Goal: Task Accomplishment & Management: Manage account settings

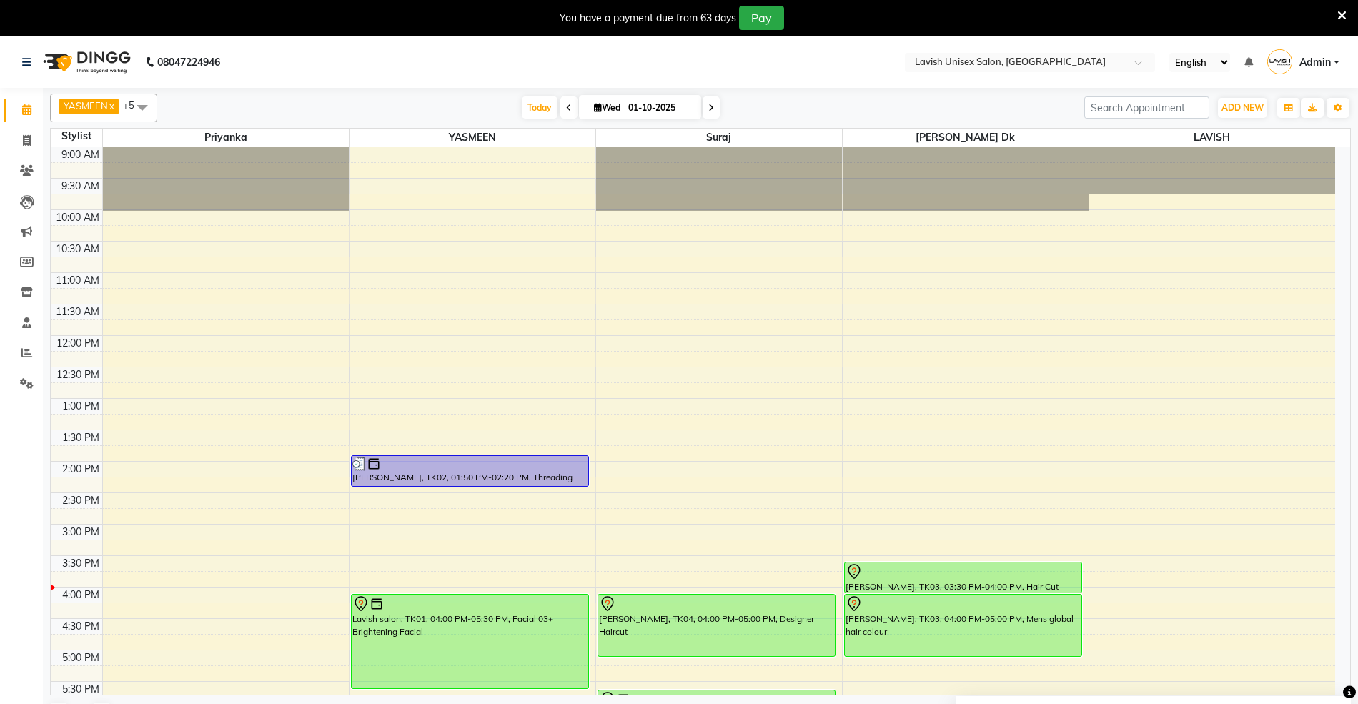
scroll to position [286, 0]
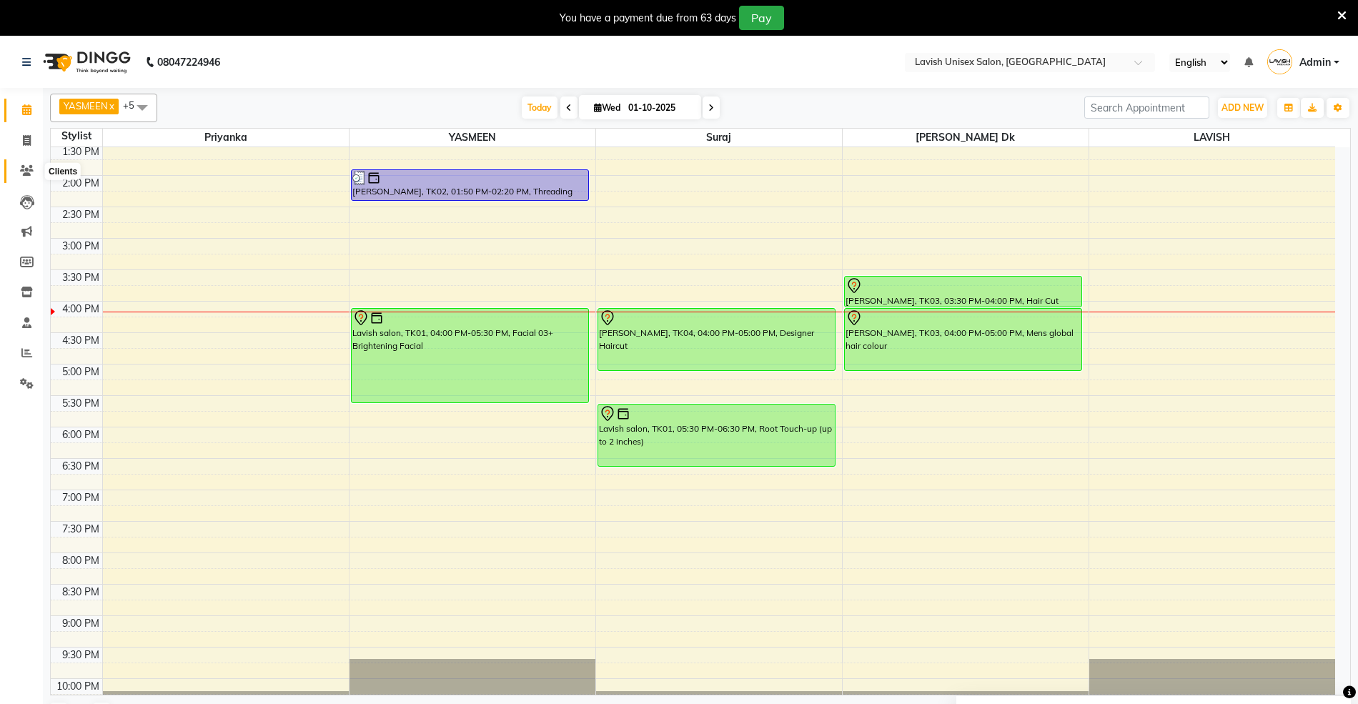
click at [27, 169] on icon at bounding box center [27, 170] width 14 height 11
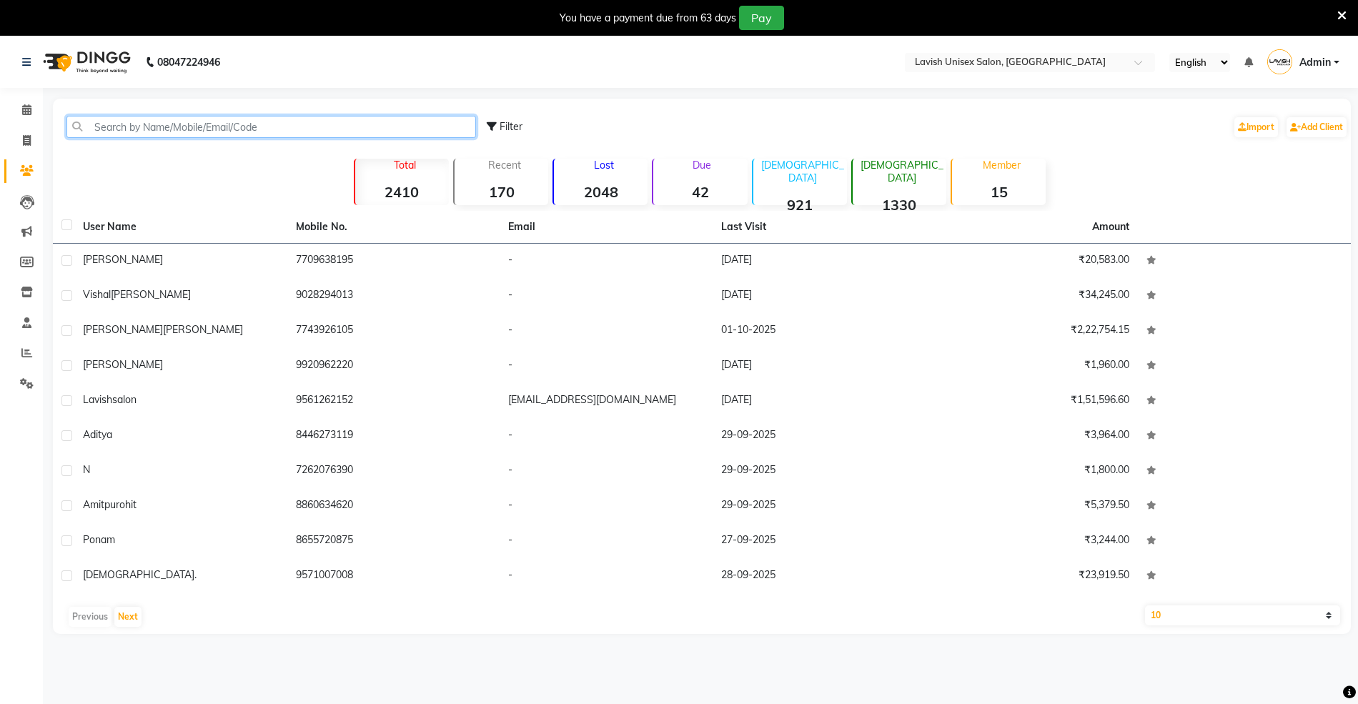
click at [226, 124] on input "text" at bounding box center [270, 127] width 409 height 22
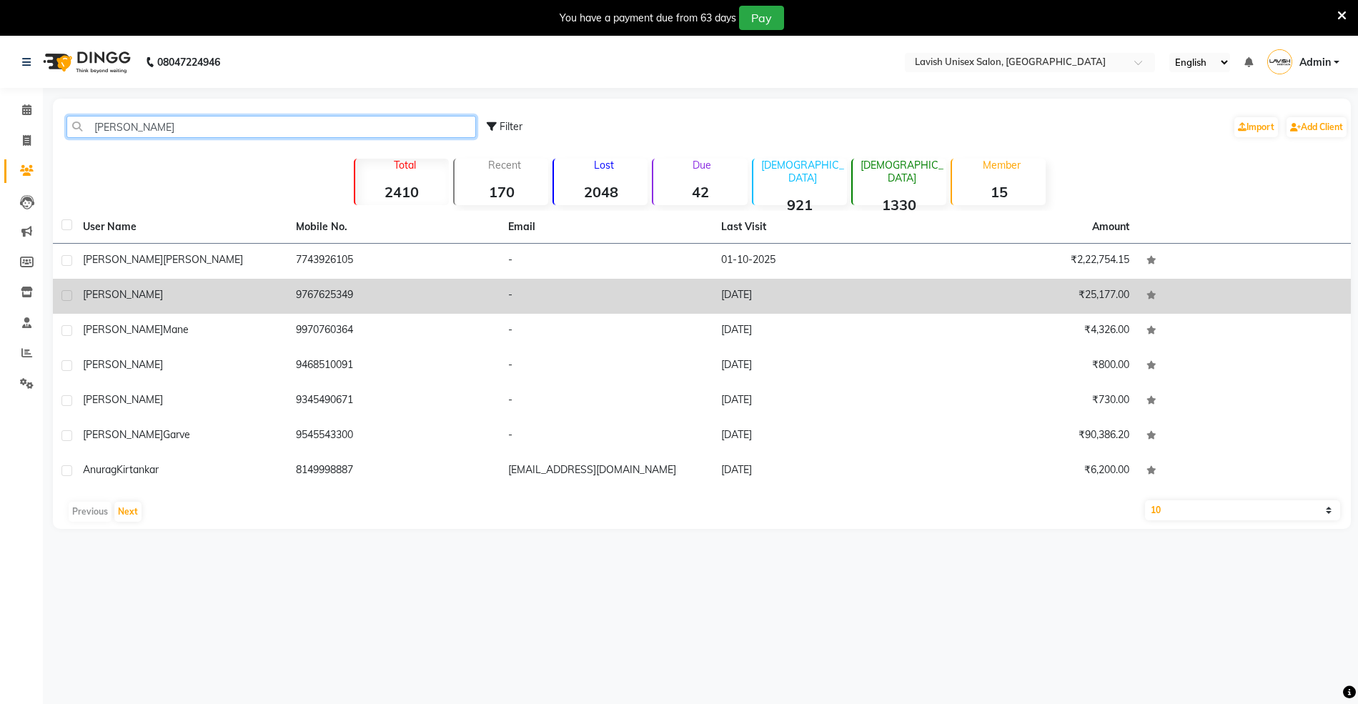
type input "[PERSON_NAME]"
click at [297, 296] on td "9767625349" at bounding box center [393, 296] width 213 height 35
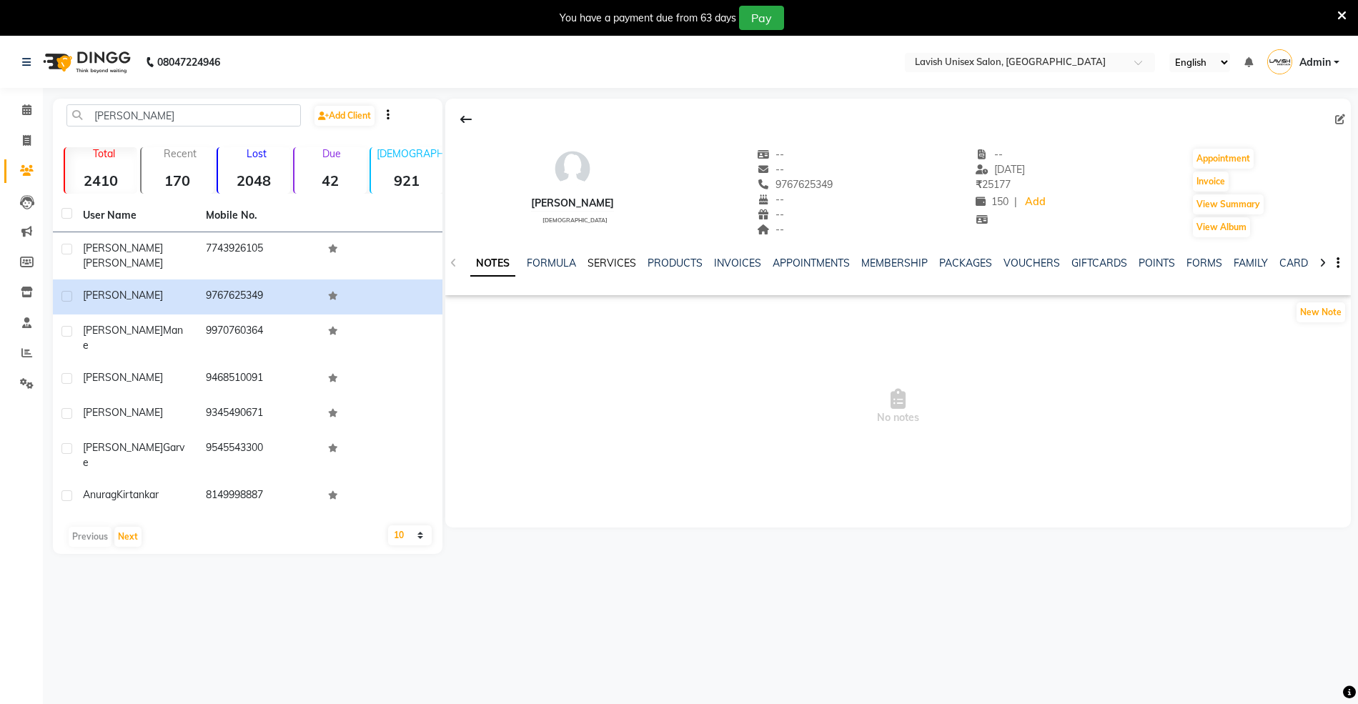
click at [613, 261] on link "SERVICES" at bounding box center [611, 263] width 49 height 13
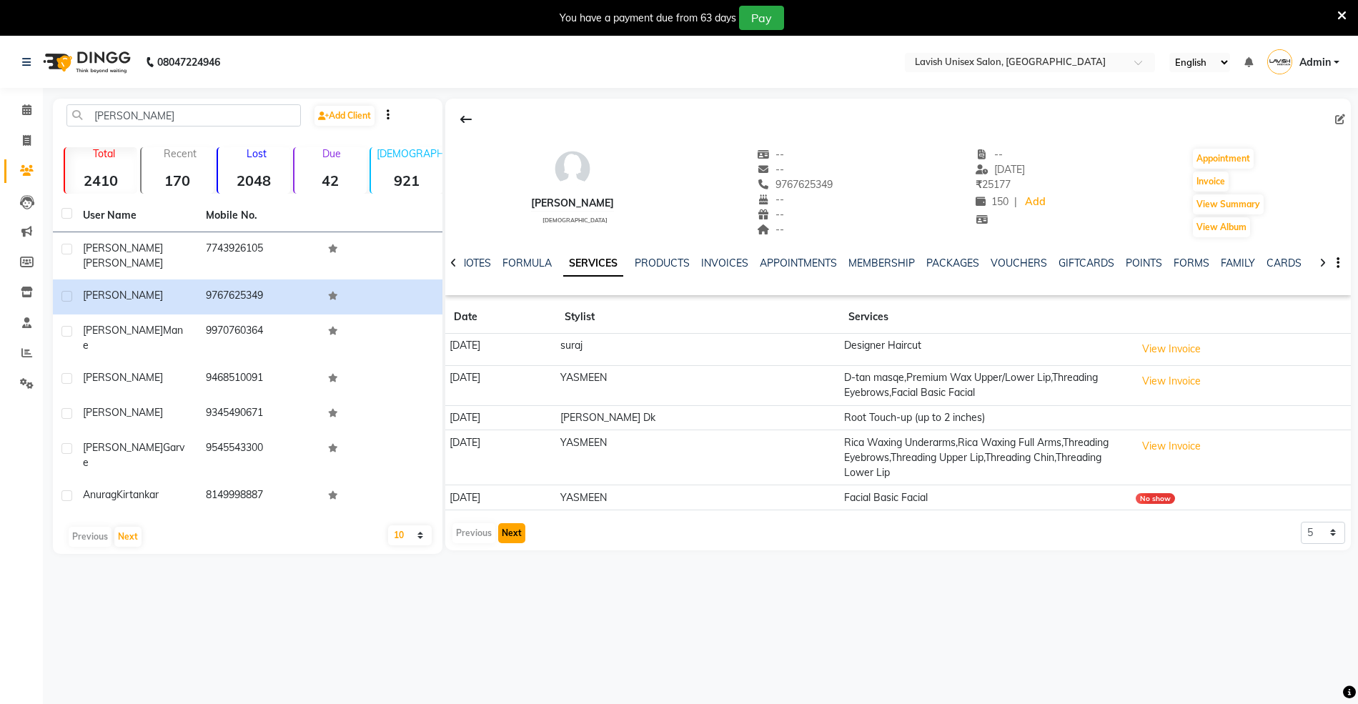
click at [515, 533] on button "Next" at bounding box center [511, 533] width 27 height 20
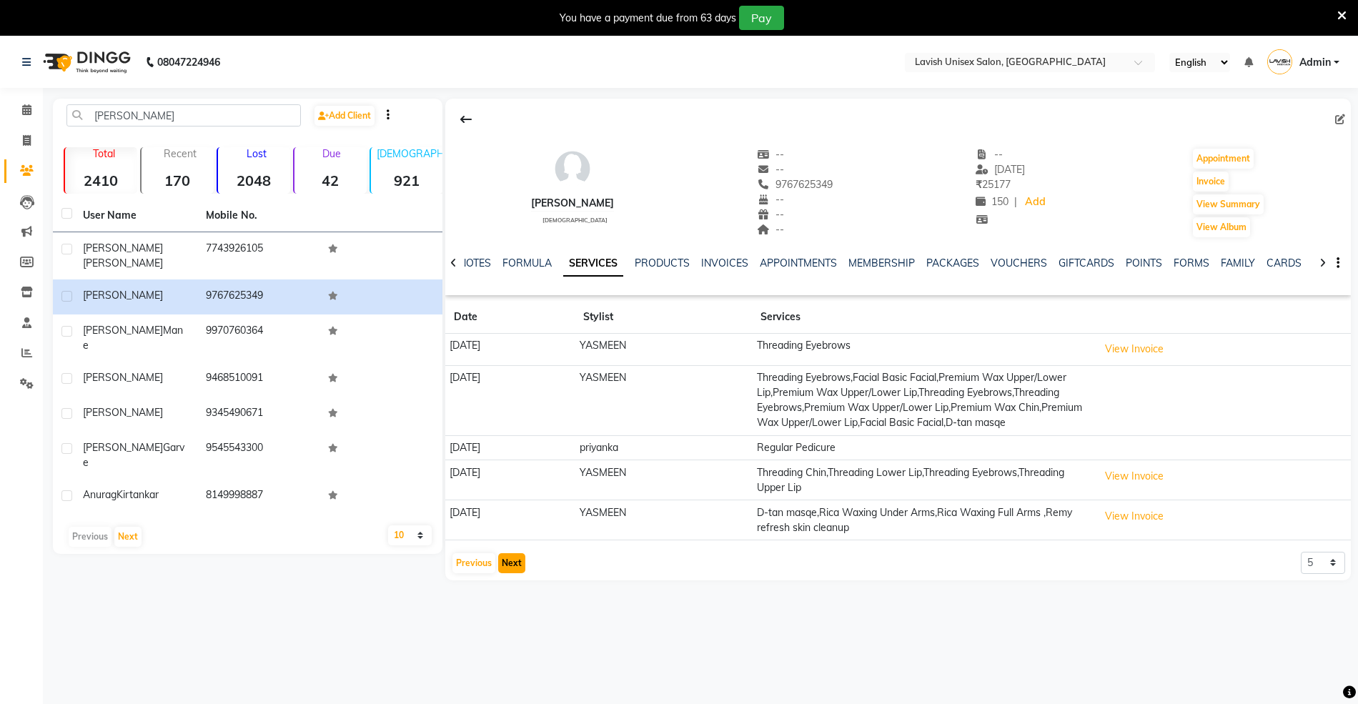
click at [512, 573] on button "Next" at bounding box center [511, 563] width 27 height 20
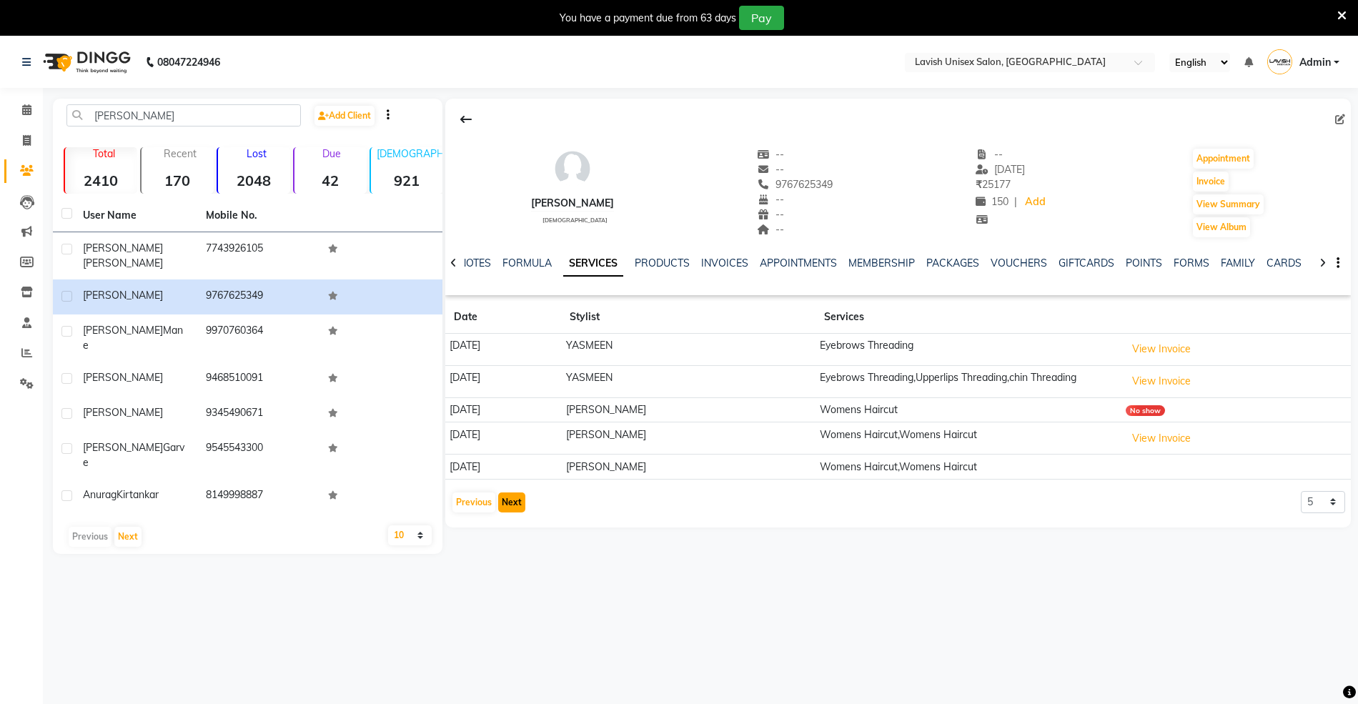
click at [507, 509] on button "Next" at bounding box center [511, 502] width 27 height 20
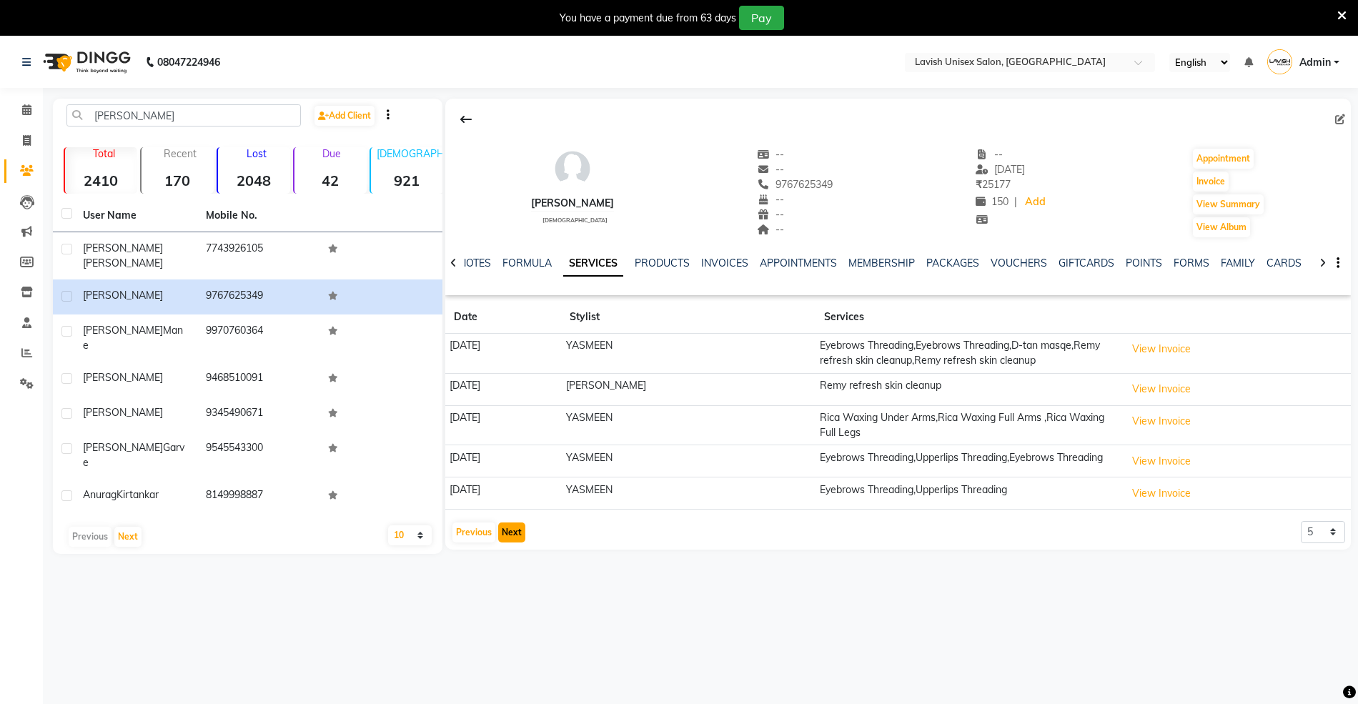
click at [504, 534] on button "Next" at bounding box center [511, 532] width 27 height 20
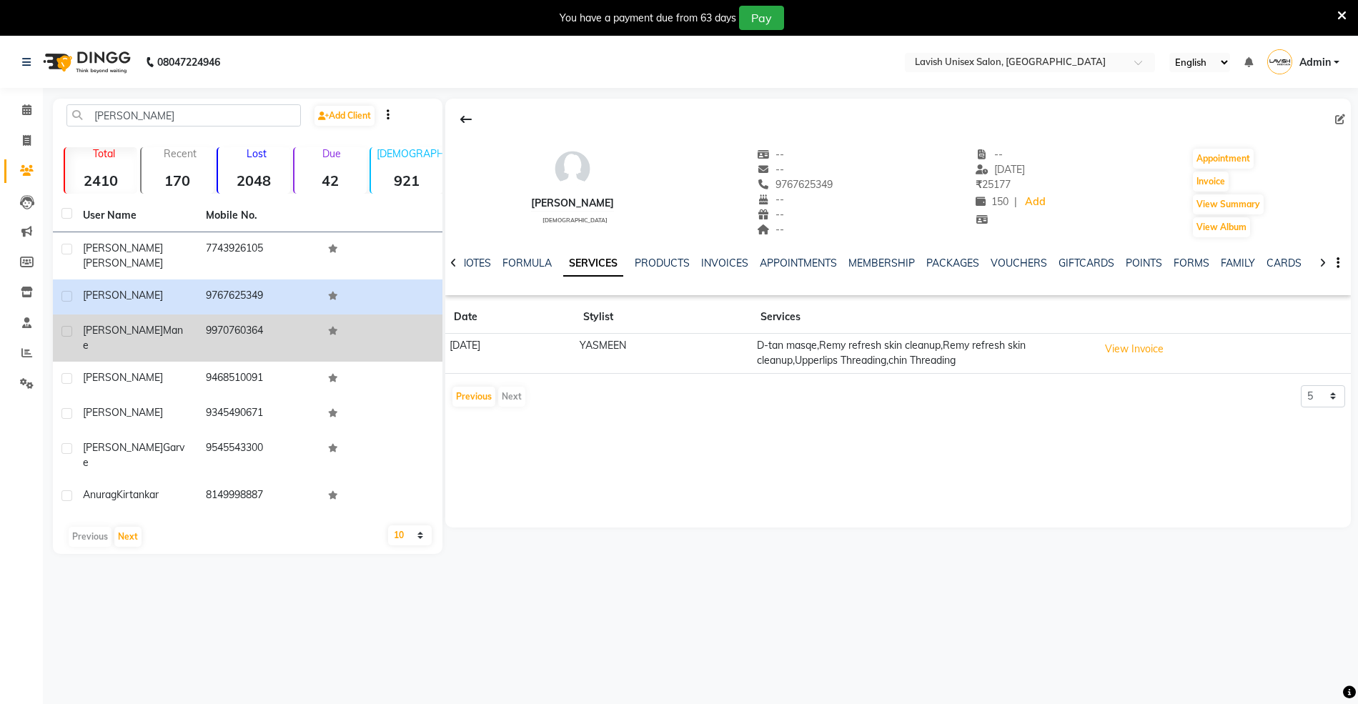
click at [144, 323] on div "[PERSON_NAME]" at bounding box center [136, 338] width 106 height 30
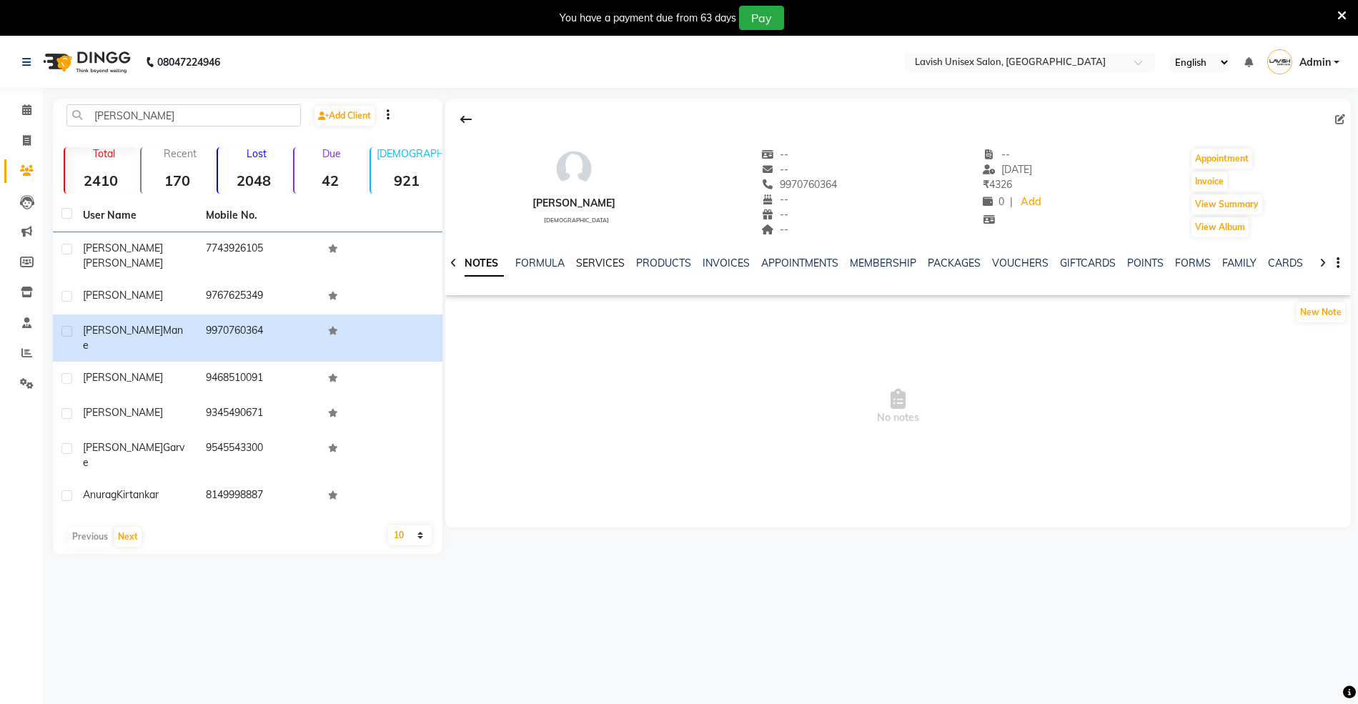
click at [601, 263] on link "SERVICES" at bounding box center [600, 263] width 49 height 13
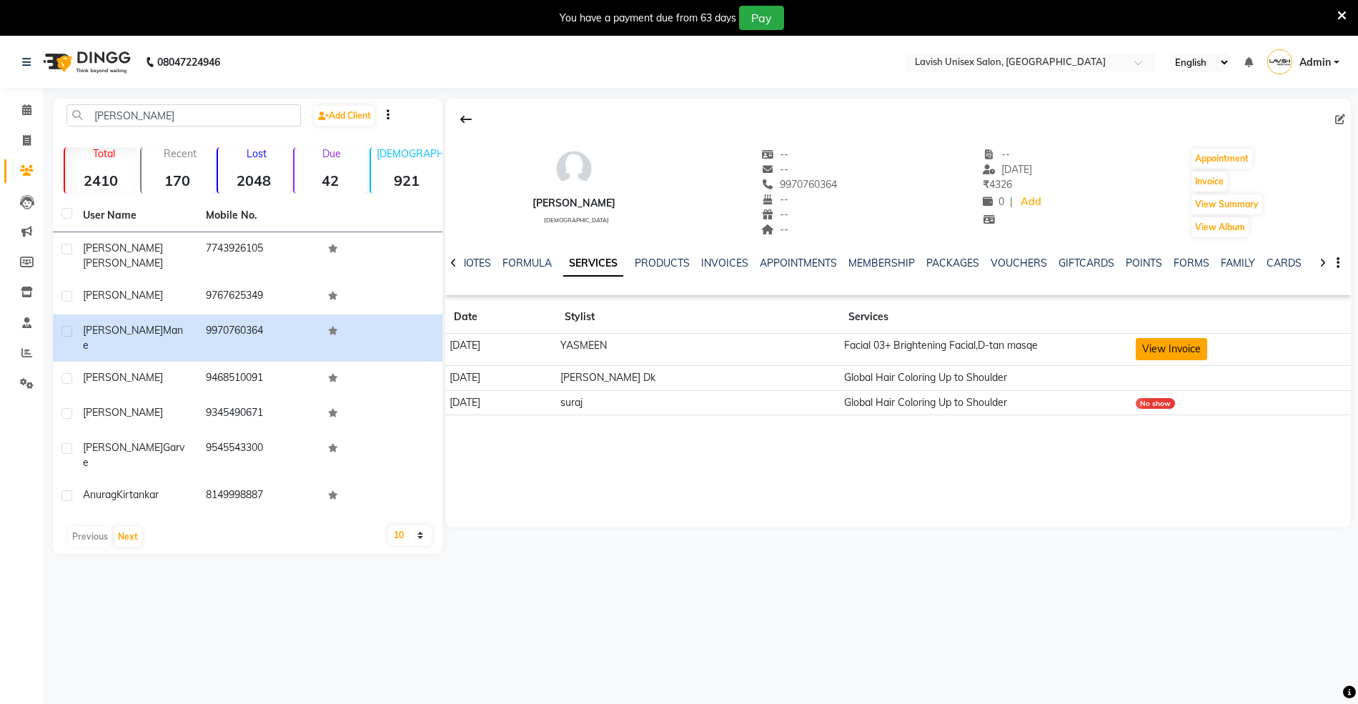
click at [1160, 347] on button "View Invoice" at bounding box center [1170, 349] width 71 height 22
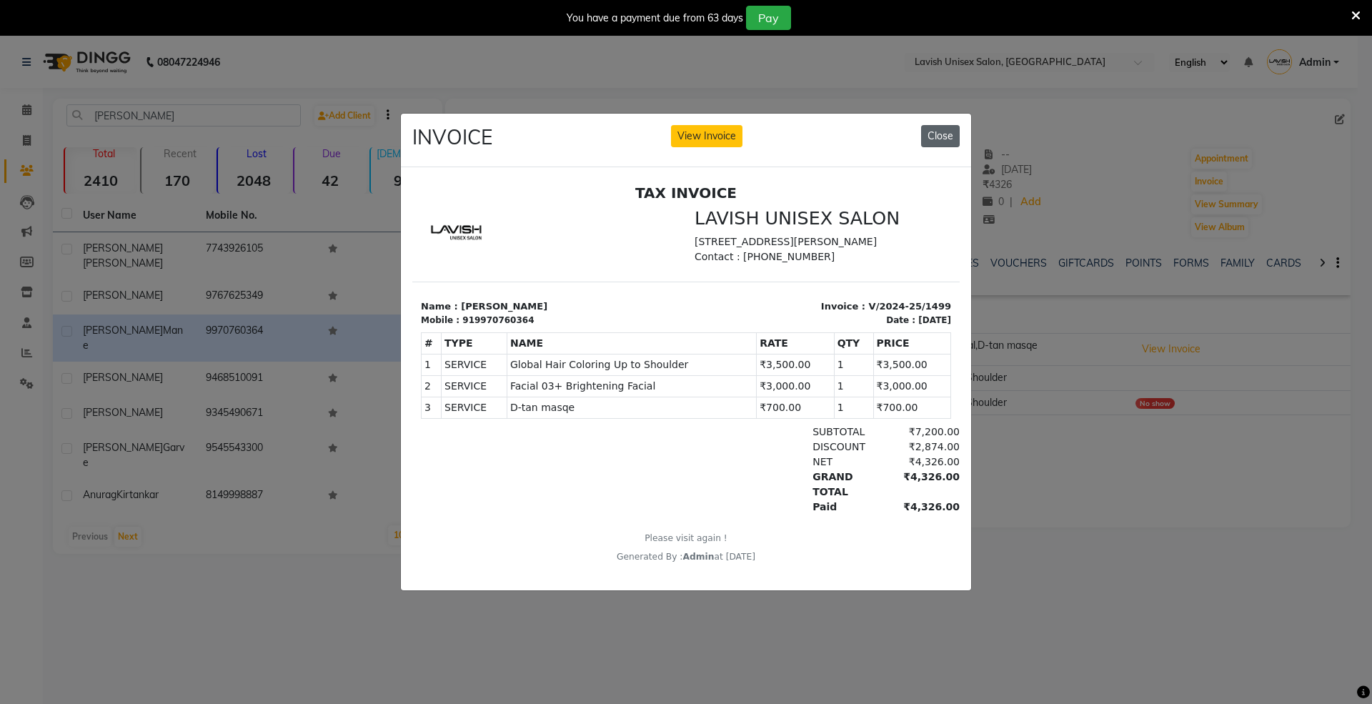
click at [952, 131] on button "Close" at bounding box center [940, 136] width 39 height 22
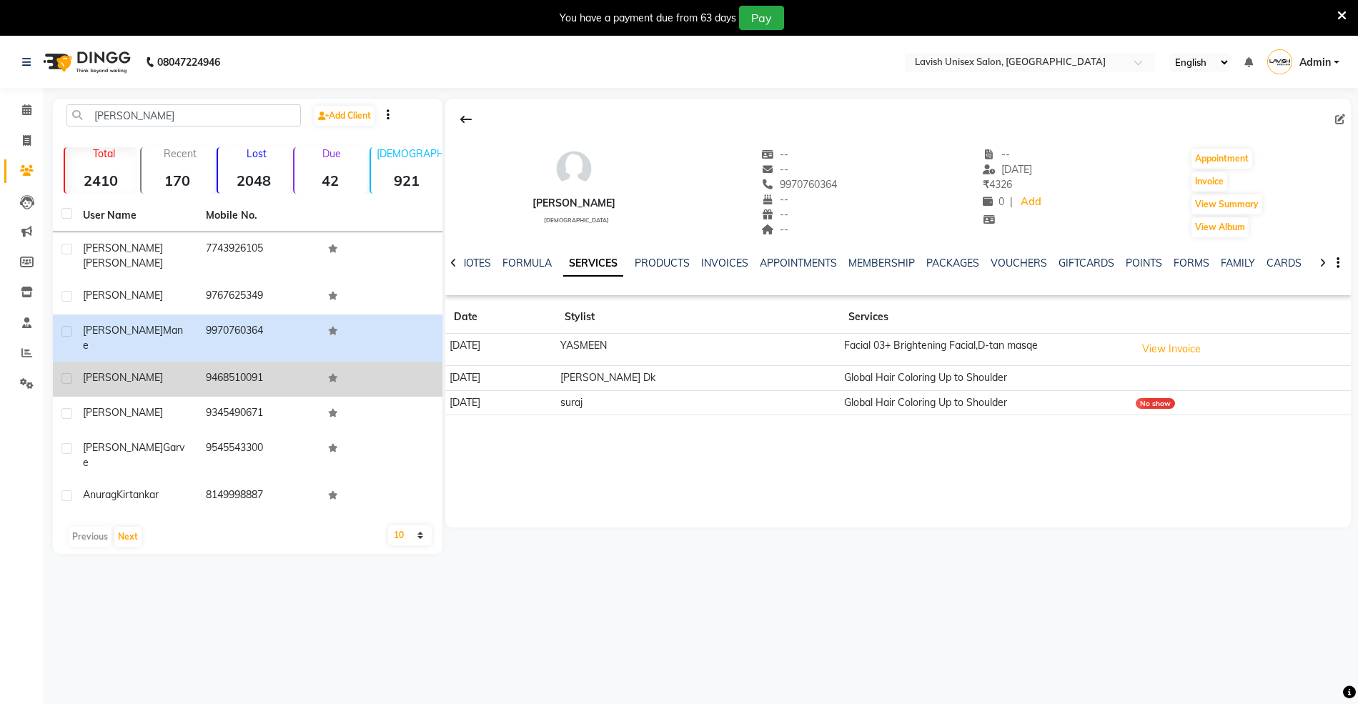
click at [217, 362] on td "9468510091" at bounding box center [258, 379] width 123 height 35
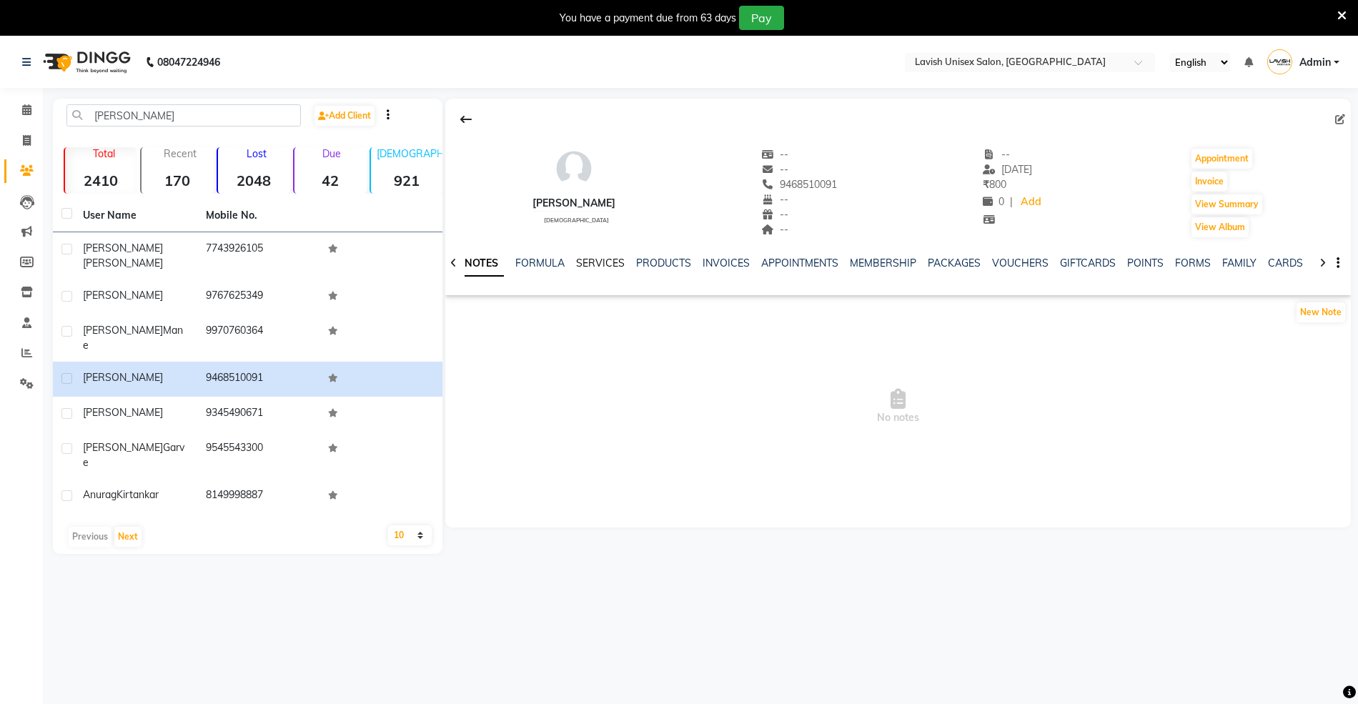
click at [592, 262] on link "SERVICES" at bounding box center [600, 263] width 49 height 13
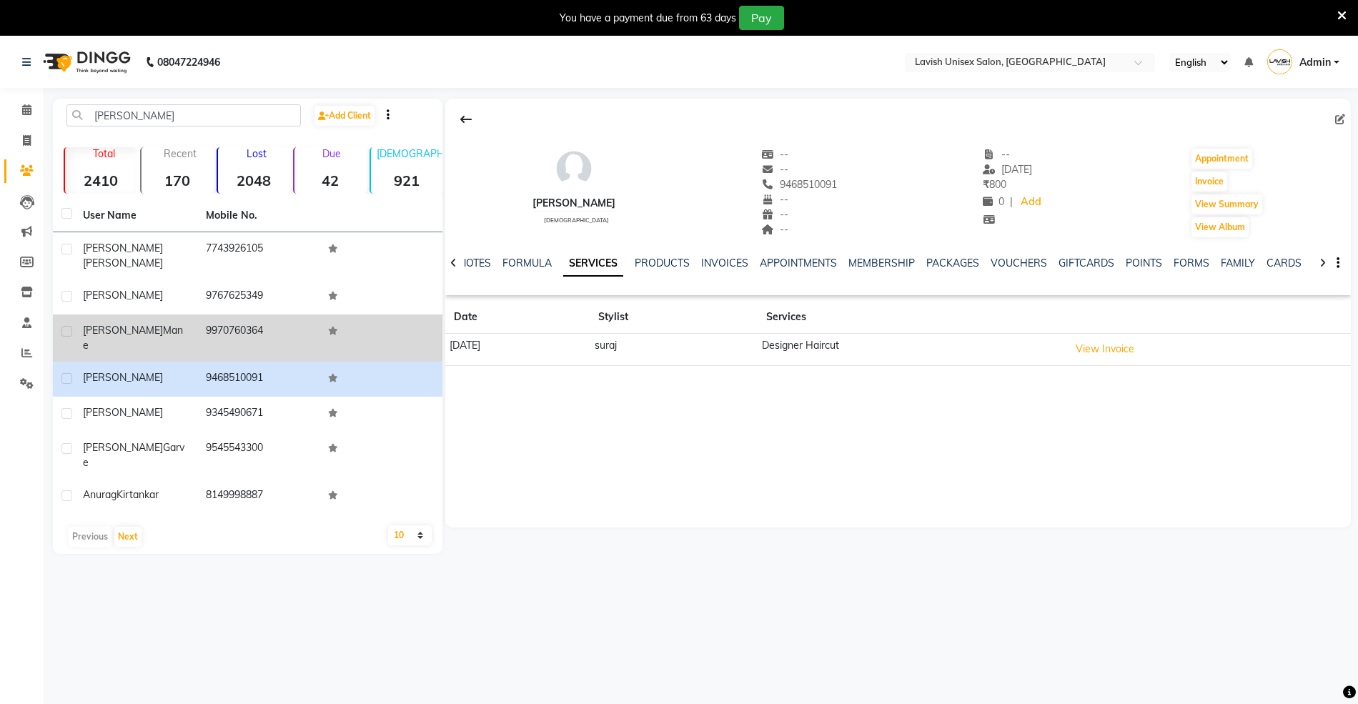
click at [106, 324] on span "mane" at bounding box center [133, 338] width 100 height 28
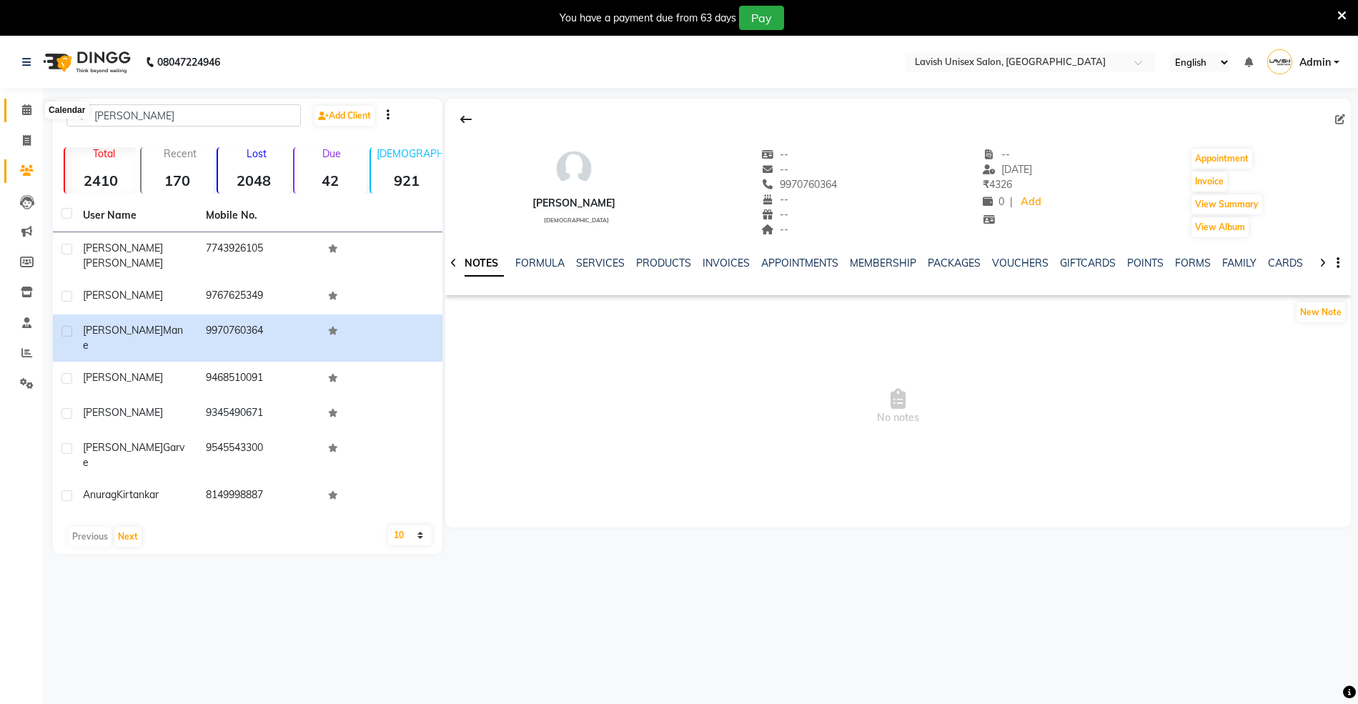
click at [24, 107] on icon at bounding box center [26, 109] width 9 height 11
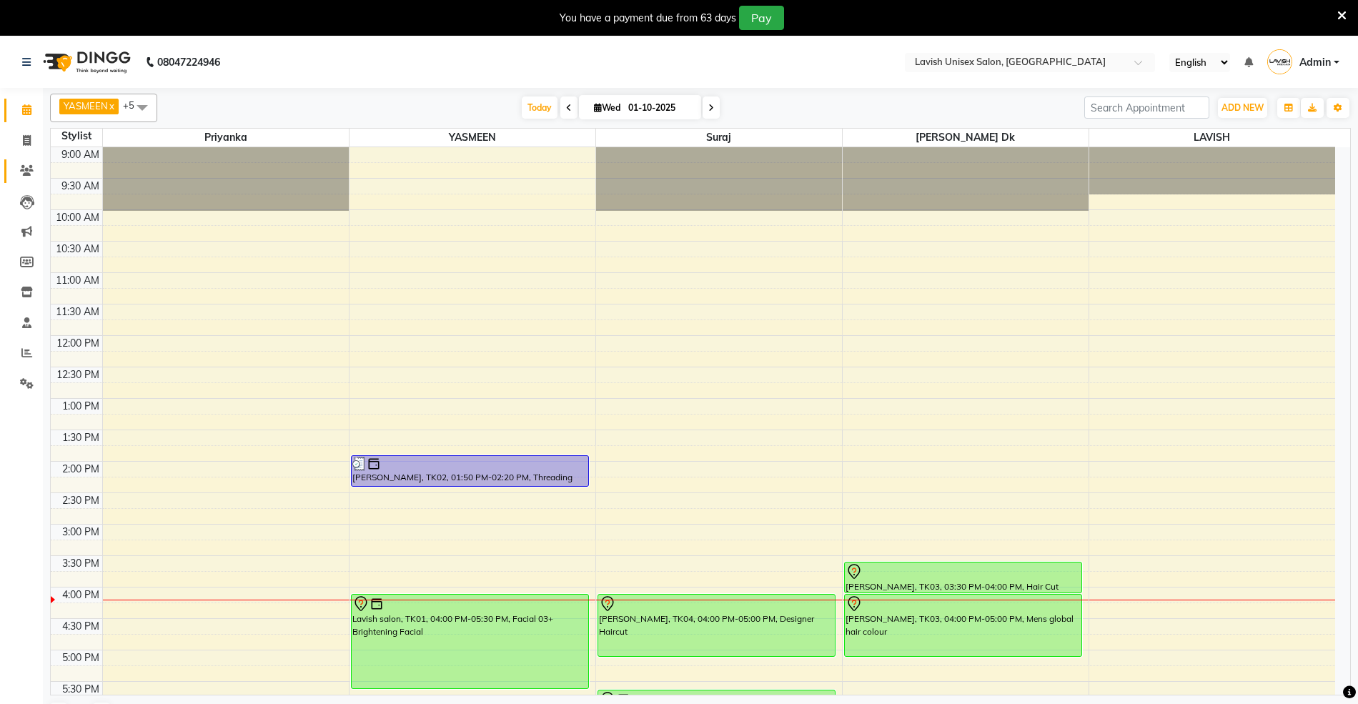
click at [27, 161] on link "Clients" at bounding box center [21, 171] width 34 height 24
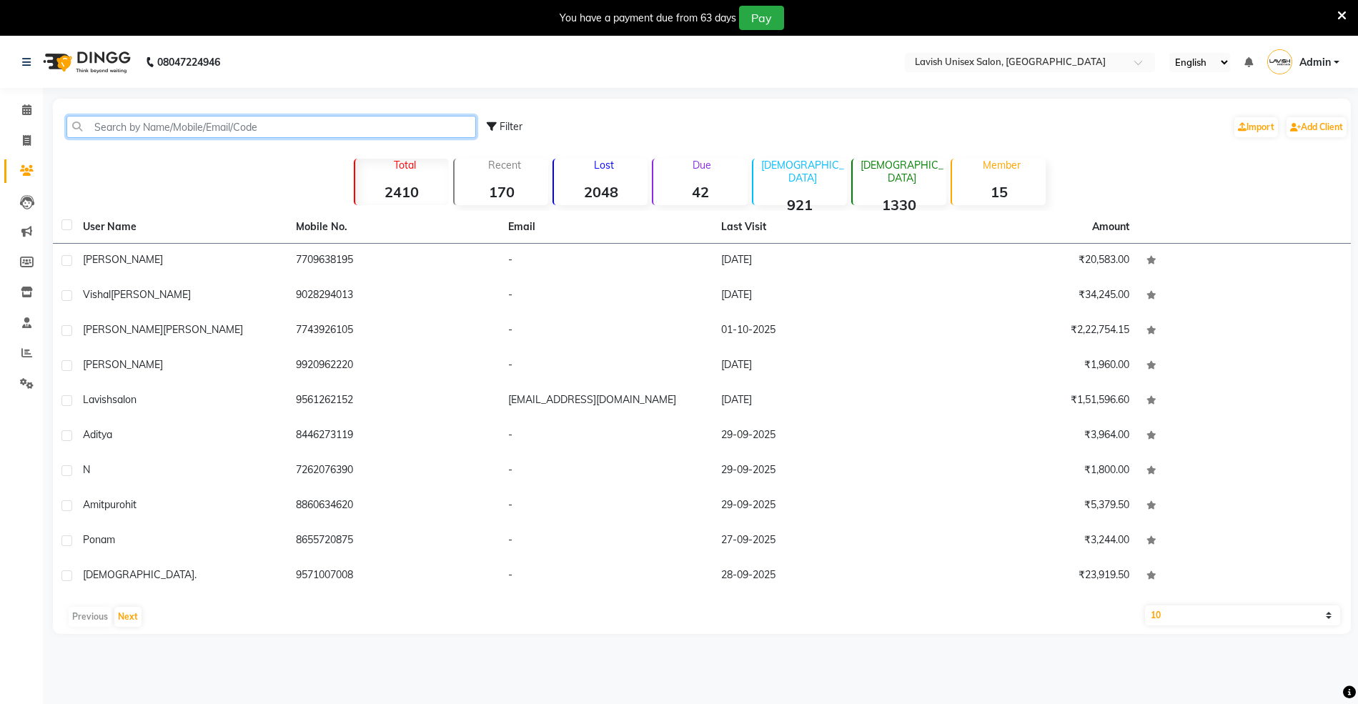
click at [217, 121] on input "text" at bounding box center [270, 127] width 409 height 22
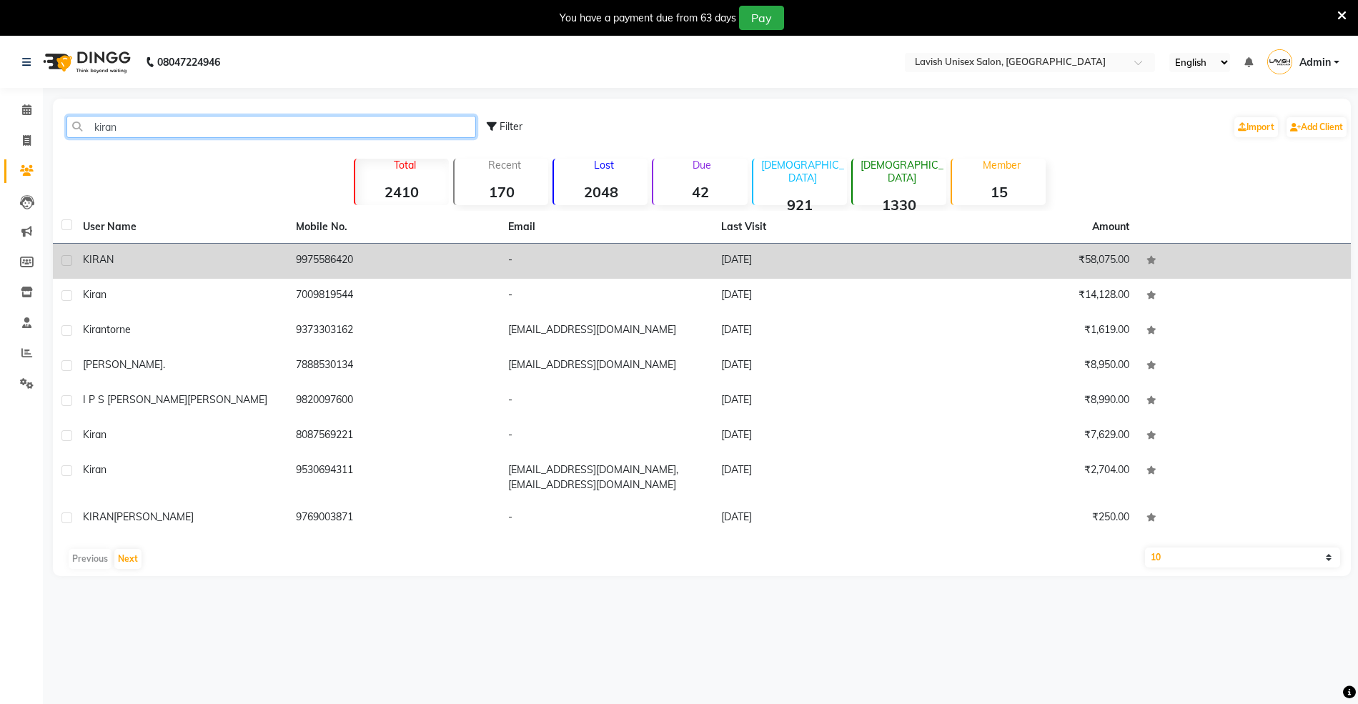
type input "kiran"
click at [72, 262] on td at bounding box center [63, 261] width 21 height 35
click at [361, 259] on td "9975586420" at bounding box center [393, 261] width 213 height 35
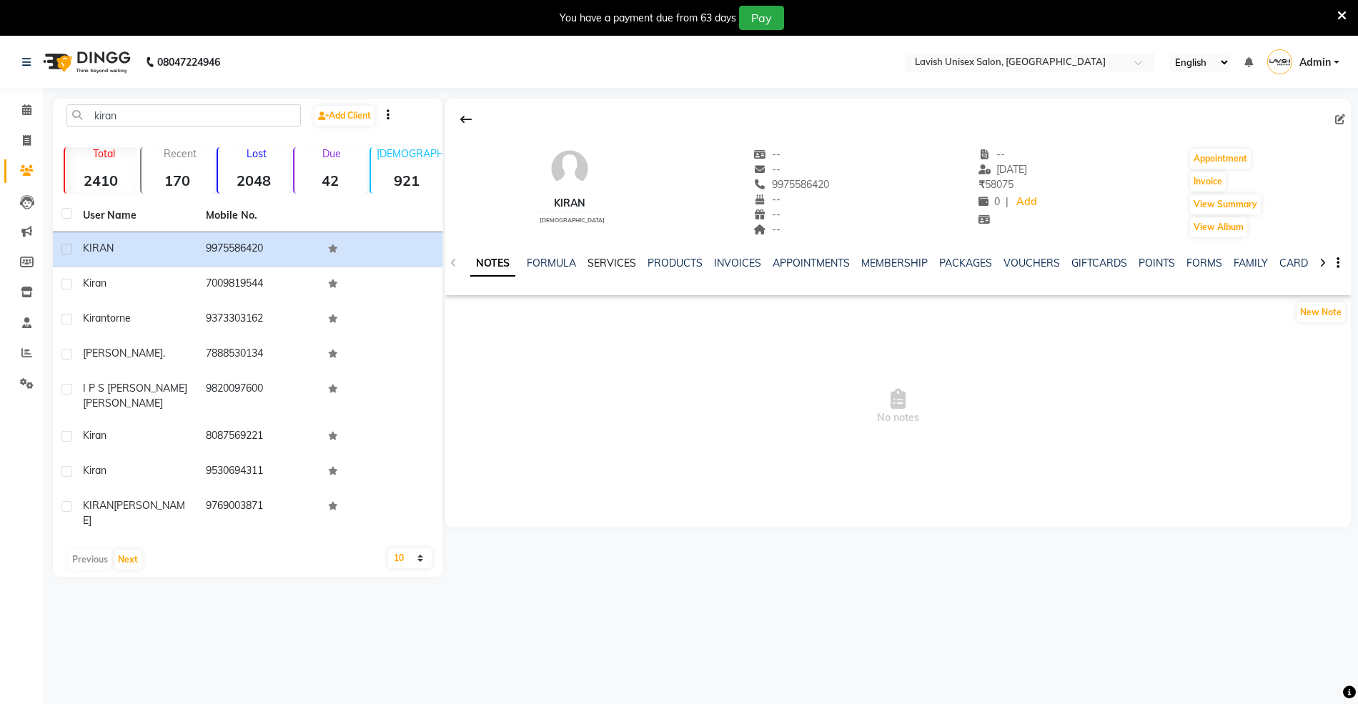
click at [615, 259] on link "SERVICES" at bounding box center [611, 263] width 49 height 13
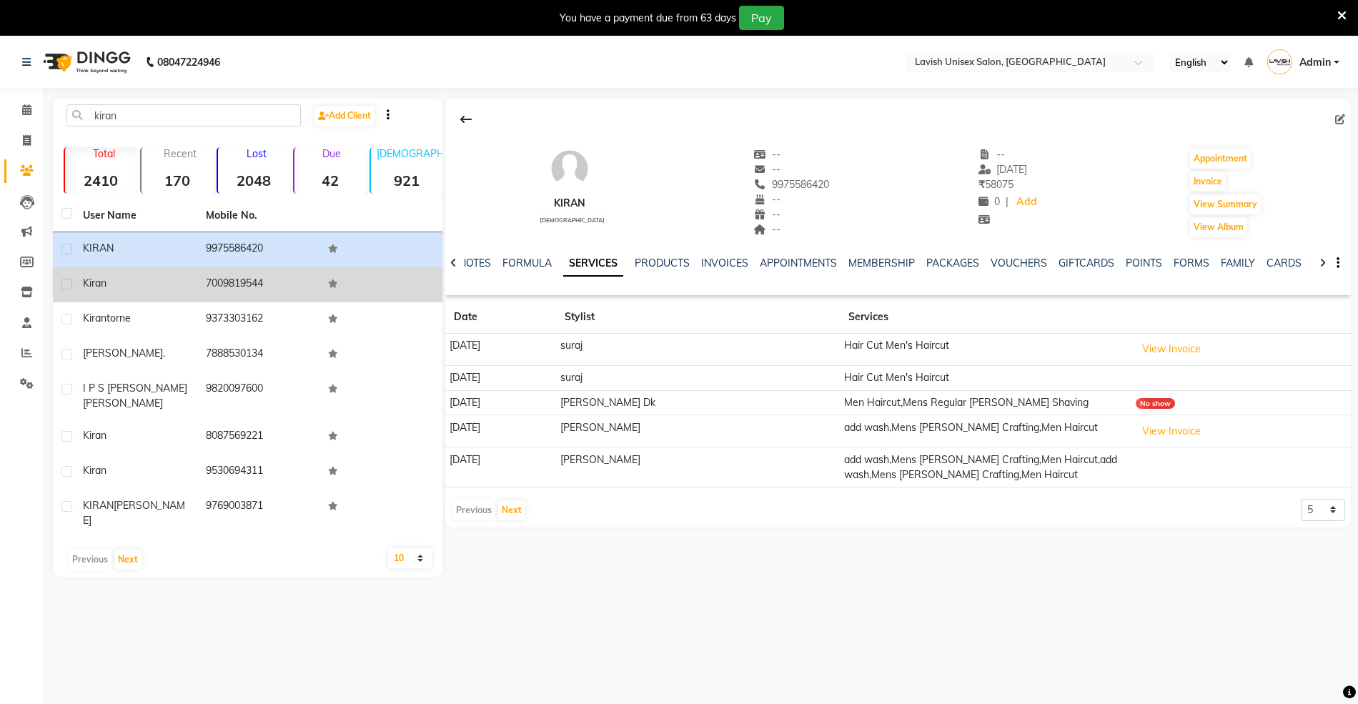
click at [204, 287] on td "7009819544" at bounding box center [258, 284] width 123 height 35
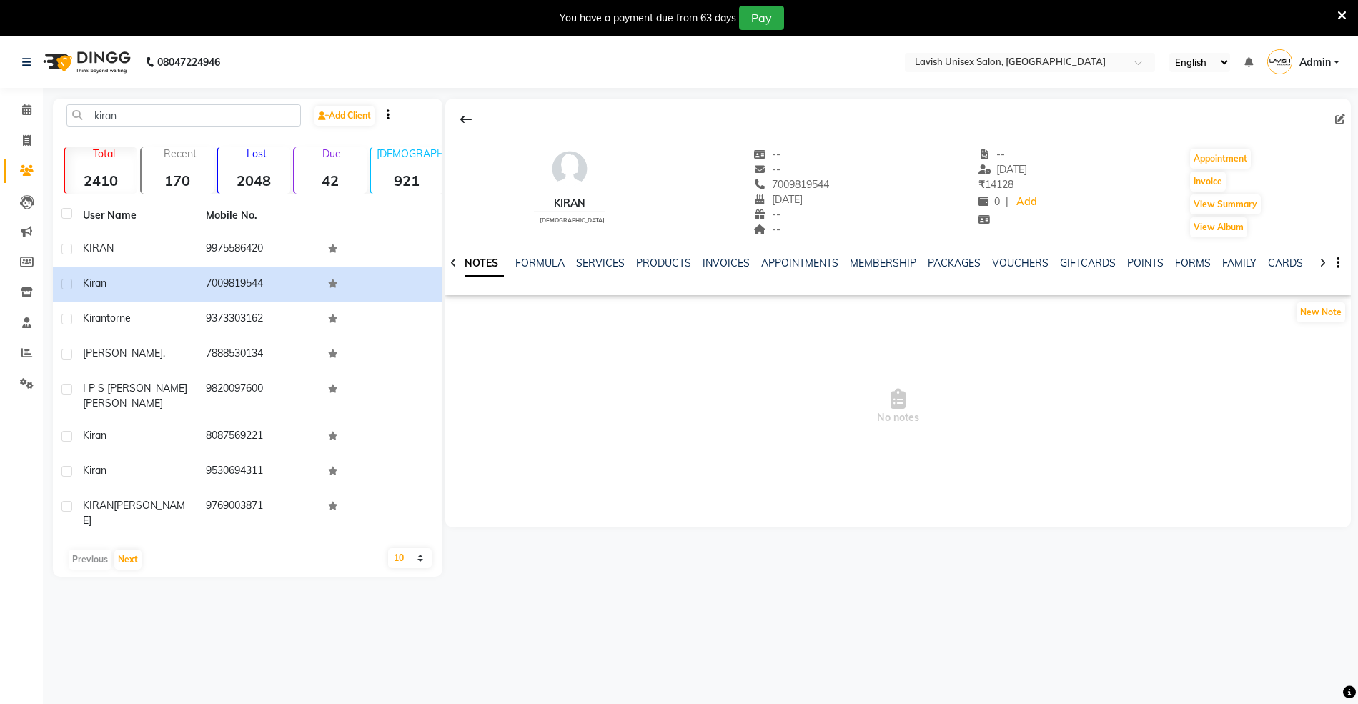
click at [582, 253] on div "NOTES FORMULA SERVICES PRODUCTS INVOICES APPOINTMENTS MEMBERSHIP PACKAGES VOUCH…" at bounding box center [897, 263] width 905 height 49
click at [587, 259] on link "SERVICES" at bounding box center [600, 263] width 49 height 13
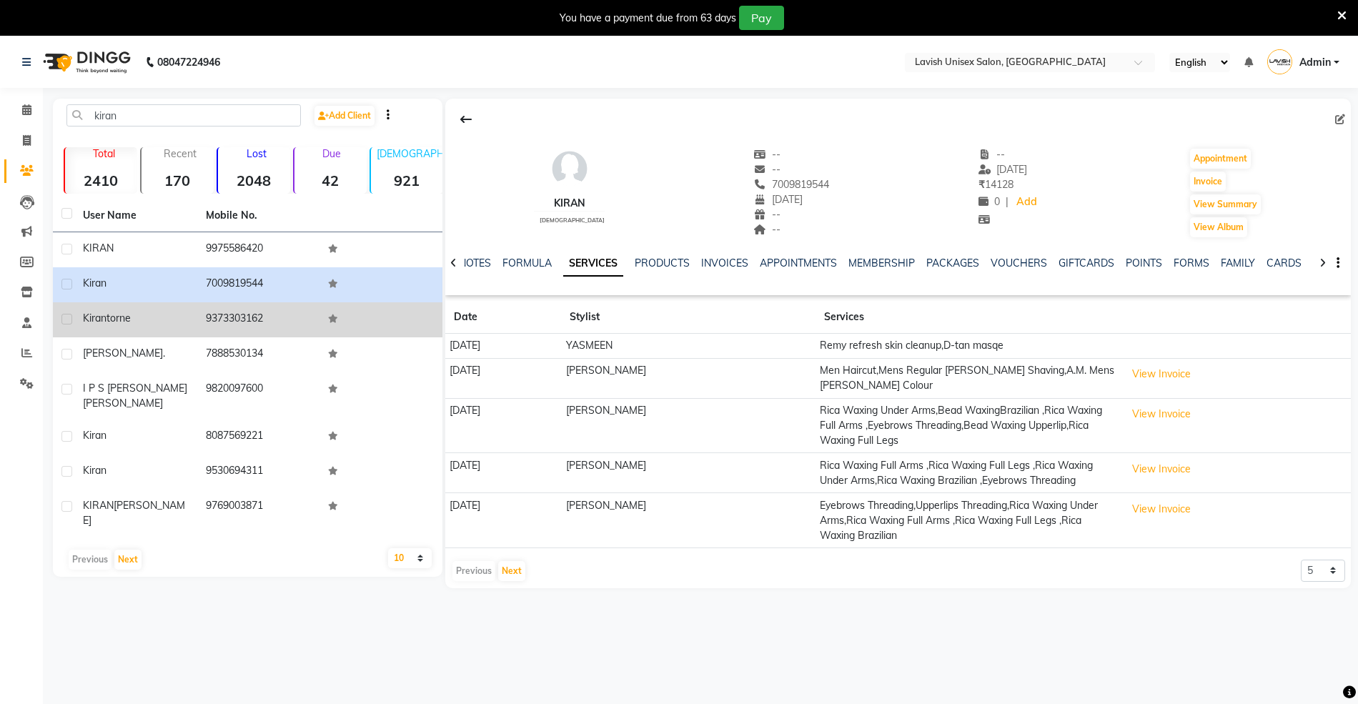
click at [83, 323] on span "kiran" at bounding box center [95, 318] width 24 height 13
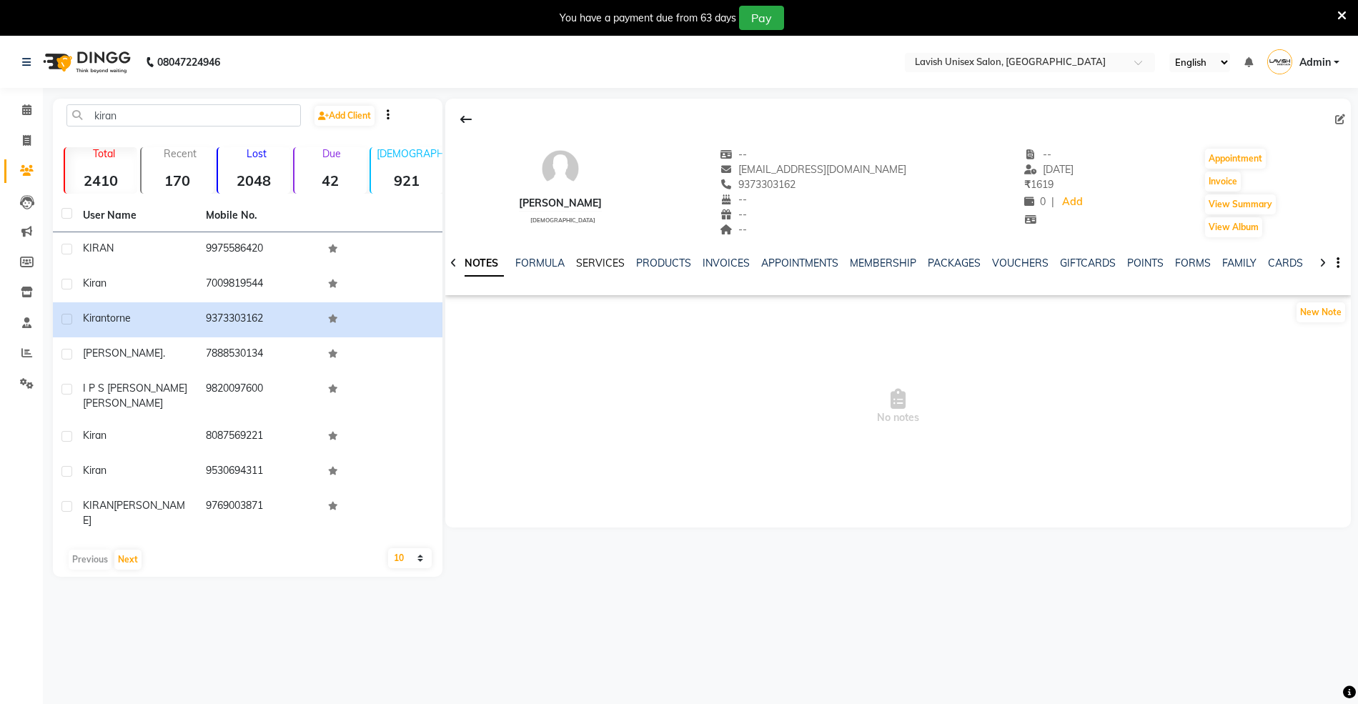
click at [590, 267] on link "SERVICES" at bounding box center [600, 263] width 49 height 13
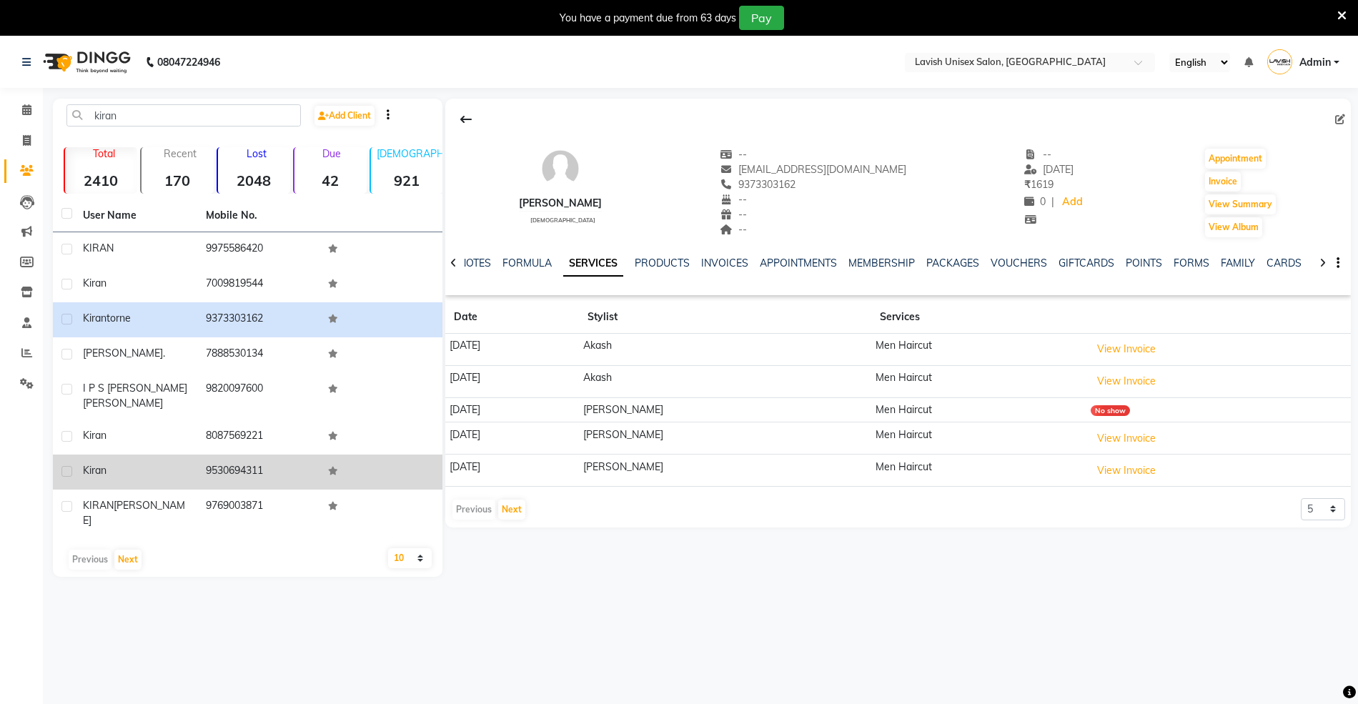
click at [174, 464] on div "Kiran" at bounding box center [136, 470] width 106 height 15
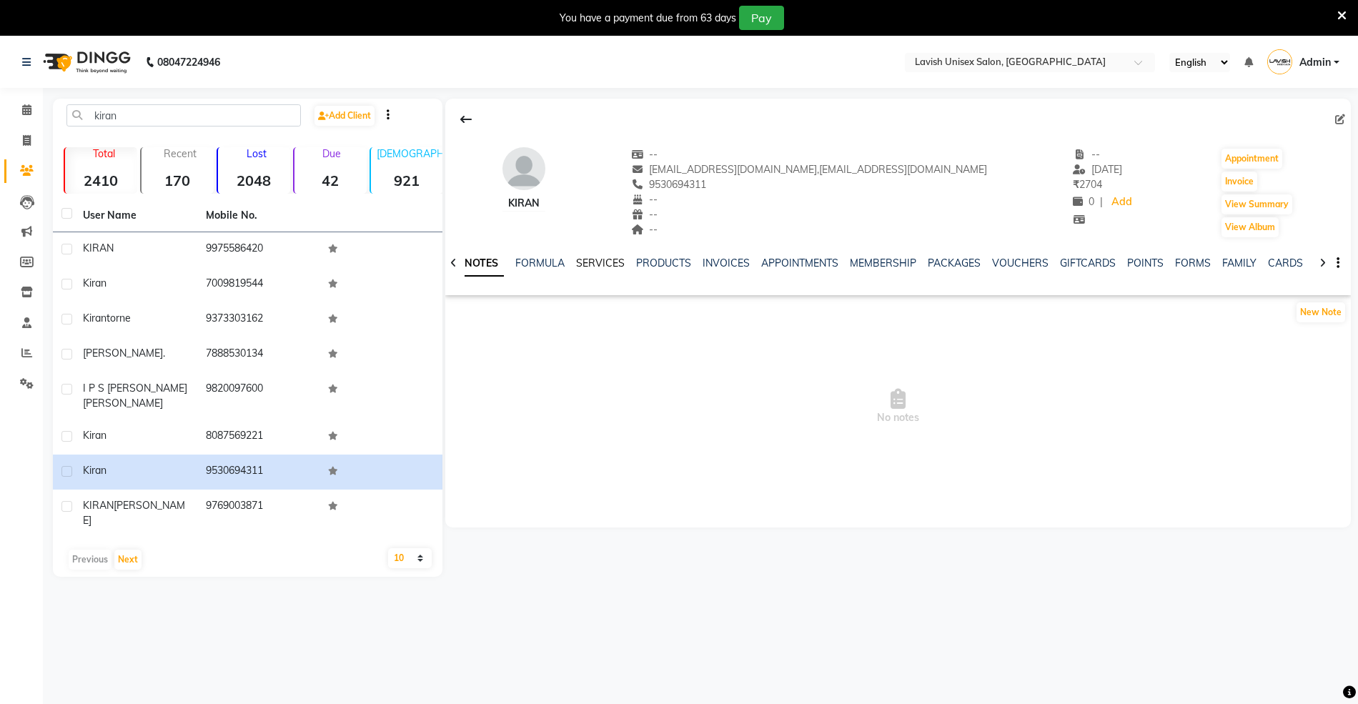
click at [605, 262] on link "SERVICES" at bounding box center [600, 263] width 49 height 13
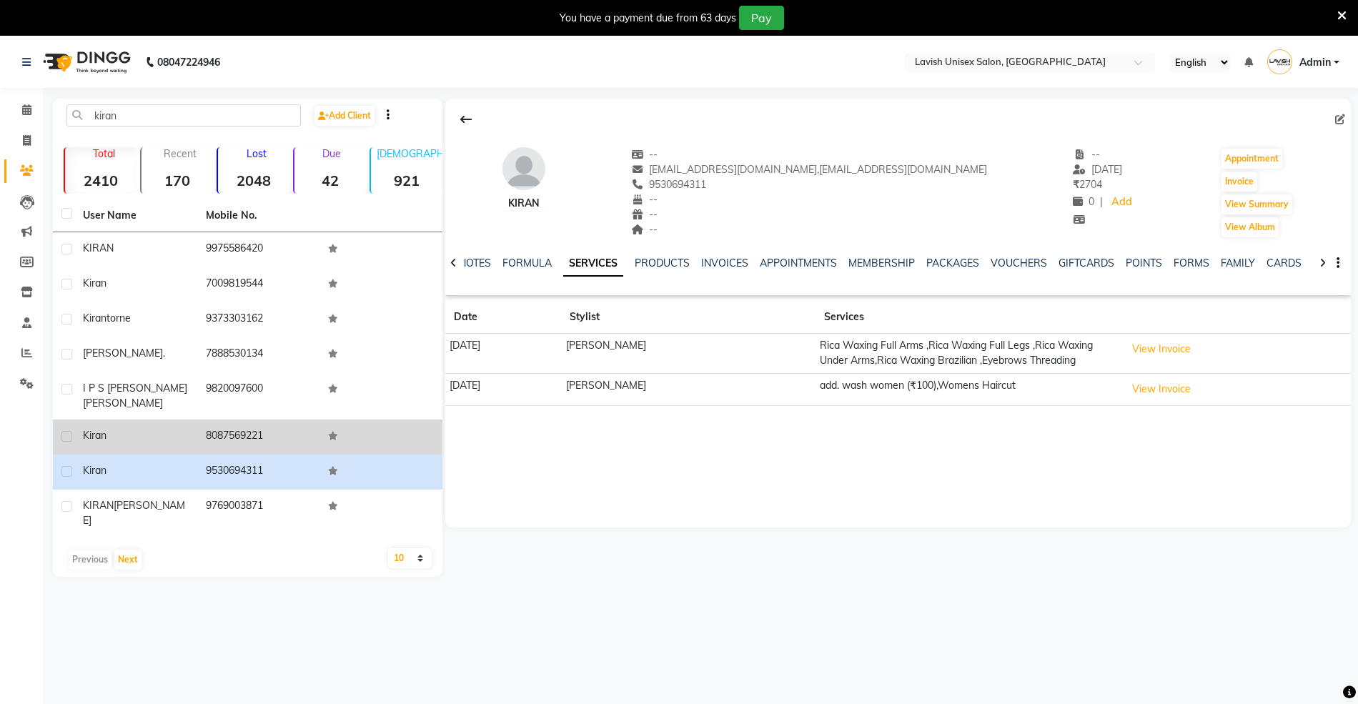
click at [270, 419] on td "8087569221" at bounding box center [258, 436] width 123 height 35
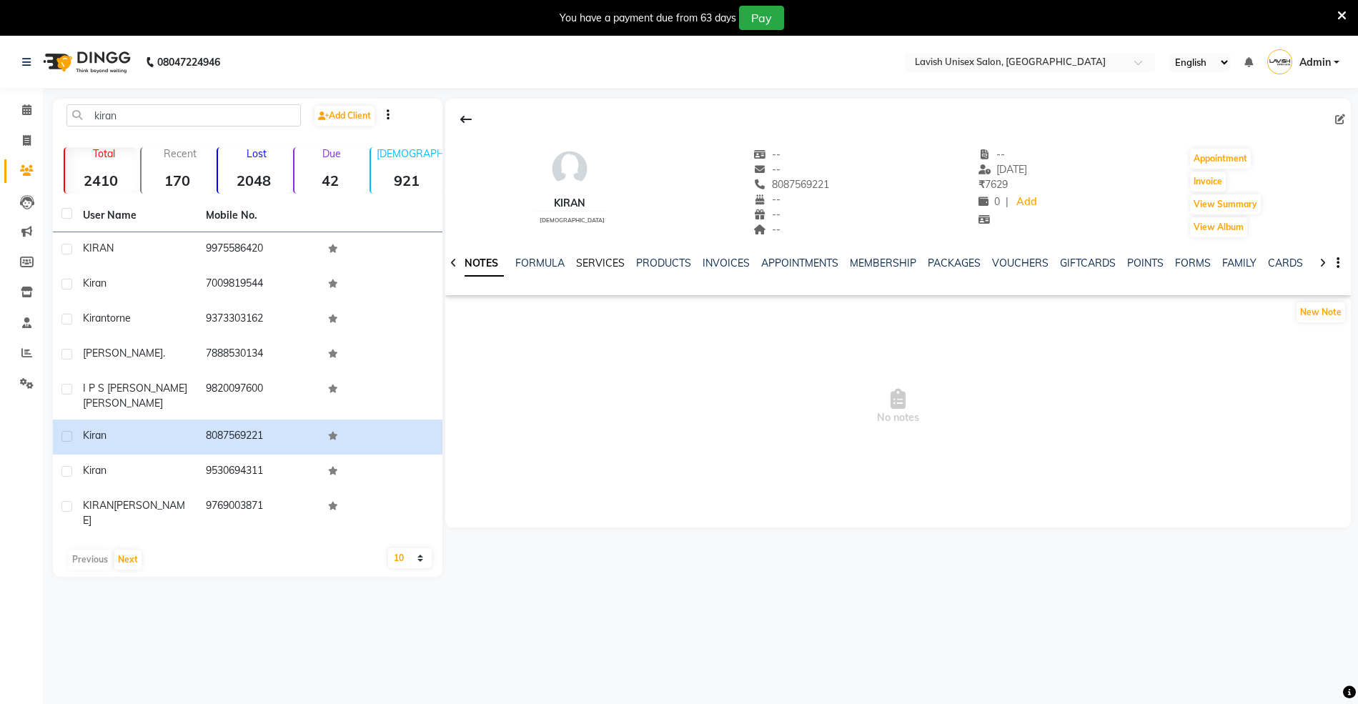
click at [600, 263] on link "SERVICES" at bounding box center [600, 263] width 49 height 13
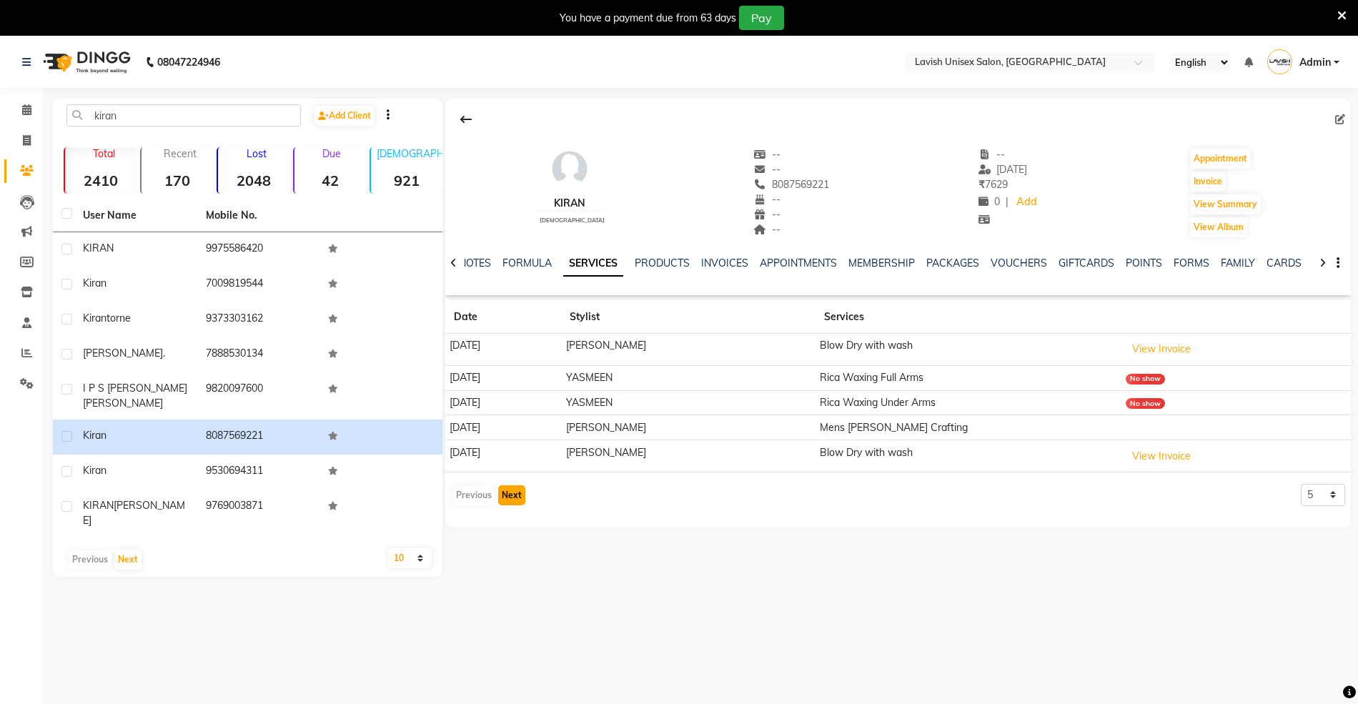
click at [500, 505] on button "Next" at bounding box center [511, 495] width 27 height 20
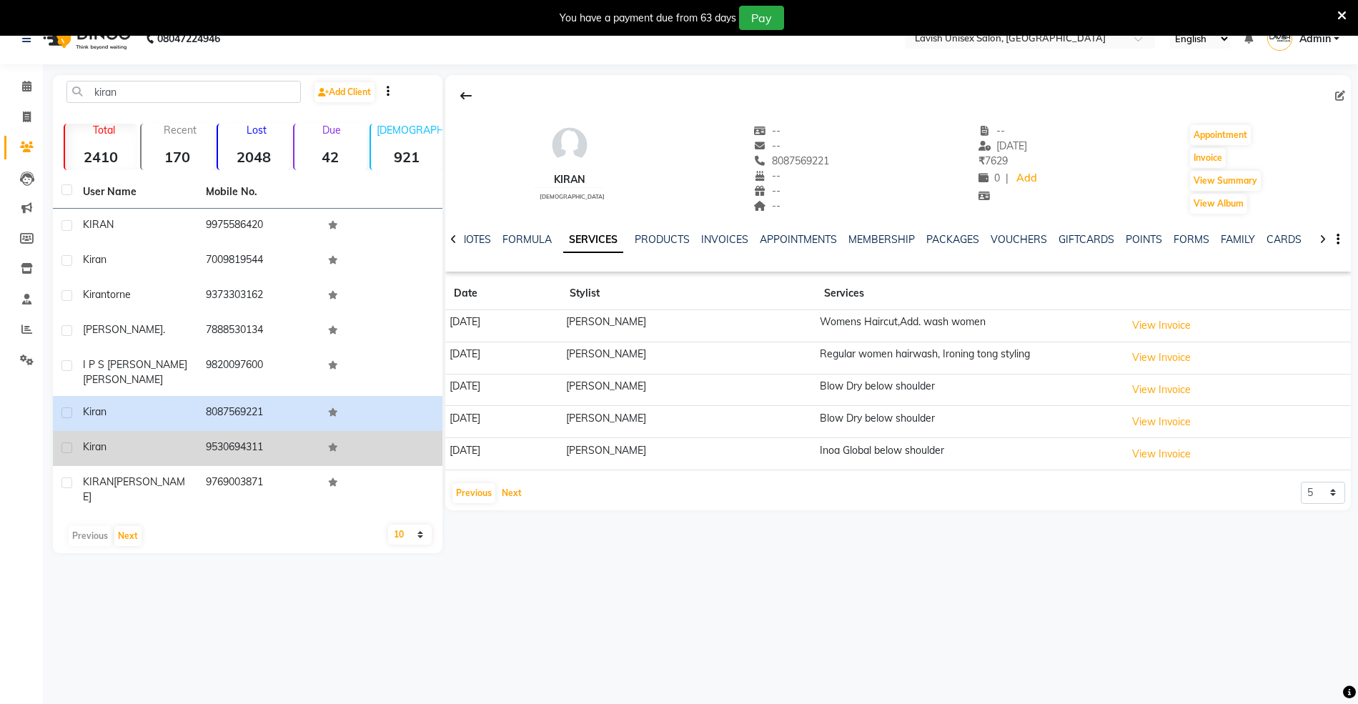
scroll to position [36, 0]
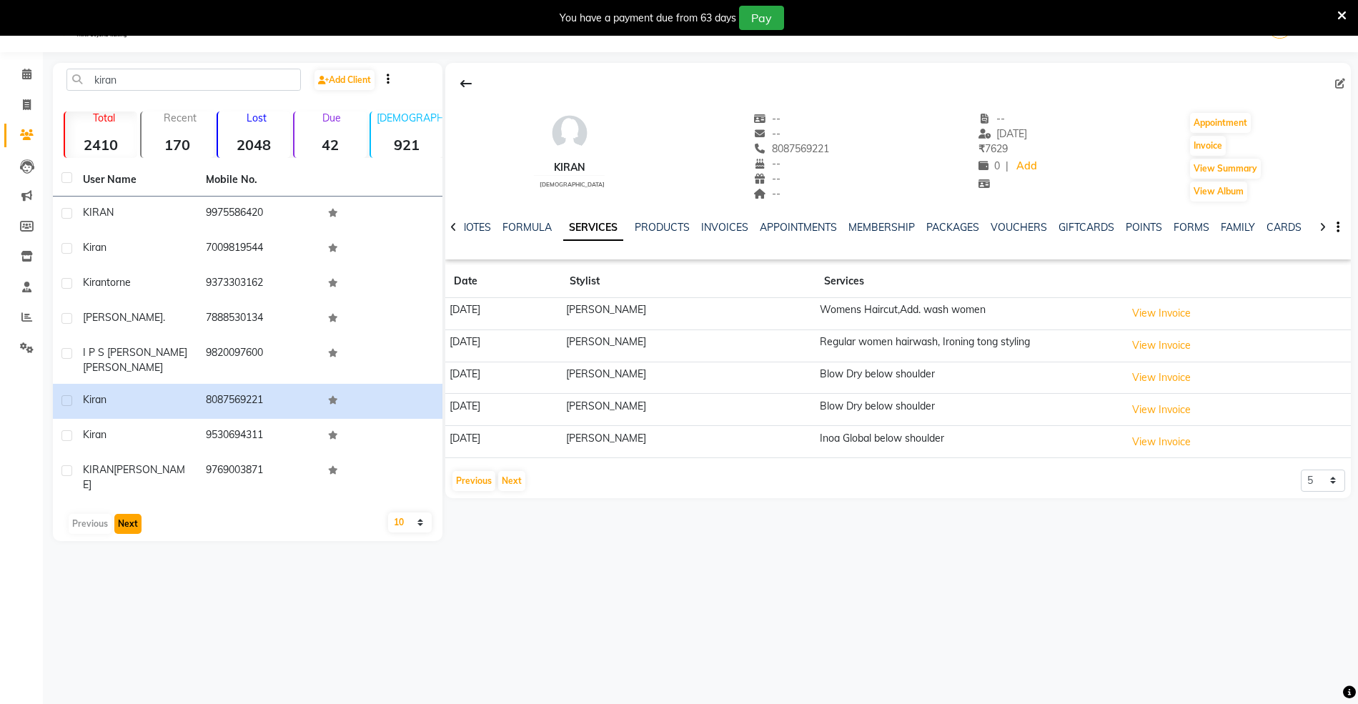
click at [119, 514] on button "Next" at bounding box center [127, 524] width 27 height 20
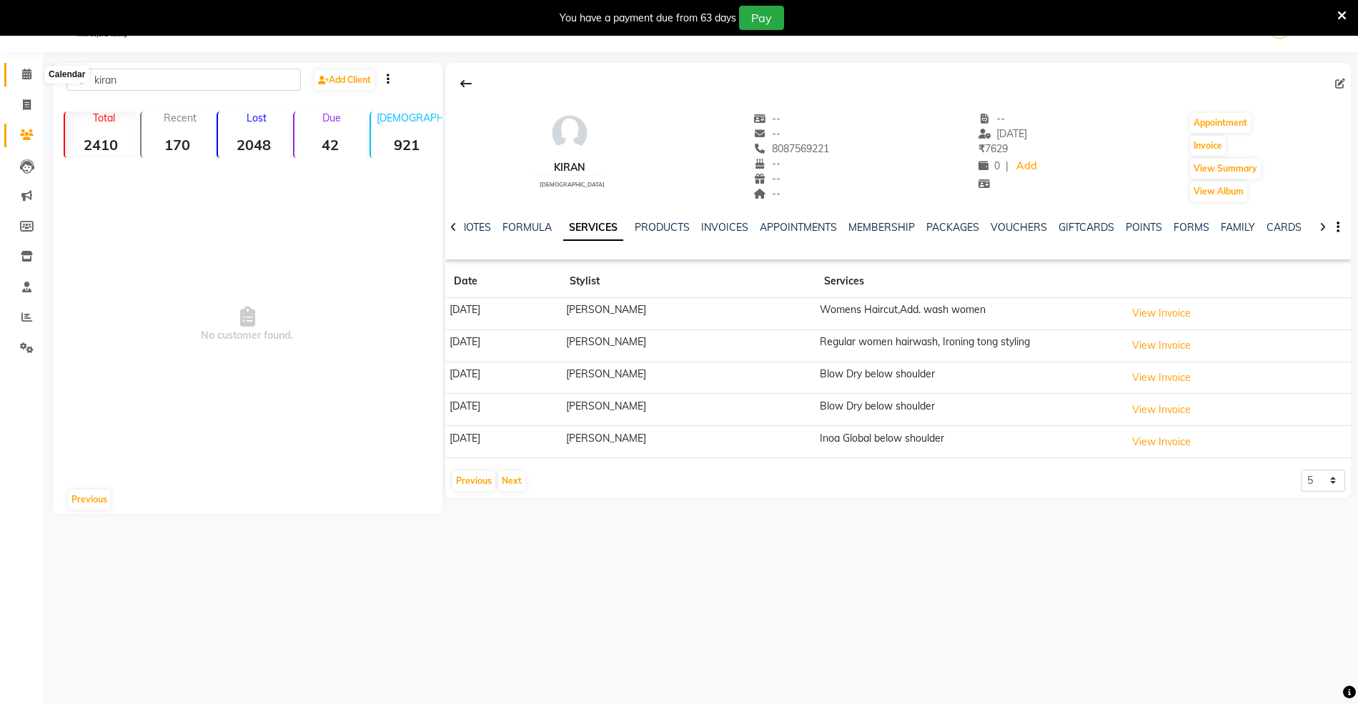
click at [23, 73] on icon at bounding box center [26, 74] width 9 height 11
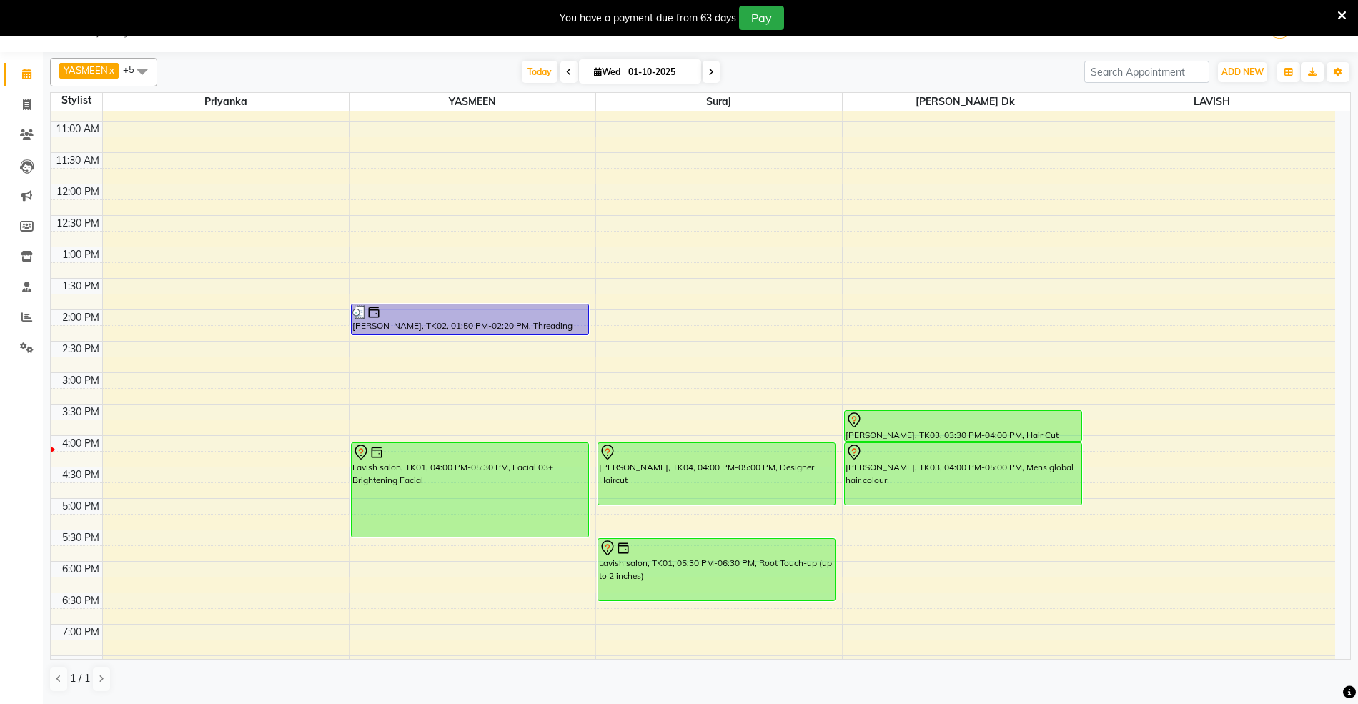
scroll to position [346, 0]
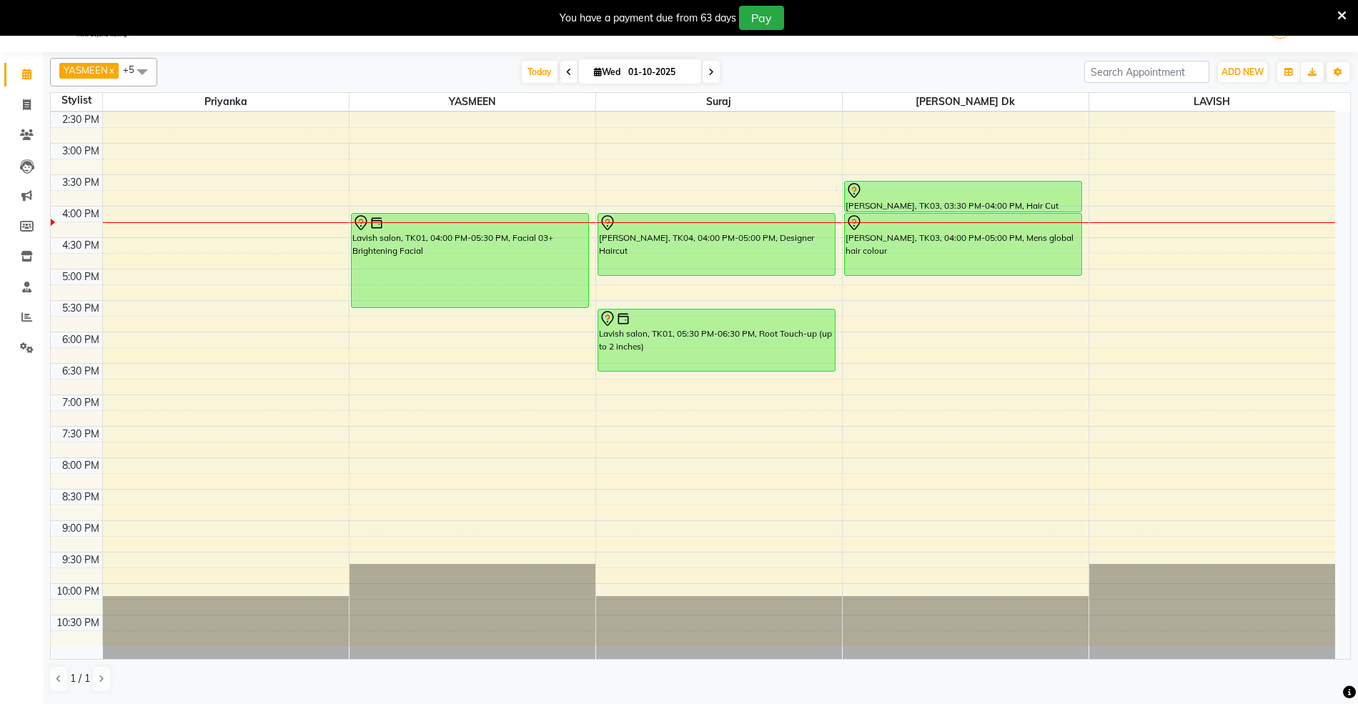
click at [607, 78] on span "[DATE]" at bounding box center [640, 71] width 122 height 24
click at [624, 69] on input "01-10-2025" at bounding box center [659, 71] width 71 height 21
select select "10"
select select "2025"
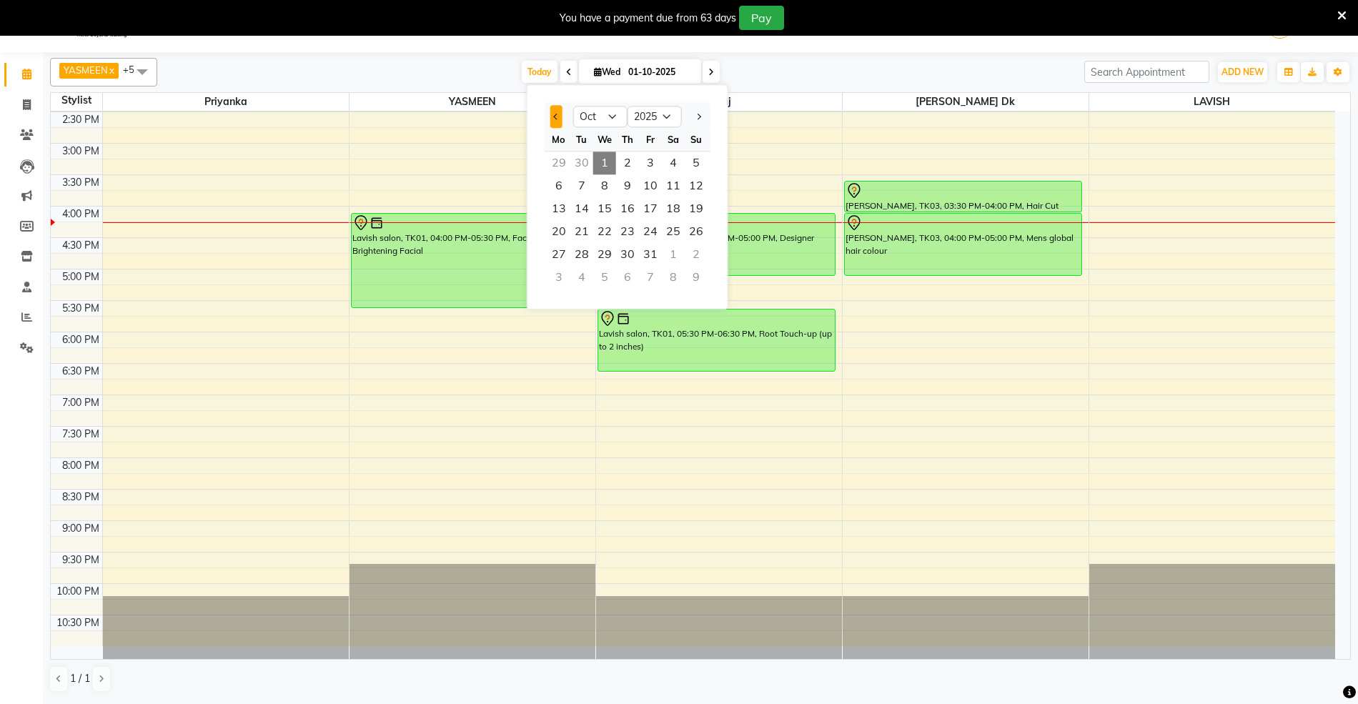
click at [558, 115] on span "Previous month" at bounding box center [556, 117] width 6 height 6
click at [557, 114] on span "Previous month" at bounding box center [556, 117] width 6 height 6
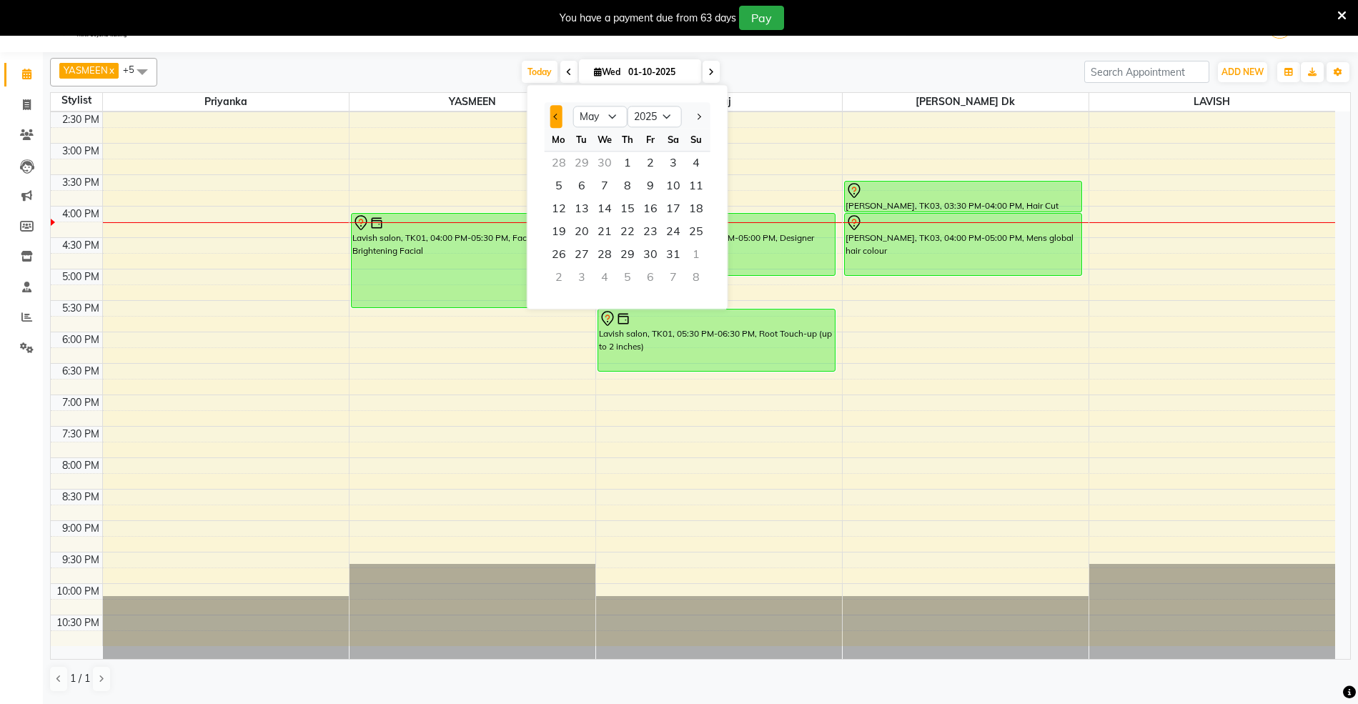
click at [557, 114] on span "Previous month" at bounding box center [556, 117] width 6 height 6
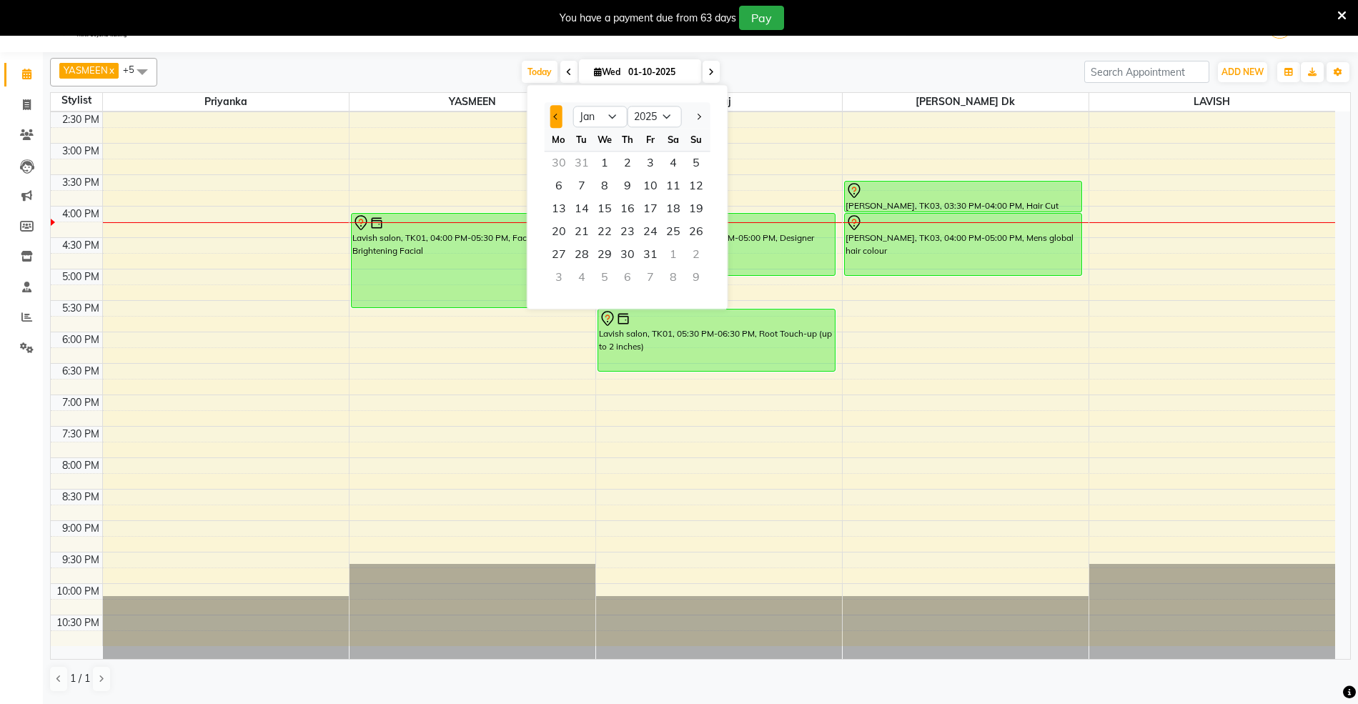
select select "12"
select select "2024"
click at [701, 157] on span "1" at bounding box center [696, 162] width 23 height 23
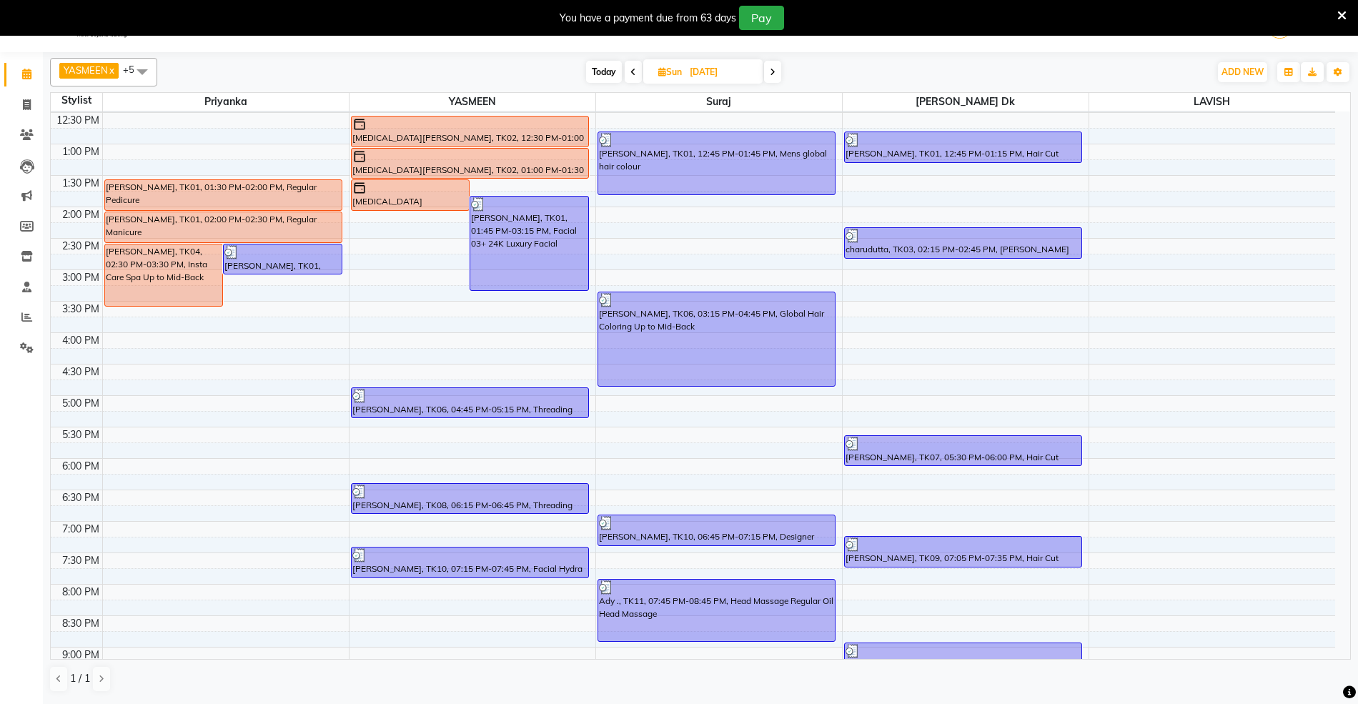
scroll to position [60, 0]
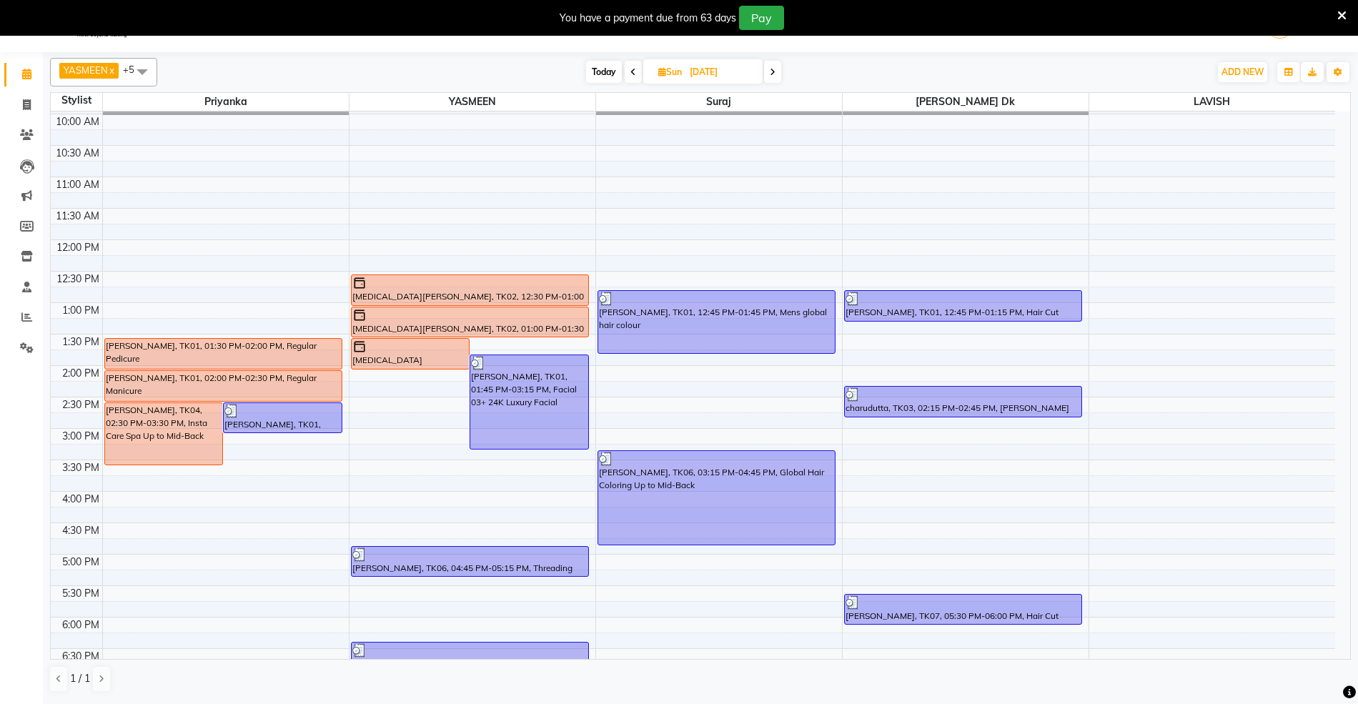
click at [770, 73] on icon at bounding box center [773, 72] width 6 height 9
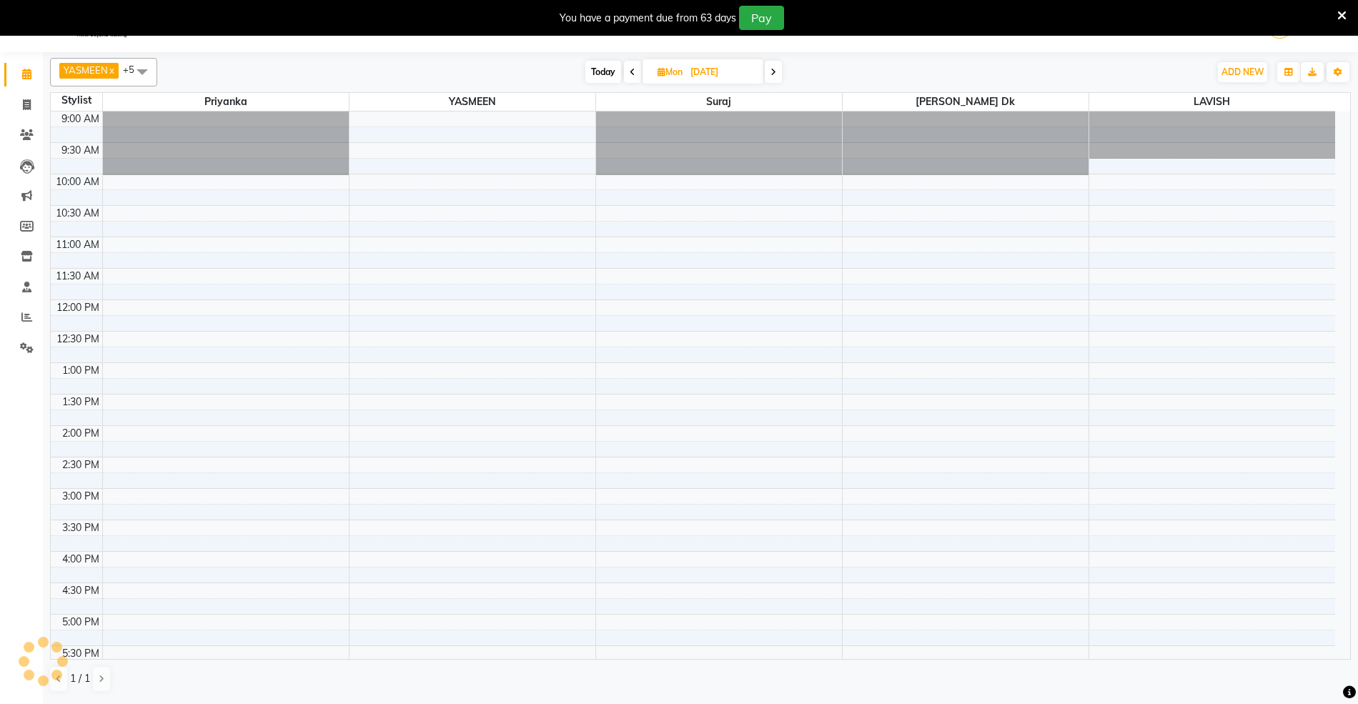
scroll to position [346, 0]
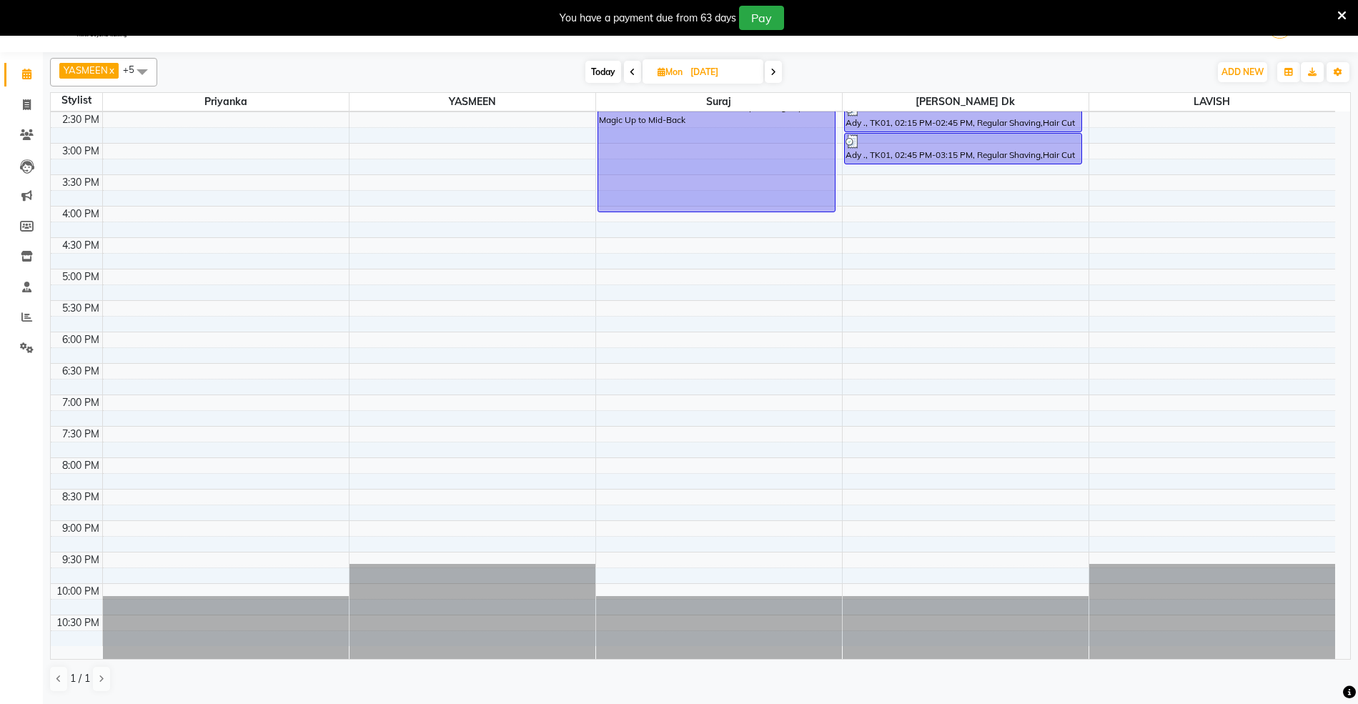
click at [770, 73] on span at bounding box center [773, 72] width 17 height 22
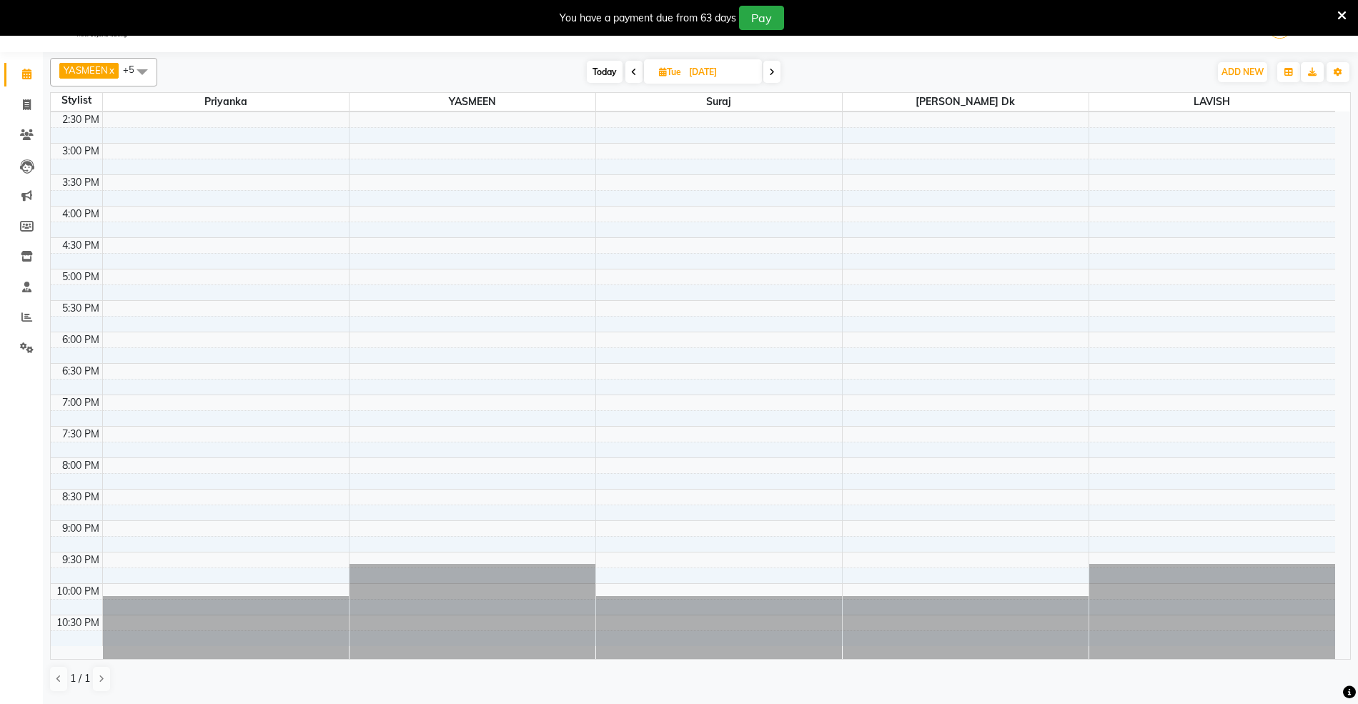
click at [770, 73] on icon at bounding box center [772, 72] width 6 height 9
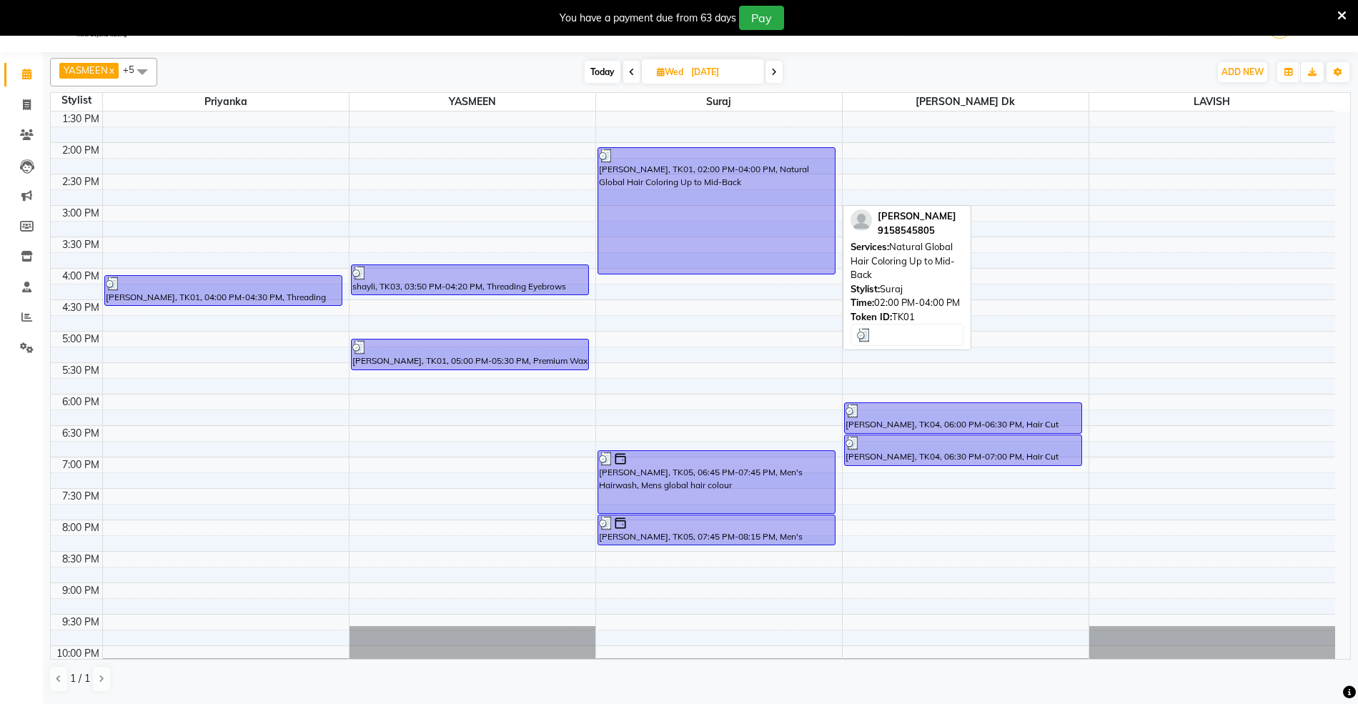
scroll to position [250, 0]
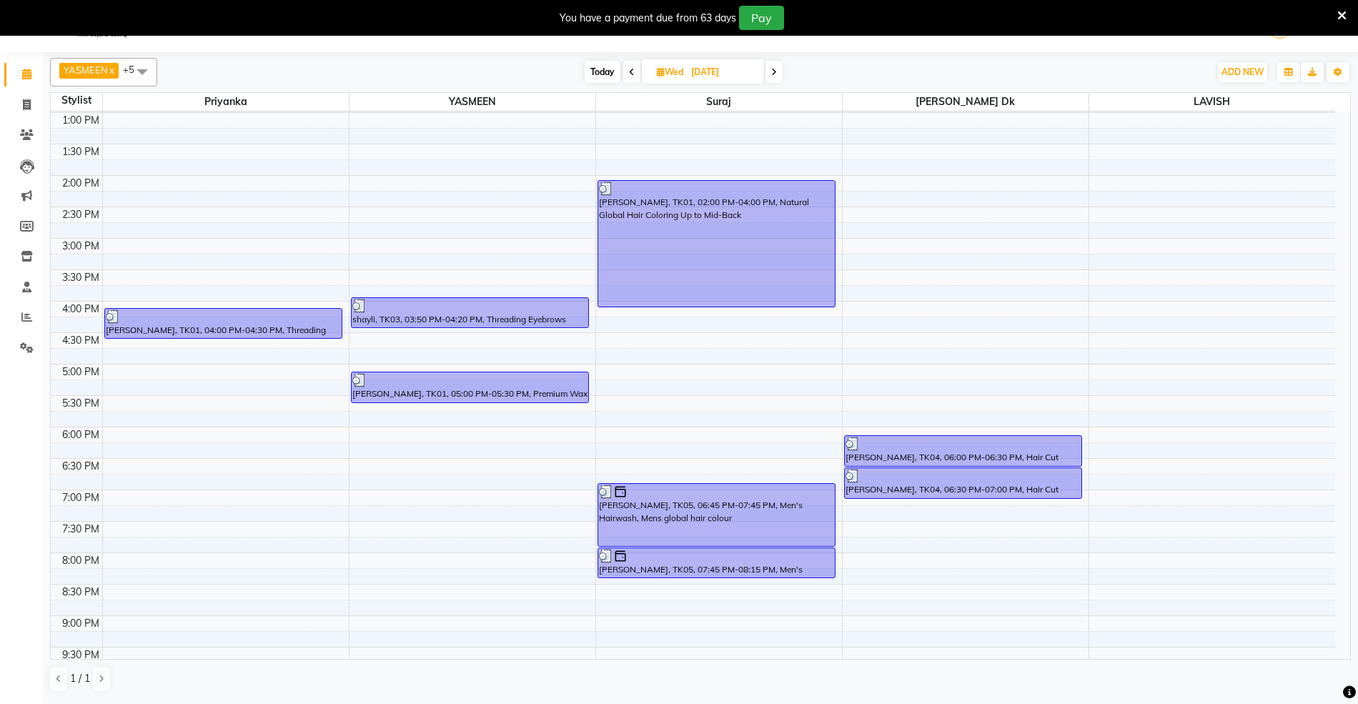
click at [778, 73] on span at bounding box center [773, 72] width 17 height 22
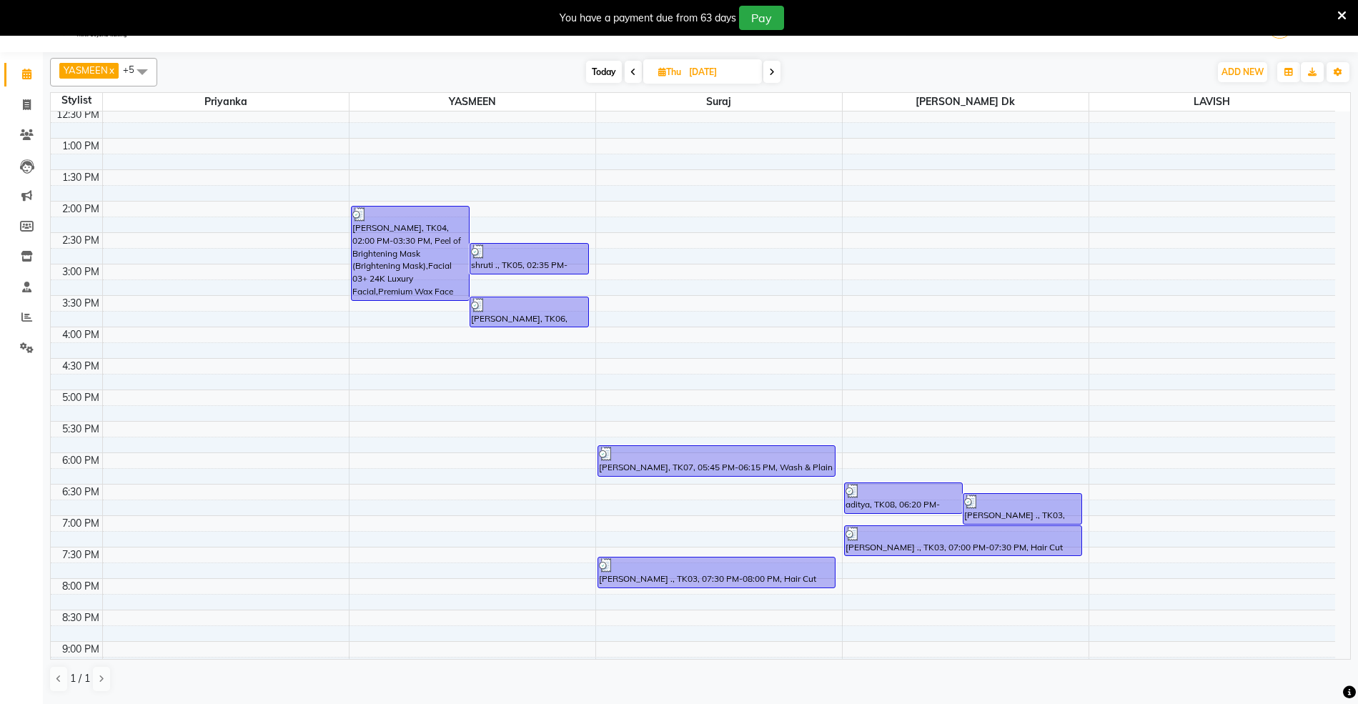
scroll to position [60, 0]
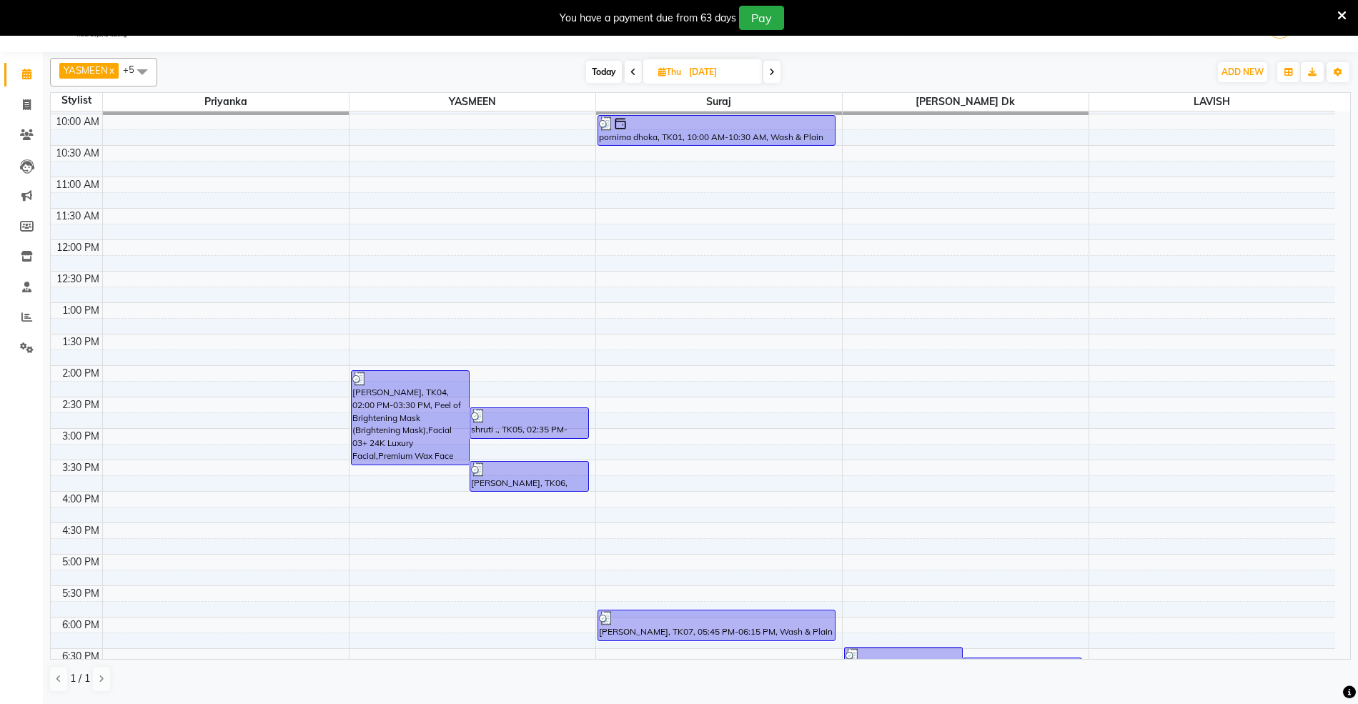
click at [772, 71] on icon at bounding box center [772, 72] width 6 height 9
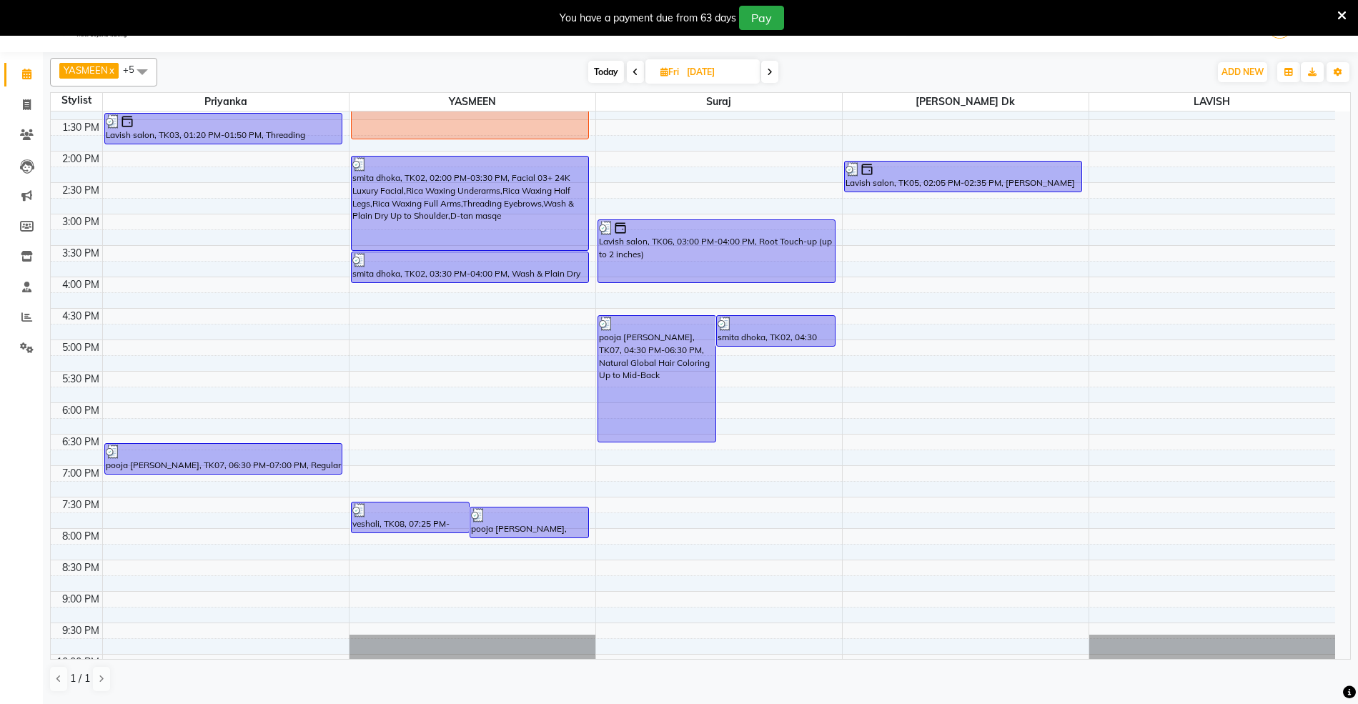
scroll to position [155, 0]
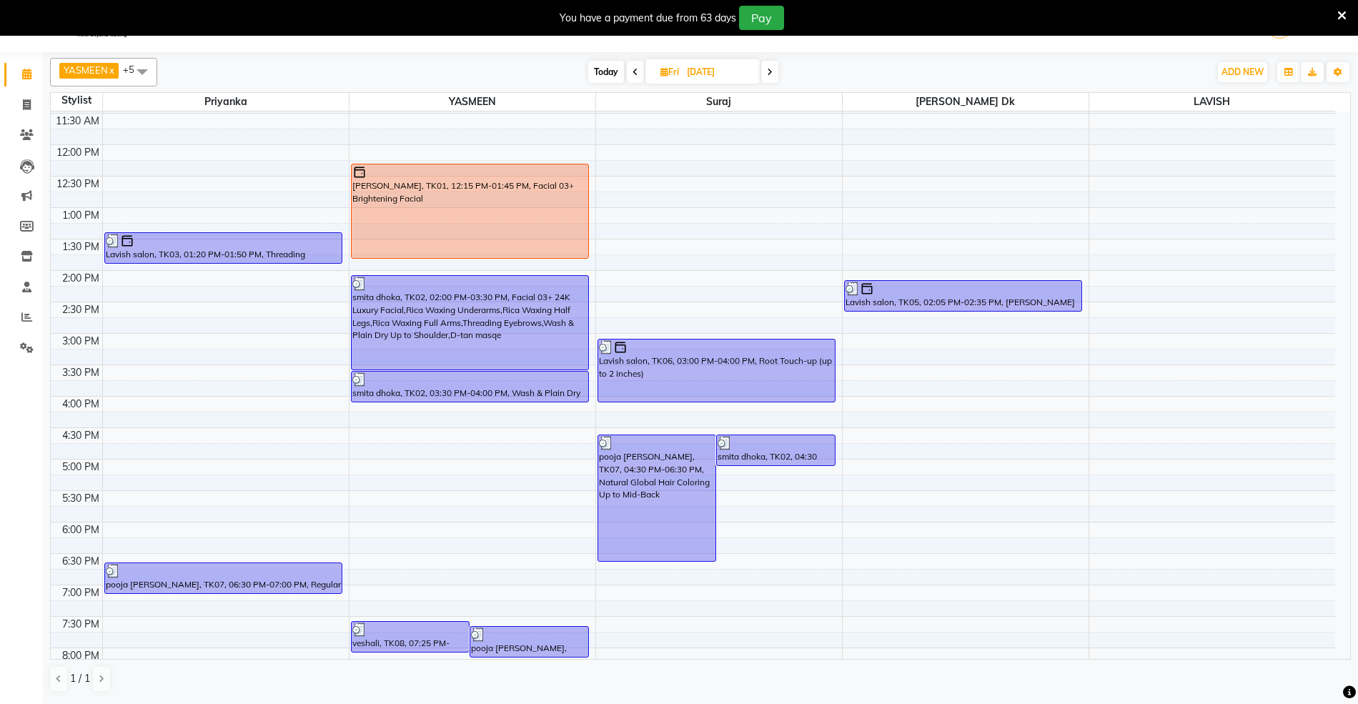
click at [766, 66] on span at bounding box center [769, 72] width 17 height 22
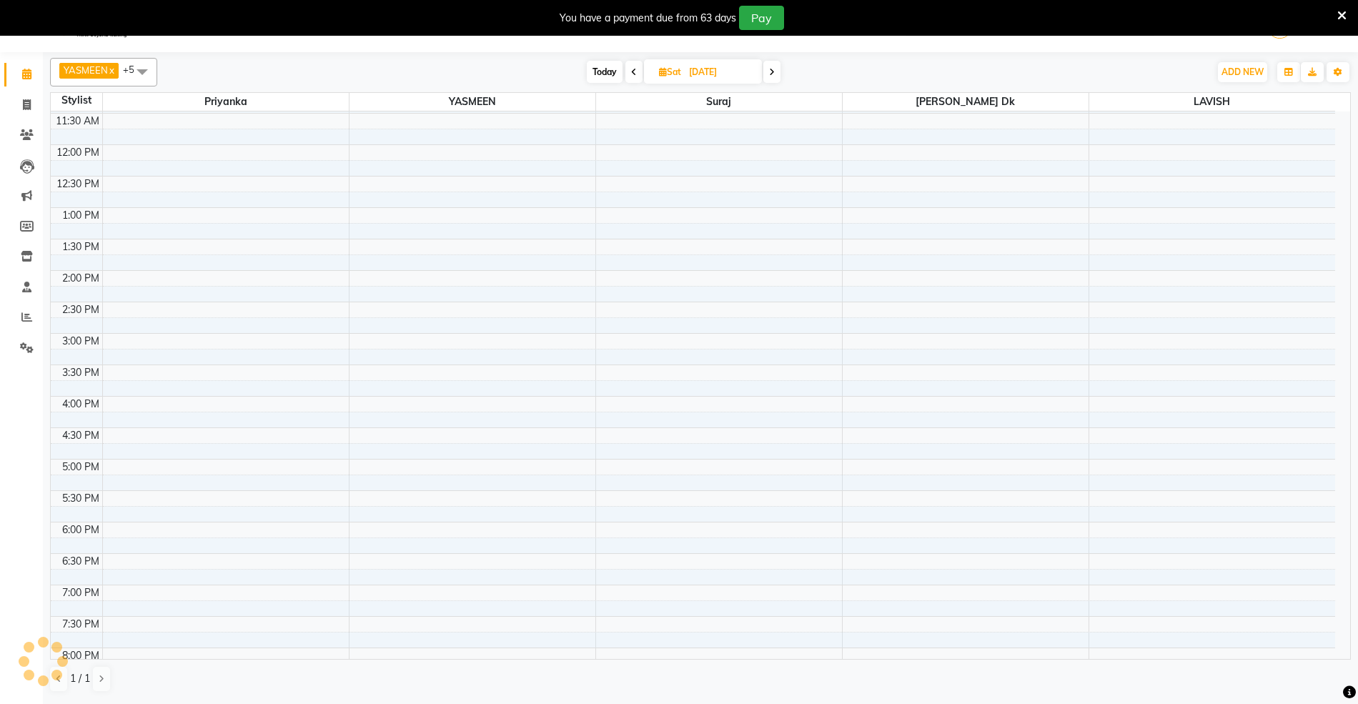
scroll to position [346, 0]
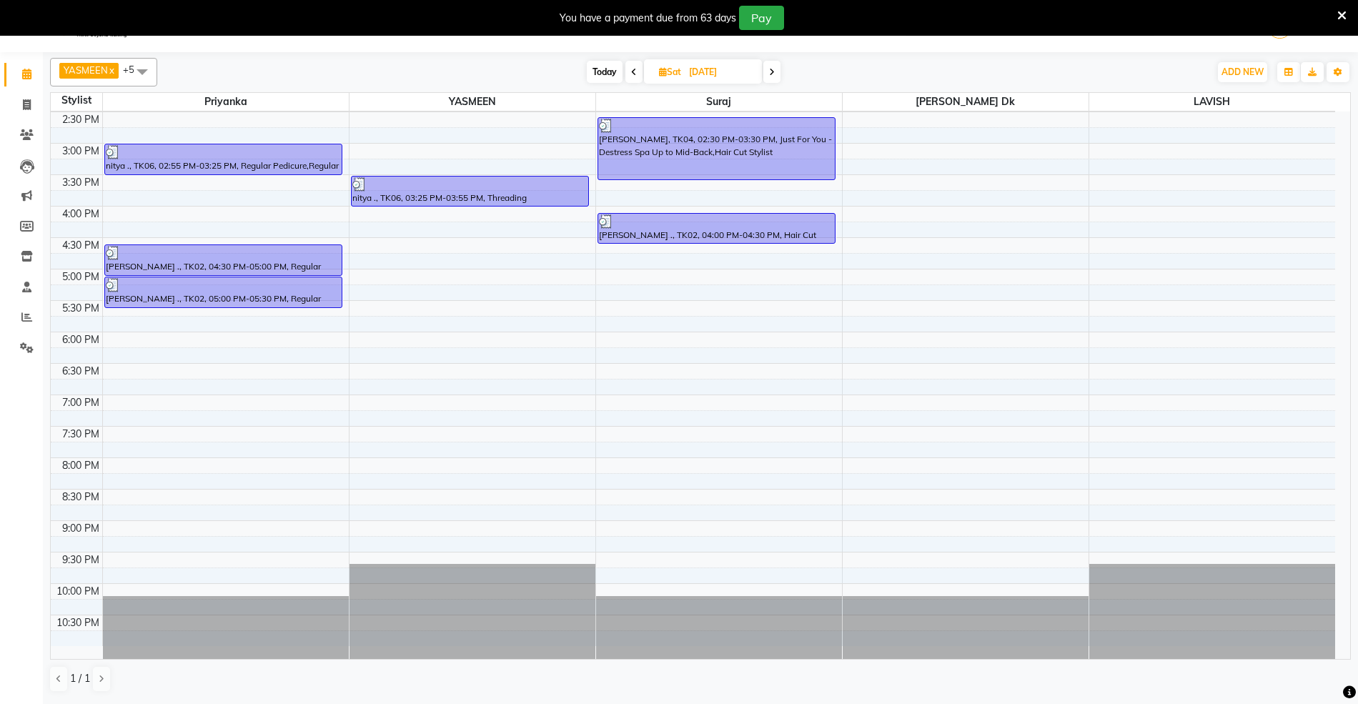
click at [766, 66] on span at bounding box center [771, 72] width 17 height 22
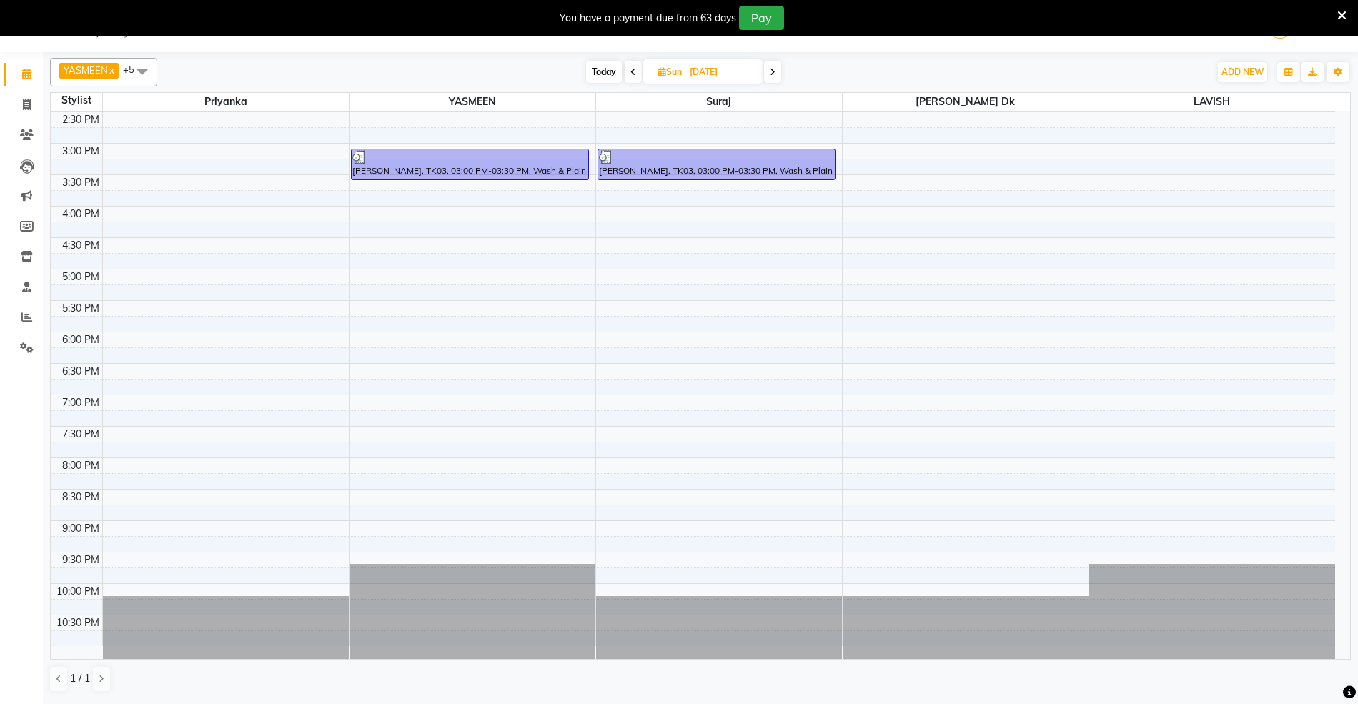
click at [766, 66] on span at bounding box center [772, 72] width 17 height 22
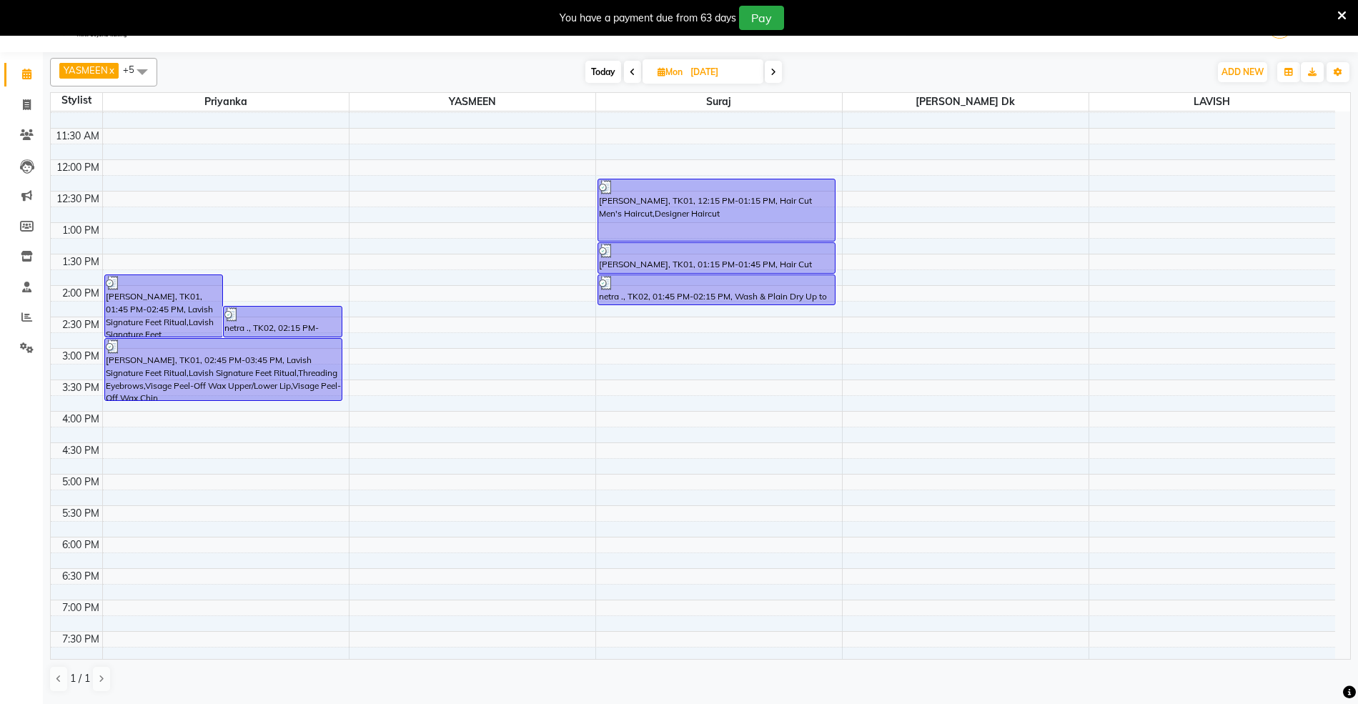
scroll to position [60, 0]
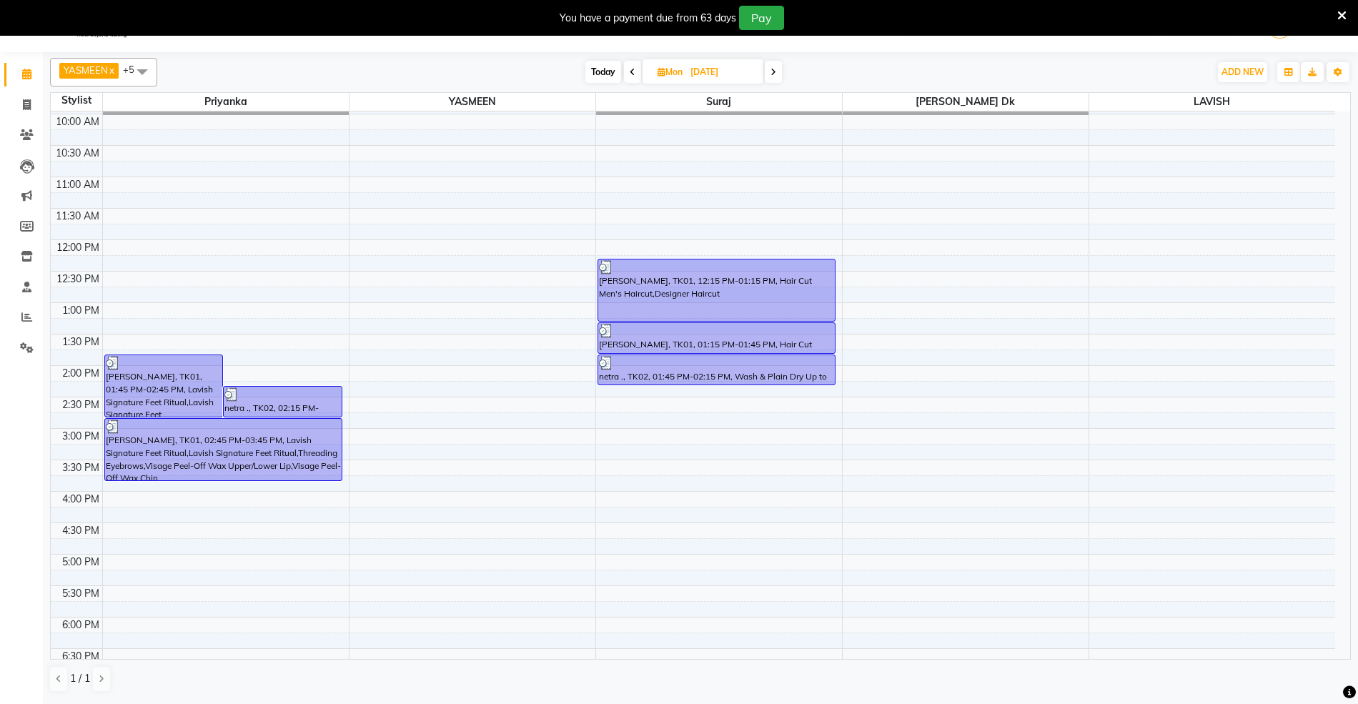
click at [772, 70] on icon at bounding box center [773, 72] width 6 height 9
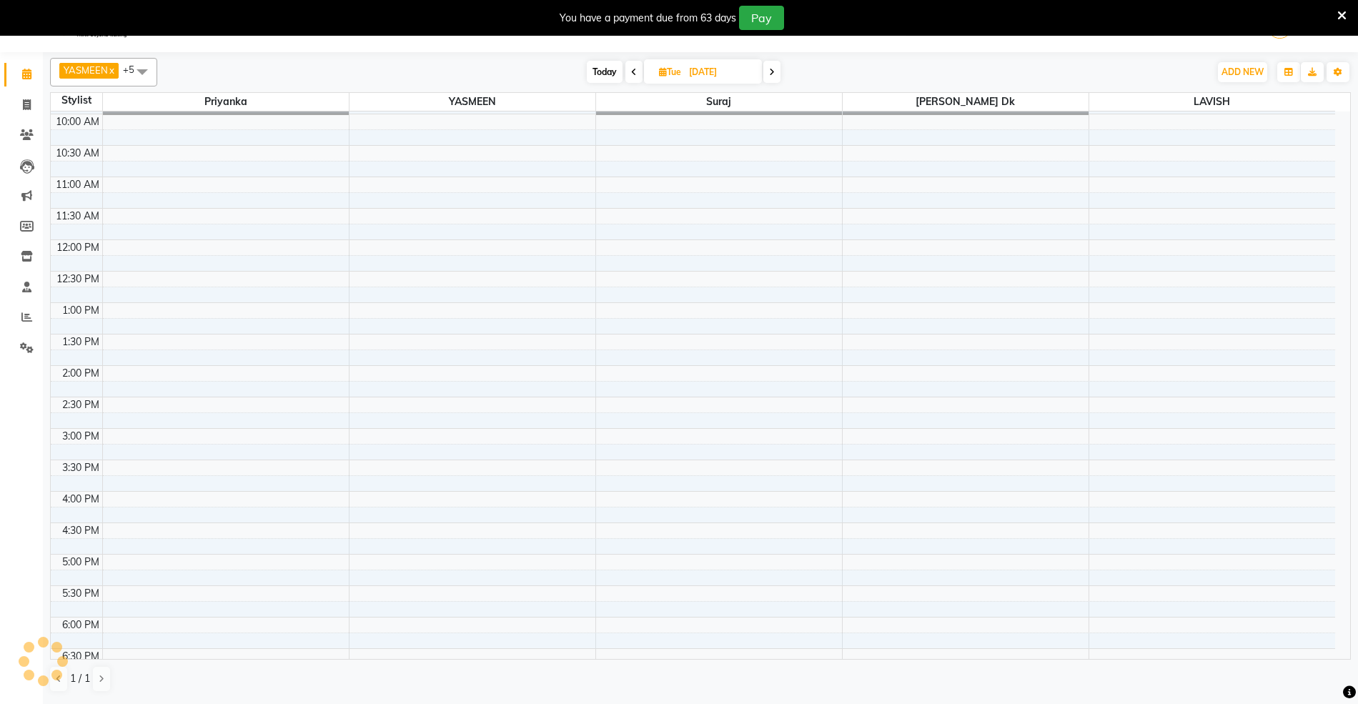
scroll to position [346, 0]
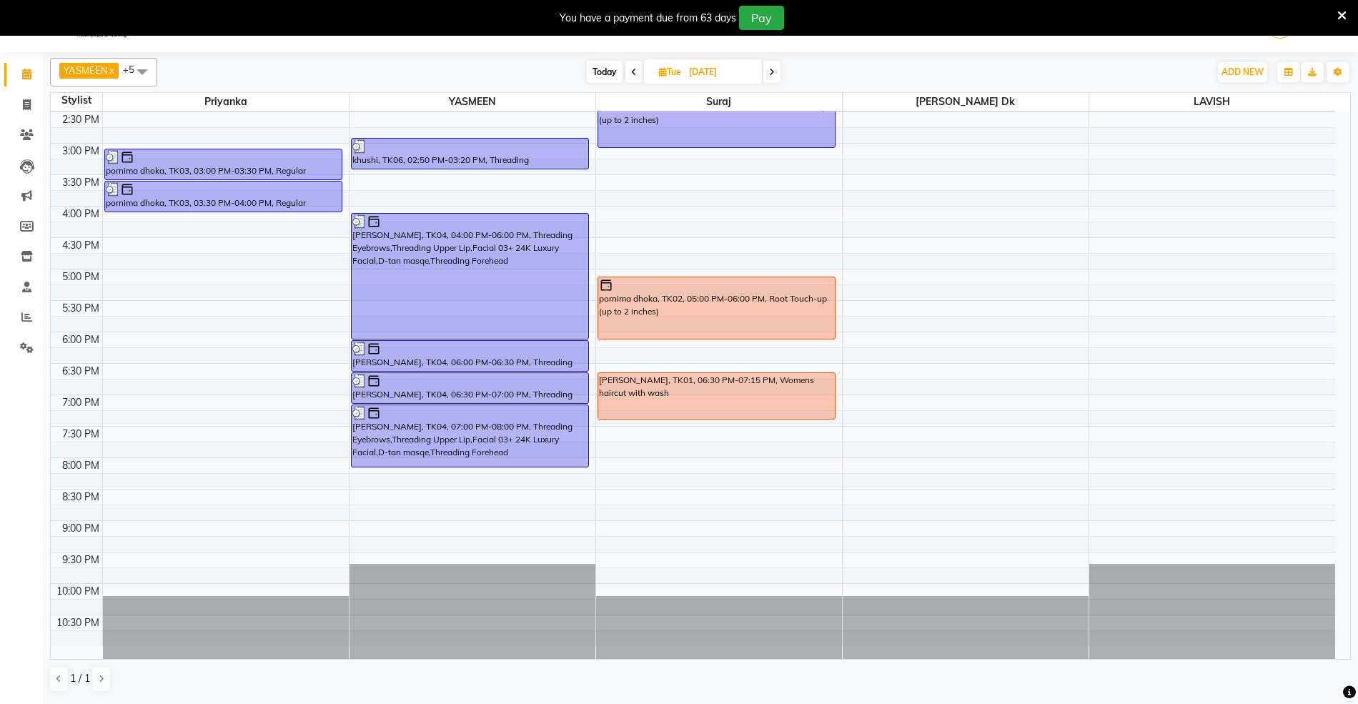
click at [772, 73] on icon at bounding box center [772, 72] width 6 height 9
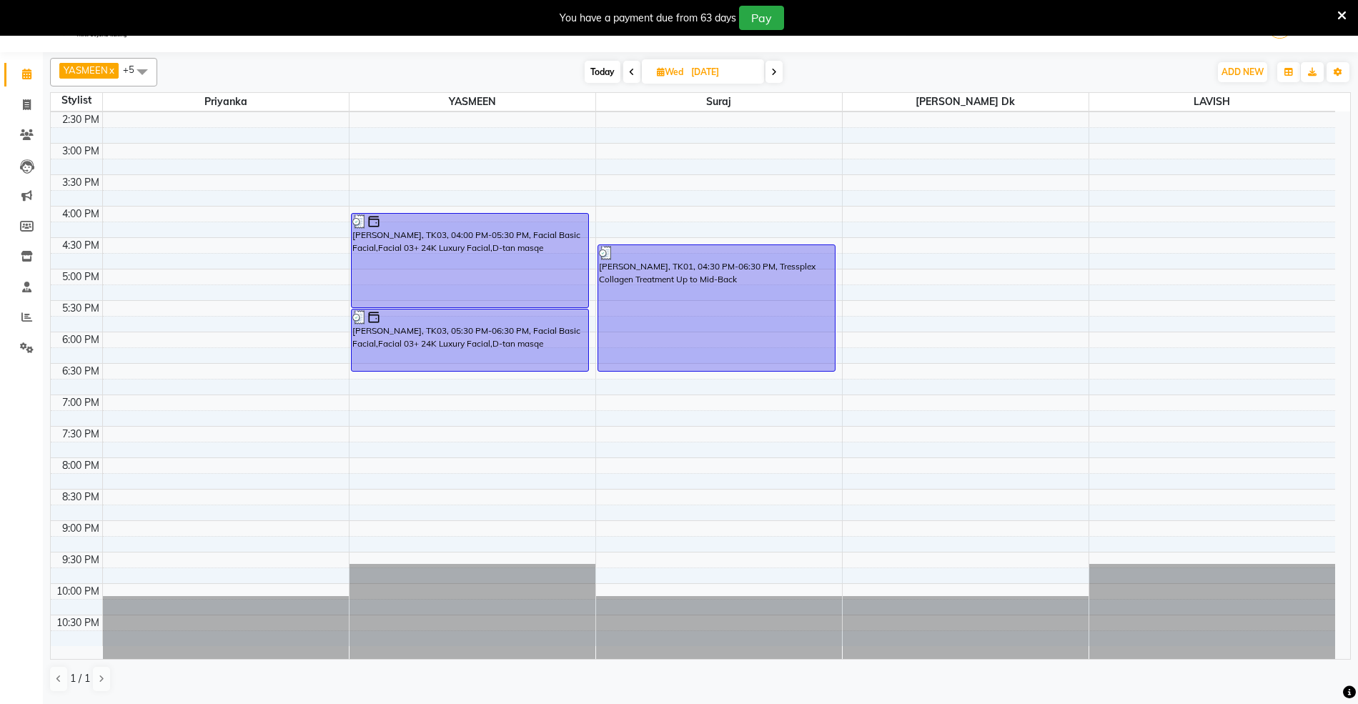
click at [772, 74] on icon at bounding box center [774, 72] width 6 height 9
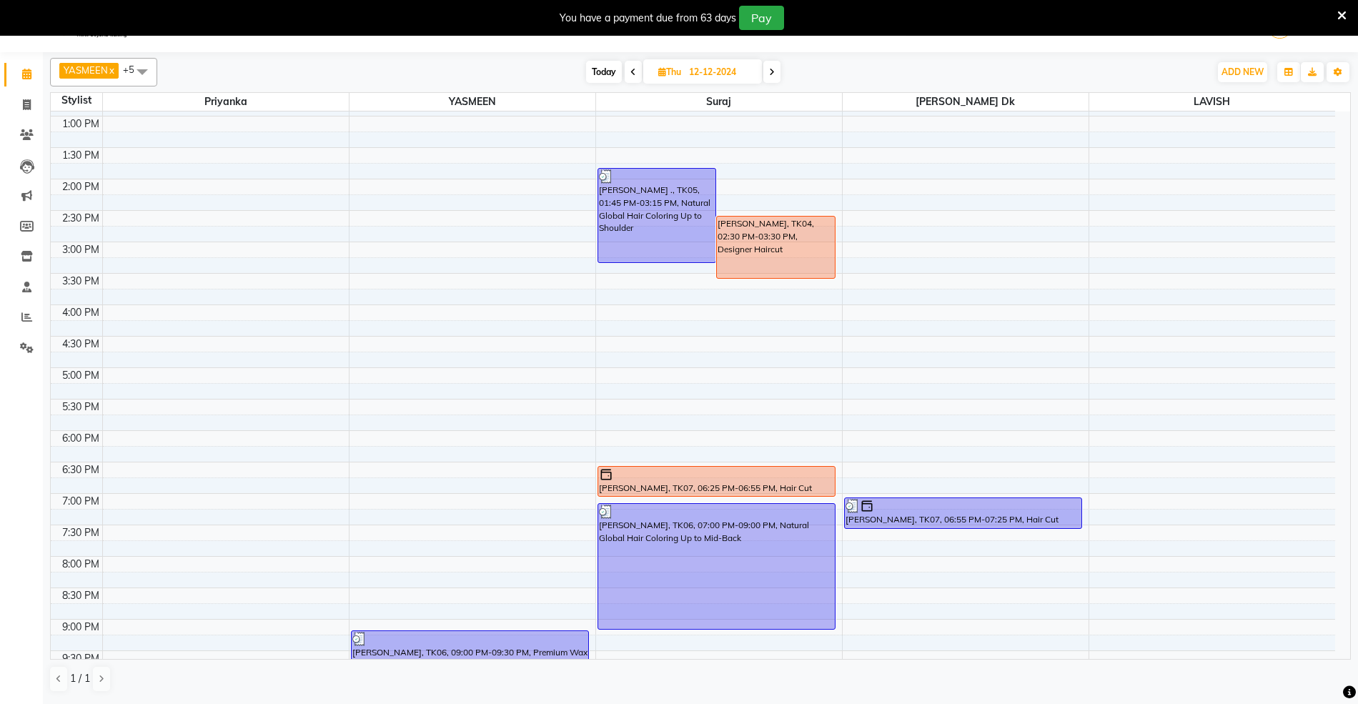
scroll to position [60, 0]
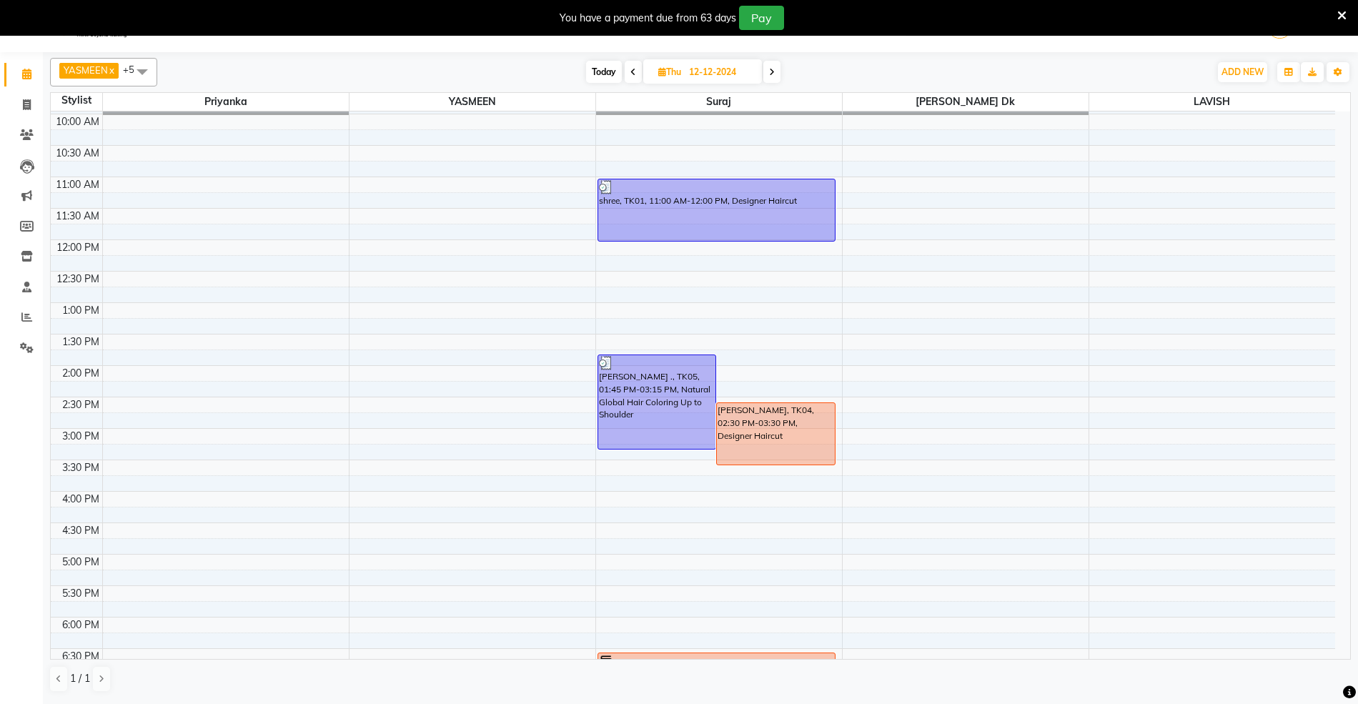
click at [775, 72] on icon at bounding box center [772, 72] width 6 height 9
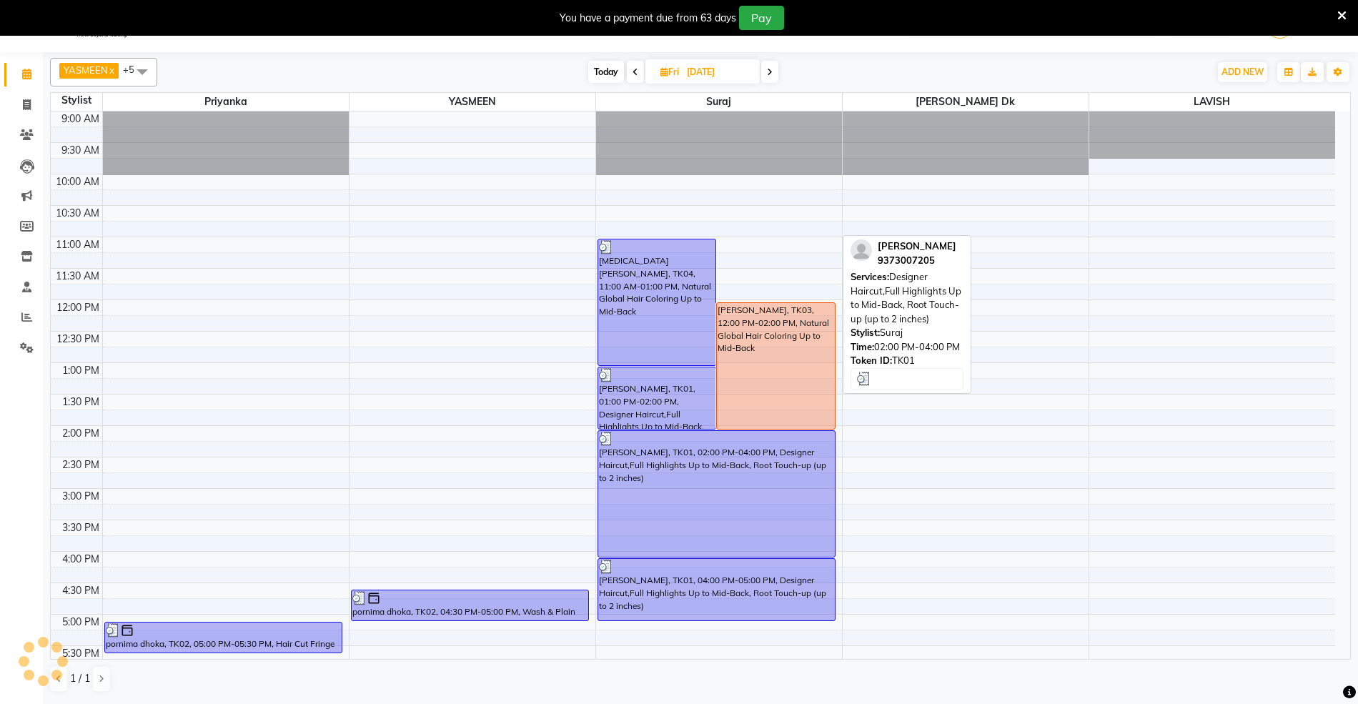
scroll to position [346, 0]
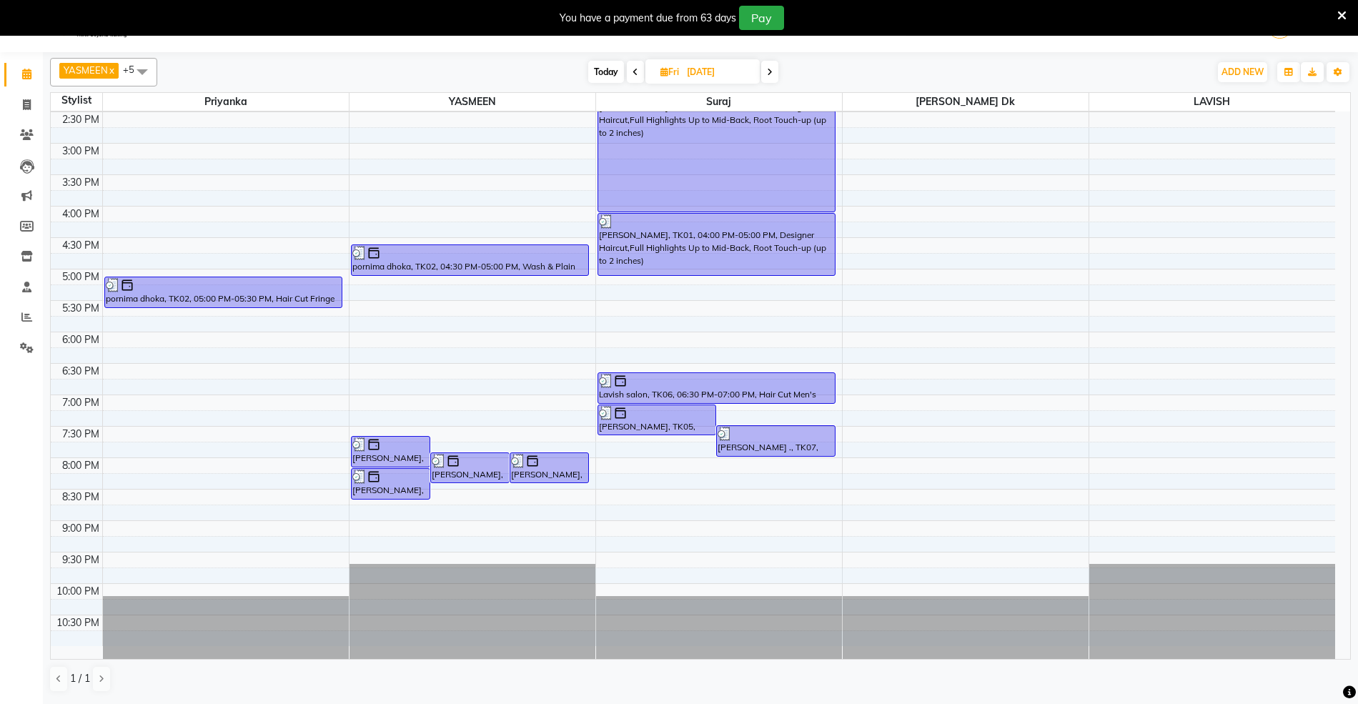
click at [770, 69] on icon at bounding box center [770, 72] width 6 height 9
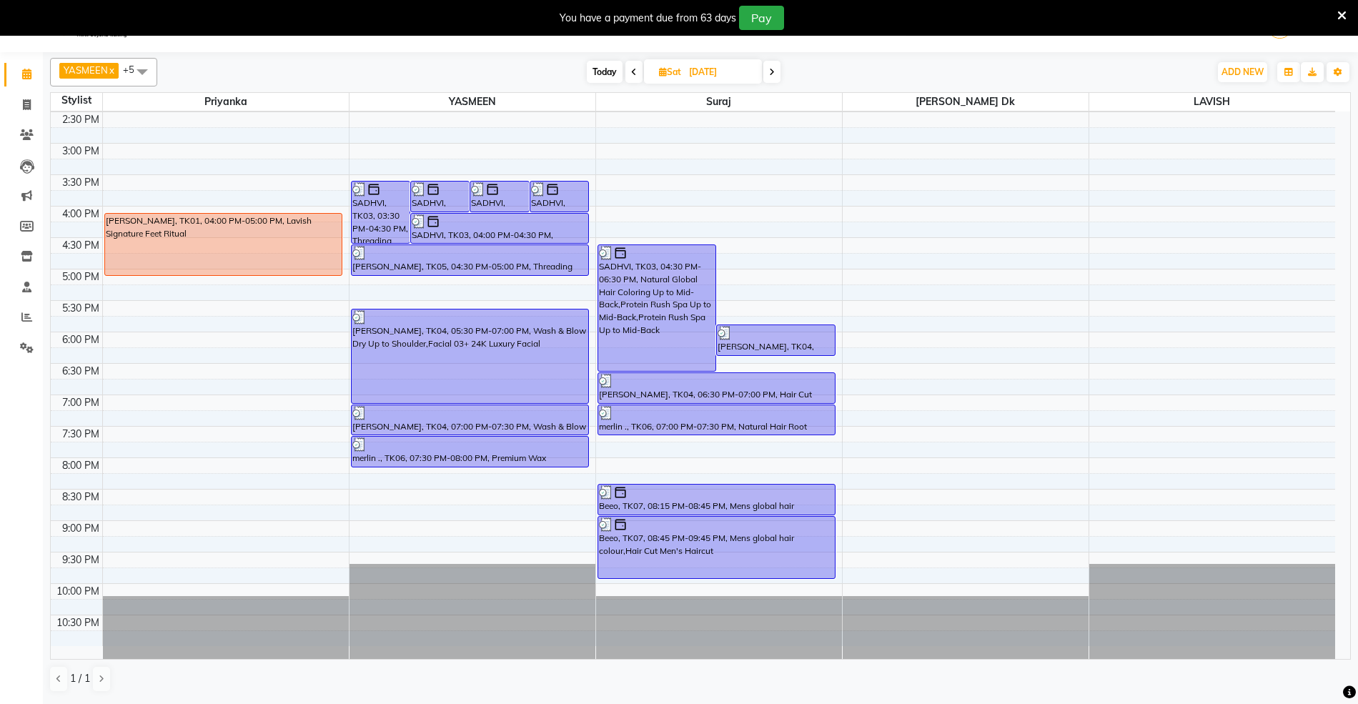
click at [772, 69] on icon at bounding box center [772, 72] width 6 height 9
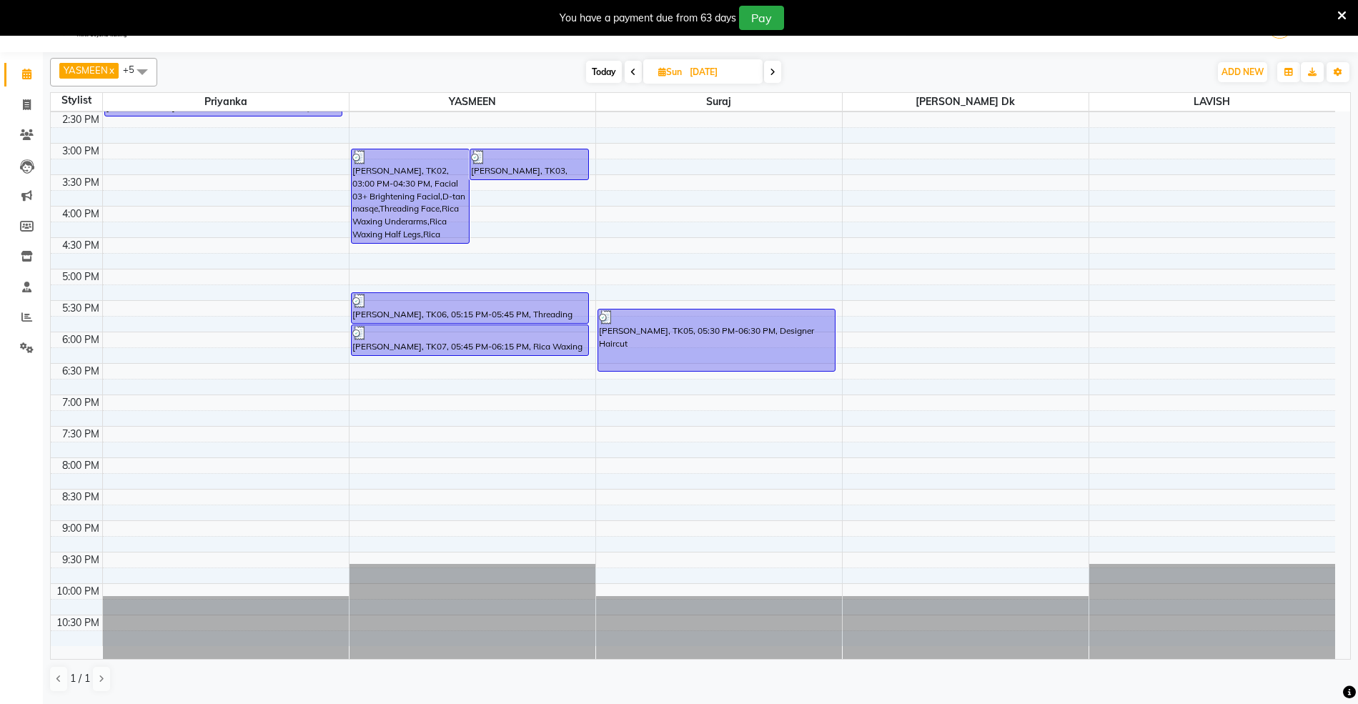
click at [772, 69] on icon at bounding box center [773, 72] width 6 height 9
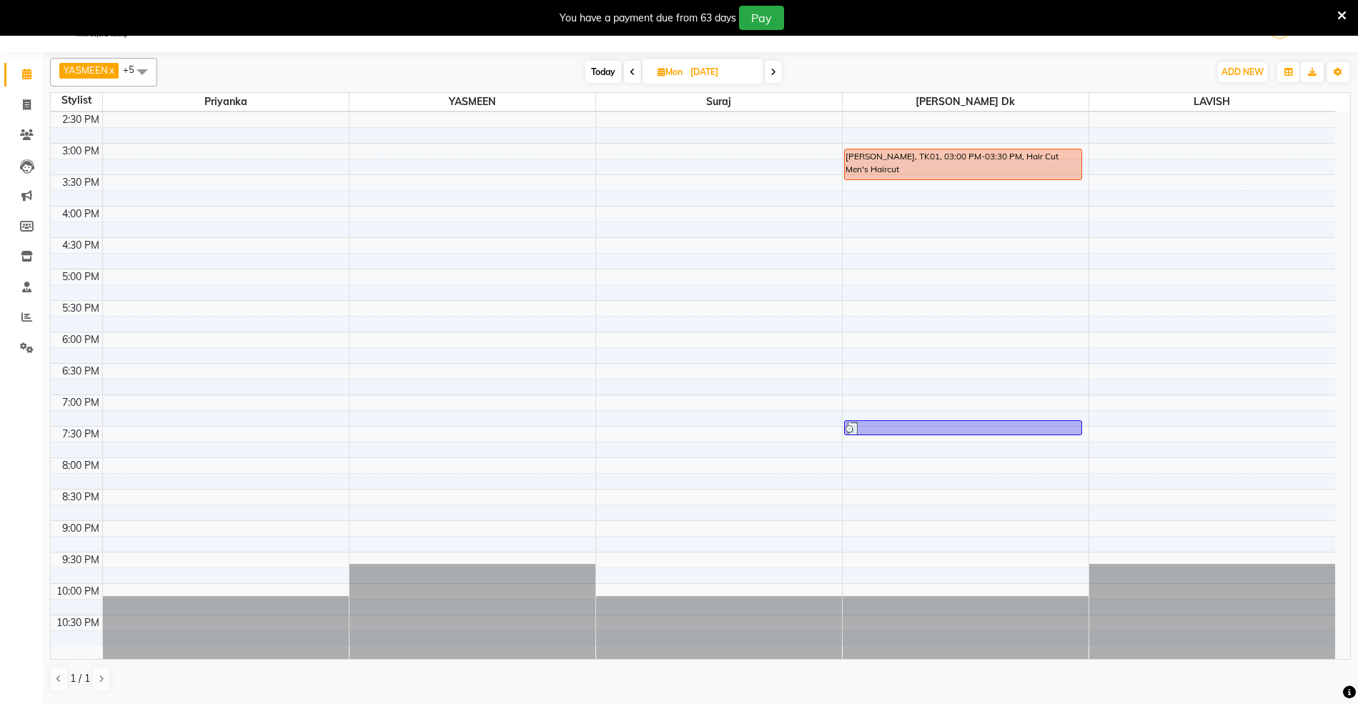
click at [772, 69] on icon at bounding box center [773, 72] width 6 height 9
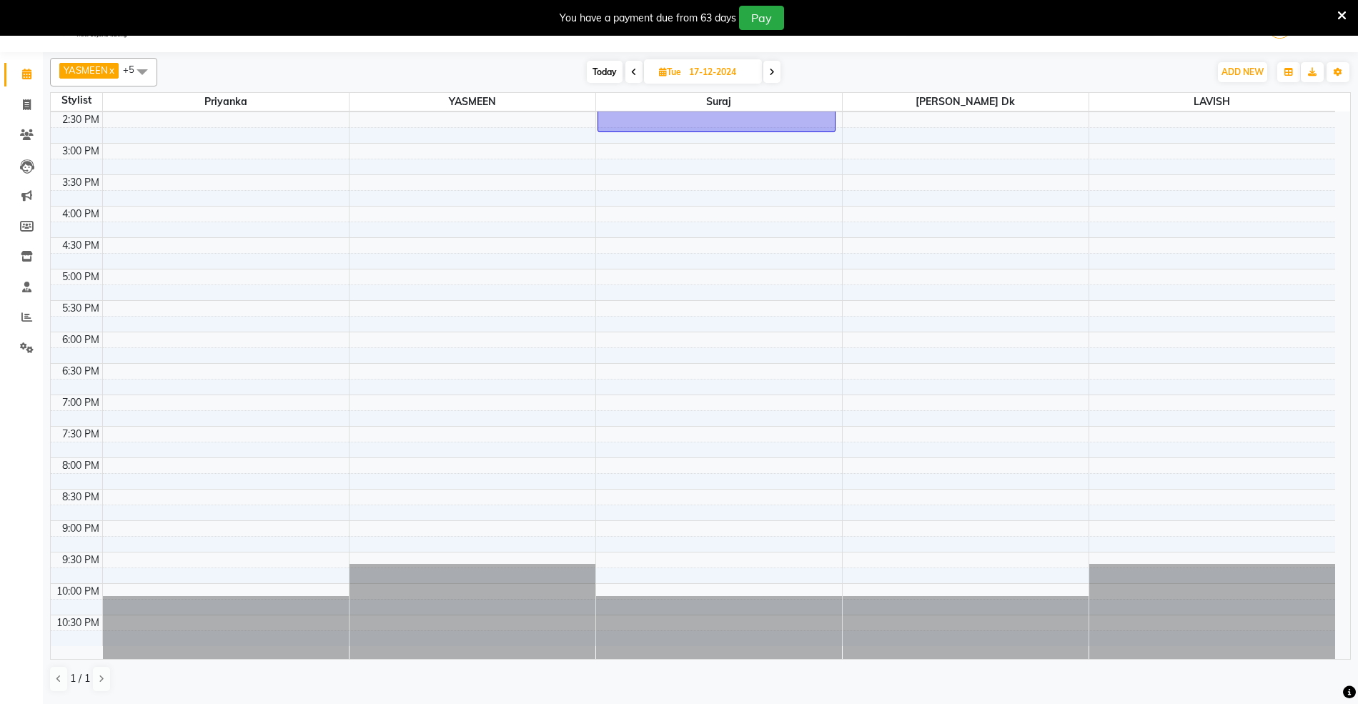
click at [772, 69] on icon at bounding box center [772, 72] width 6 height 9
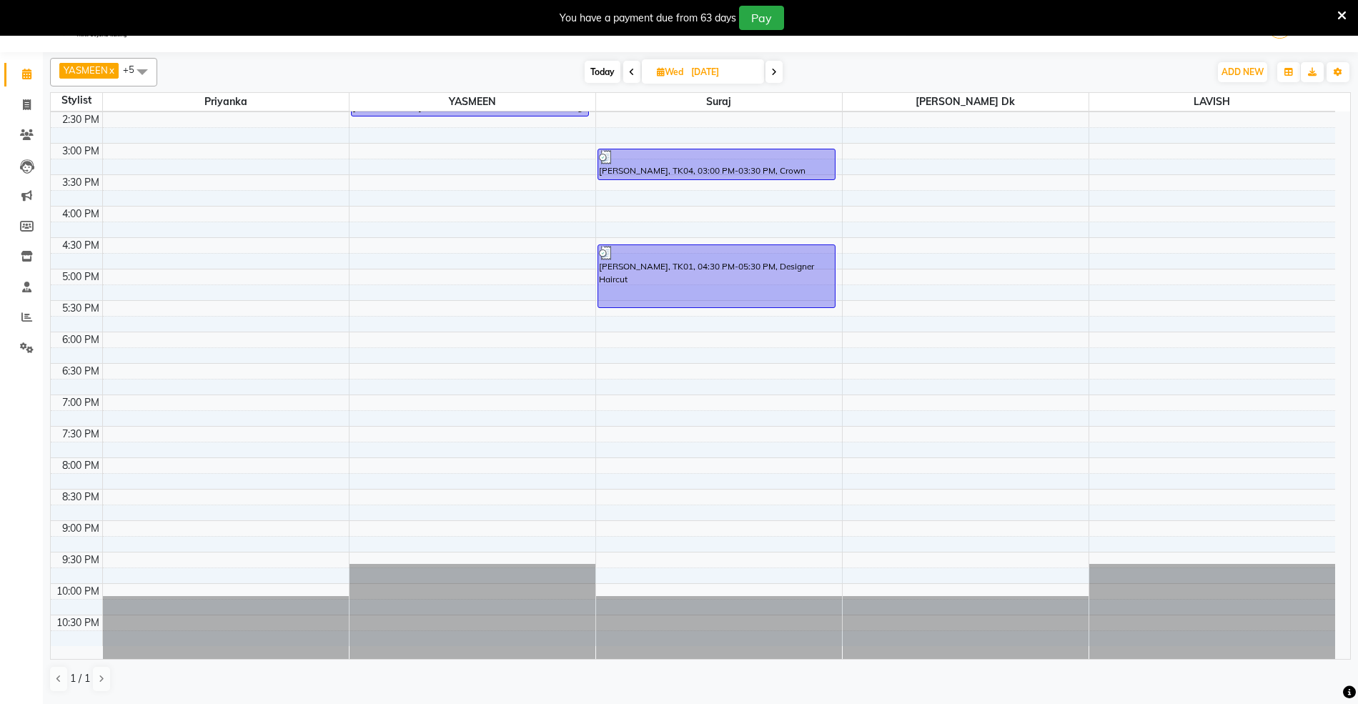
click at [772, 69] on icon at bounding box center [774, 72] width 6 height 9
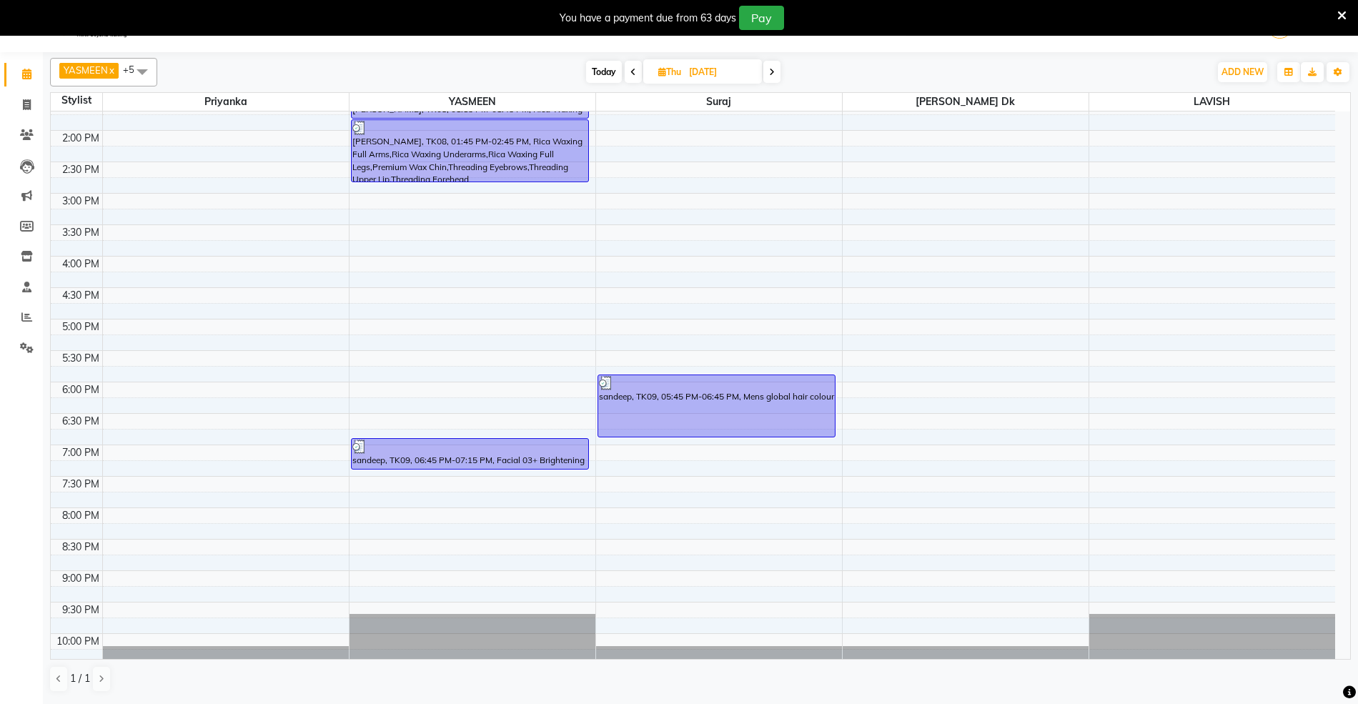
scroll to position [250, 0]
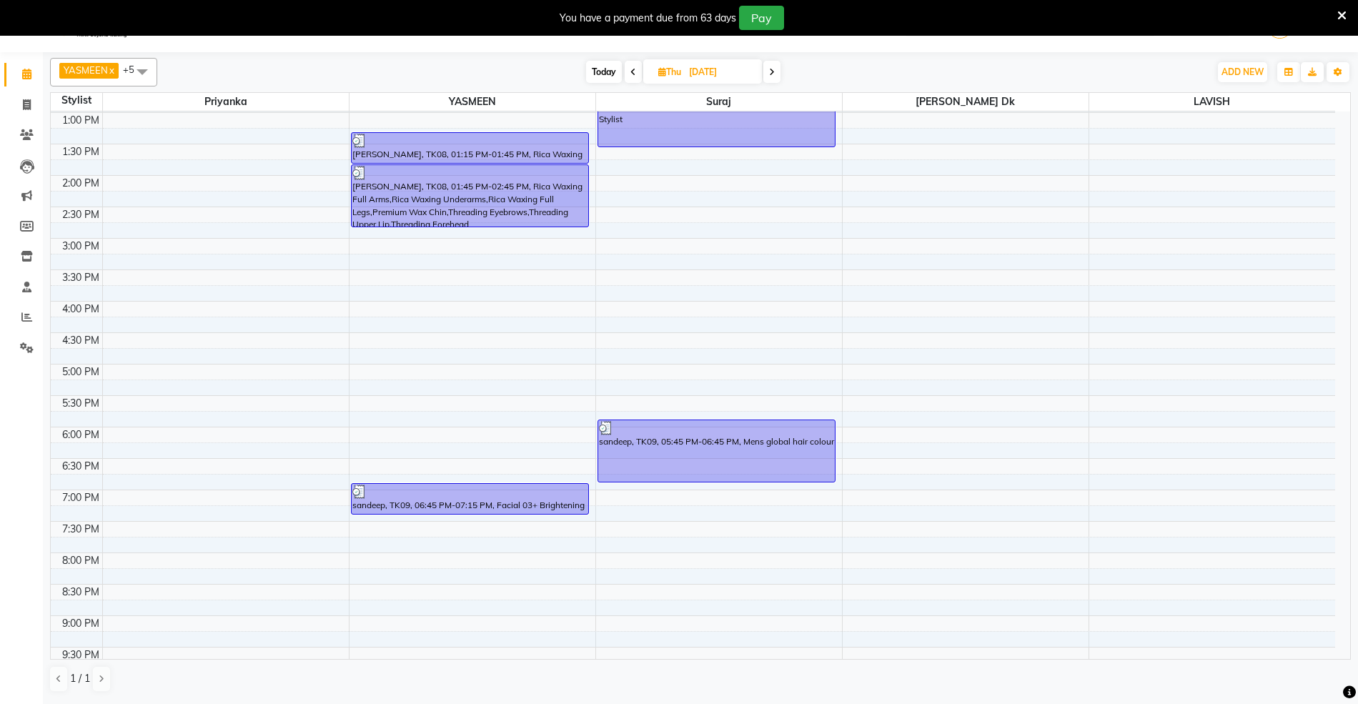
click at [772, 69] on icon at bounding box center [772, 72] width 6 height 9
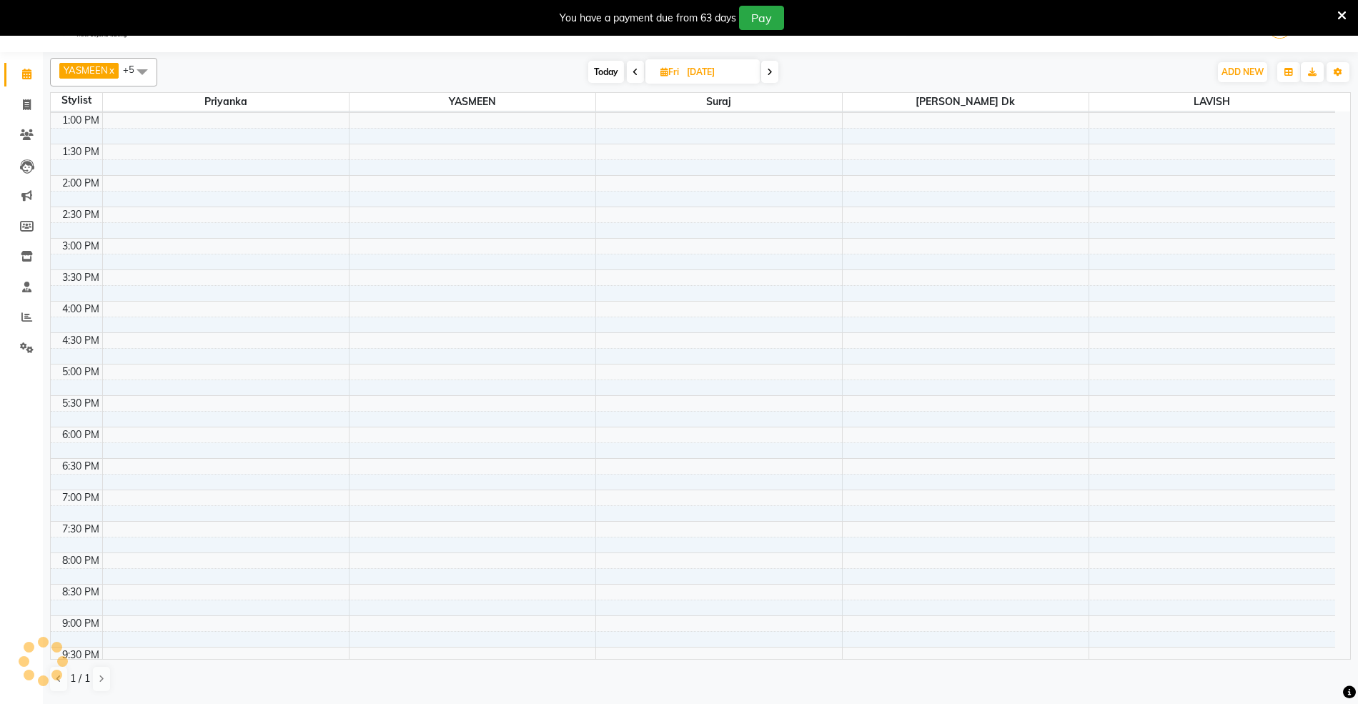
scroll to position [346, 0]
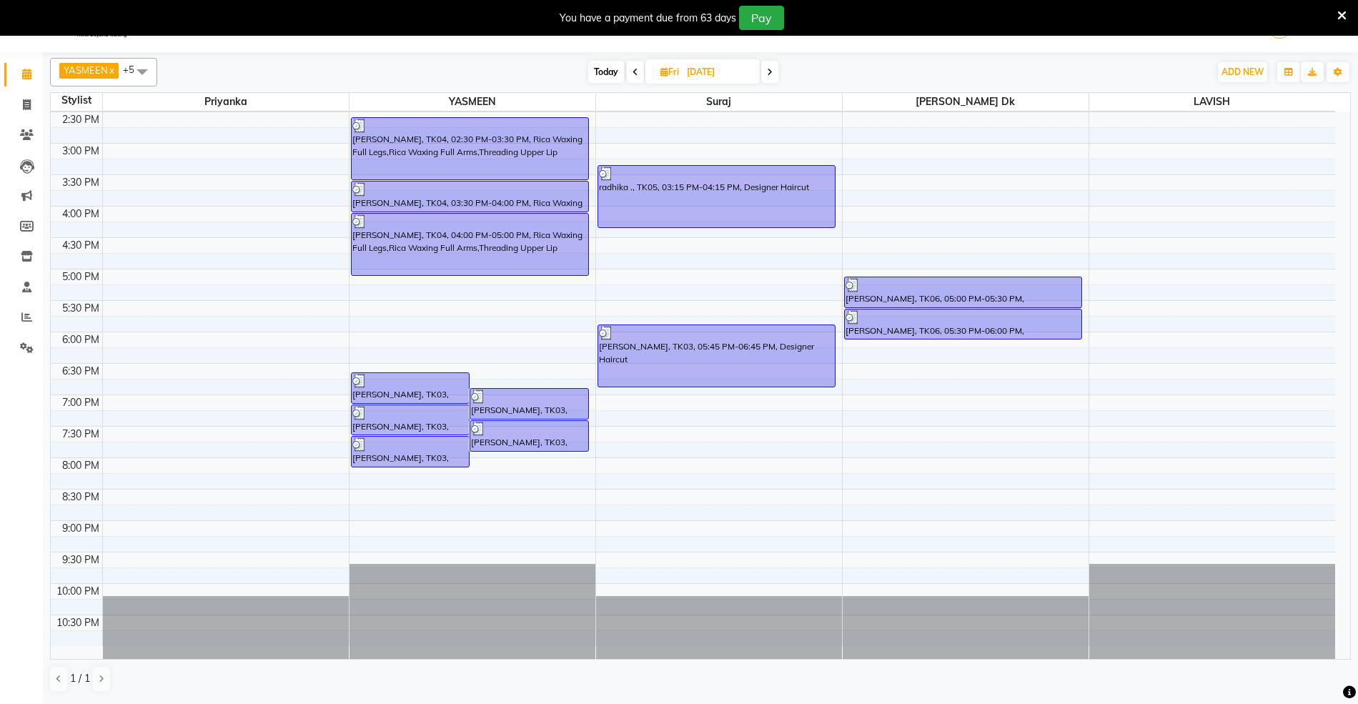
click at [772, 69] on icon at bounding box center [770, 72] width 6 height 9
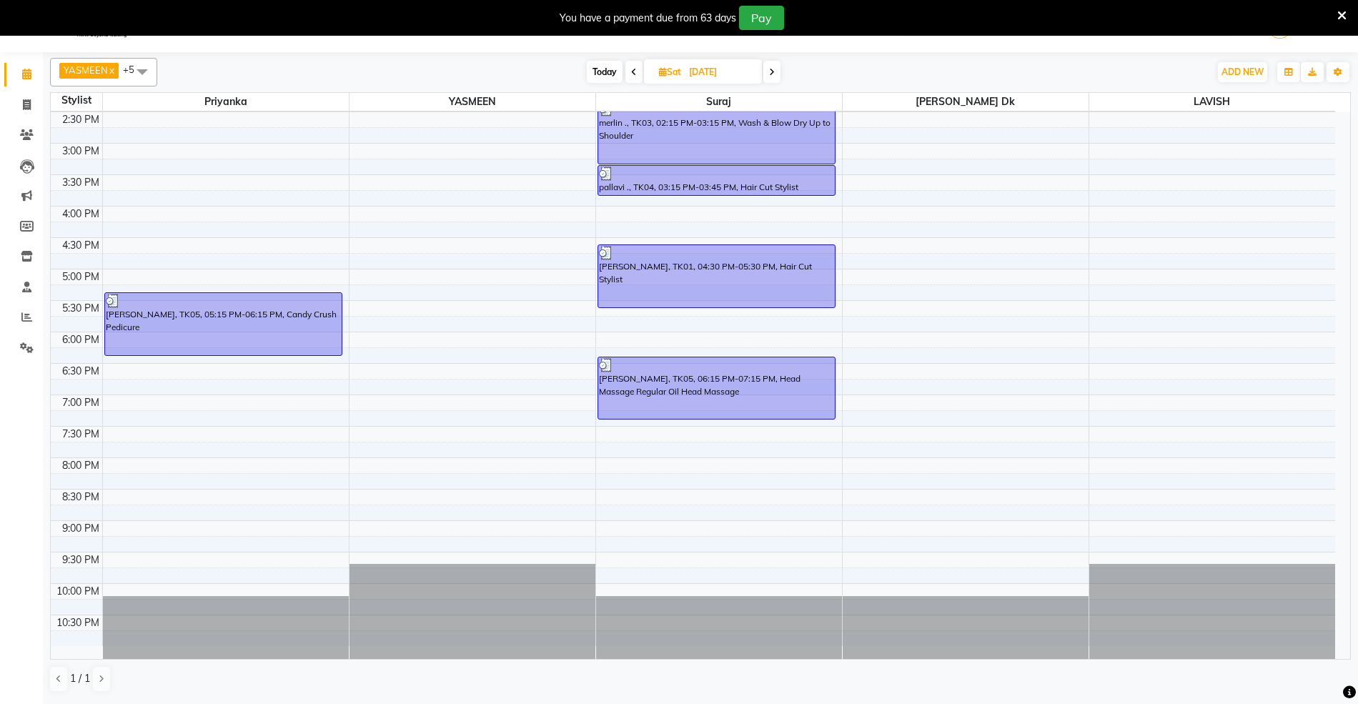
click at [772, 69] on icon at bounding box center [772, 72] width 6 height 9
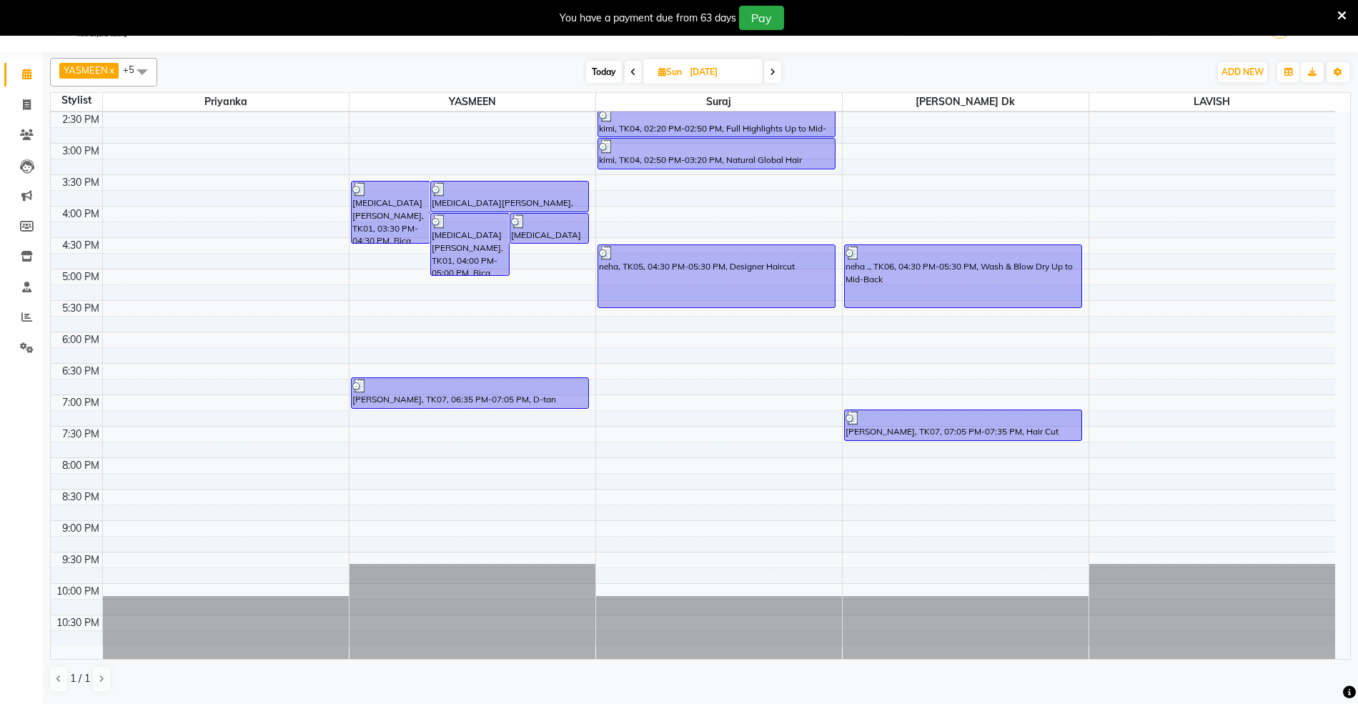
click at [772, 69] on icon at bounding box center [773, 72] width 6 height 9
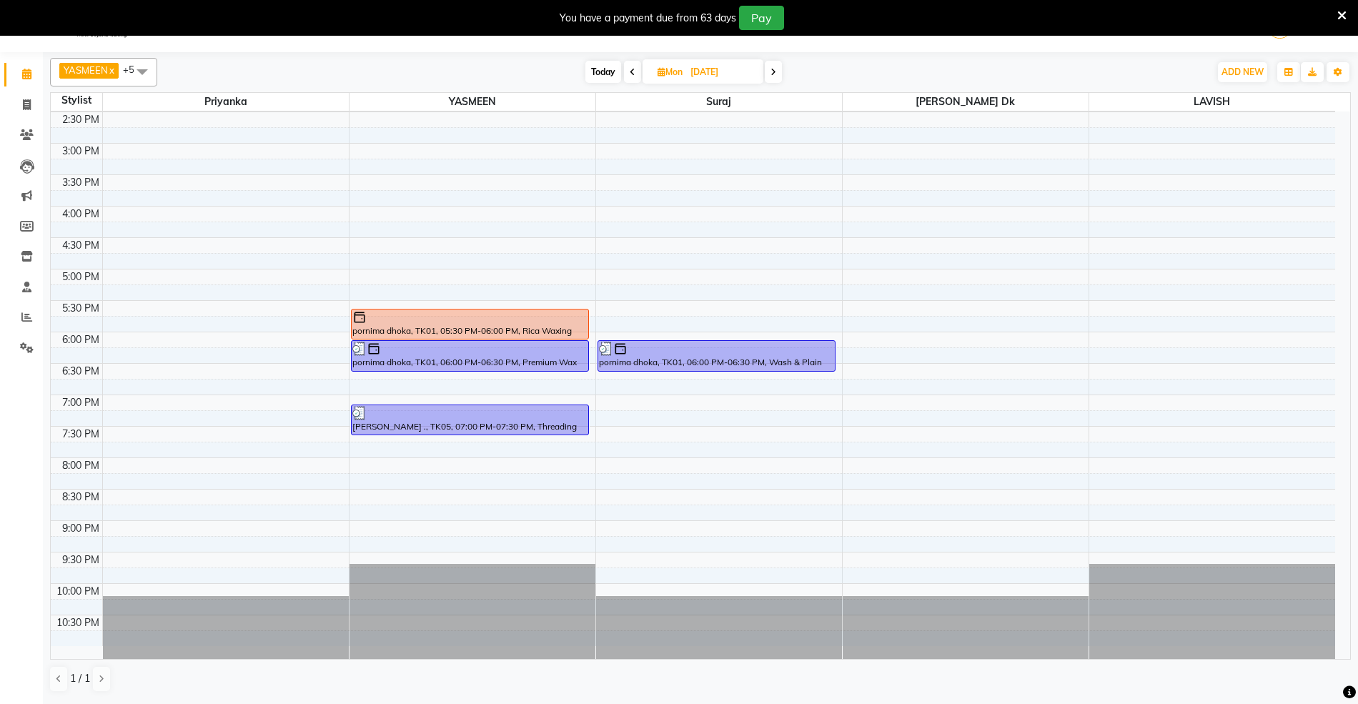
click at [772, 69] on icon at bounding box center [773, 72] width 6 height 9
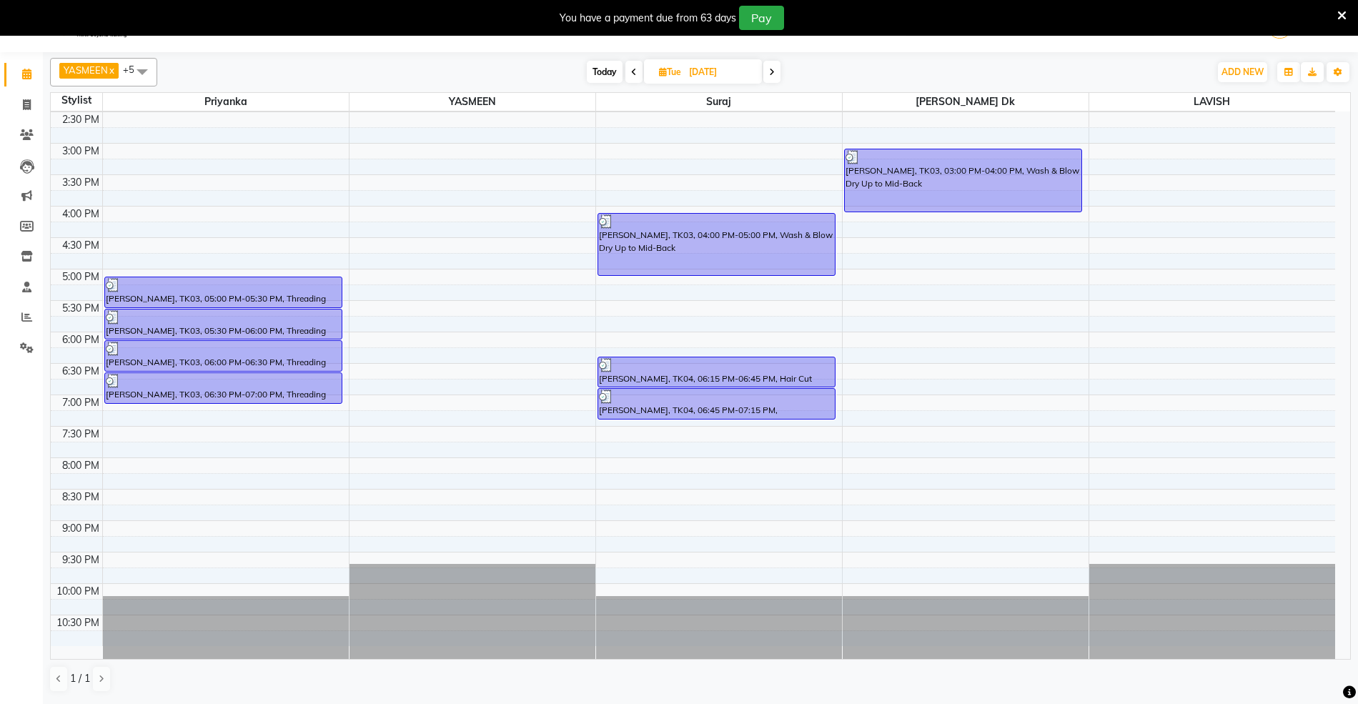
click at [770, 68] on icon at bounding box center [772, 72] width 6 height 9
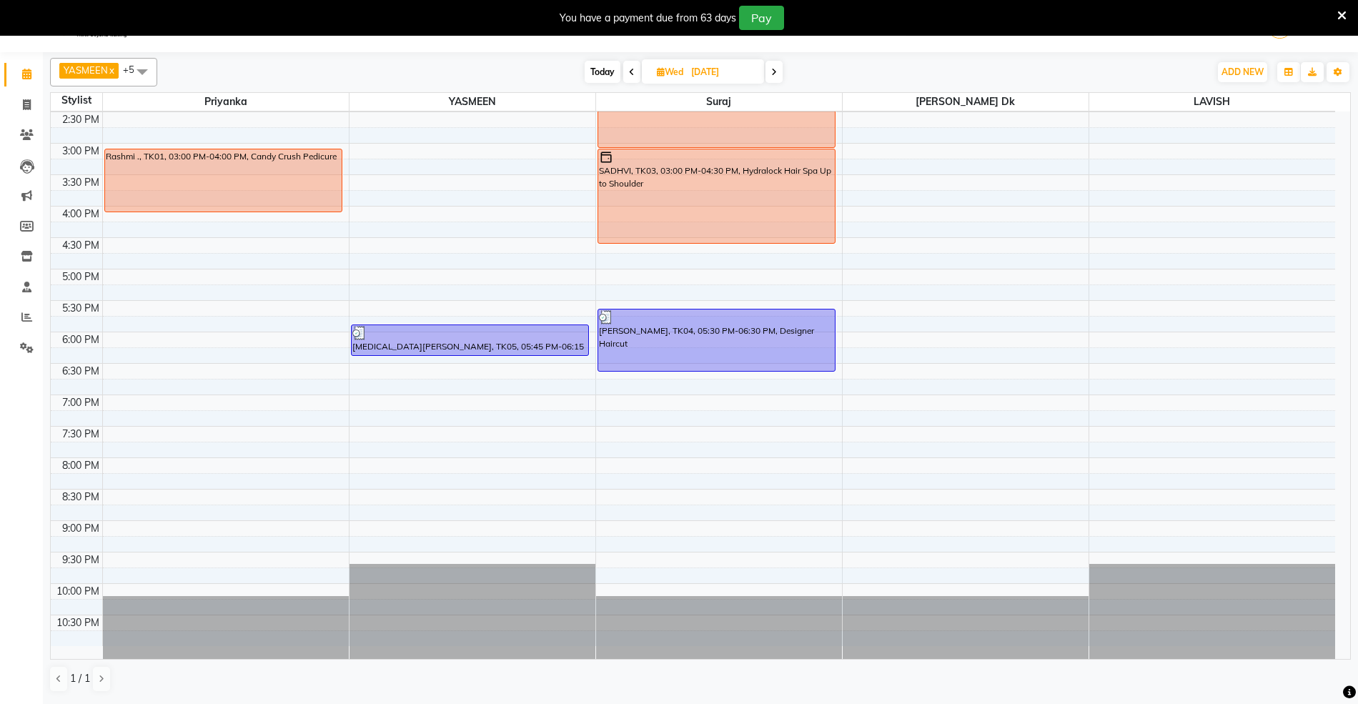
click at [767, 69] on span at bounding box center [773, 72] width 17 height 22
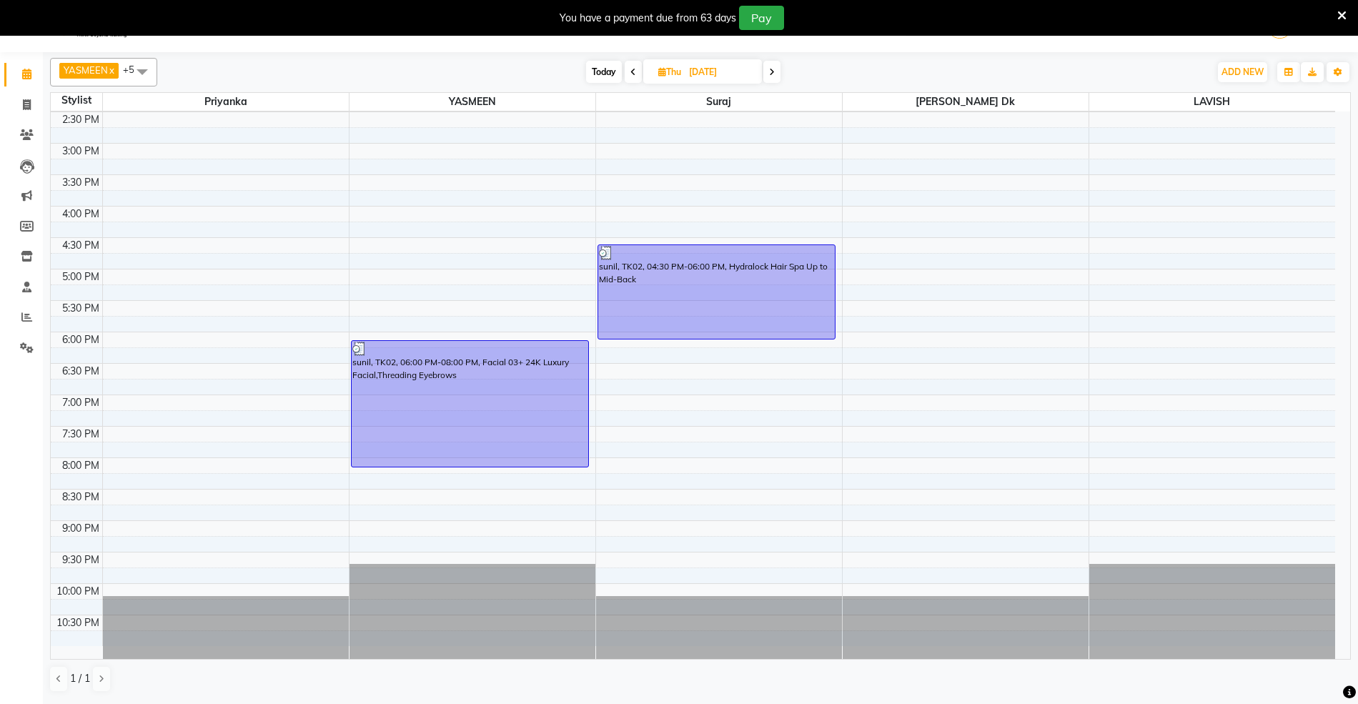
click at [767, 69] on span at bounding box center [771, 72] width 17 height 22
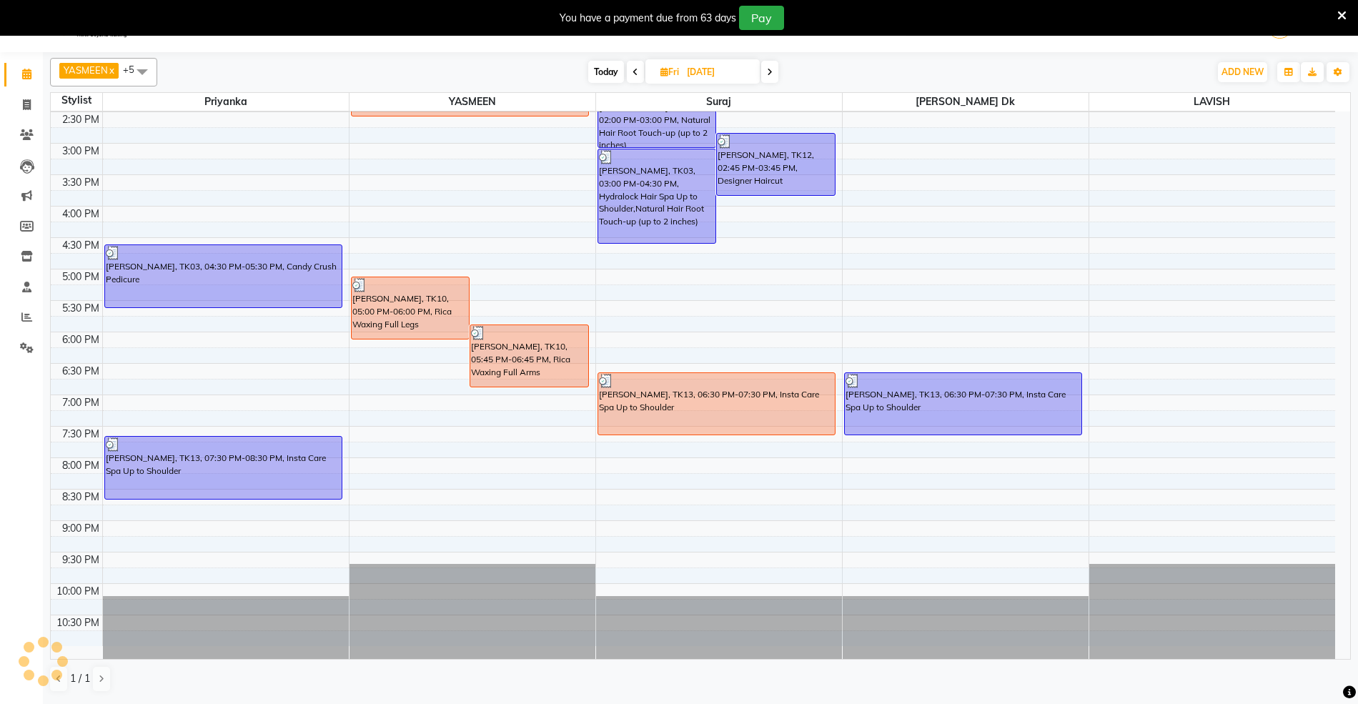
click at [767, 71] on icon at bounding box center [770, 72] width 6 height 9
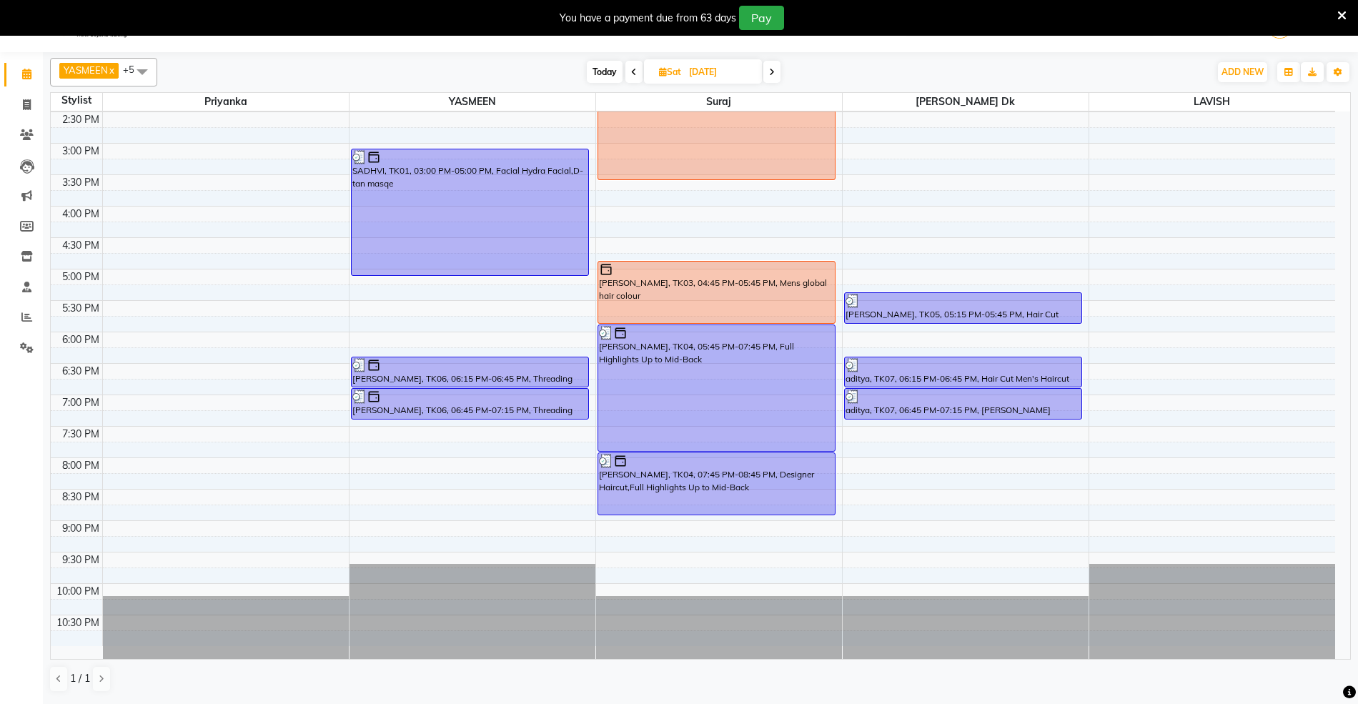
click at [767, 71] on span at bounding box center [771, 72] width 17 height 22
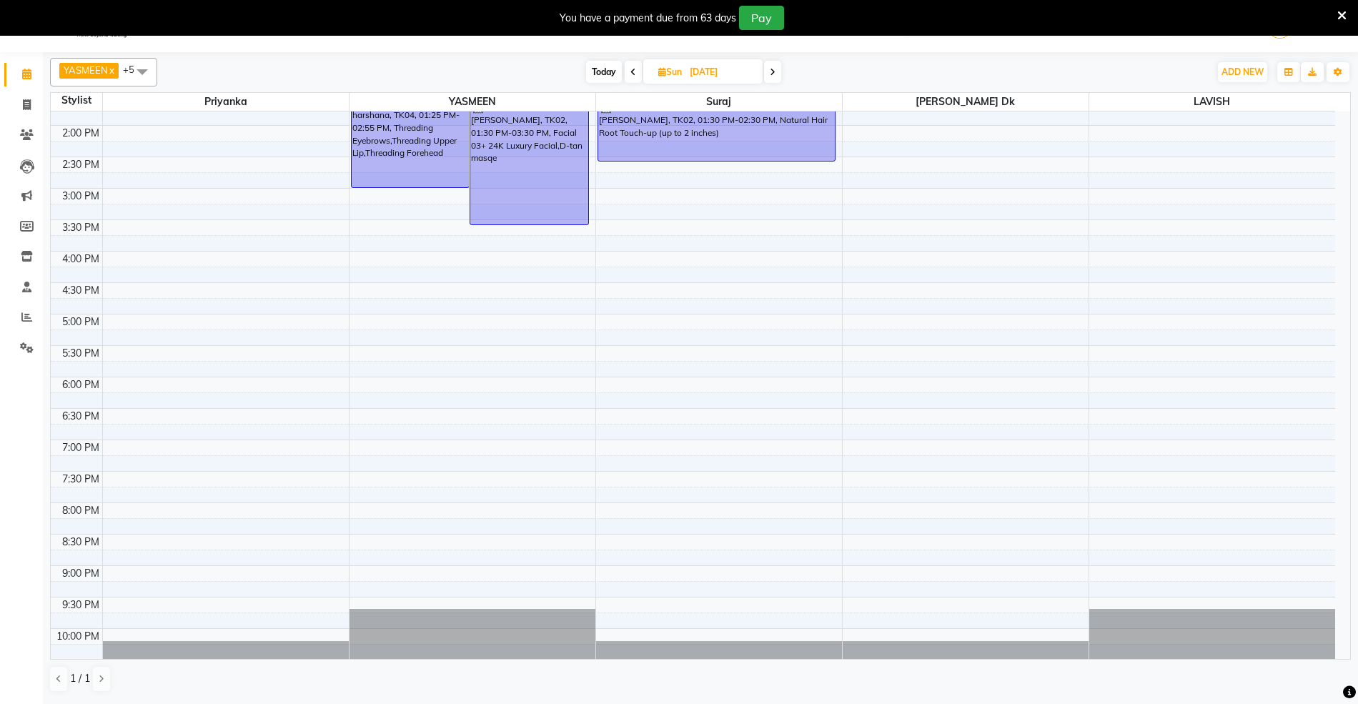
scroll to position [60, 0]
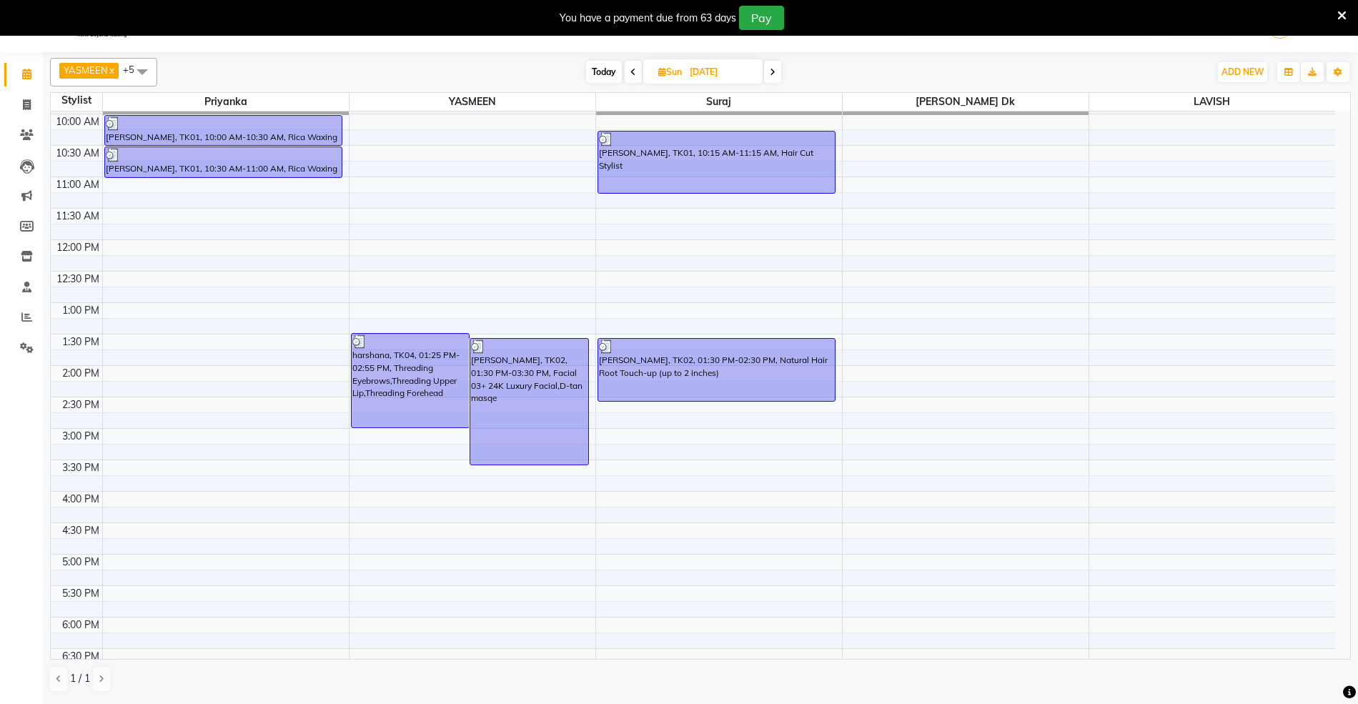
click at [772, 75] on icon at bounding box center [773, 72] width 6 height 9
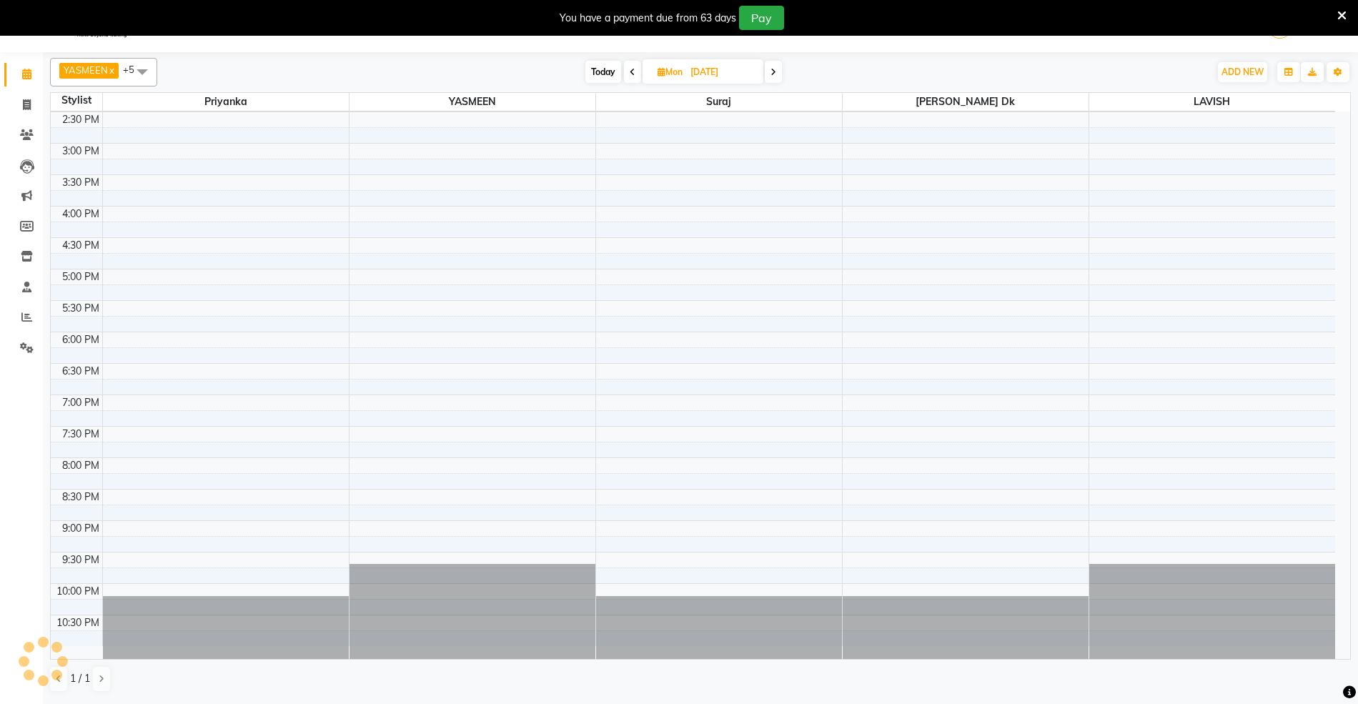
click at [772, 75] on icon at bounding box center [773, 72] width 6 height 9
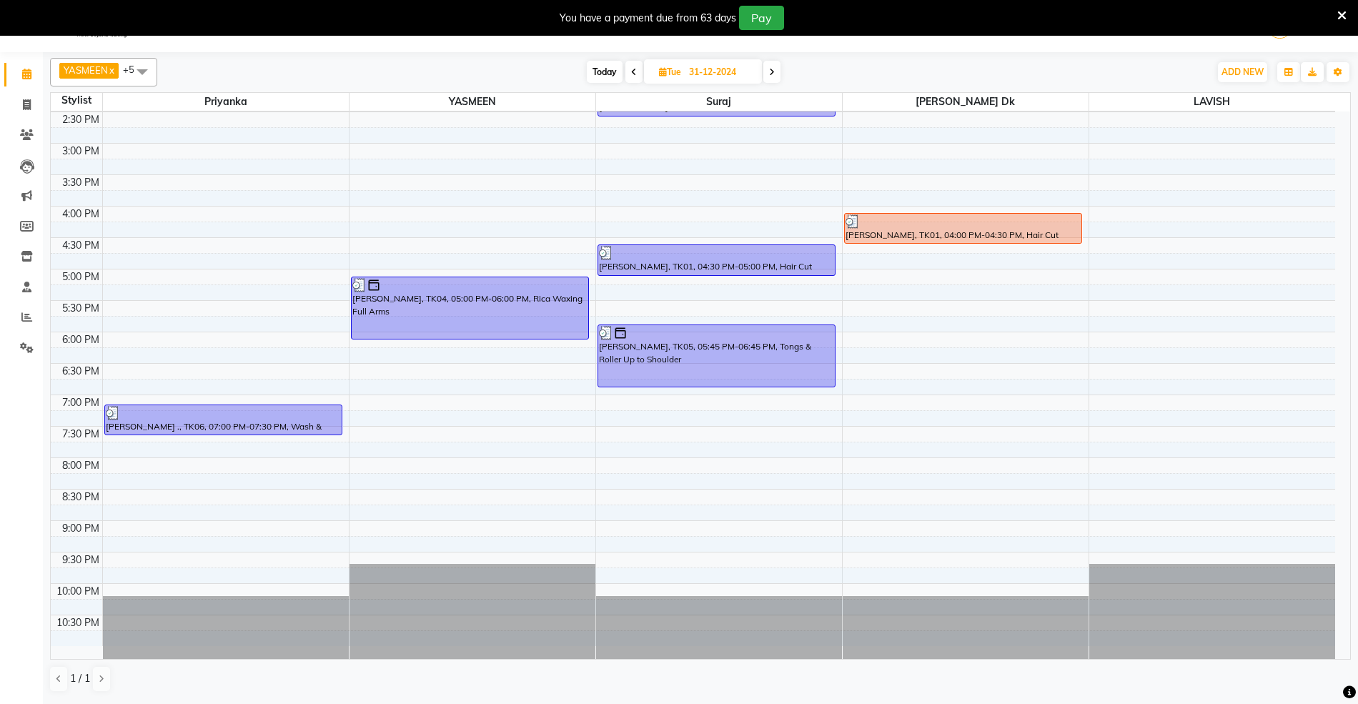
click at [772, 75] on icon at bounding box center [772, 72] width 6 height 9
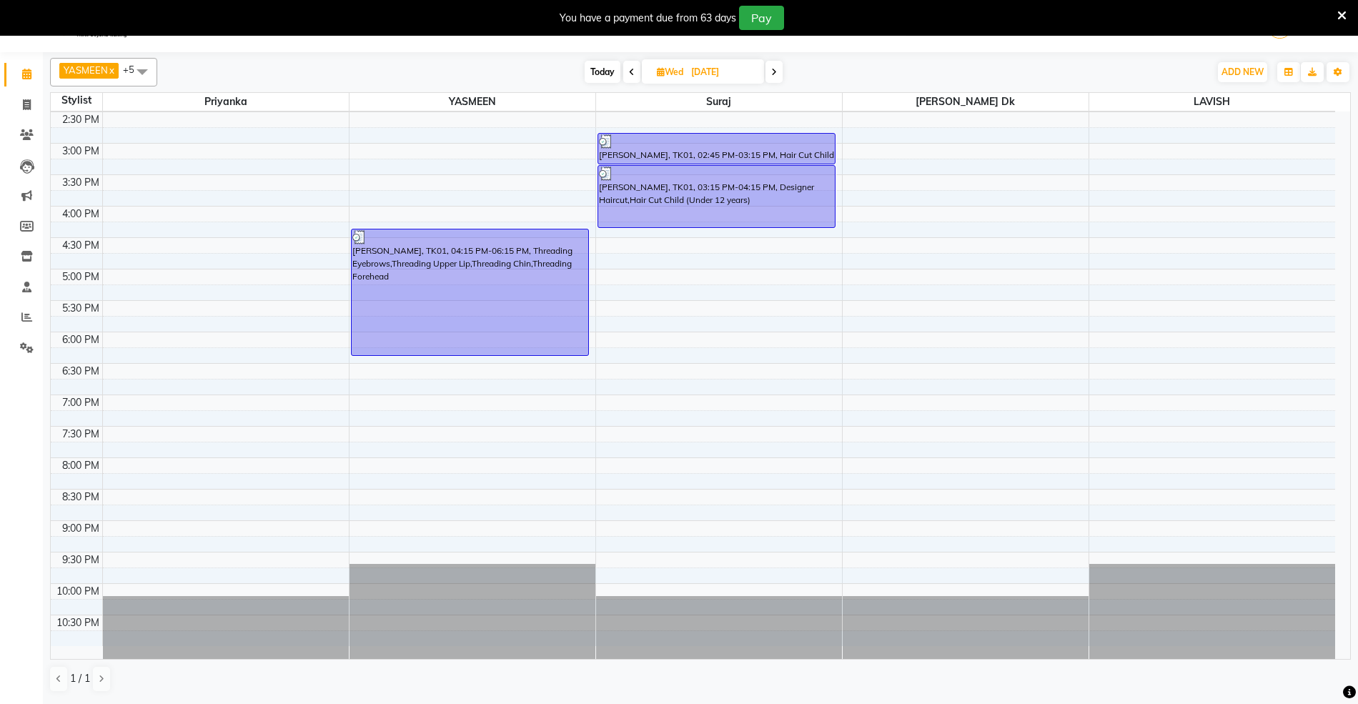
click at [772, 75] on icon at bounding box center [774, 72] width 6 height 9
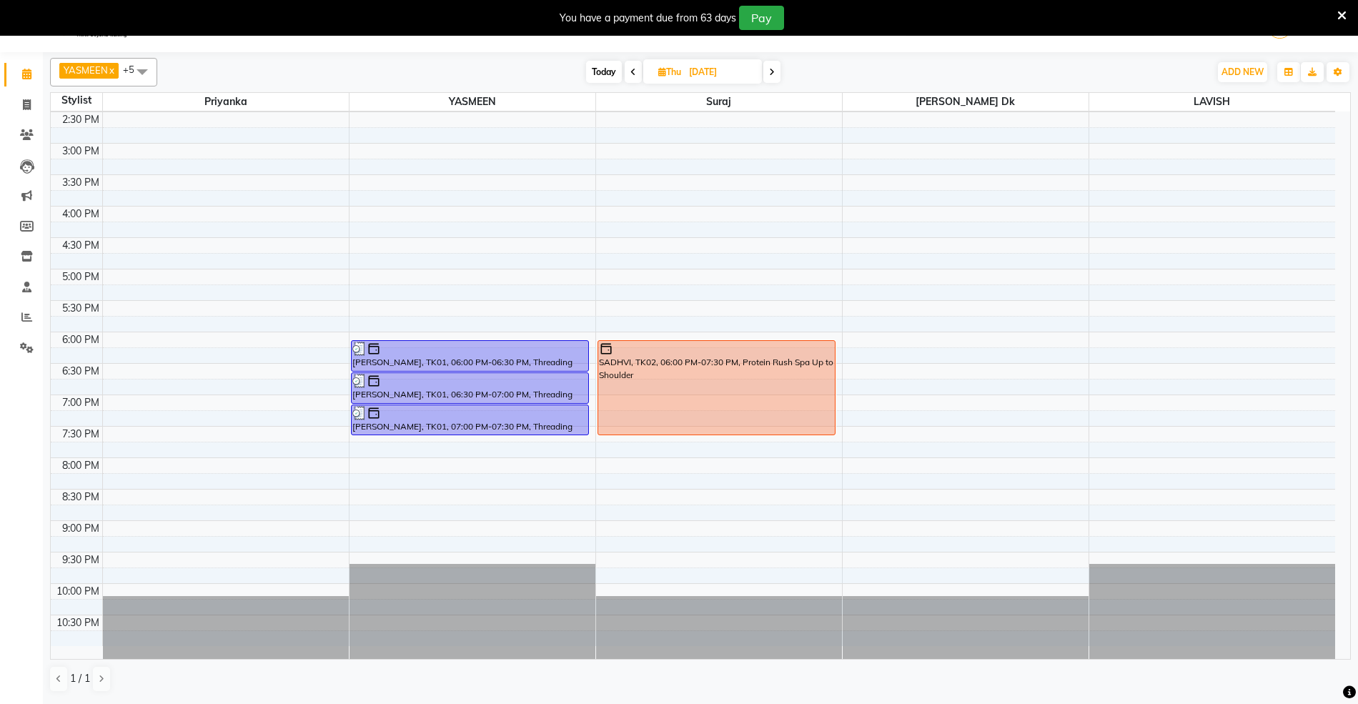
click at [772, 75] on icon at bounding box center [772, 72] width 6 height 9
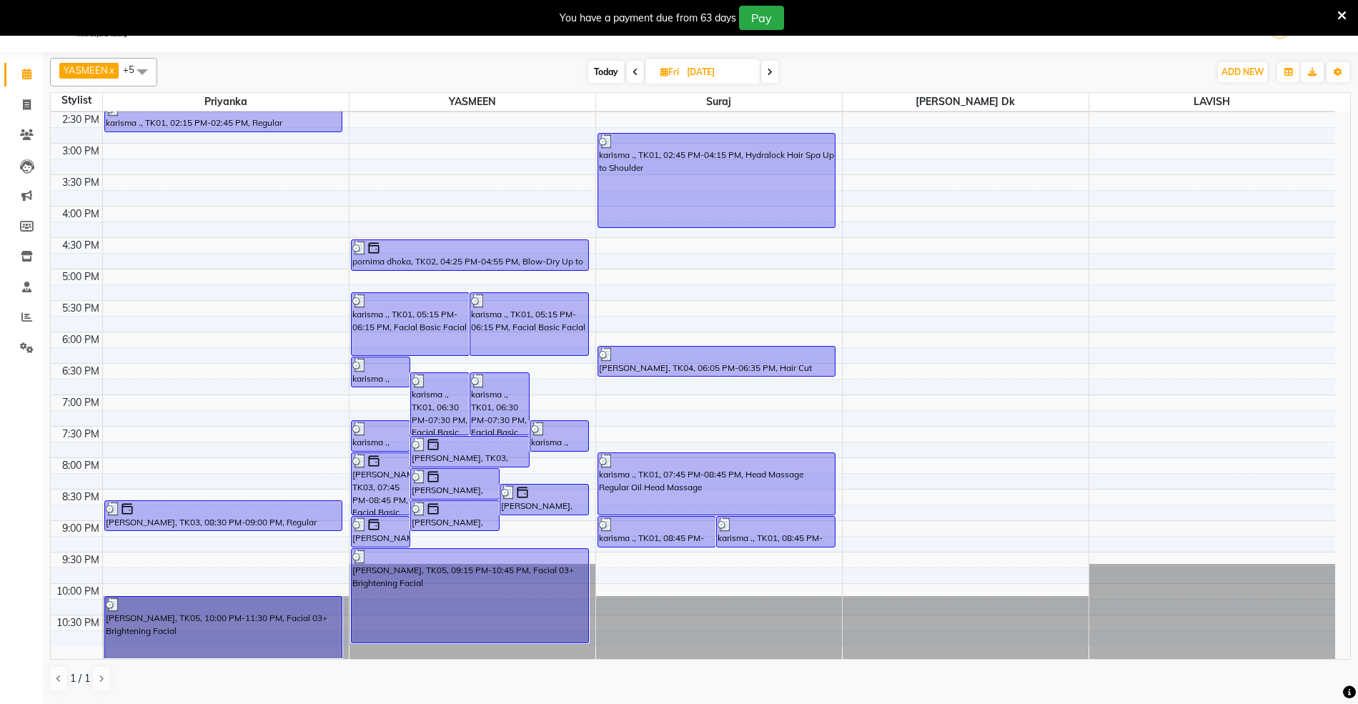
scroll to position [155, 0]
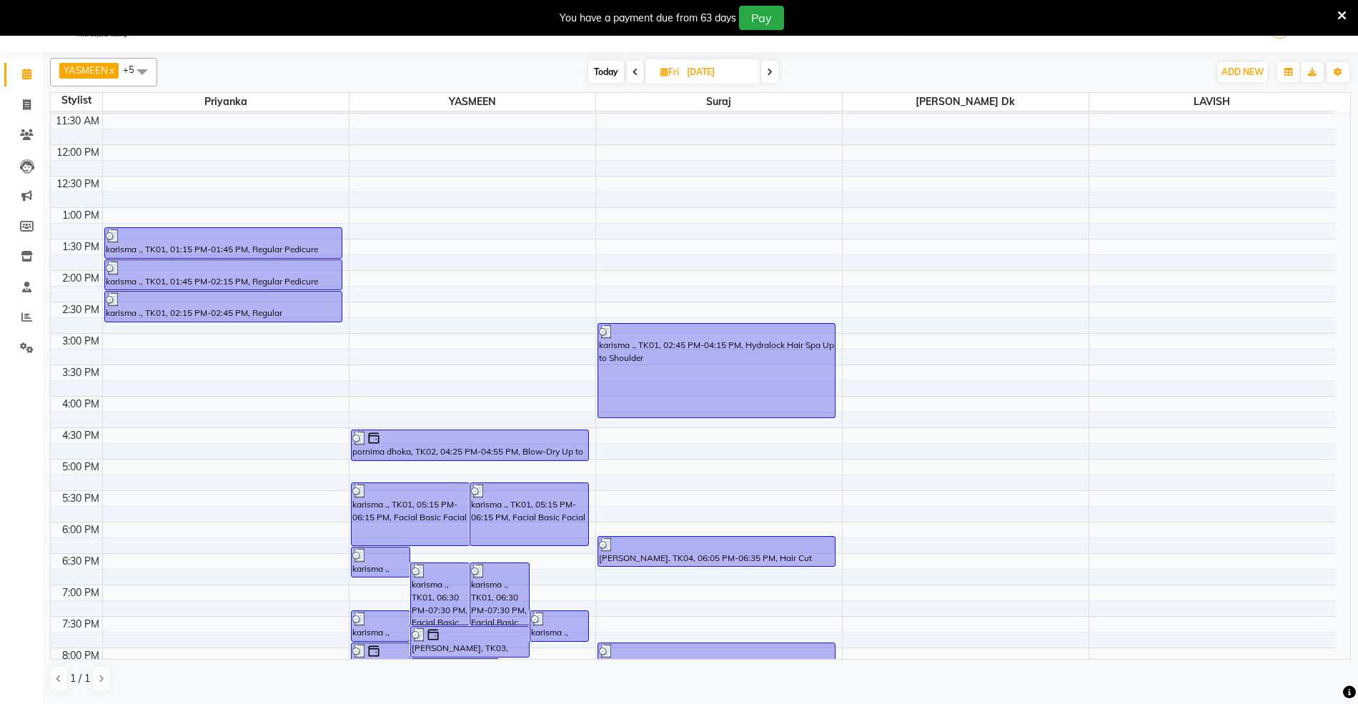
click at [767, 75] on icon at bounding box center [770, 72] width 6 height 9
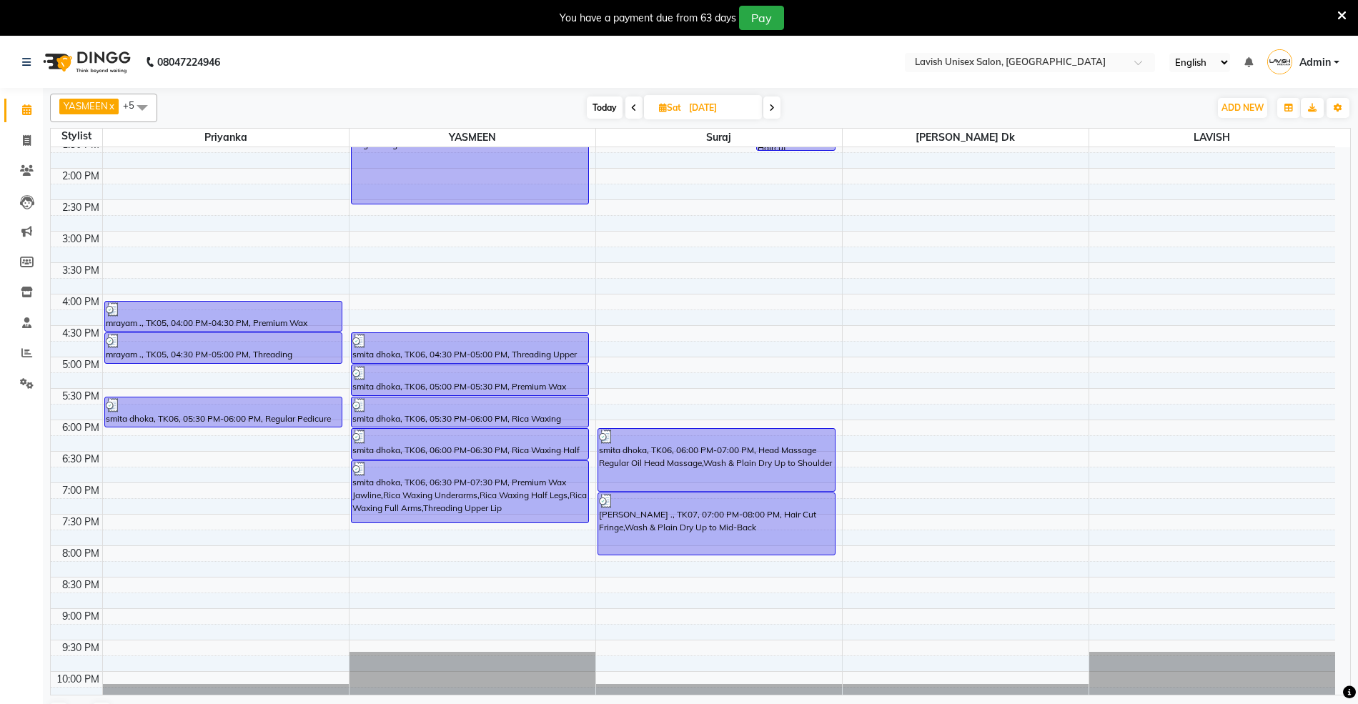
scroll to position [250, 0]
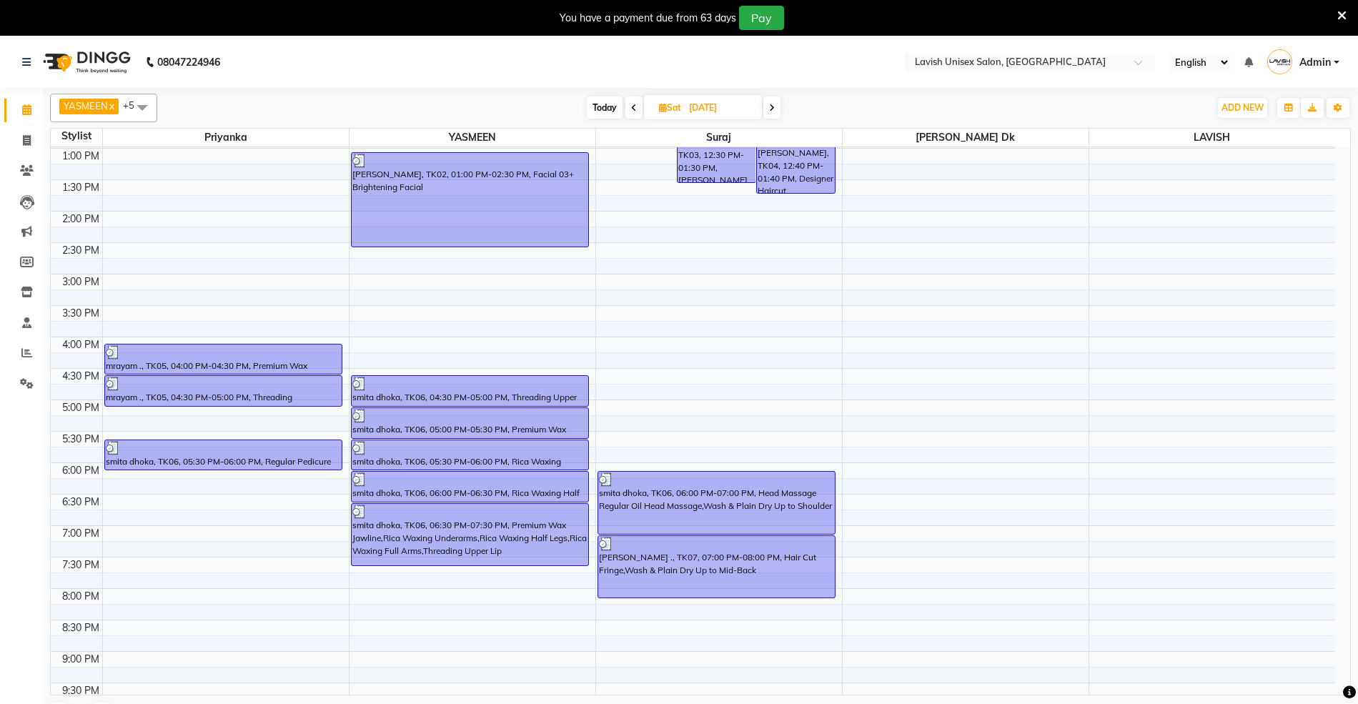
click at [769, 110] on icon at bounding box center [772, 108] width 6 height 9
type input "[DATE]"
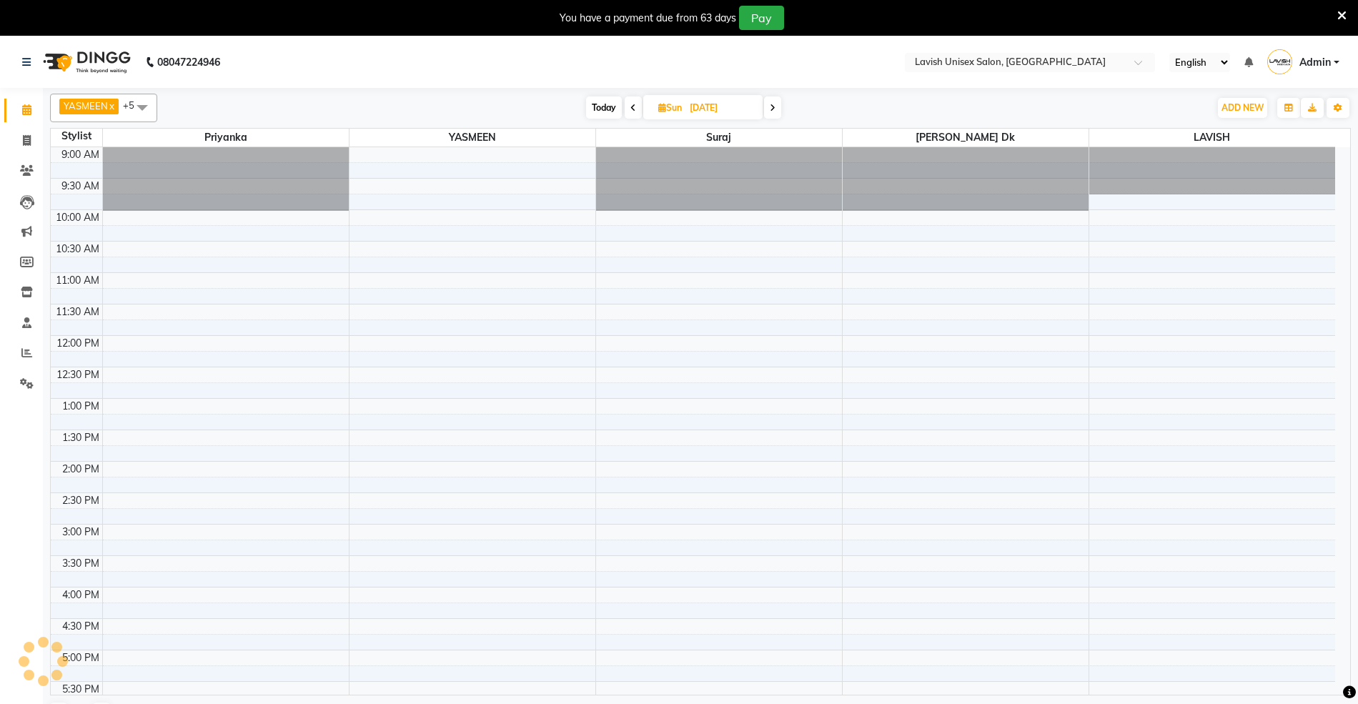
scroll to position [346, 0]
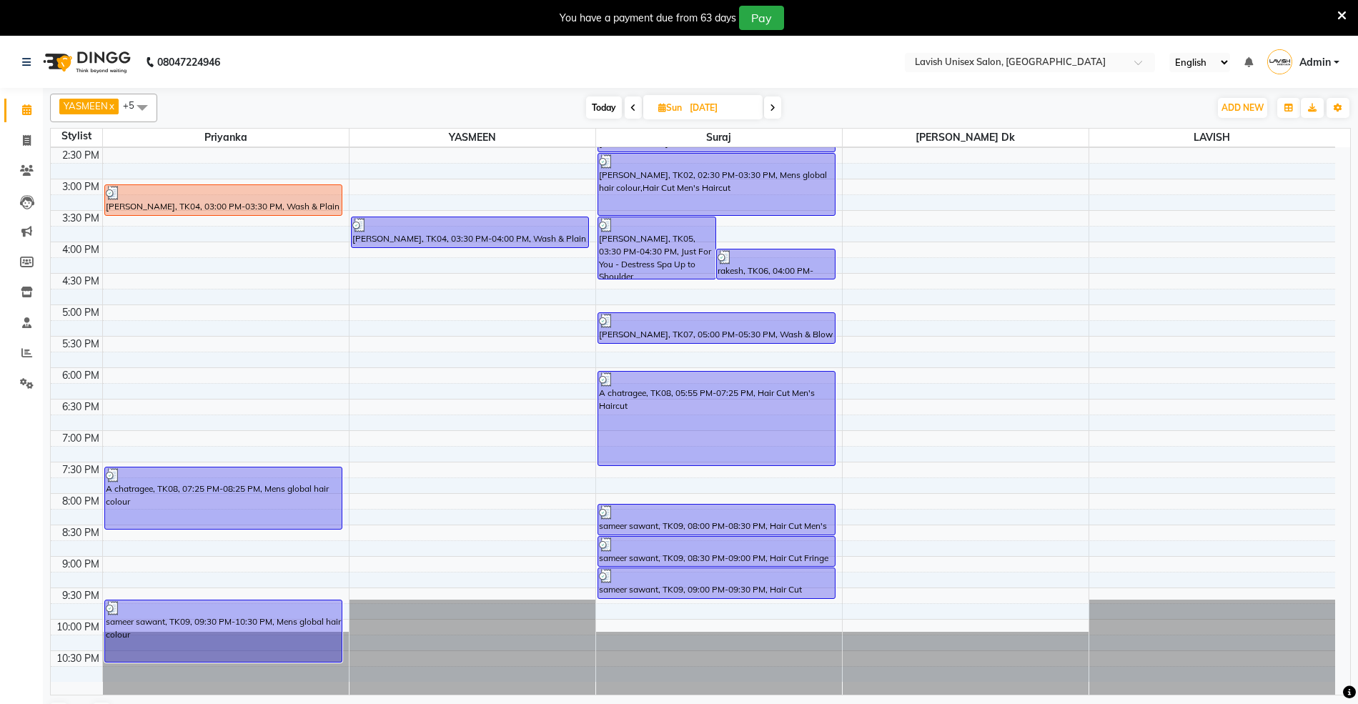
click at [755, 103] on input "[DATE]" at bounding box center [720, 107] width 71 height 21
select select "2025"
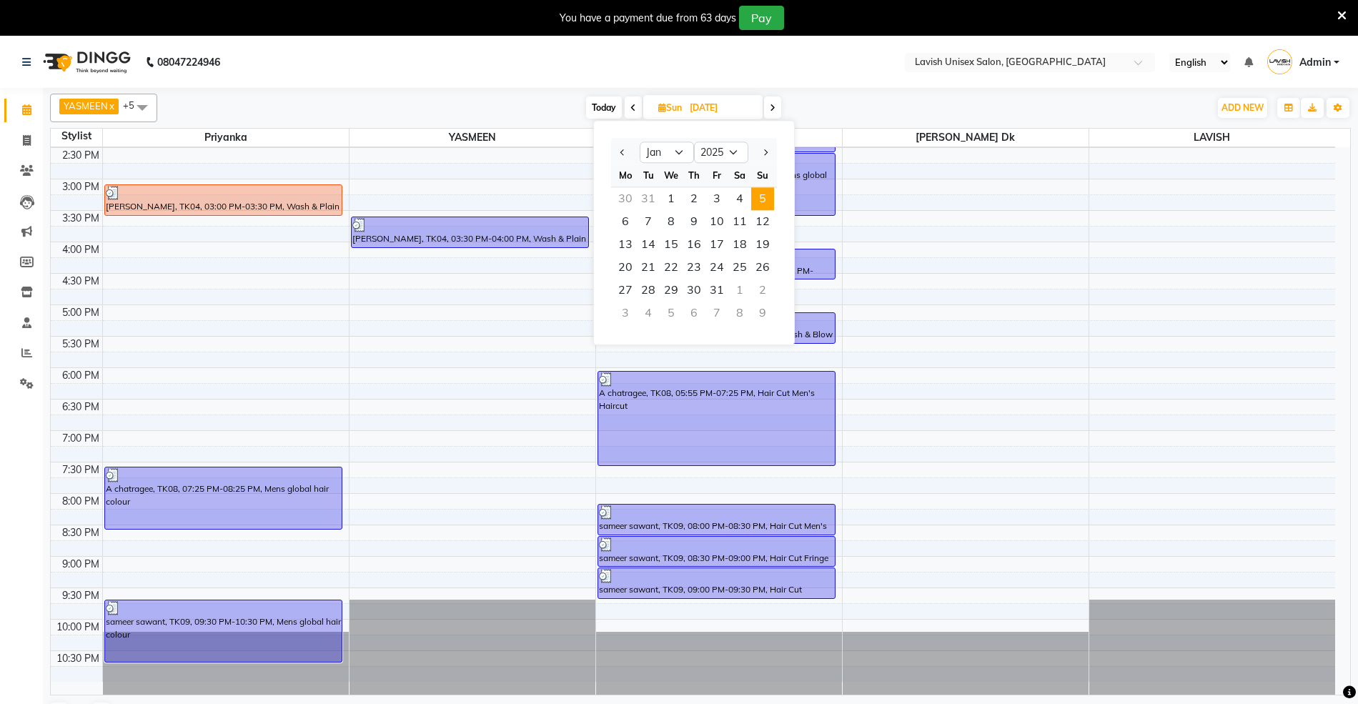
click at [773, 109] on icon at bounding box center [773, 108] width 6 height 9
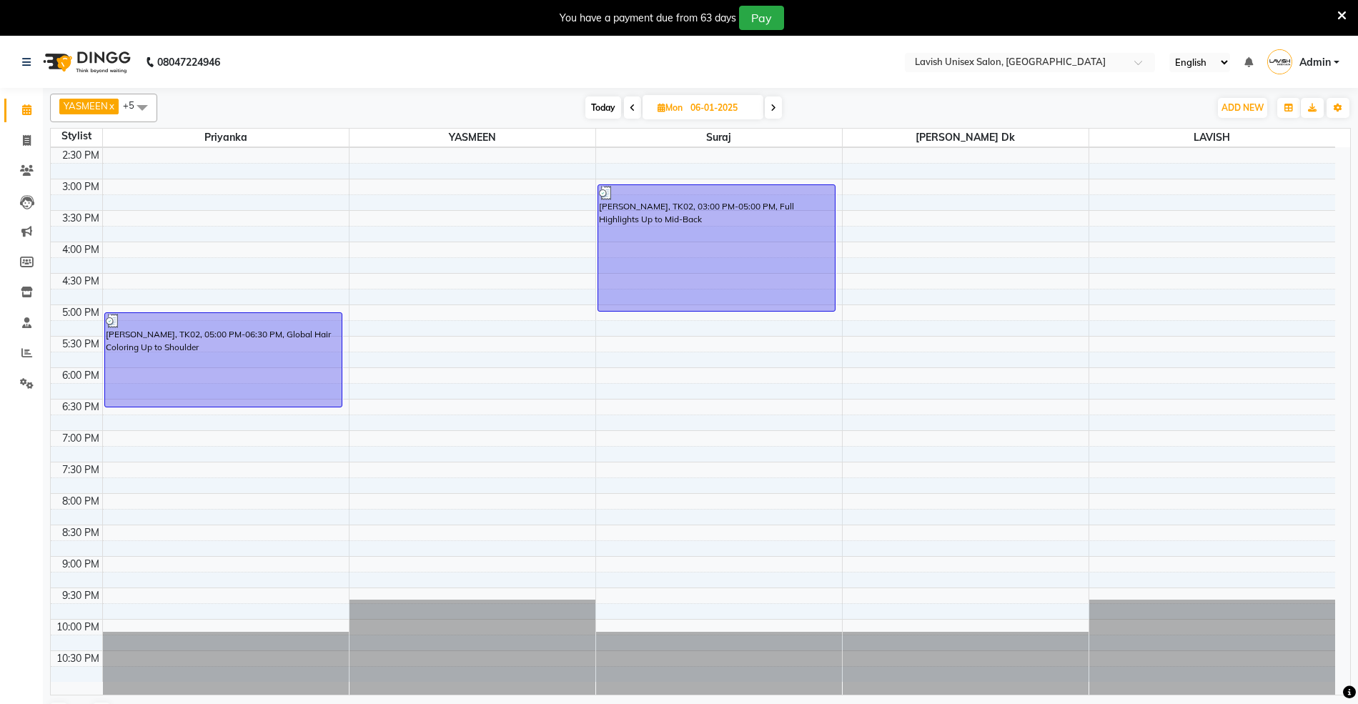
click at [772, 109] on icon at bounding box center [773, 108] width 6 height 9
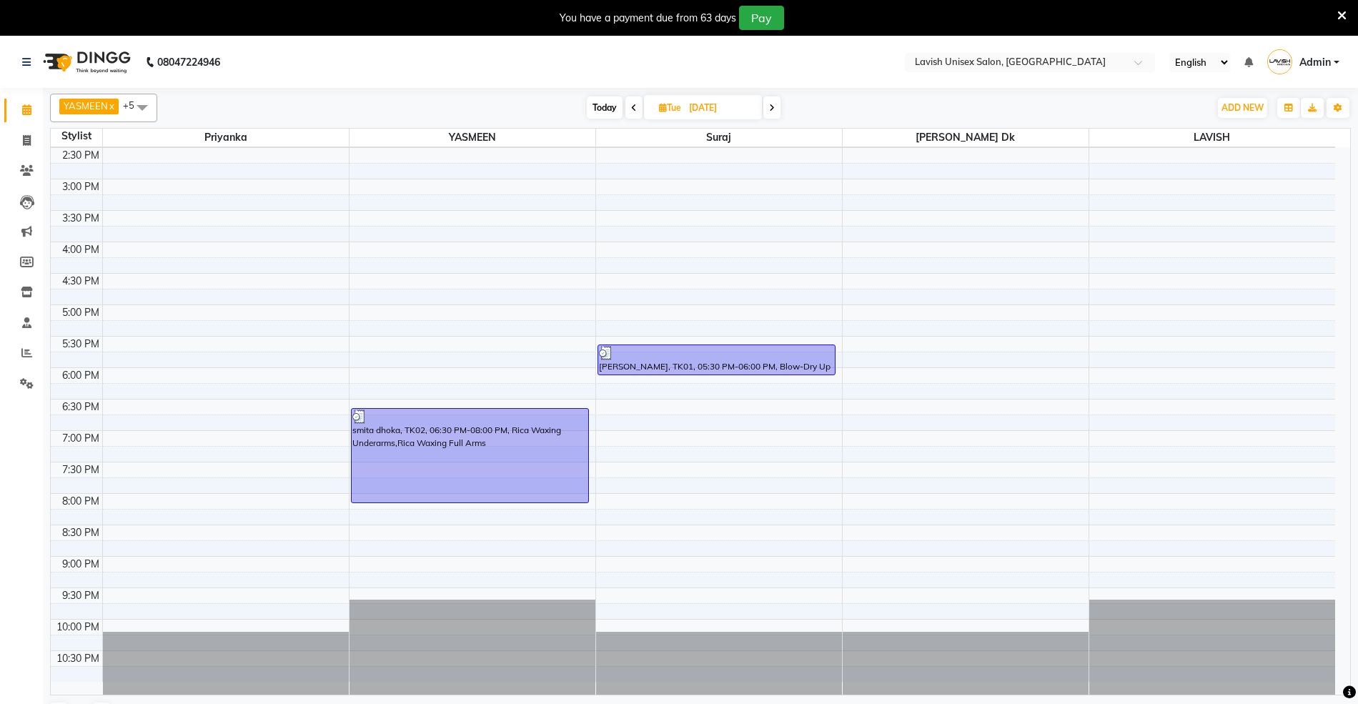
click at [772, 109] on icon at bounding box center [772, 108] width 6 height 9
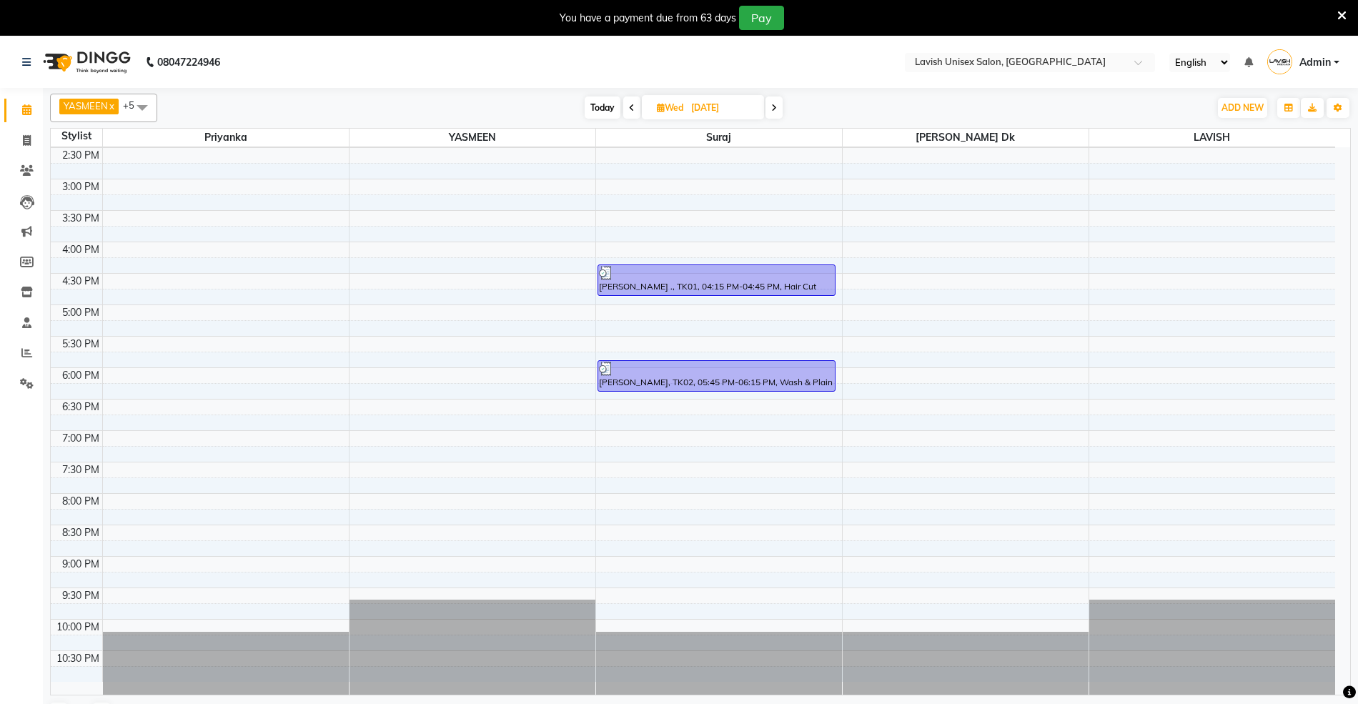
click at [772, 109] on icon at bounding box center [774, 108] width 6 height 9
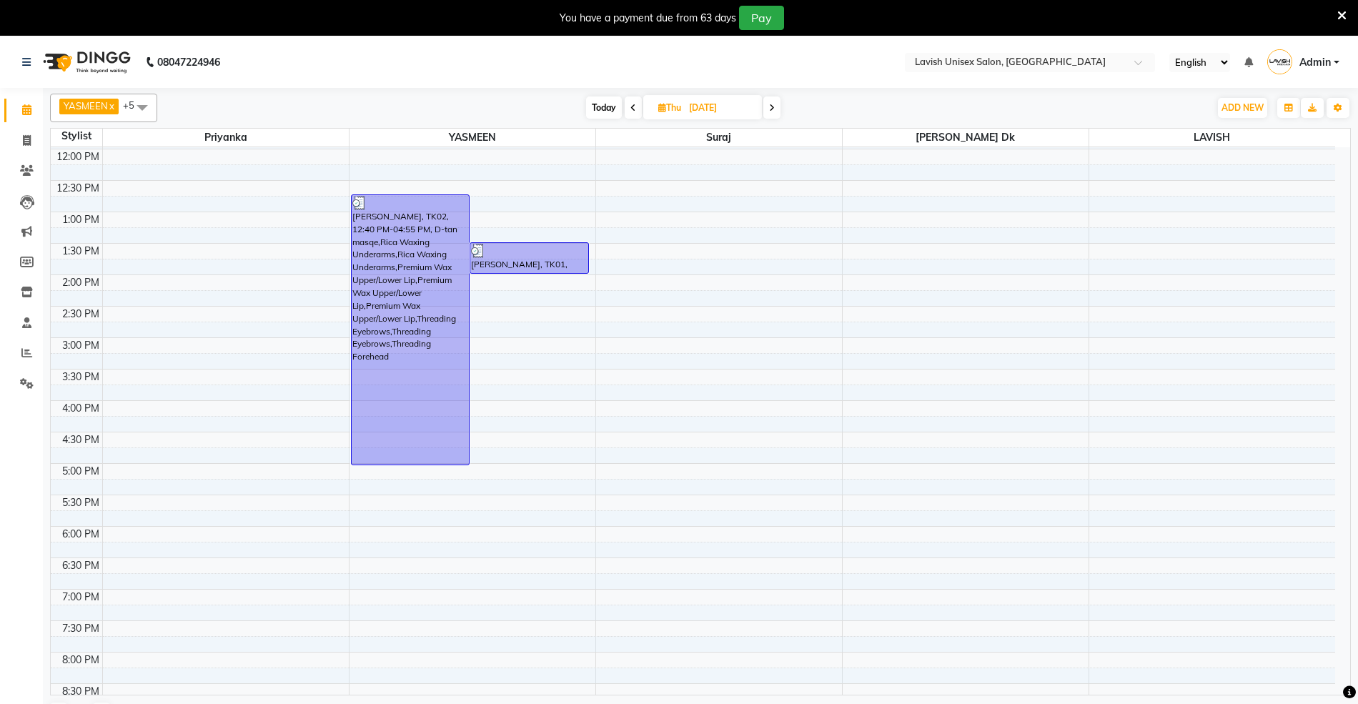
scroll to position [155, 0]
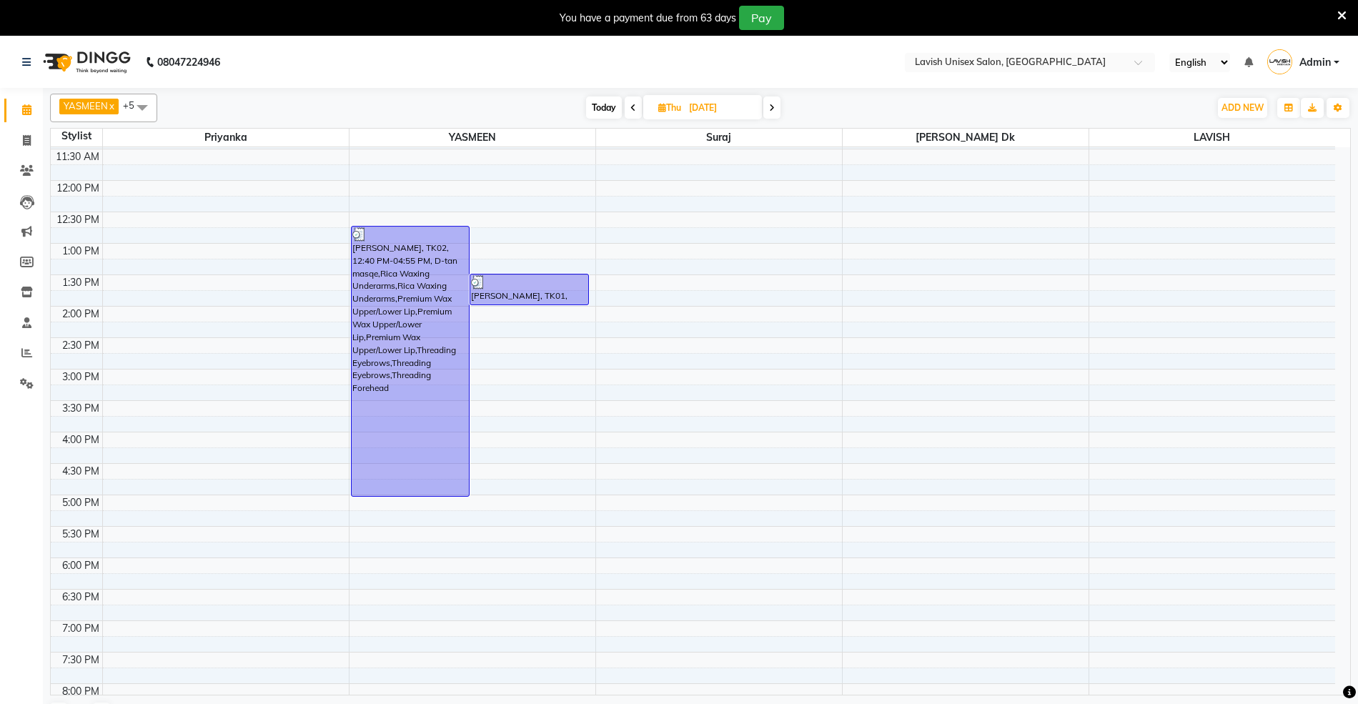
click at [772, 101] on span at bounding box center [771, 107] width 17 height 22
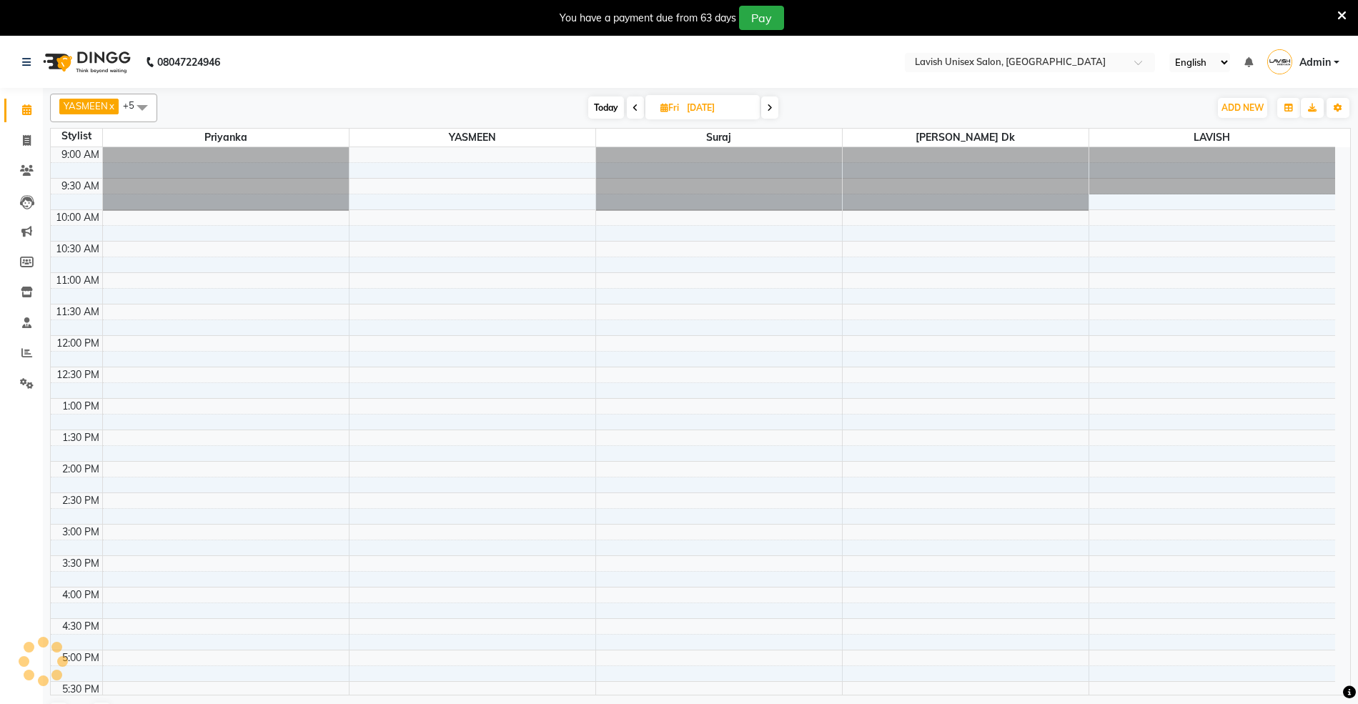
scroll to position [346, 0]
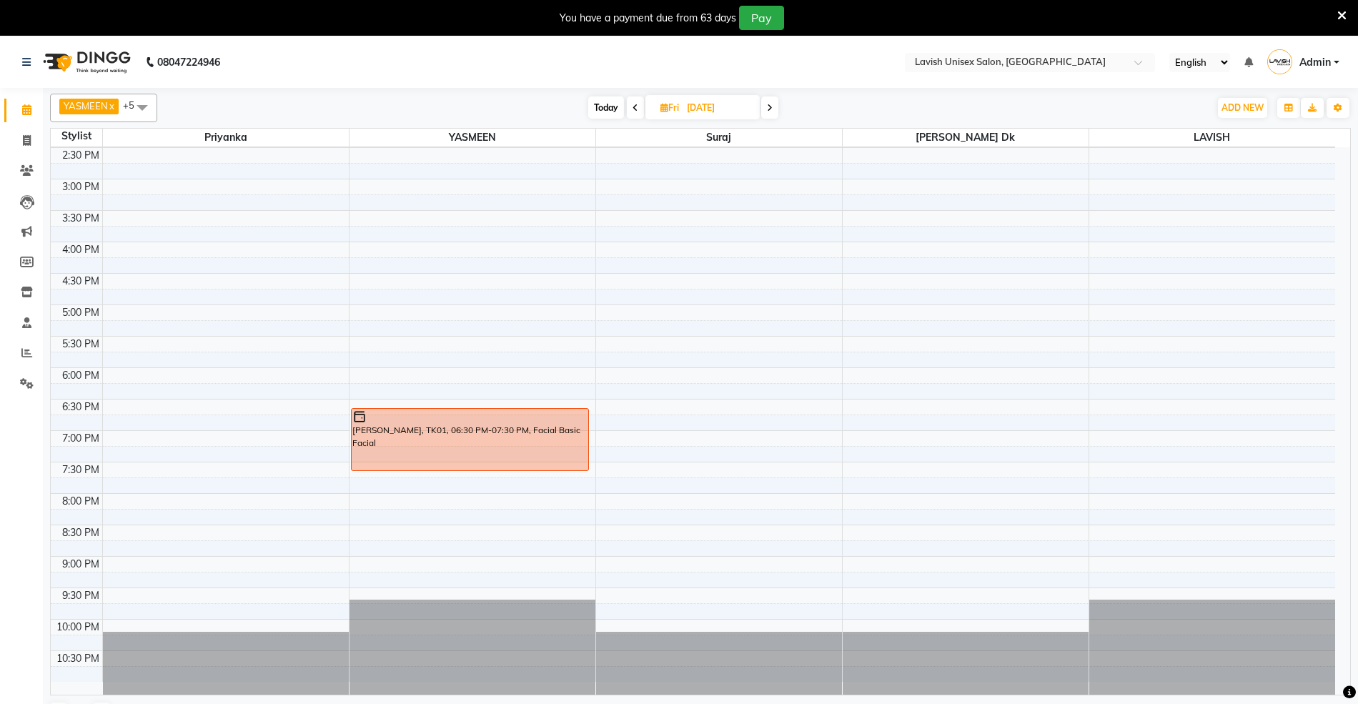
click at [772, 101] on span at bounding box center [769, 107] width 17 height 22
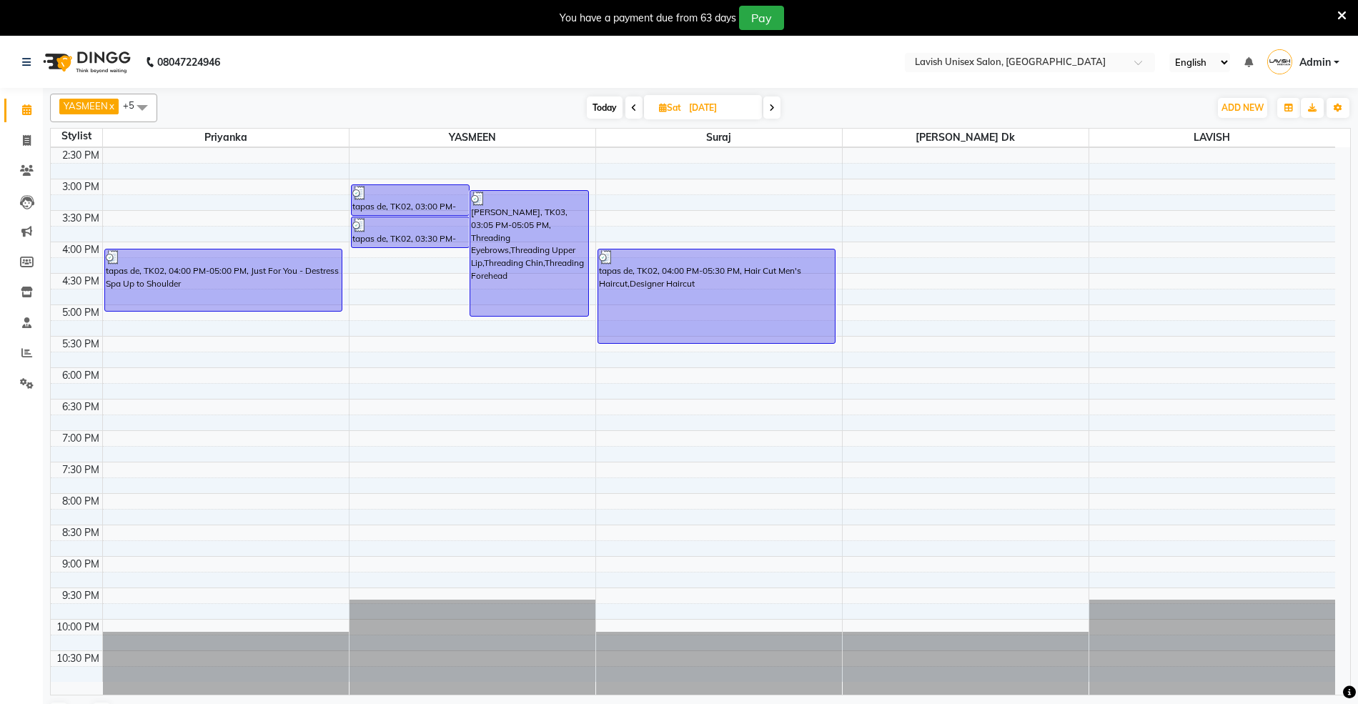
click at [633, 111] on icon at bounding box center [634, 108] width 6 height 9
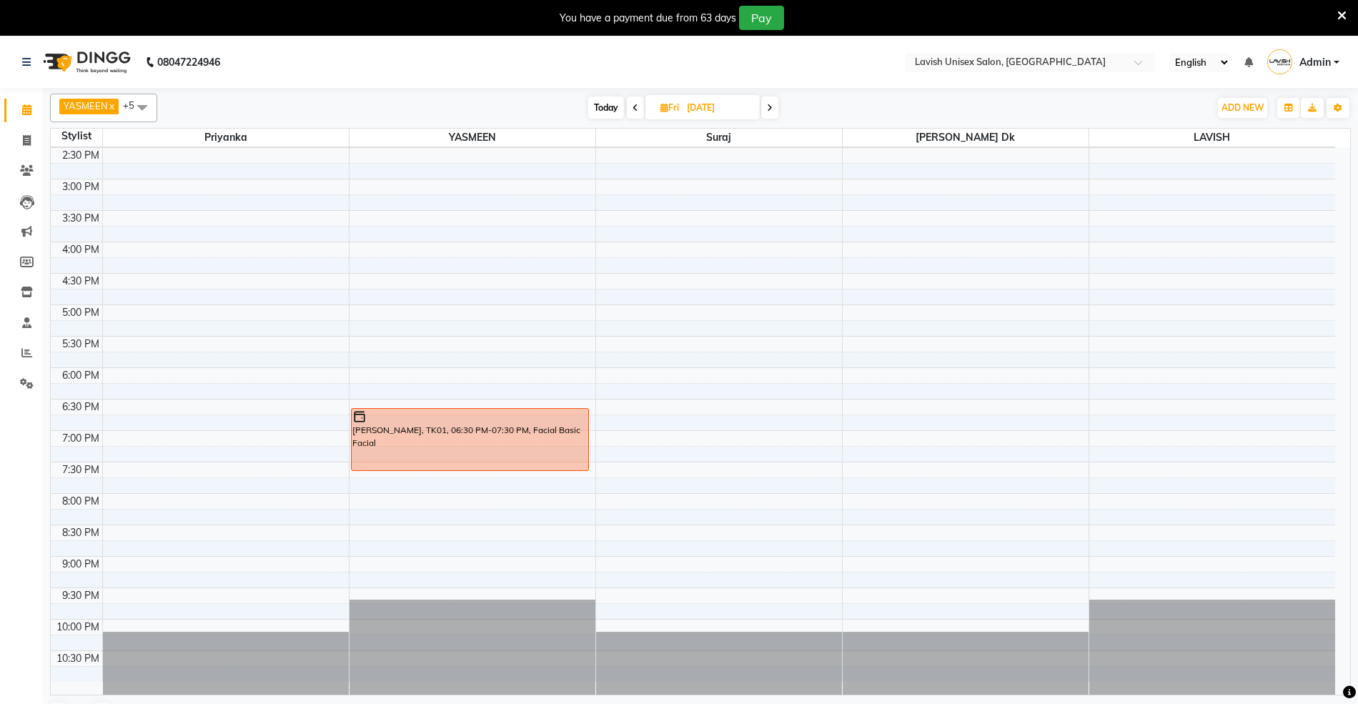
click at [766, 106] on span at bounding box center [769, 107] width 17 height 22
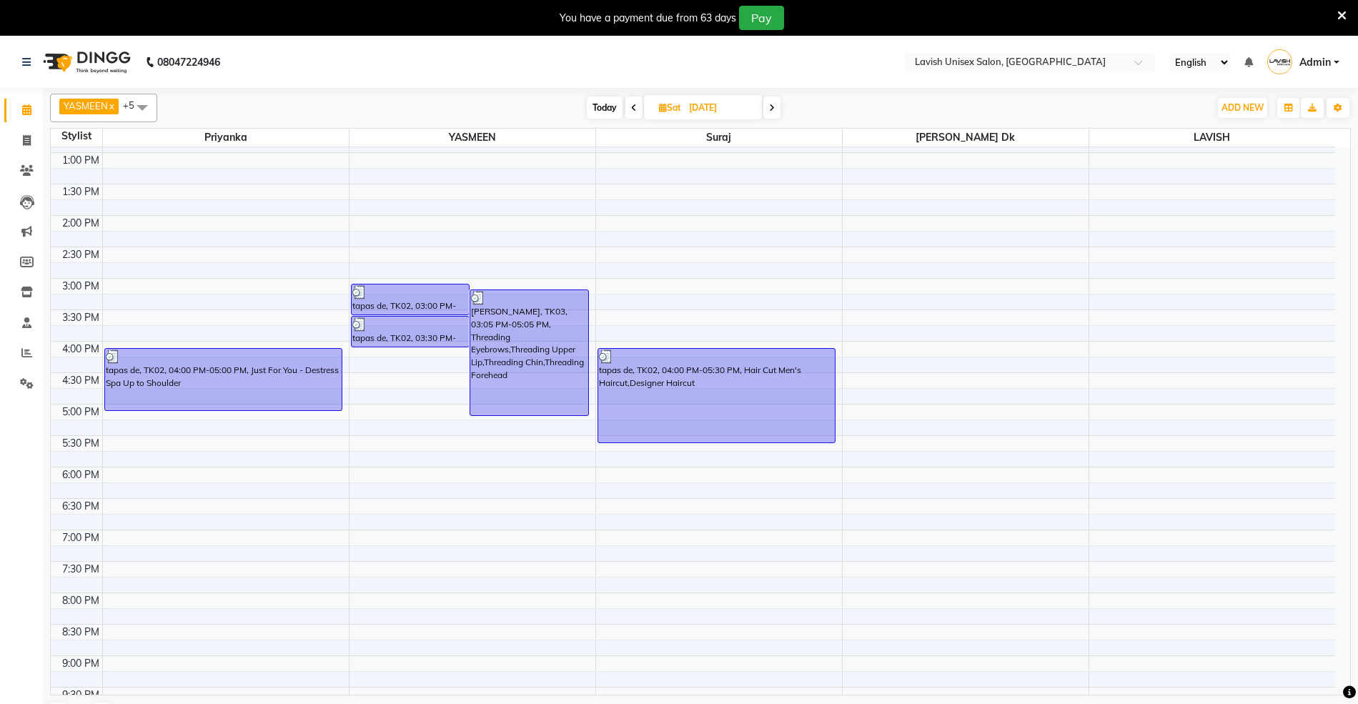
scroll to position [155, 0]
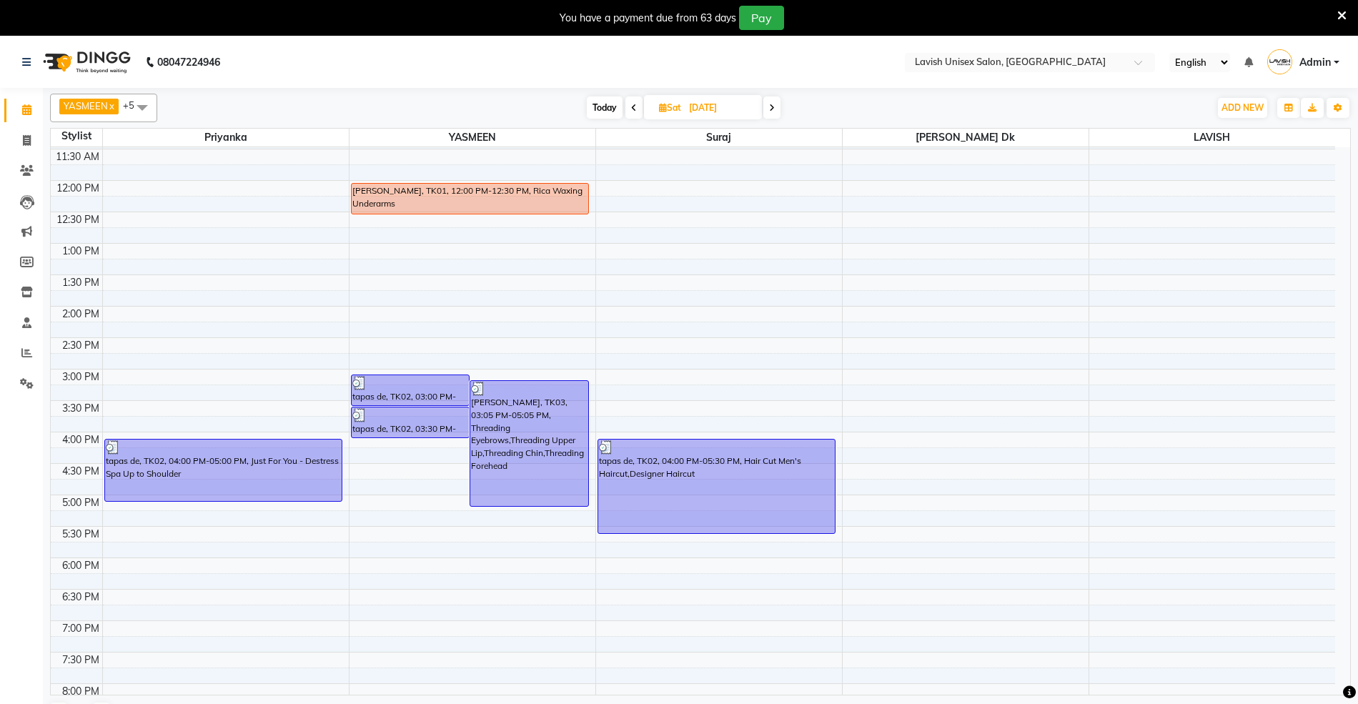
click at [772, 104] on icon at bounding box center [772, 108] width 6 height 9
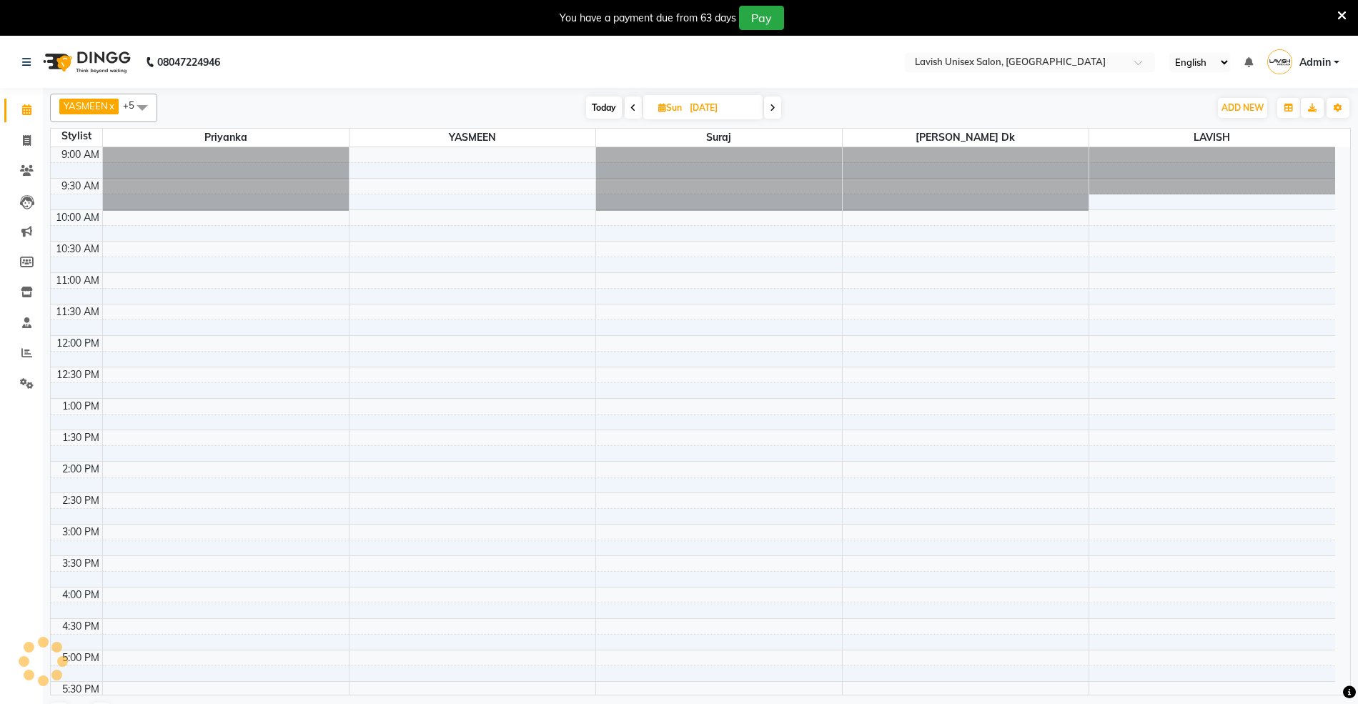
scroll to position [346, 0]
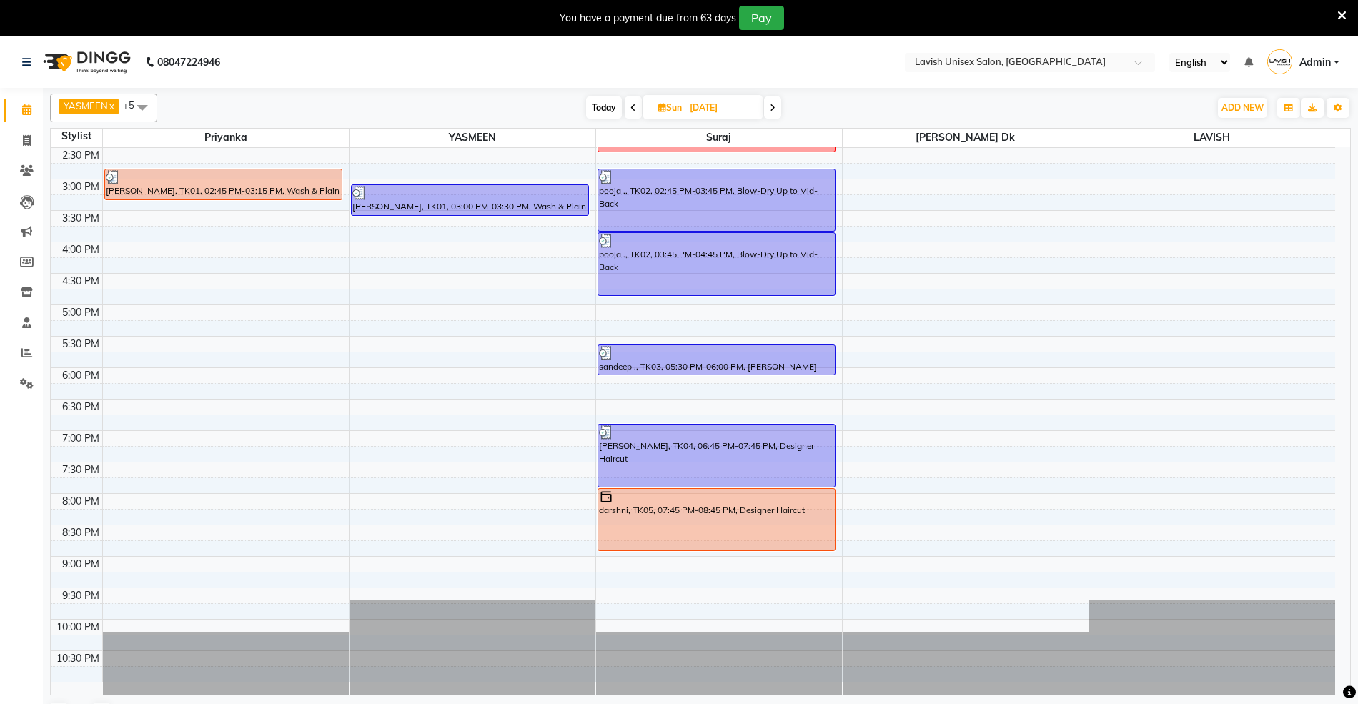
click at [770, 104] on icon at bounding box center [773, 108] width 6 height 9
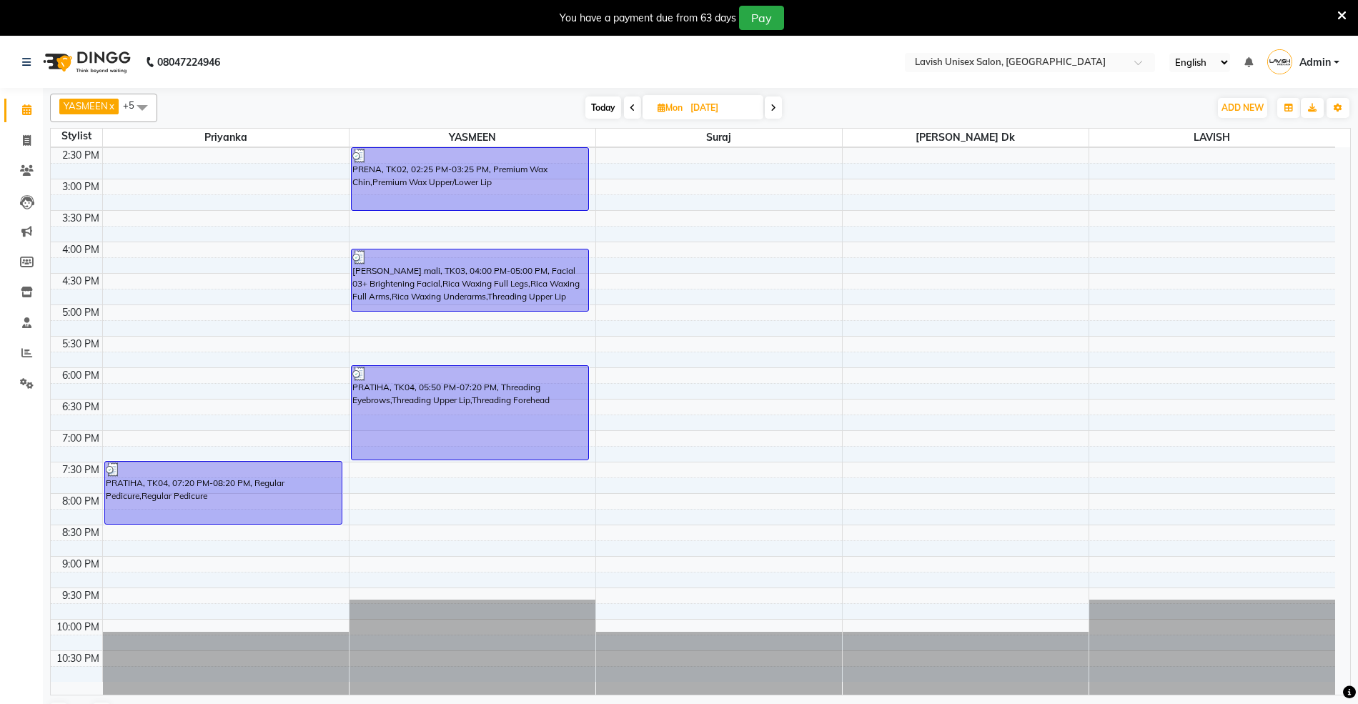
click at [772, 114] on span at bounding box center [773, 107] width 17 height 22
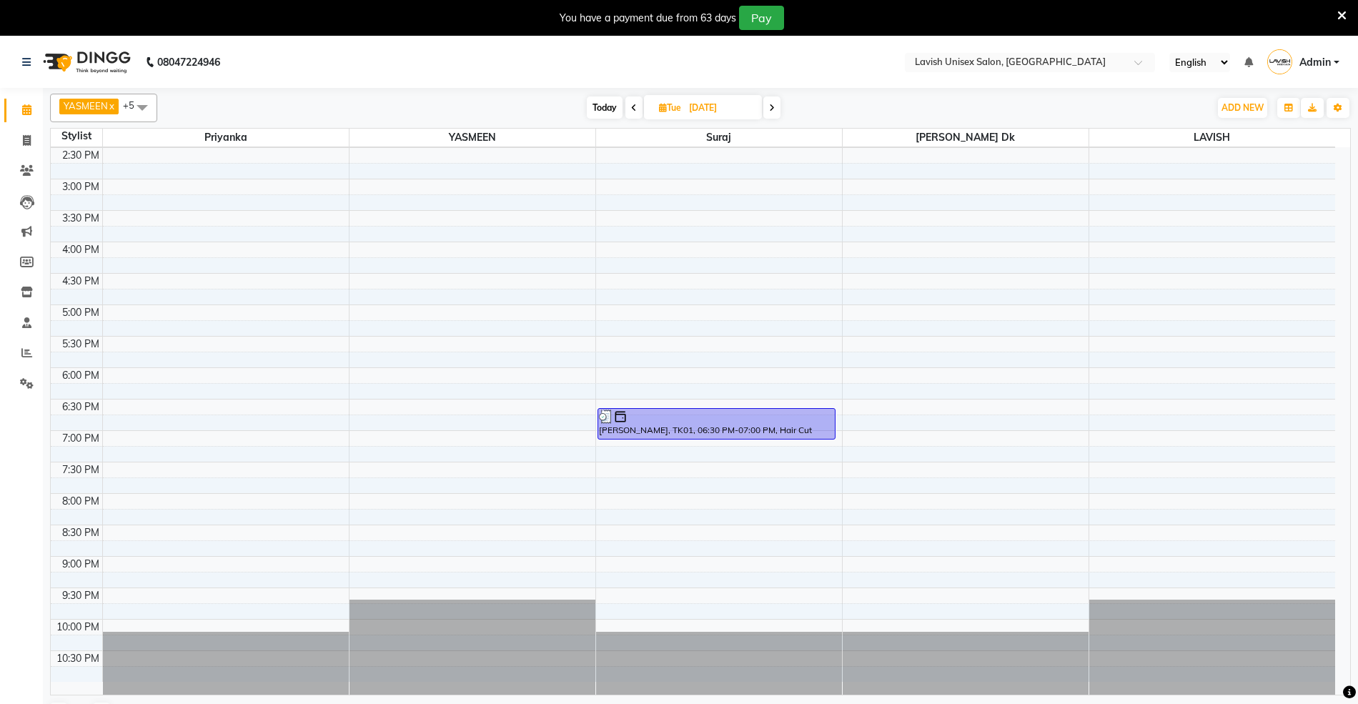
click at [772, 112] on span at bounding box center [771, 107] width 17 height 22
click at [772, 112] on span at bounding box center [773, 107] width 17 height 22
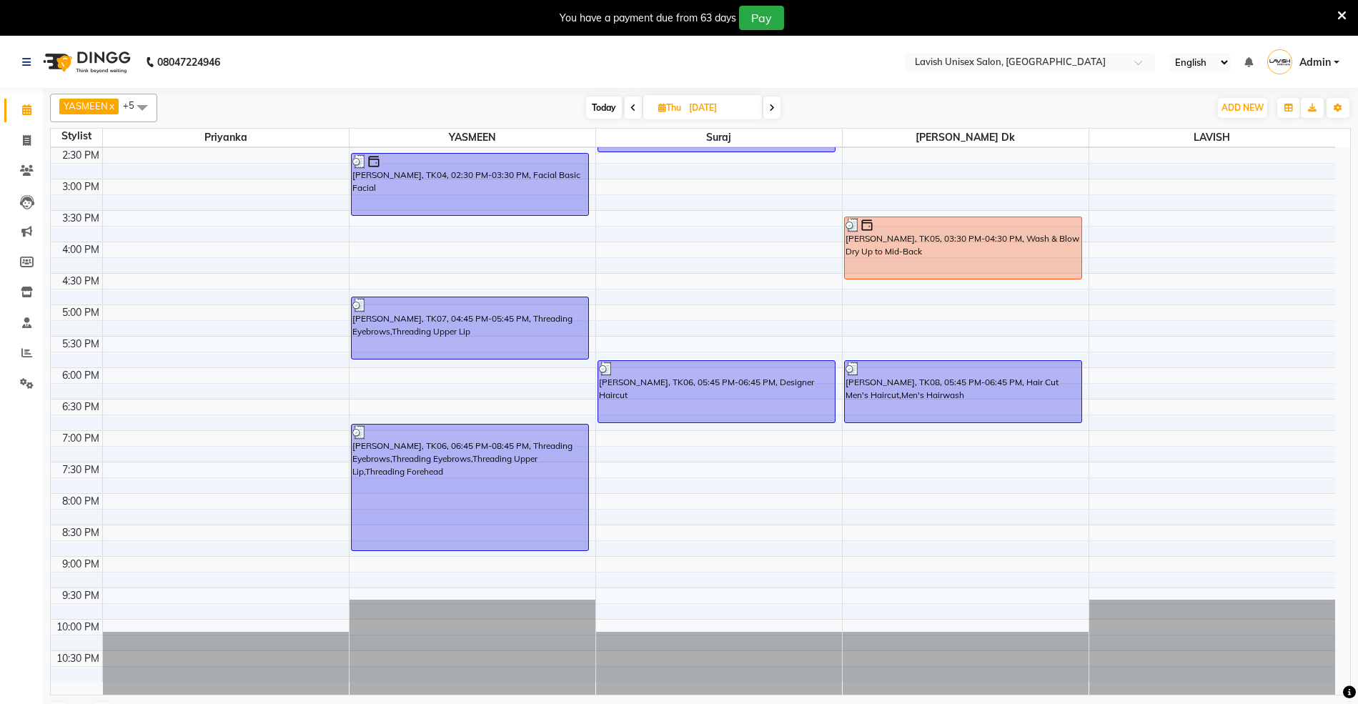
click at [772, 112] on span at bounding box center [771, 107] width 17 height 22
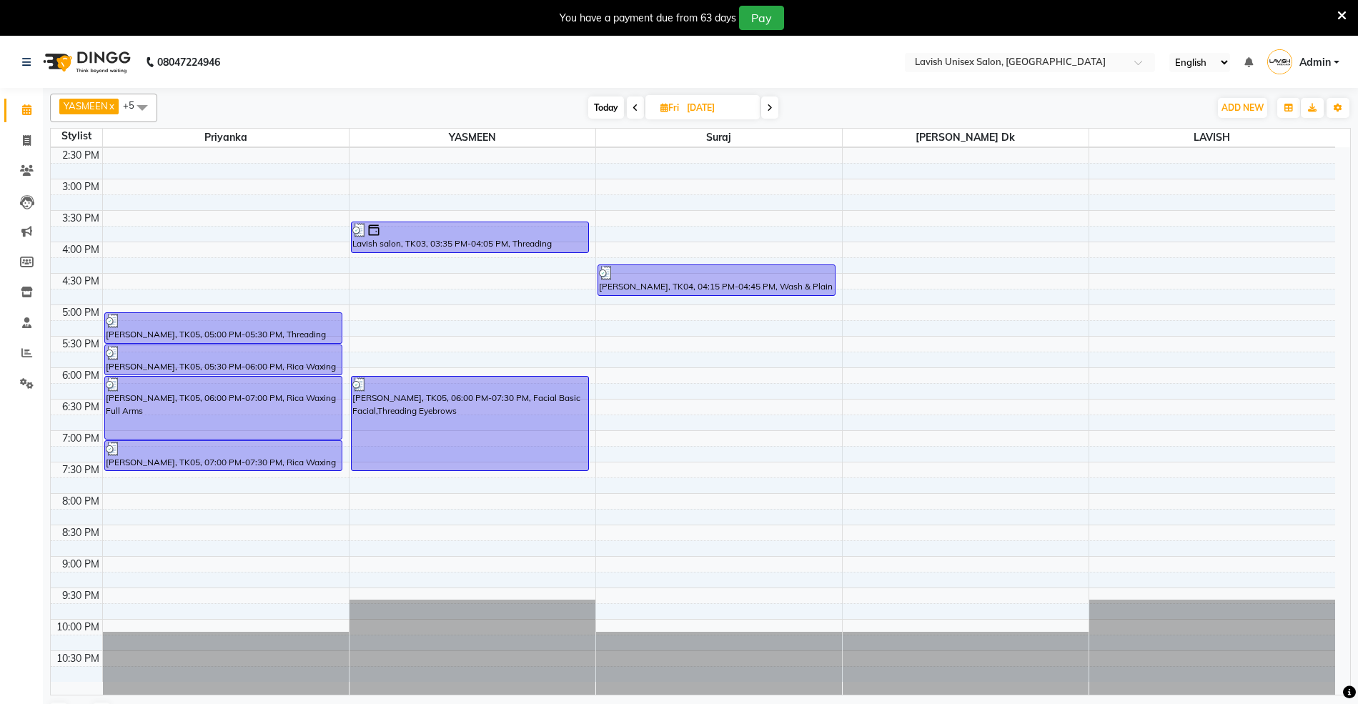
click at [772, 112] on span at bounding box center [769, 107] width 17 height 22
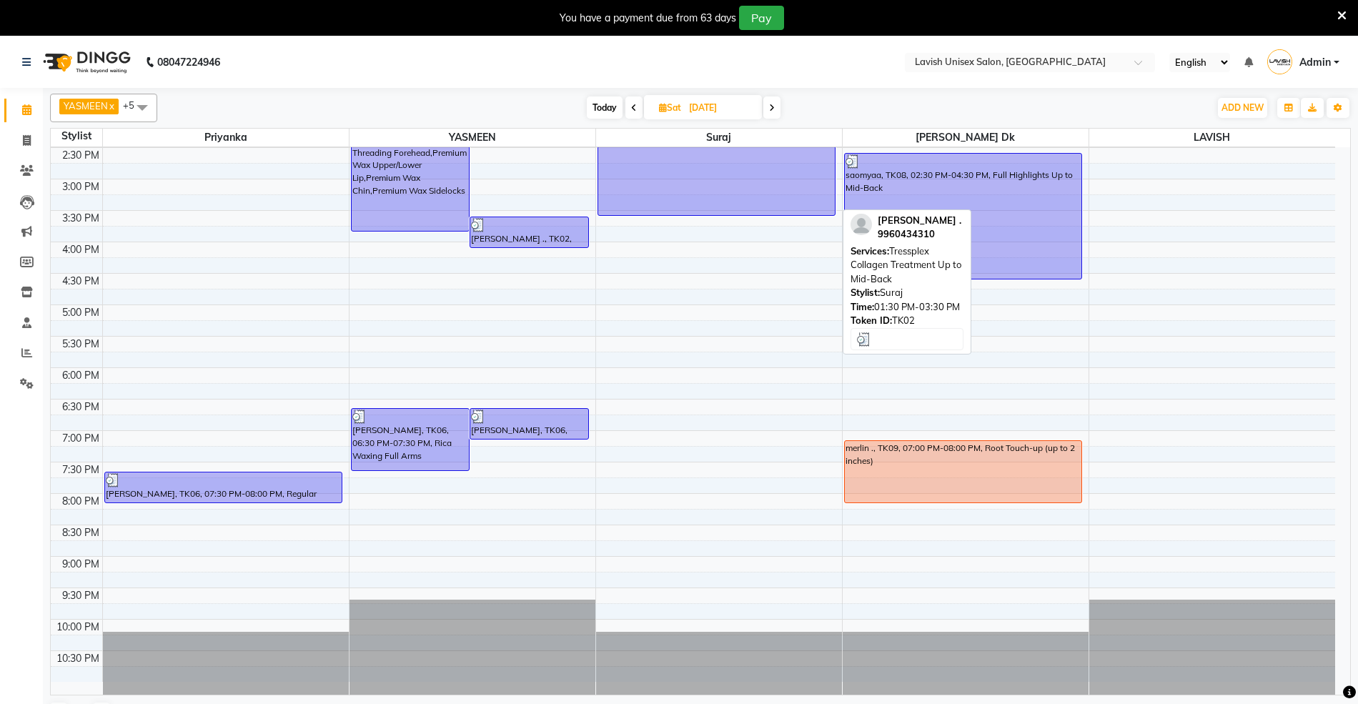
scroll to position [0, 0]
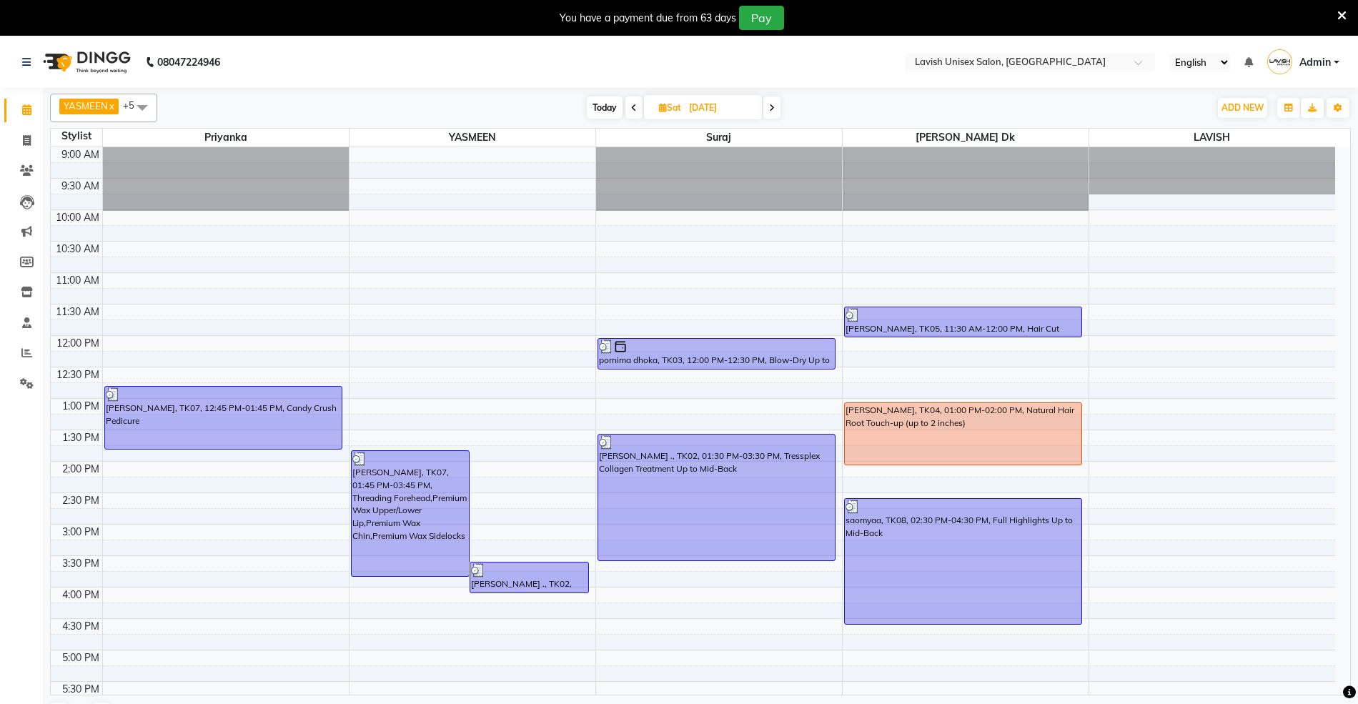
click at [775, 106] on span at bounding box center [771, 107] width 17 height 22
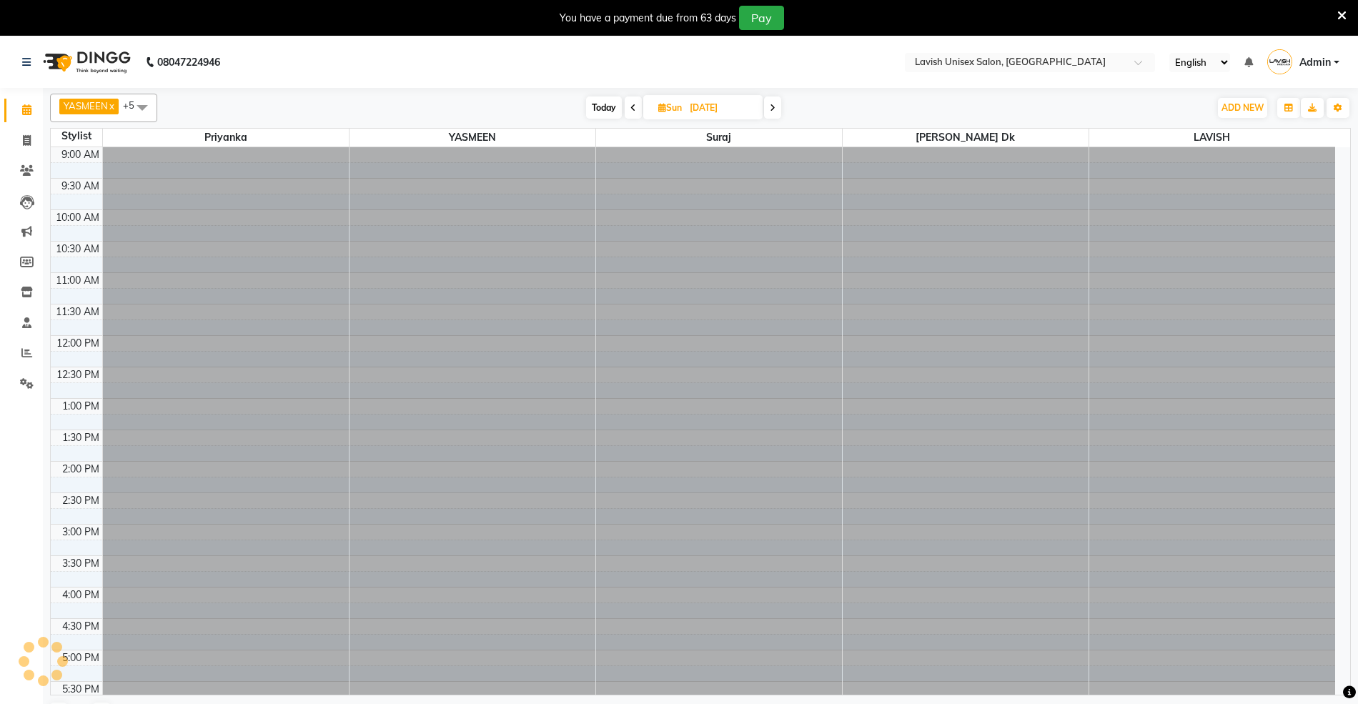
scroll to position [346, 0]
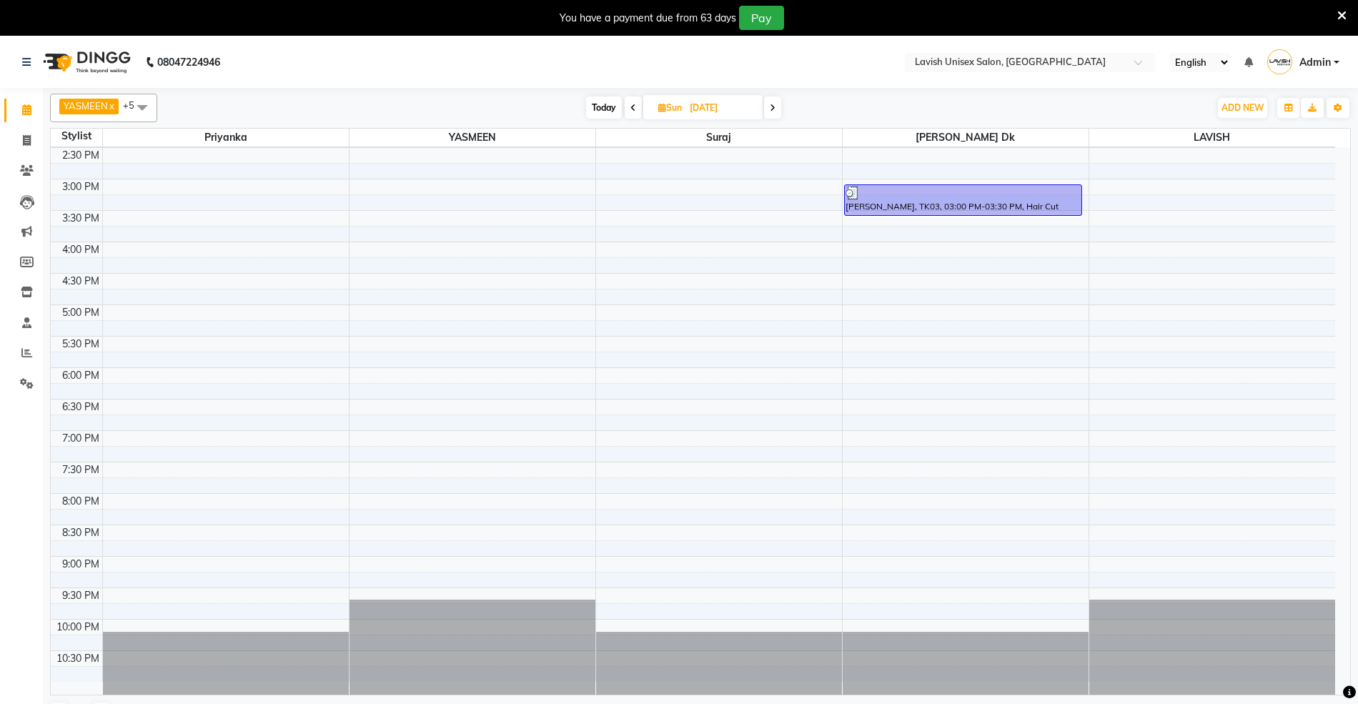
click at [778, 110] on span at bounding box center [772, 107] width 17 height 22
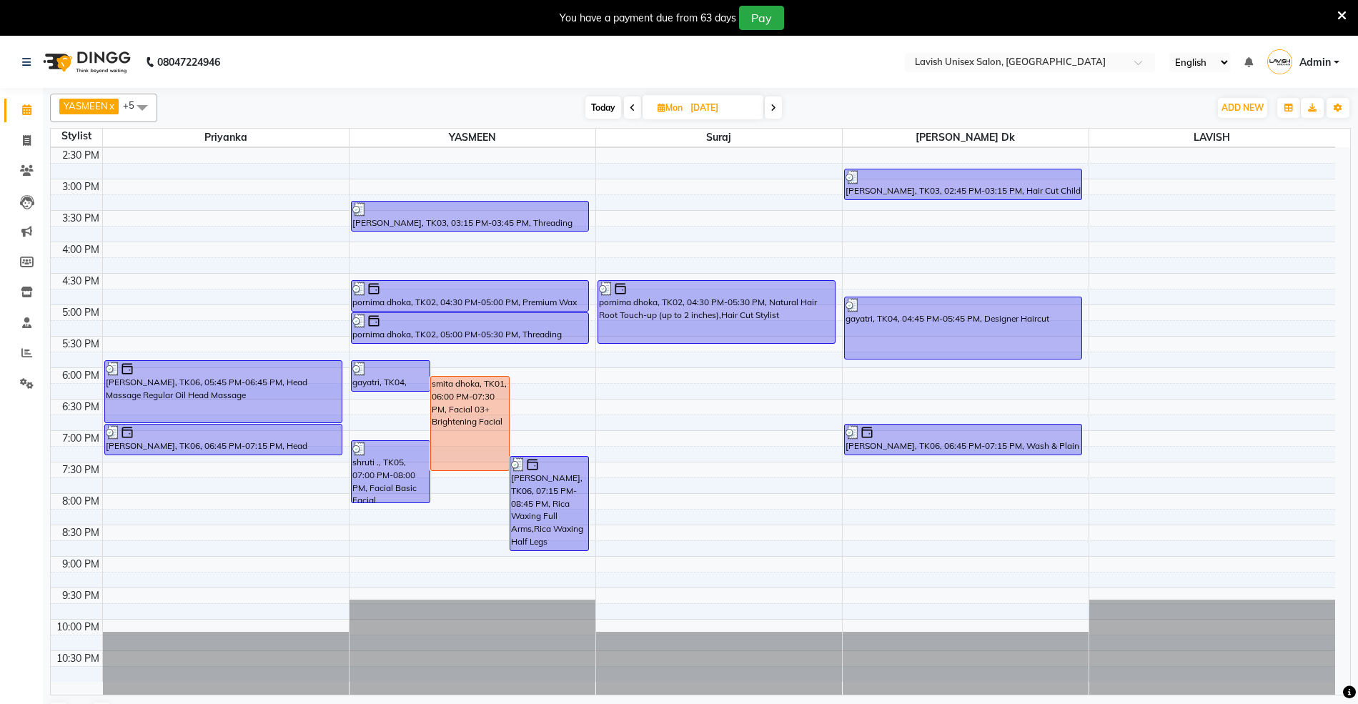
click at [777, 109] on span at bounding box center [773, 107] width 17 height 22
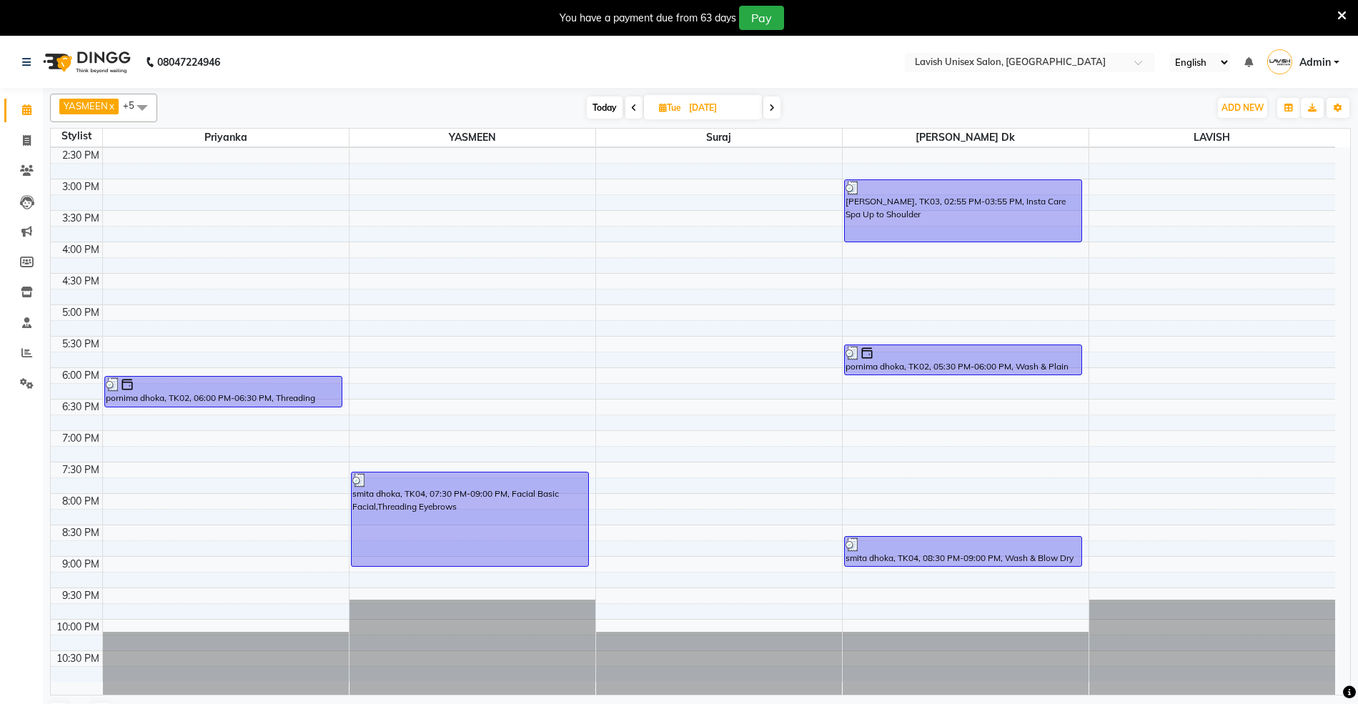
click at [777, 109] on span at bounding box center [771, 107] width 17 height 22
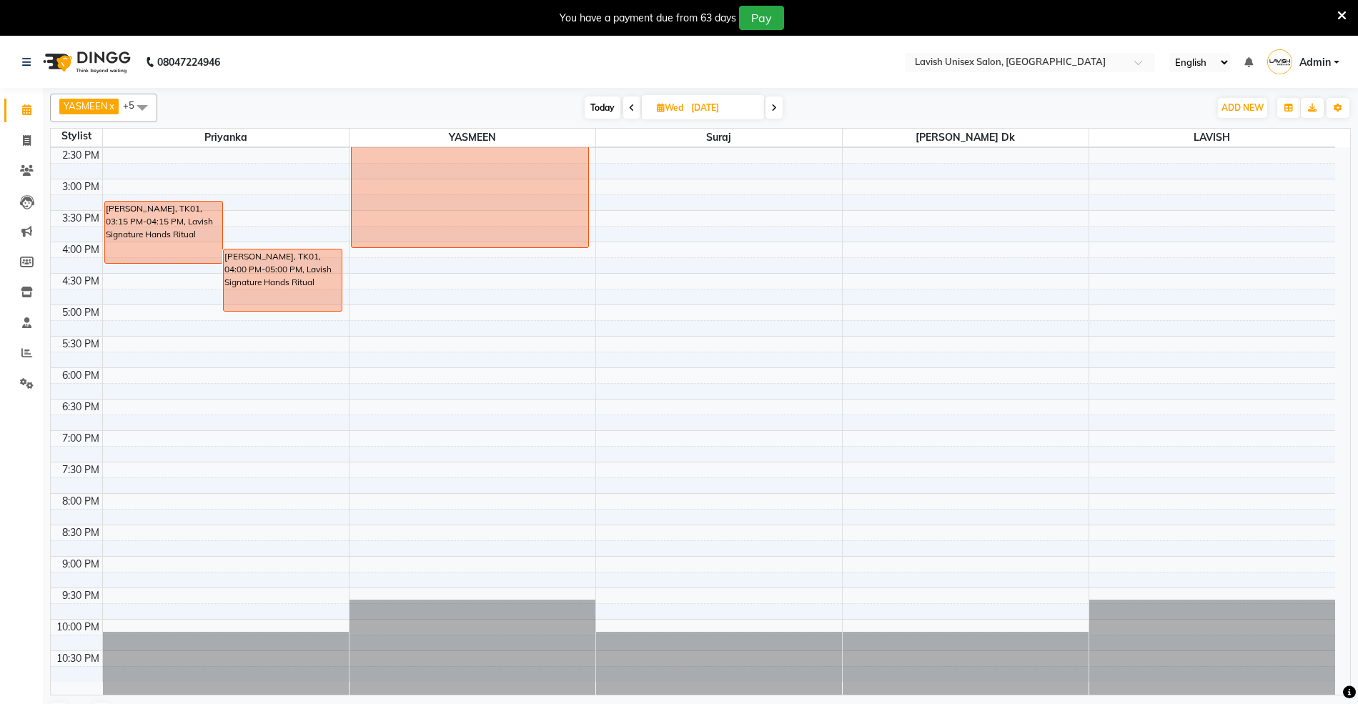
click at [779, 109] on span at bounding box center [773, 107] width 17 height 22
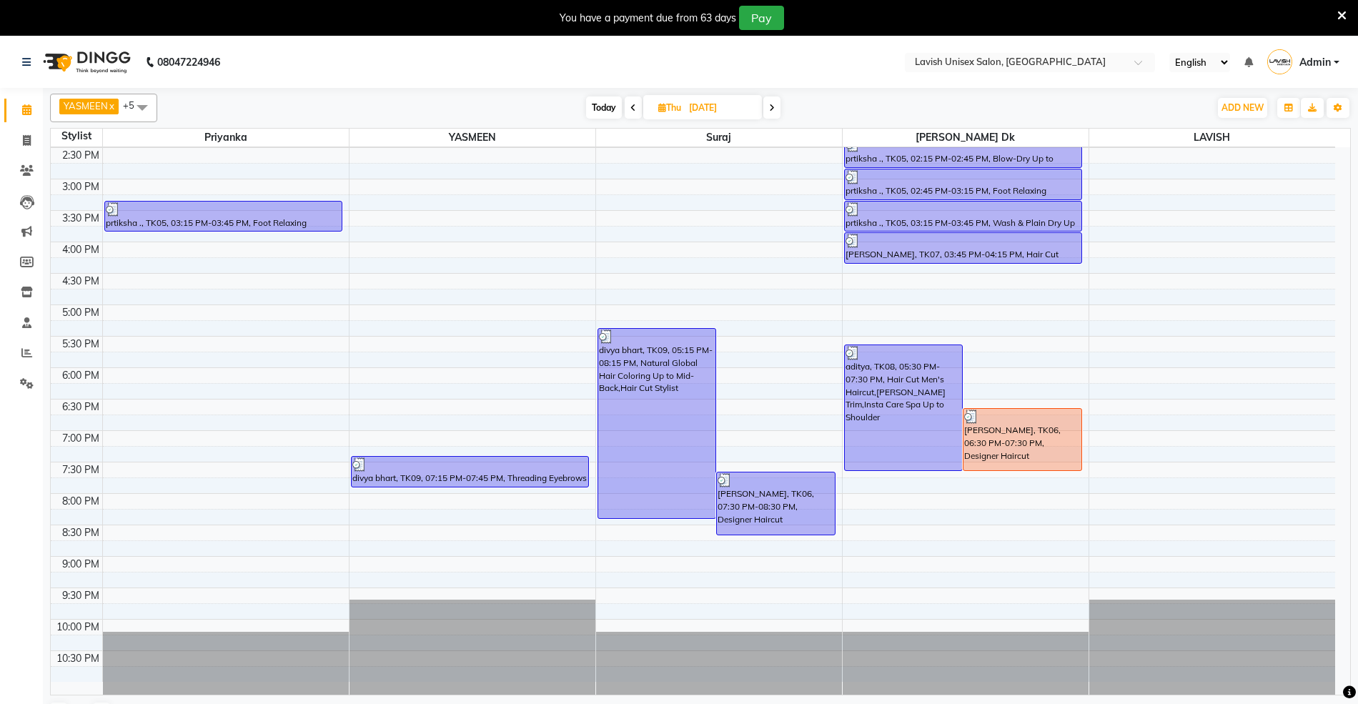
click at [773, 109] on icon at bounding box center [772, 108] width 6 height 9
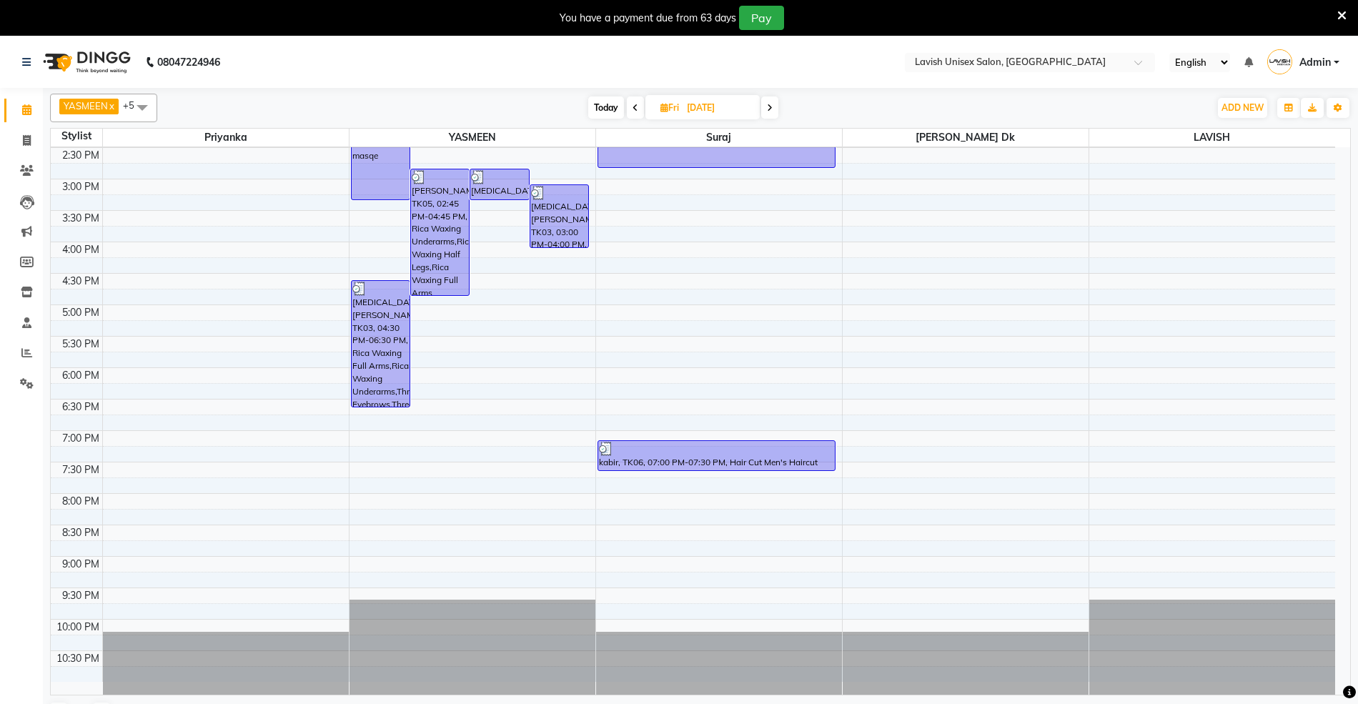
scroll to position [0, 0]
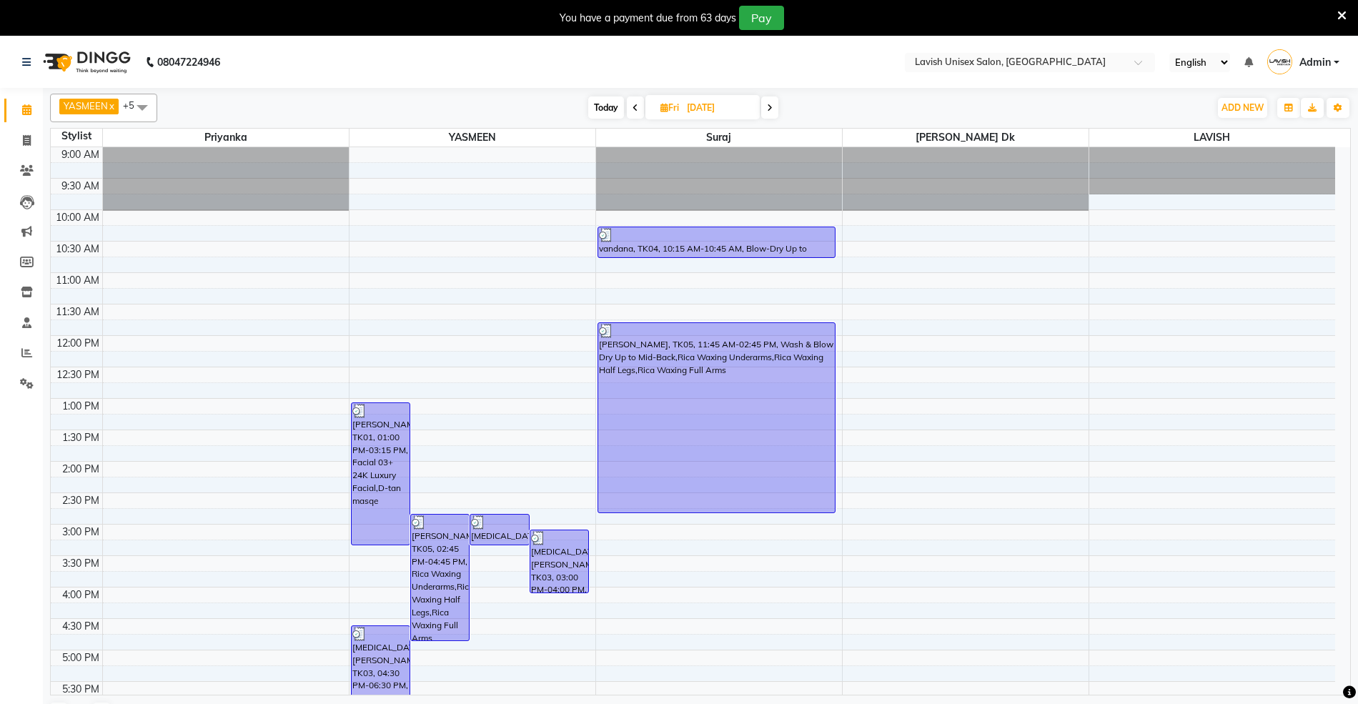
click at [769, 109] on icon at bounding box center [770, 108] width 6 height 9
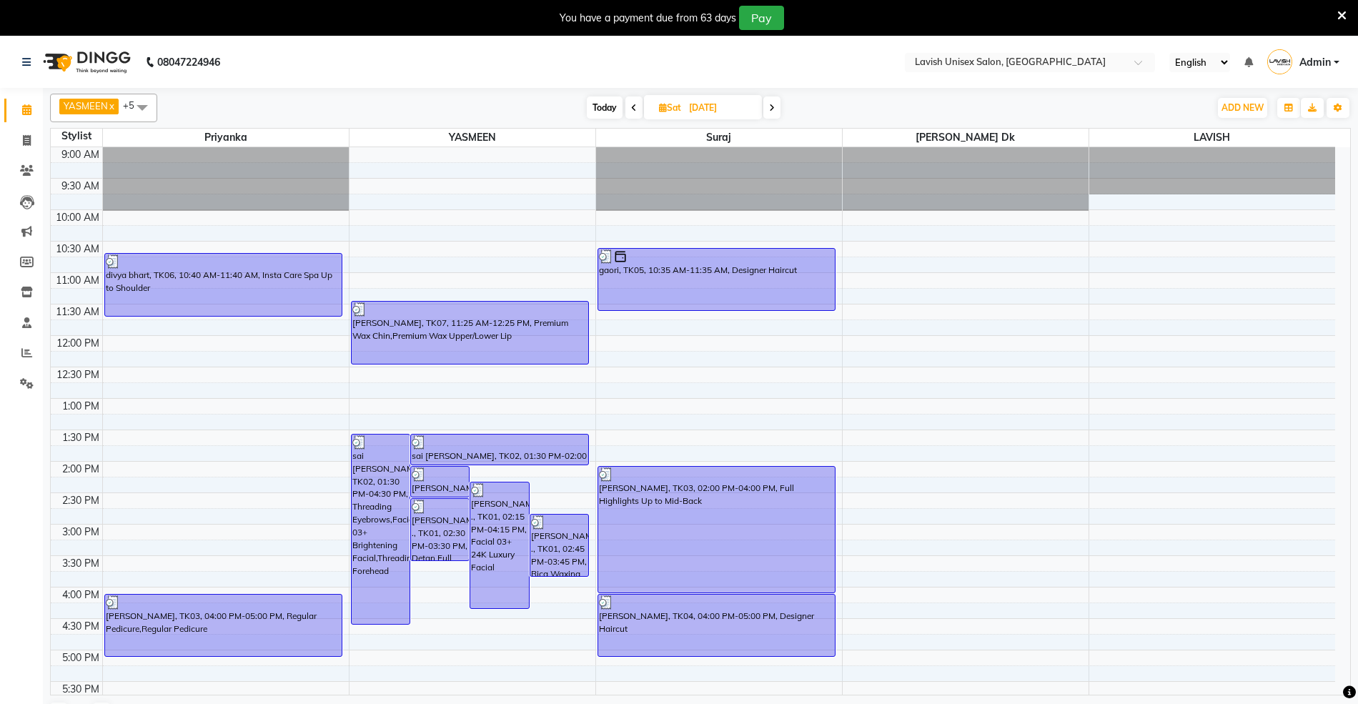
click at [770, 101] on span at bounding box center [771, 107] width 17 height 22
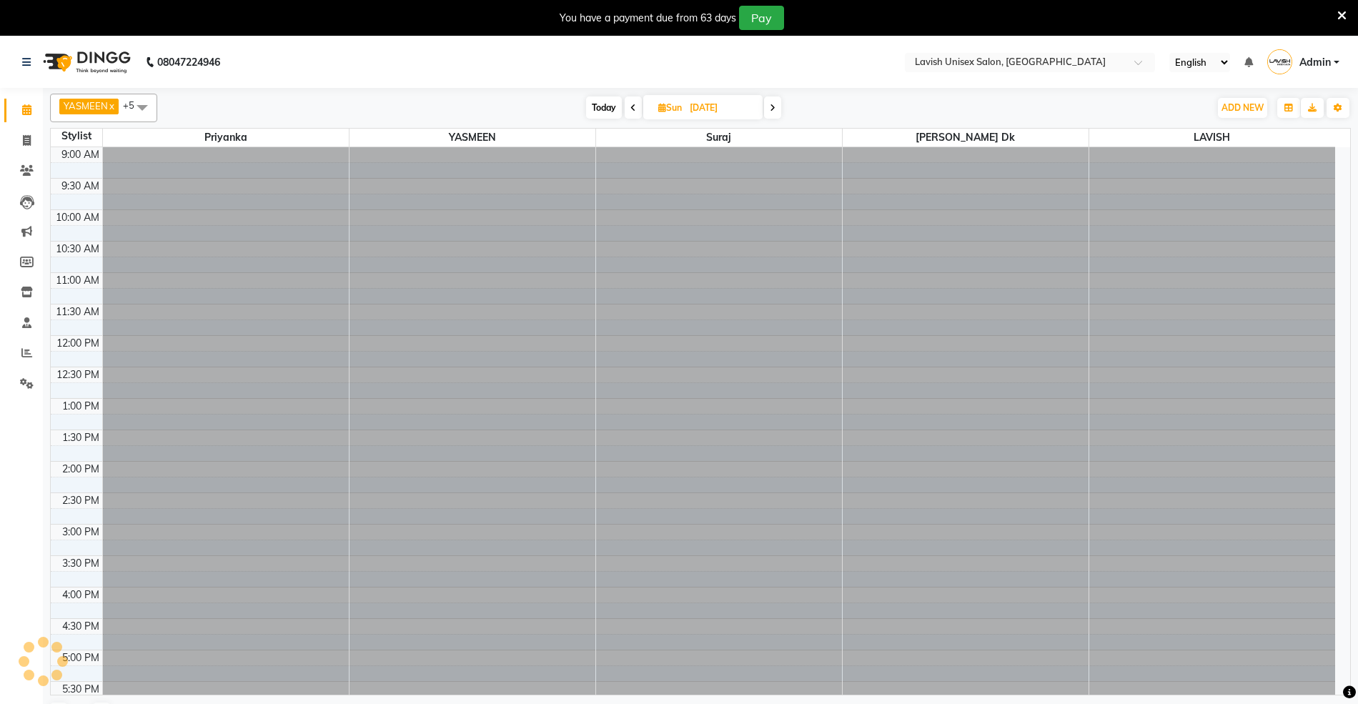
scroll to position [346, 0]
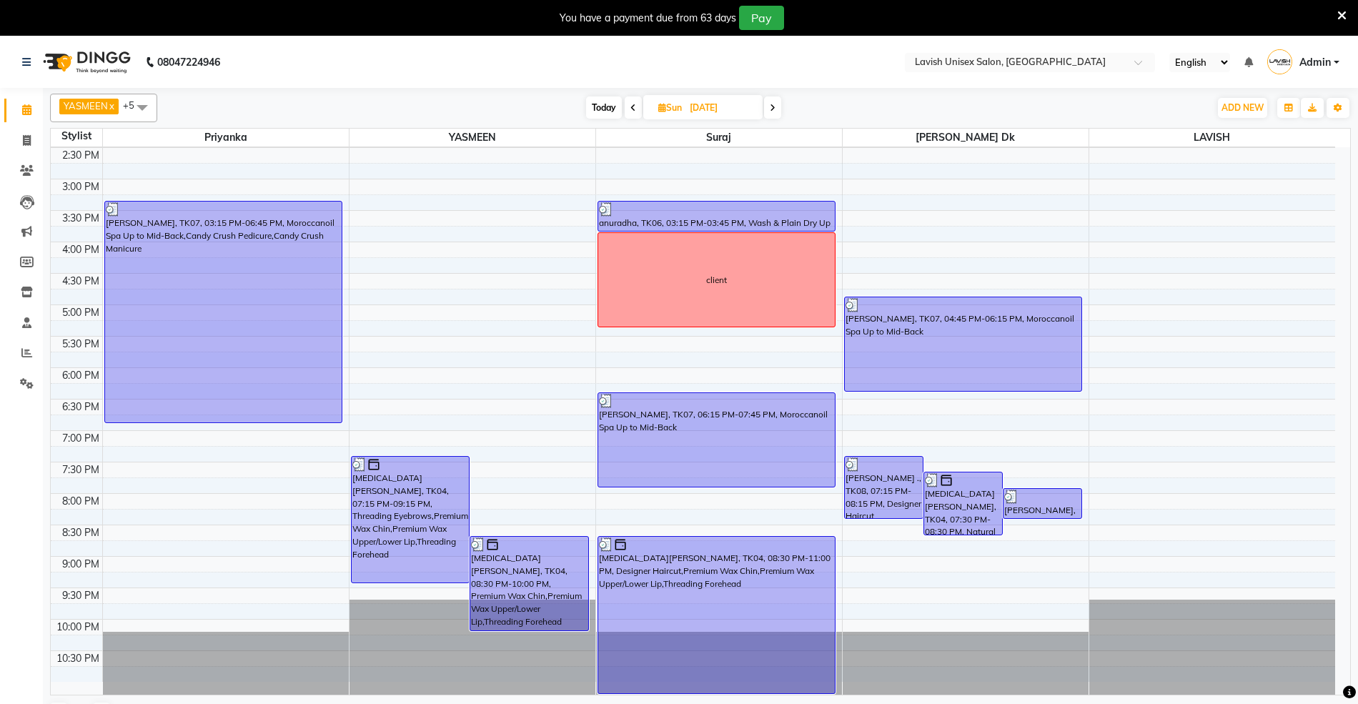
click at [770, 104] on icon at bounding box center [773, 108] width 6 height 9
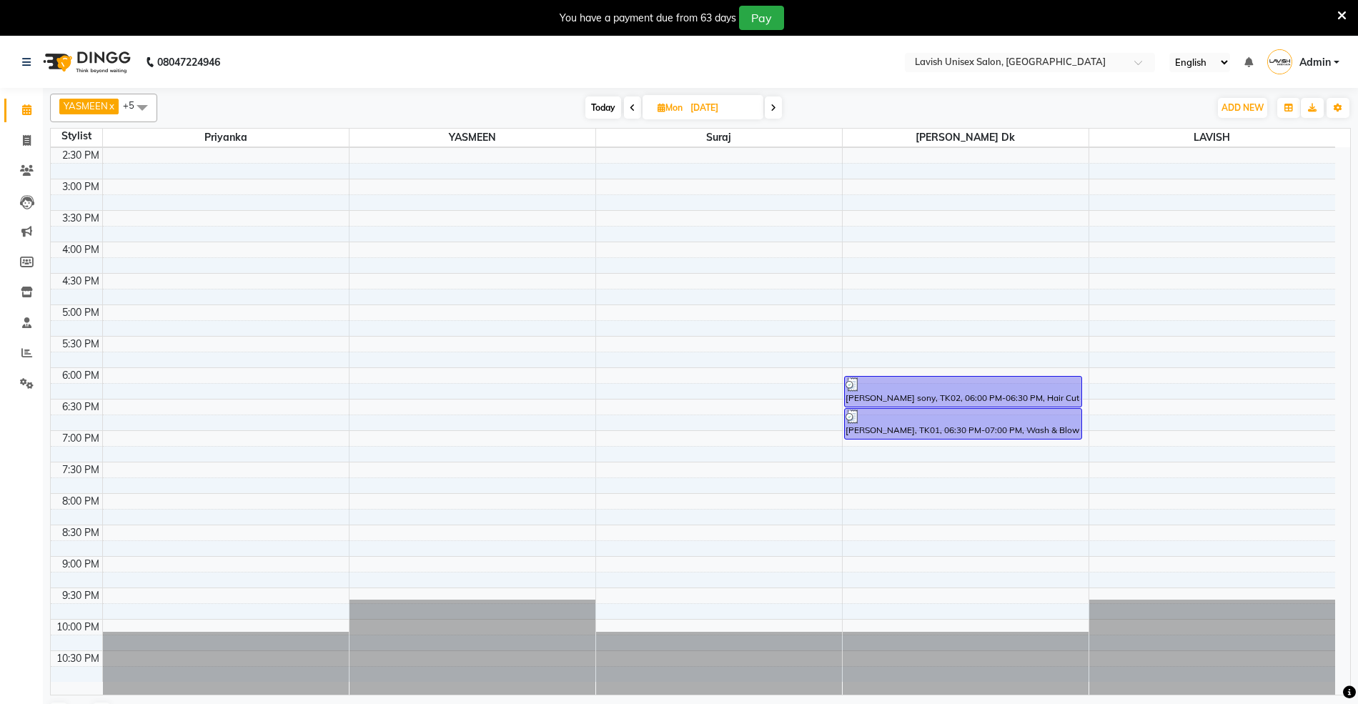
click at [770, 104] on icon at bounding box center [773, 108] width 6 height 9
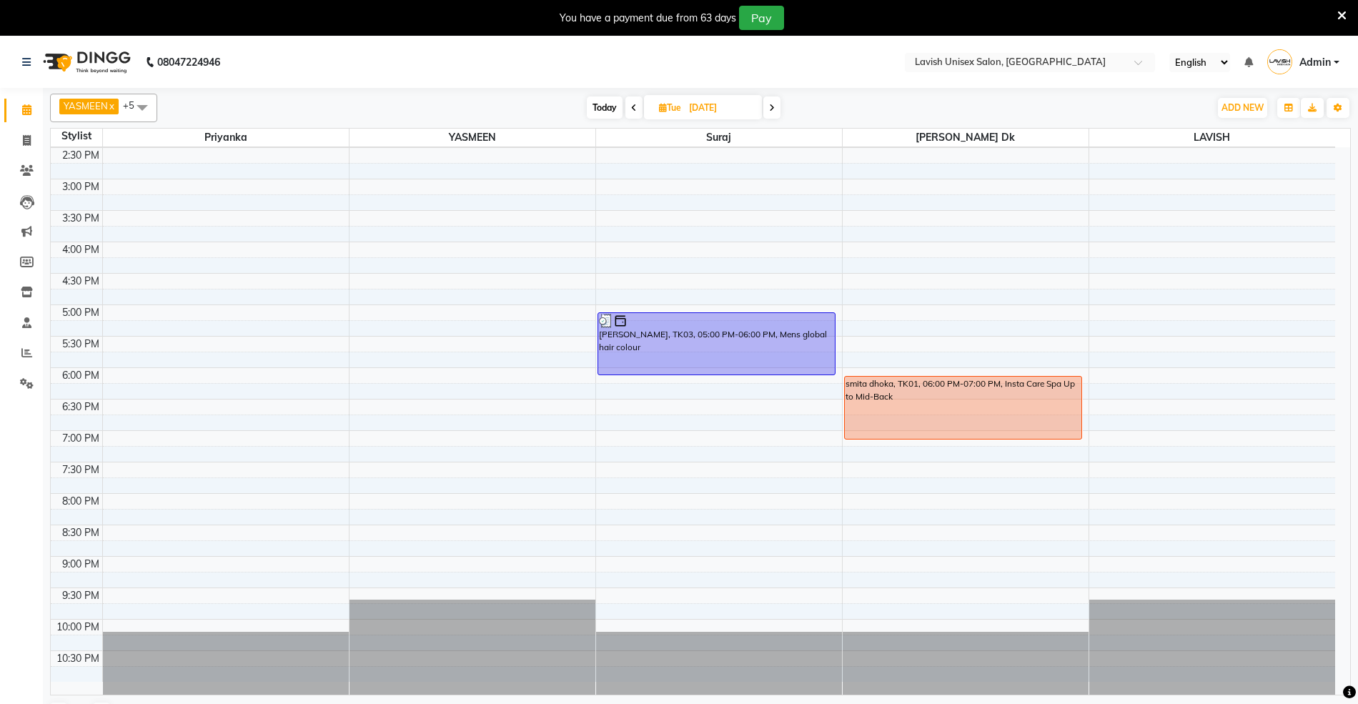
click at [770, 104] on icon at bounding box center [772, 108] width 6 height 9
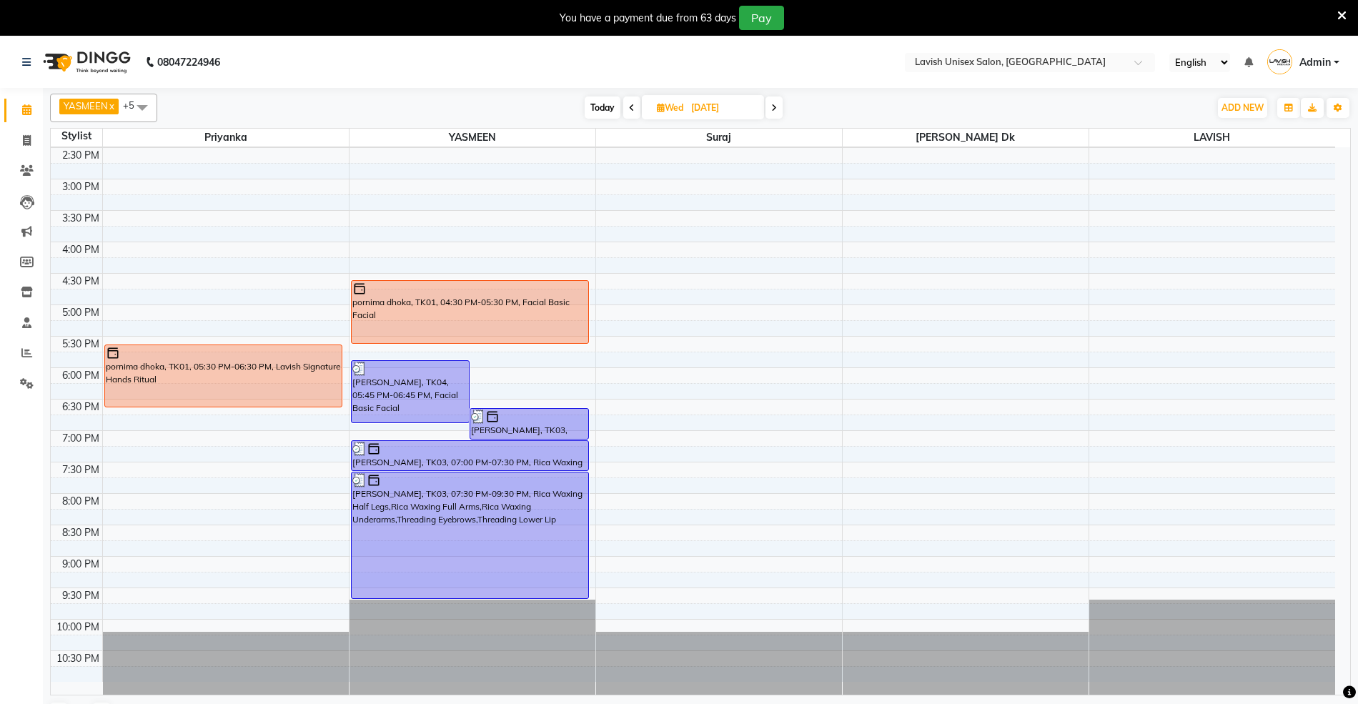
click at [629, 109] on icon at bounding box center [632, 108] width 6 height 9
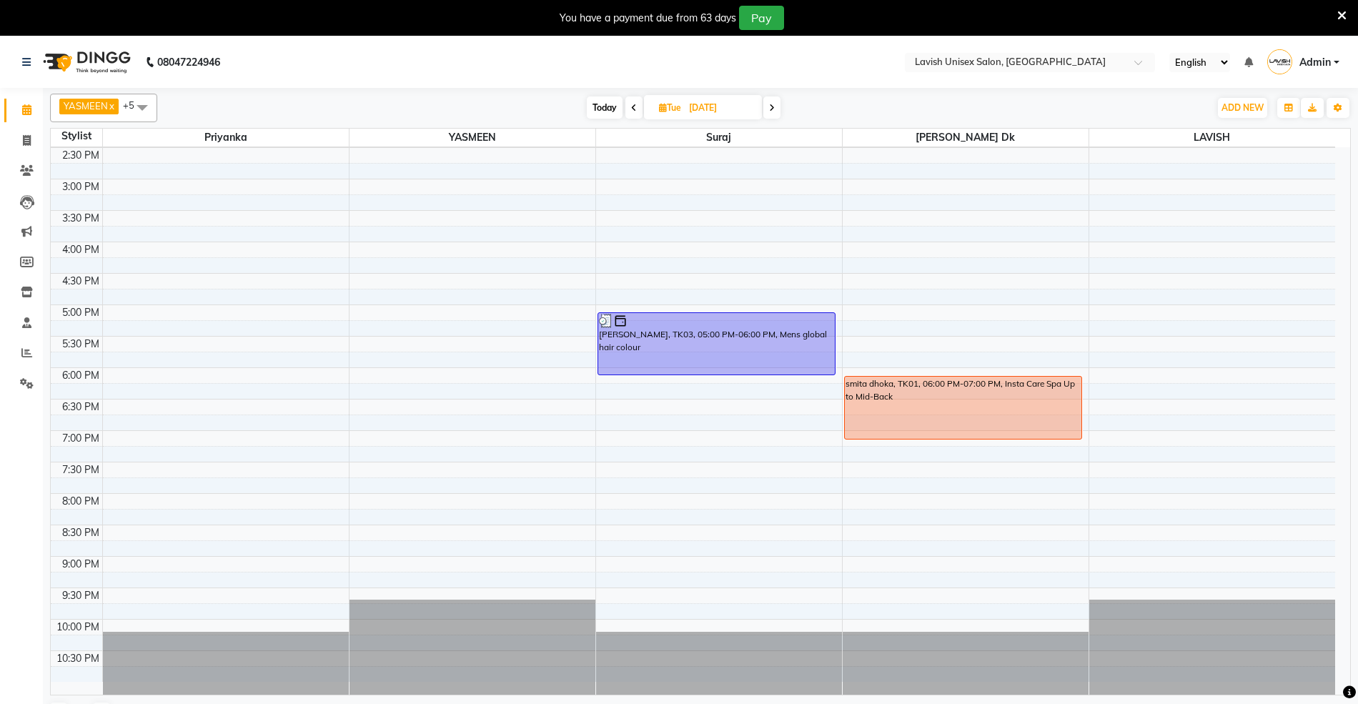
click at [770, 104] on icon at bounding box center [772, 108] width 6 height 9
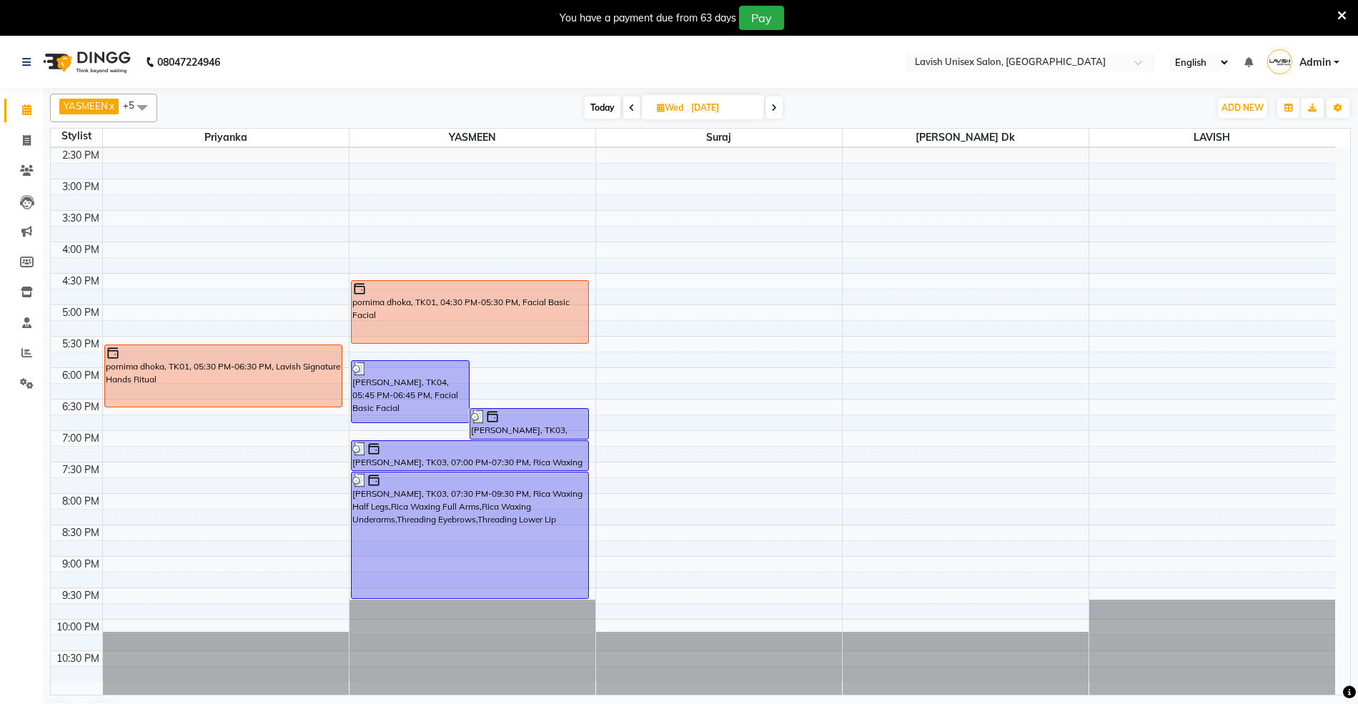
click at [772, 106] on icon at bounding box center [774, 108] width 6 height 9
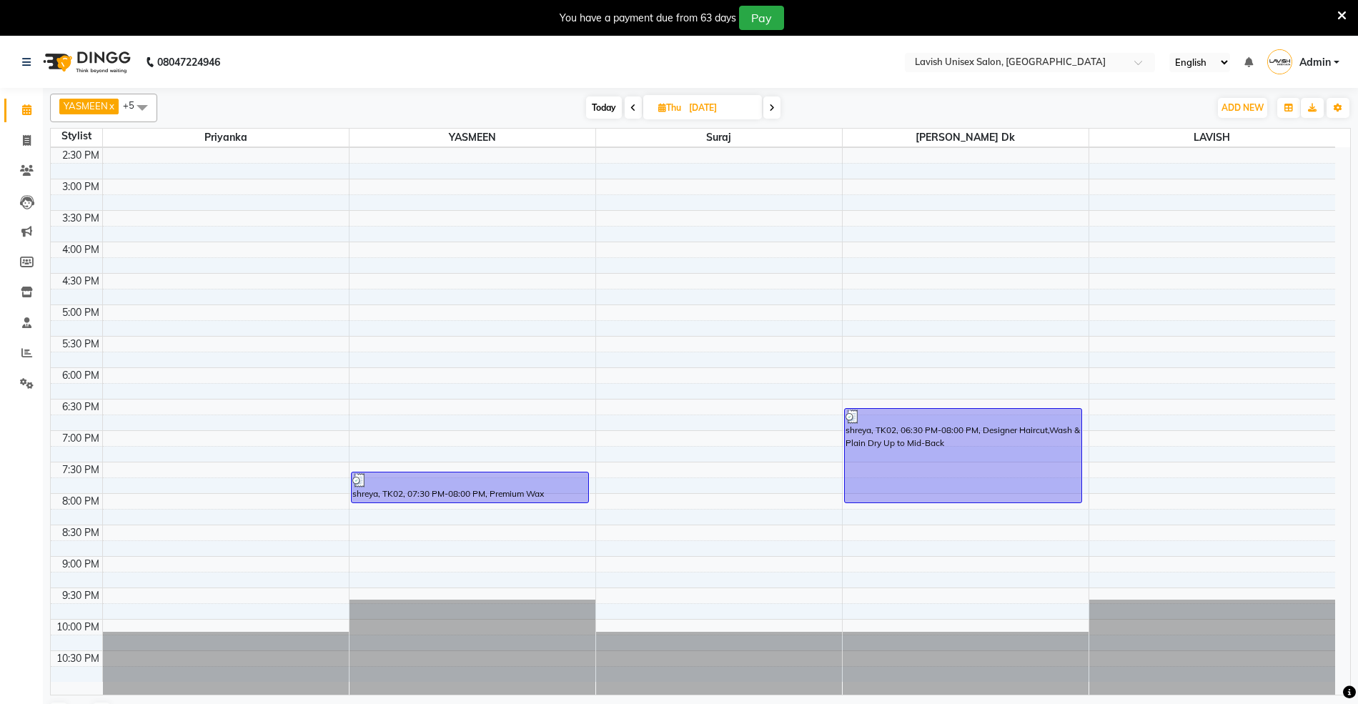
click at [772, 106] on icon at bounding box center [772, 108] width 6 height 9
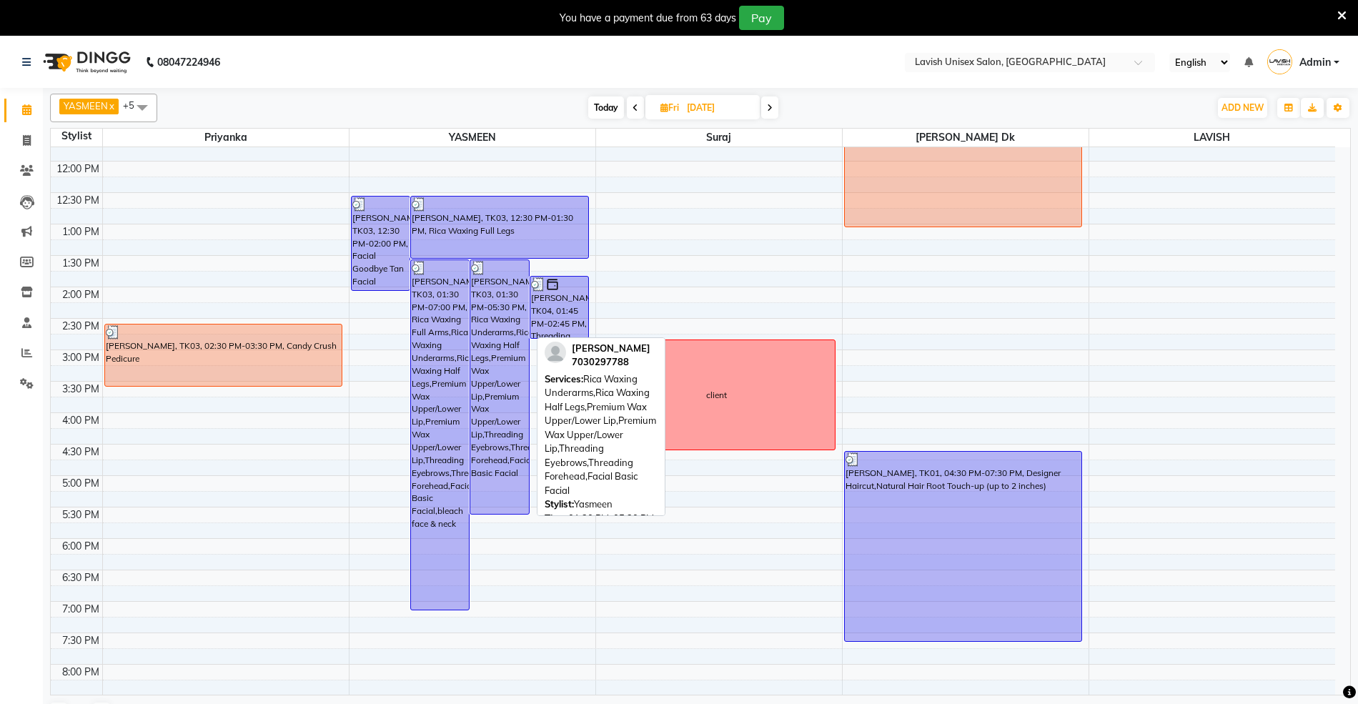
scroll to position [155, 0]
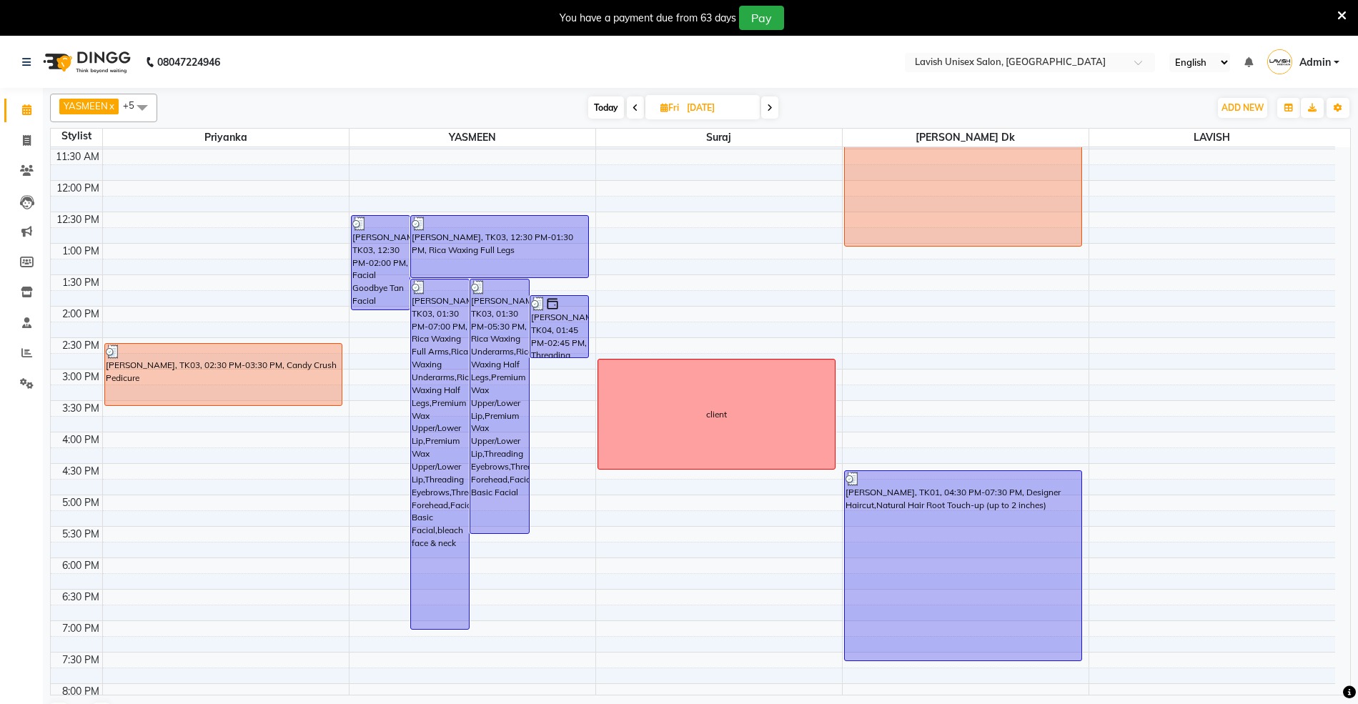
click at [766, 112] on span at bounding box center [769, 107] width 17 height 22
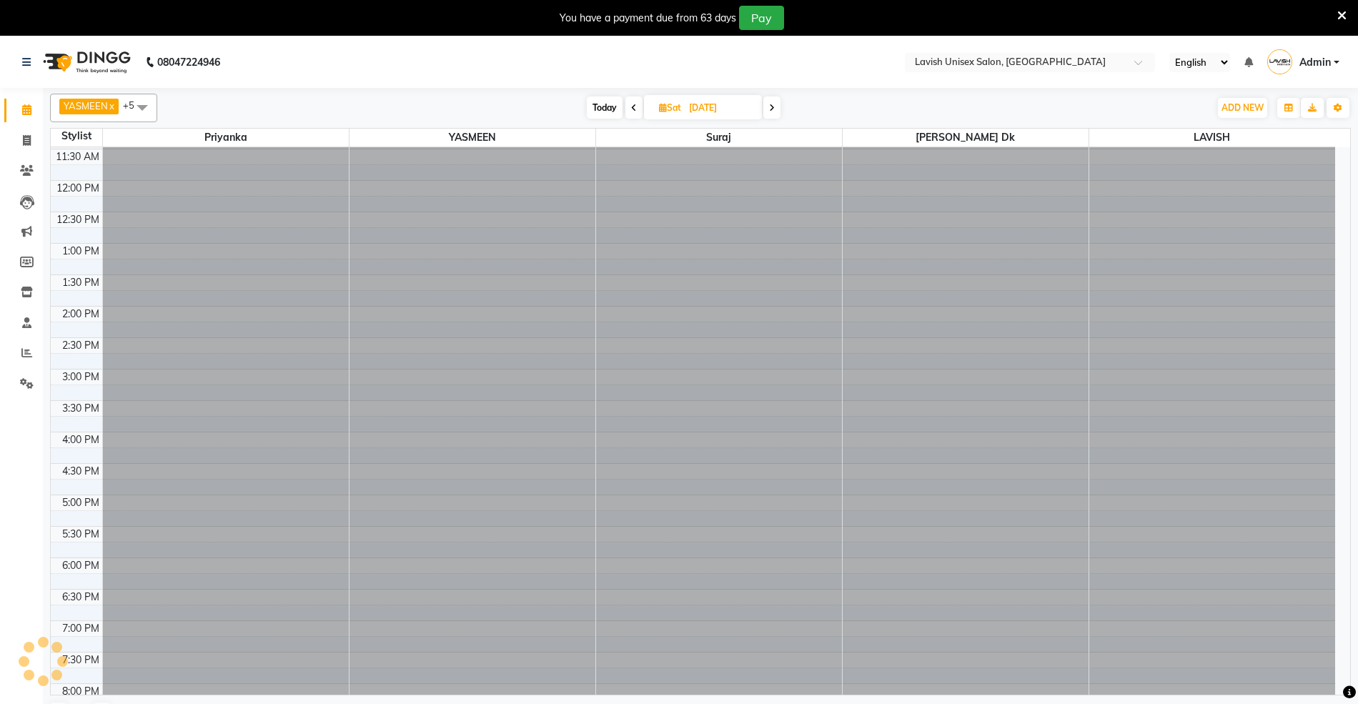
scroll to position [346, 0]
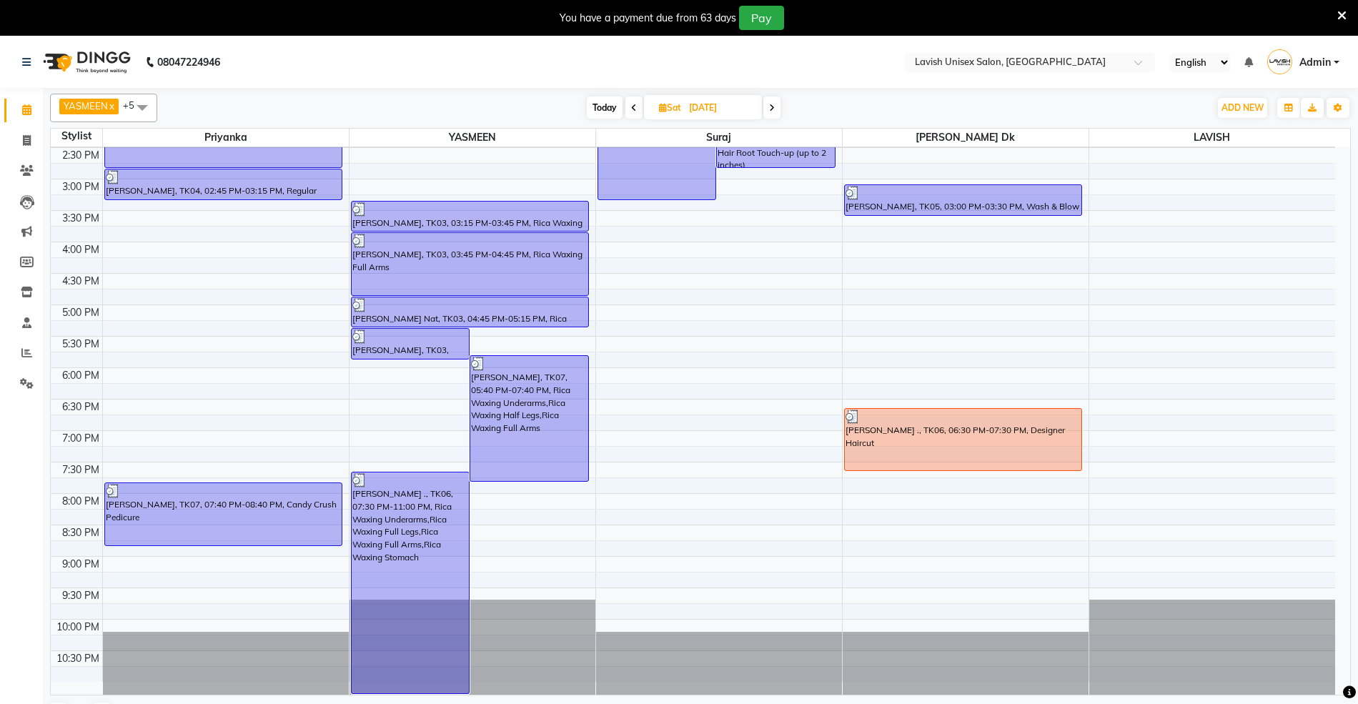
click at [772, 112] on span at bounding box center [771, 107] width 17 height 22
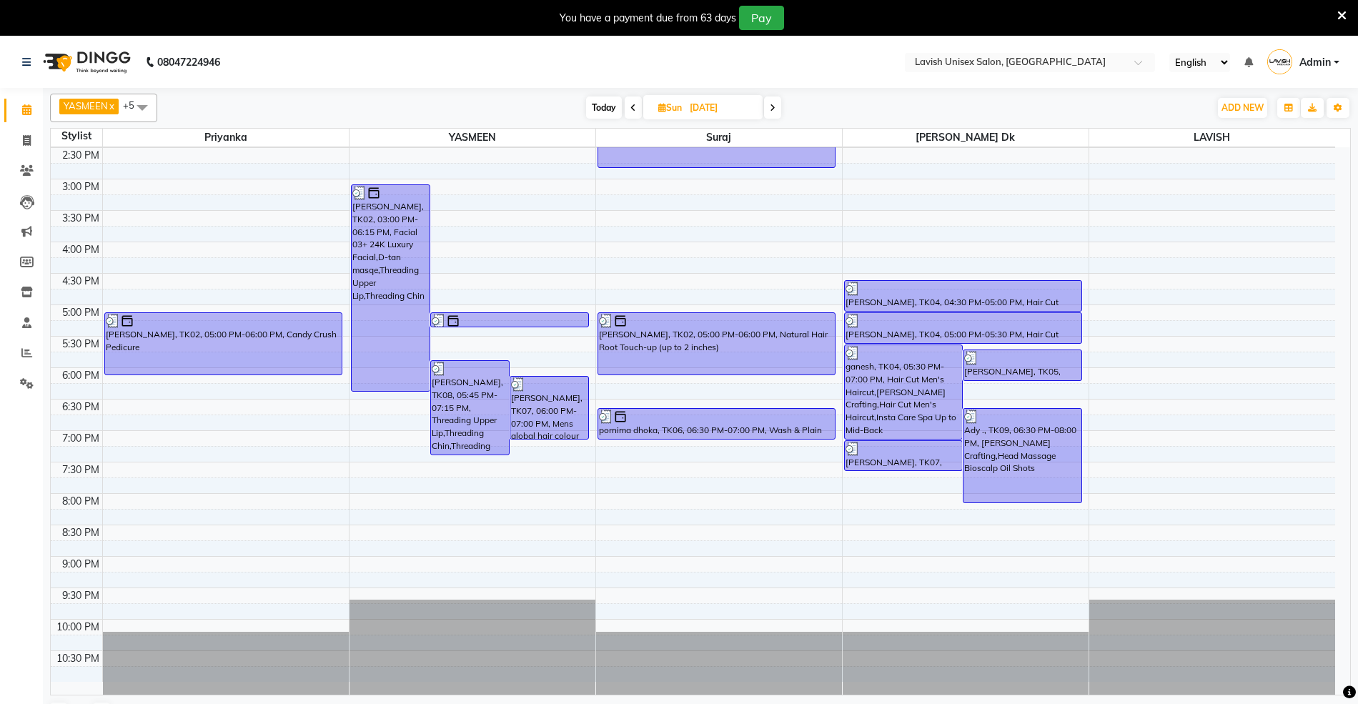
click at [772, 112] on span at bounding box center [772, 107] width 17 height 22
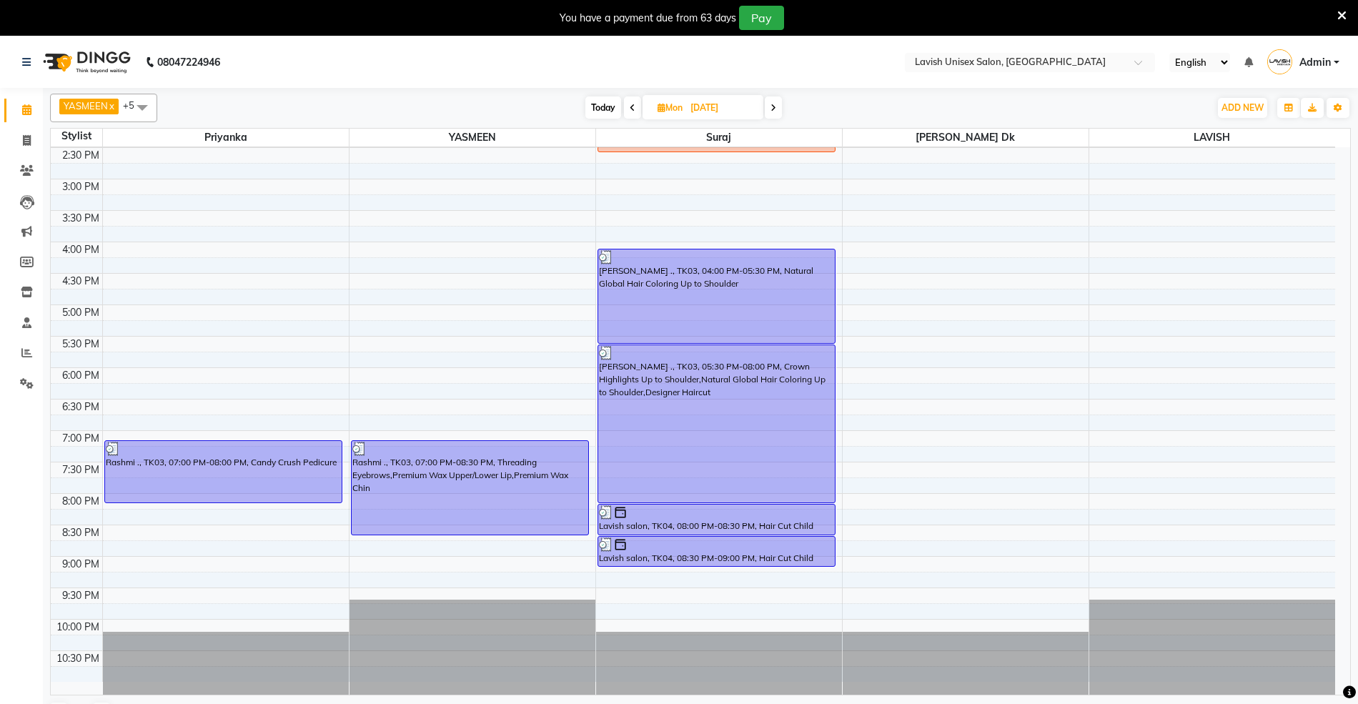
click at [772, 112] on span at bounding box center [773, 107] width 17 height 22
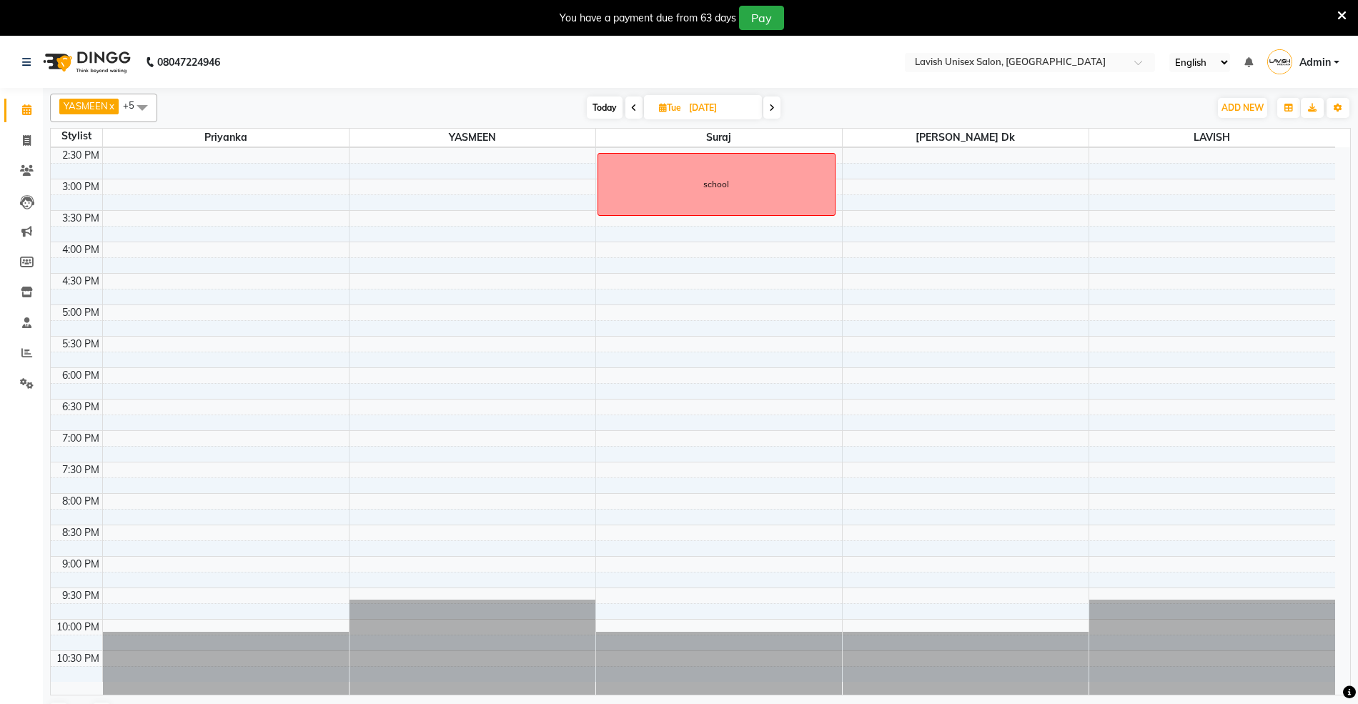
click at [772, 112] on span at bounding box center [771, 107] width 17 height 22
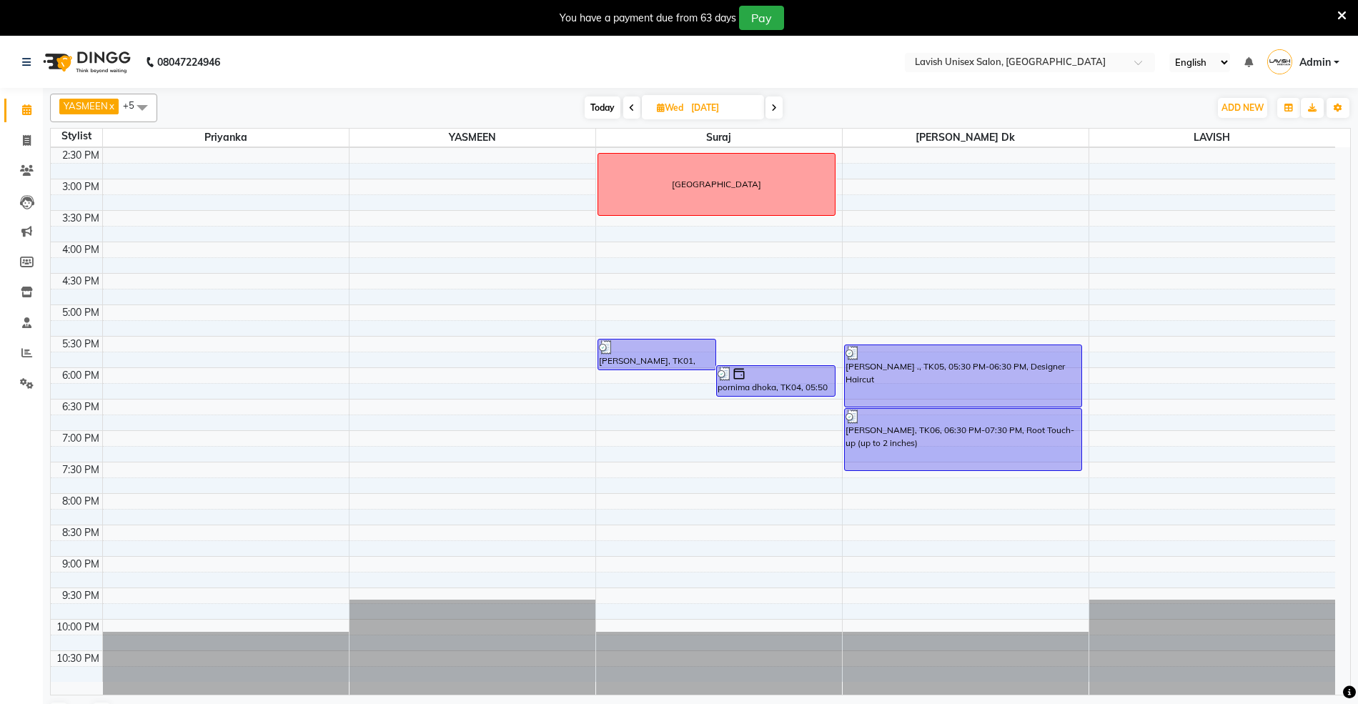
click at [772, 112] on span at bounding box center [773, 107] width 17 height 22
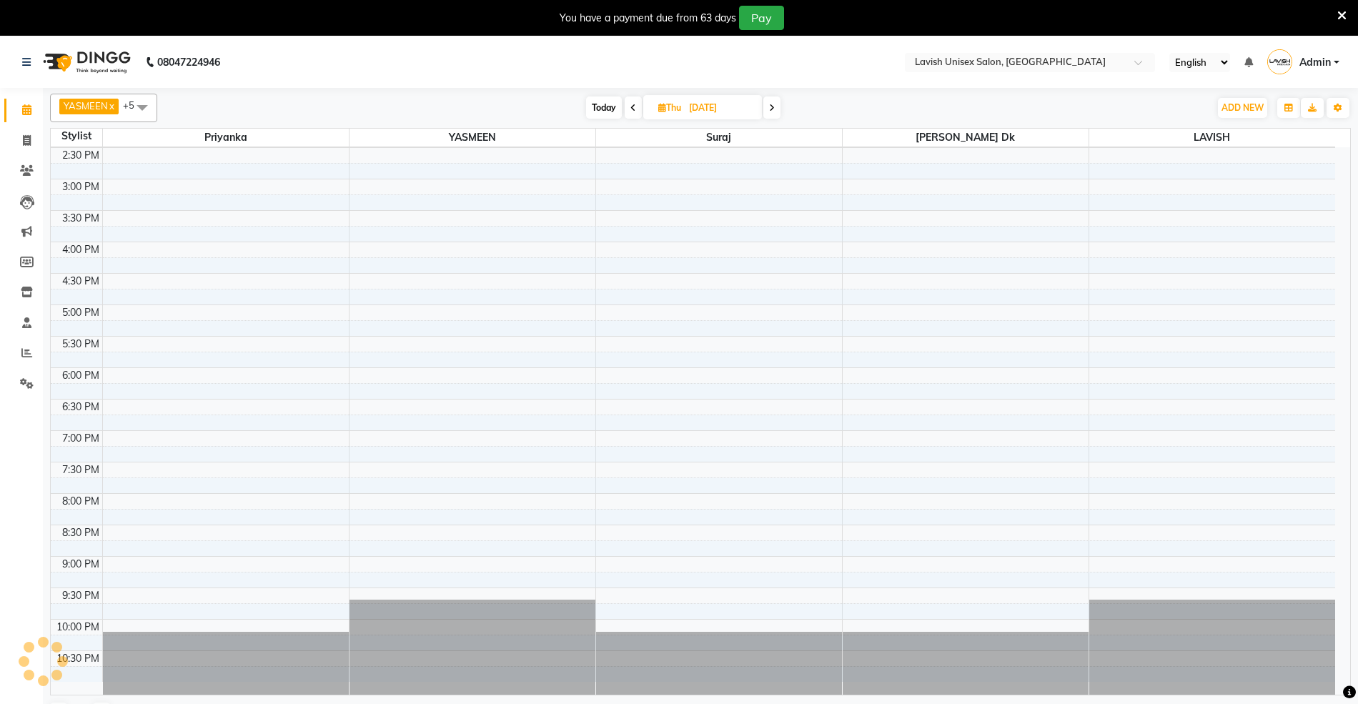
click at [772, 112] on span at bounding box center [771, 107] width 17 height 22
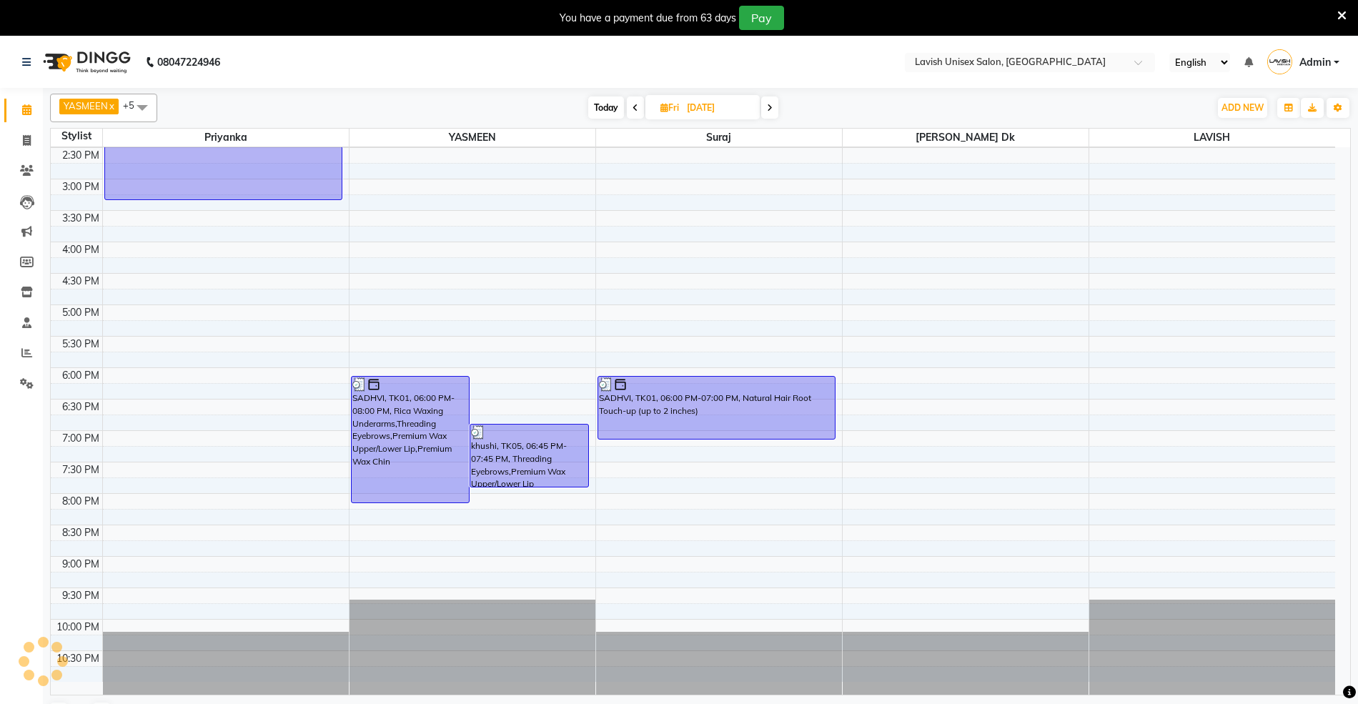
click at [772, 112] on span at bounding box center [769, 107] width 17 height 22
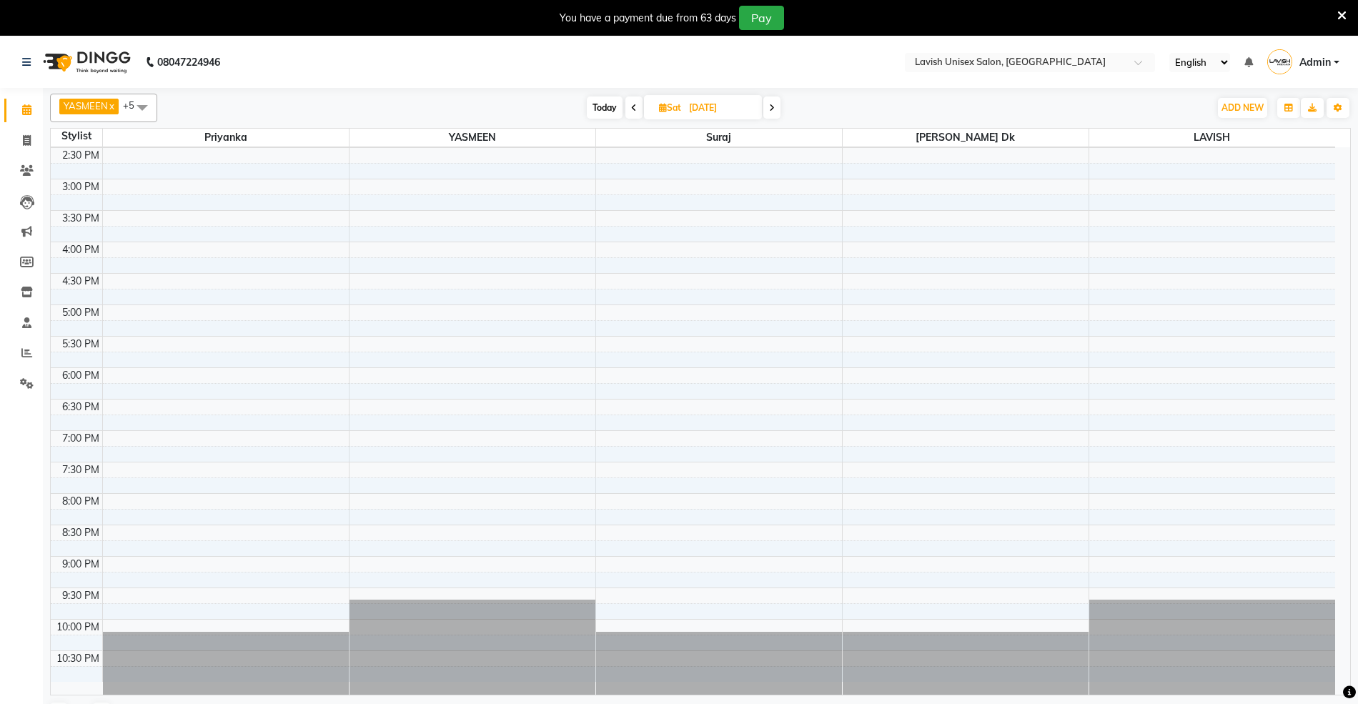
scroll to position [346, 0]
click at [772, 112] on span at bounding box center [771, 107] width 17 height 22
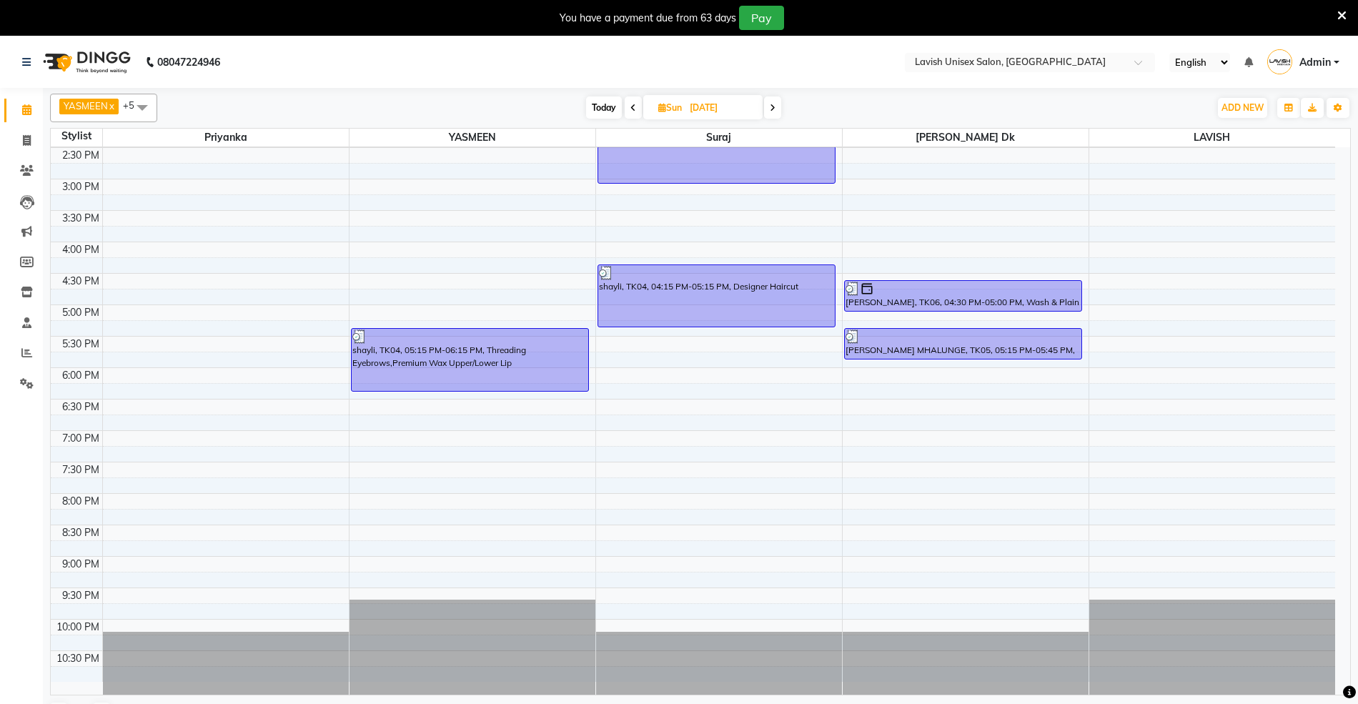
click at [772, 112] on span at bounding box center [772, 107] width 17 height 22
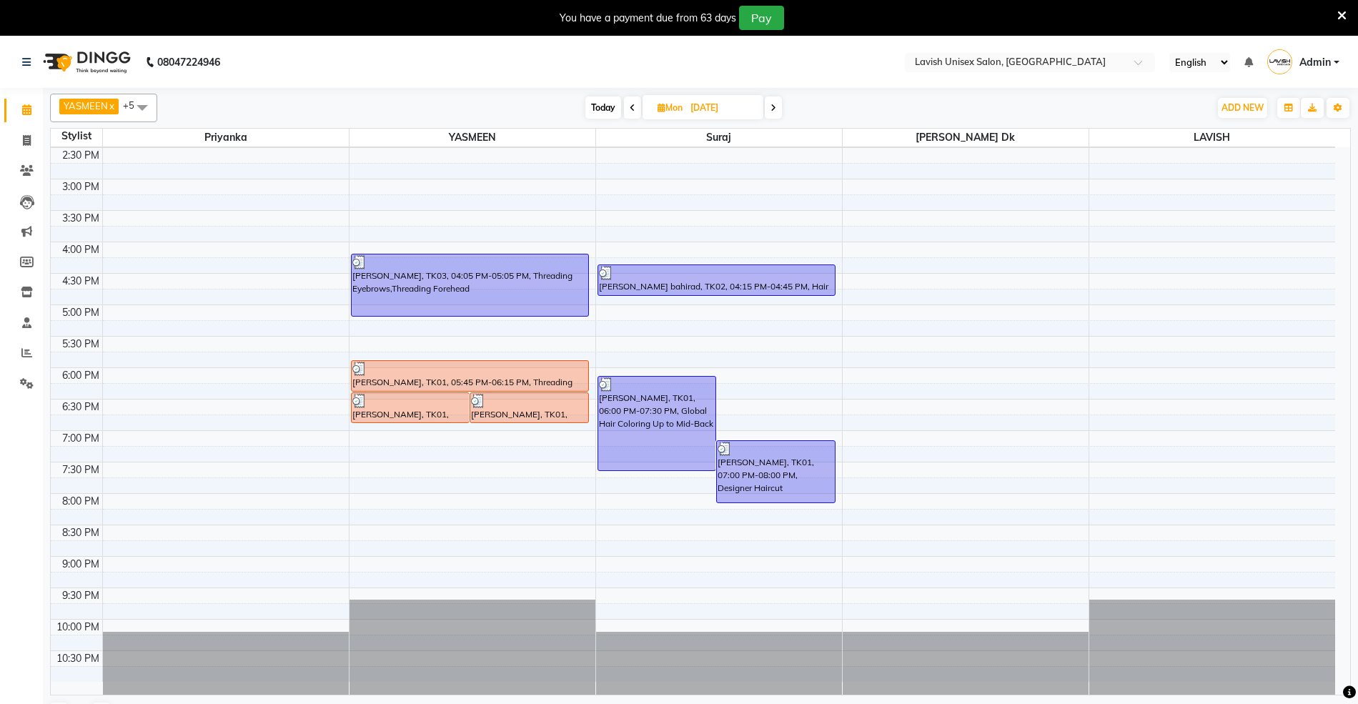
click at [772, 112] on span at bounding box center [773, 107] width 17 height 22
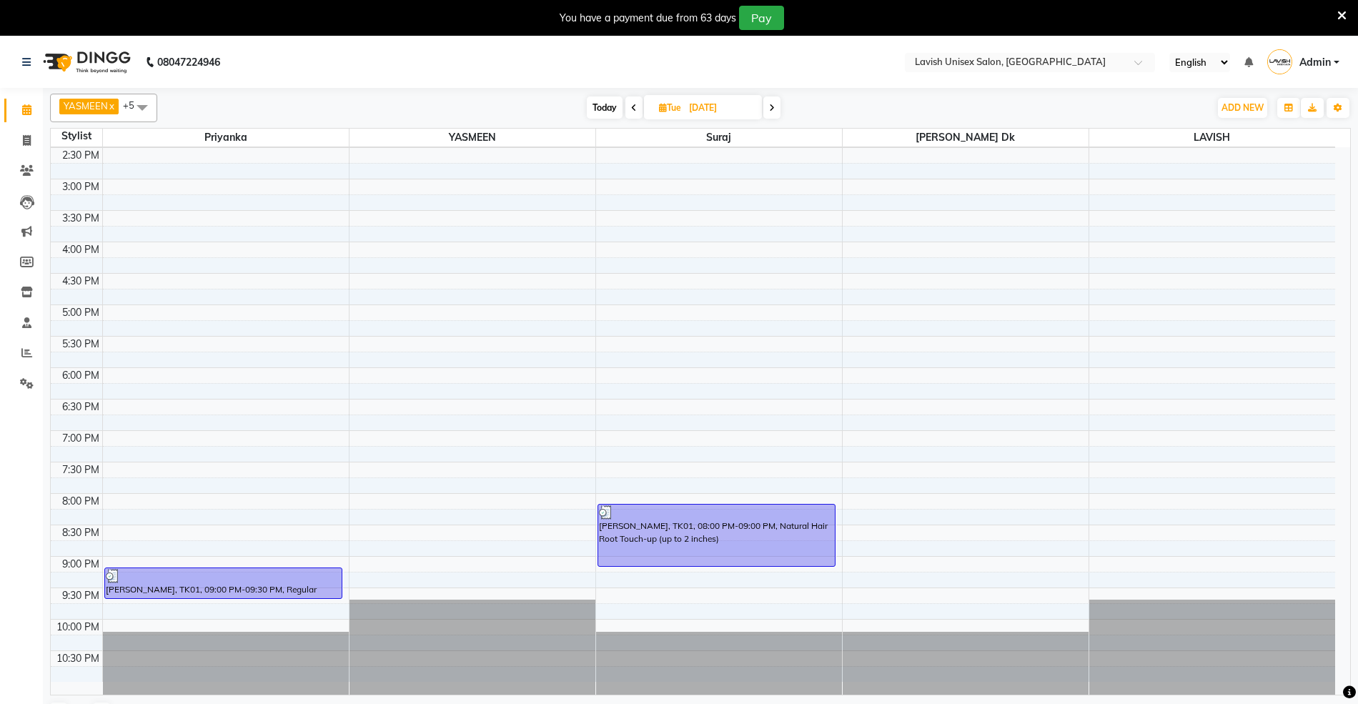
click at [772, 112] on span at bounding box center [771, 107] width 17 height 22
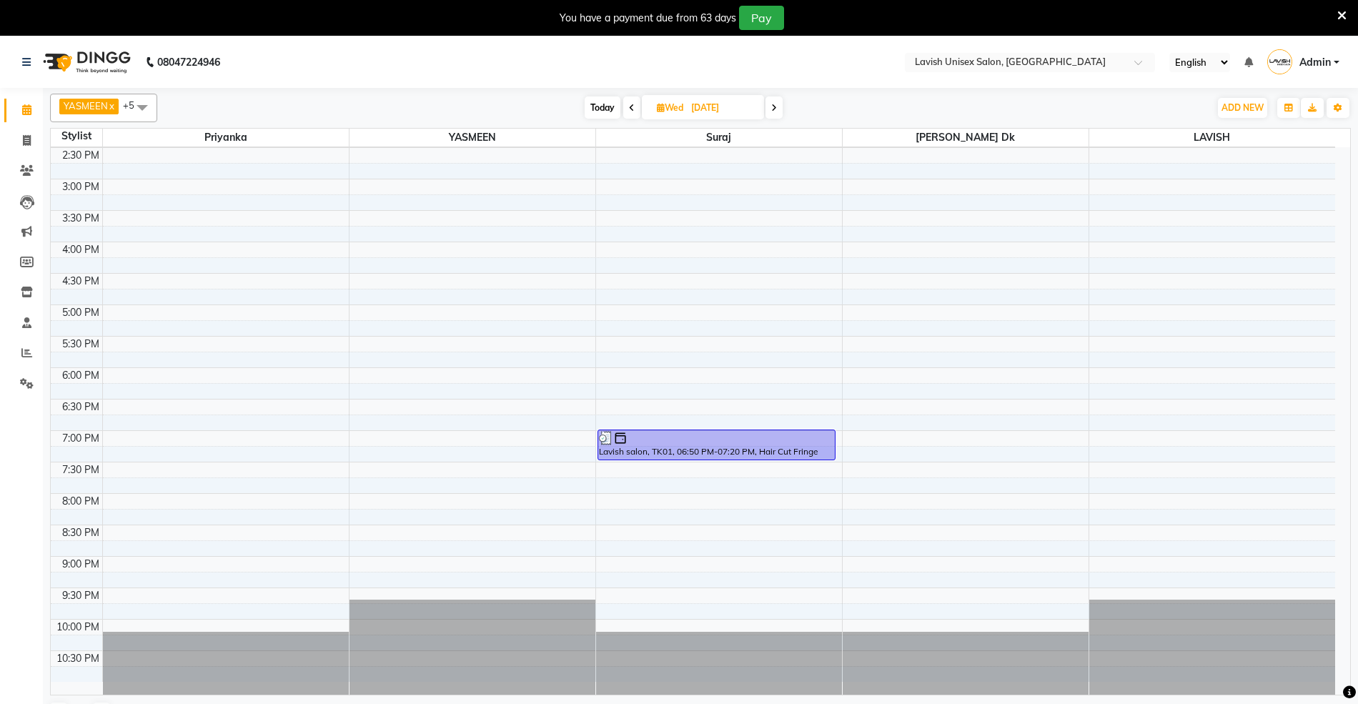
click at [772, 112] on span at bounding box center [773, 107] width 17 height 22
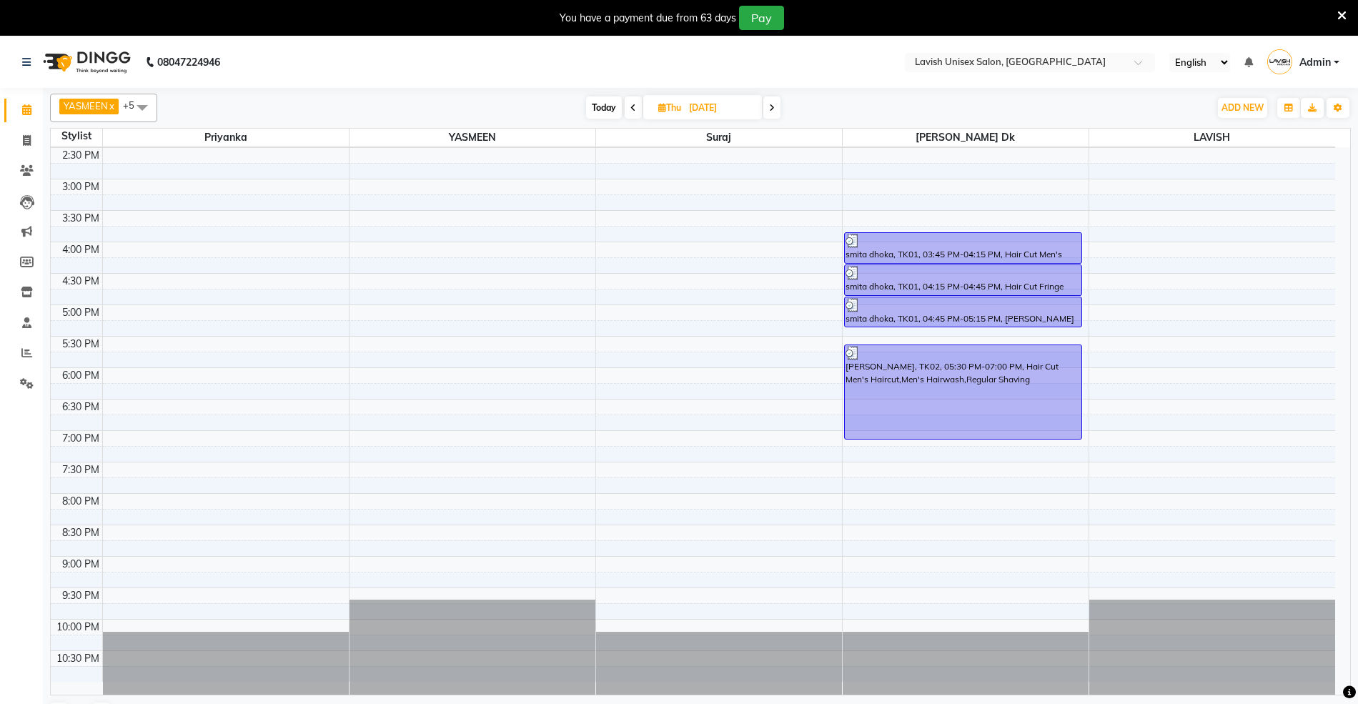
click at [772, 112] on span at bounding box center [771, 107] width 17 height 22
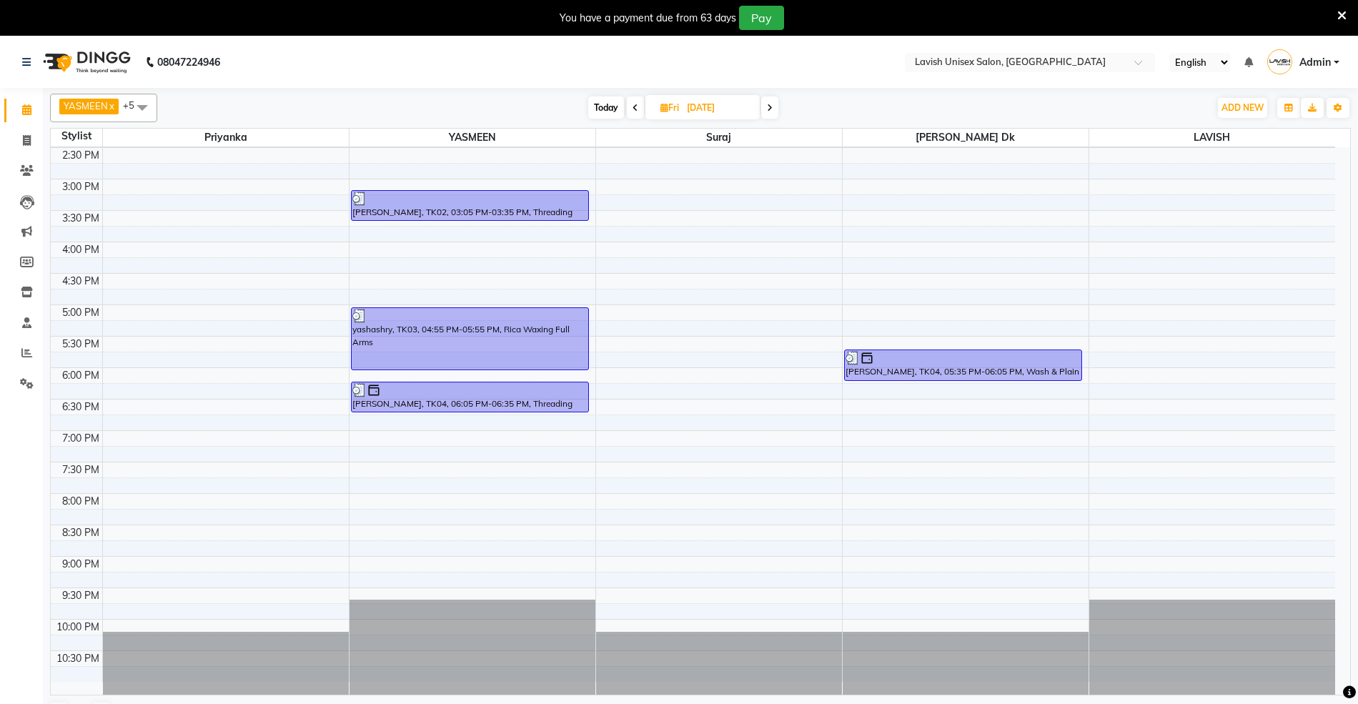
click at [772, 112] on span at bounding box center [769, 107] width 17 height 22
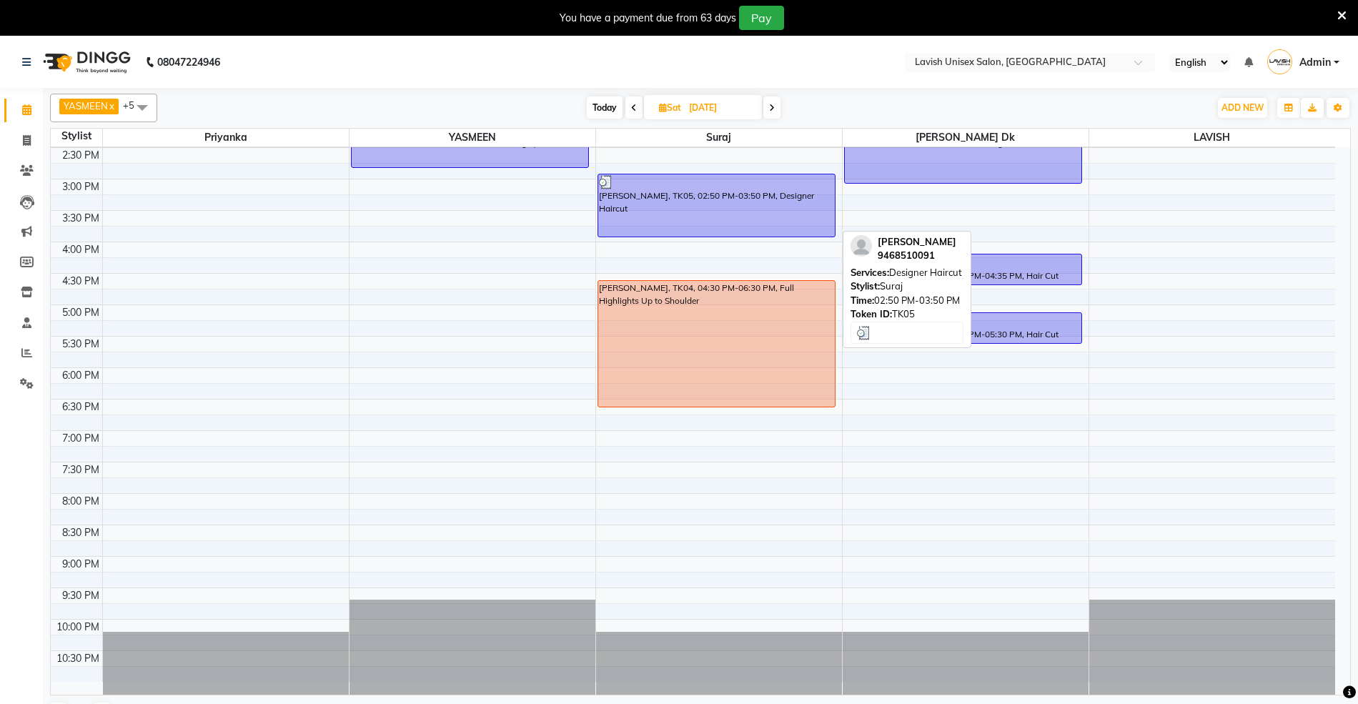
scroll to position [250, 0]
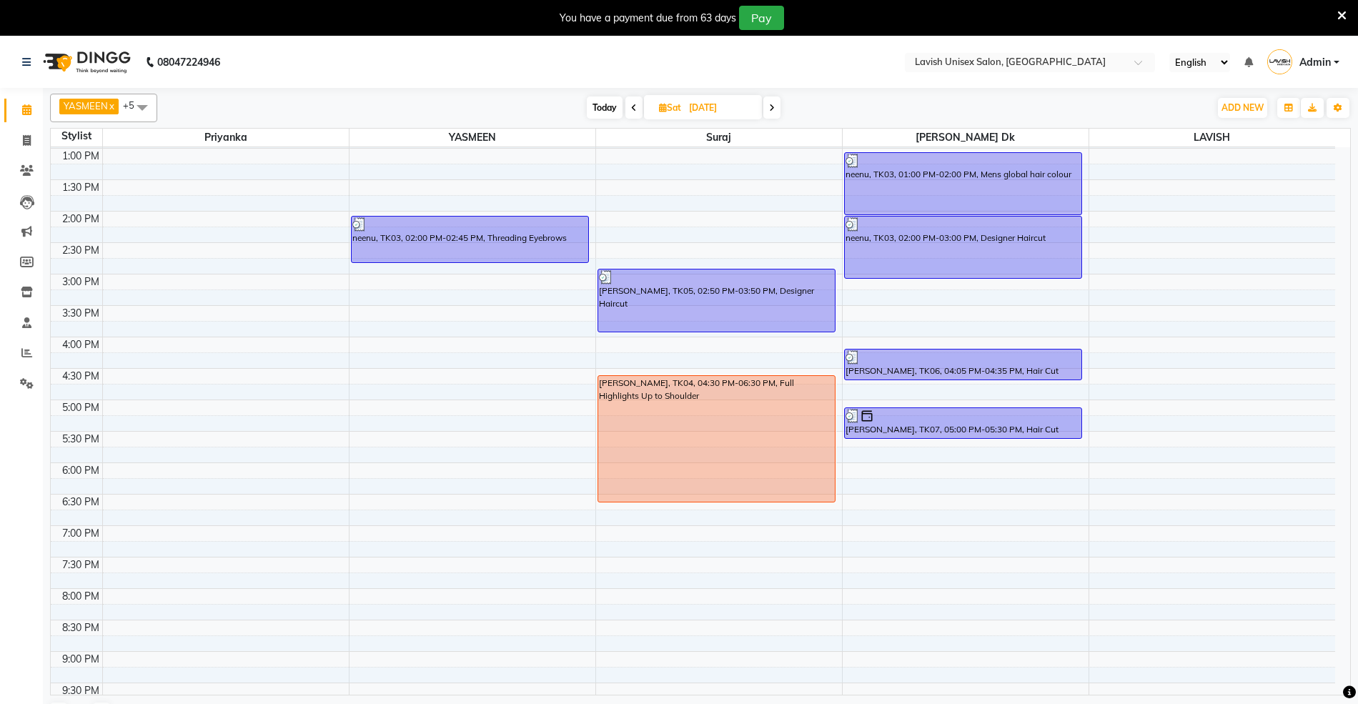
click at [770, 107] on icon at bounding box center [772, 108] width 6 height 9
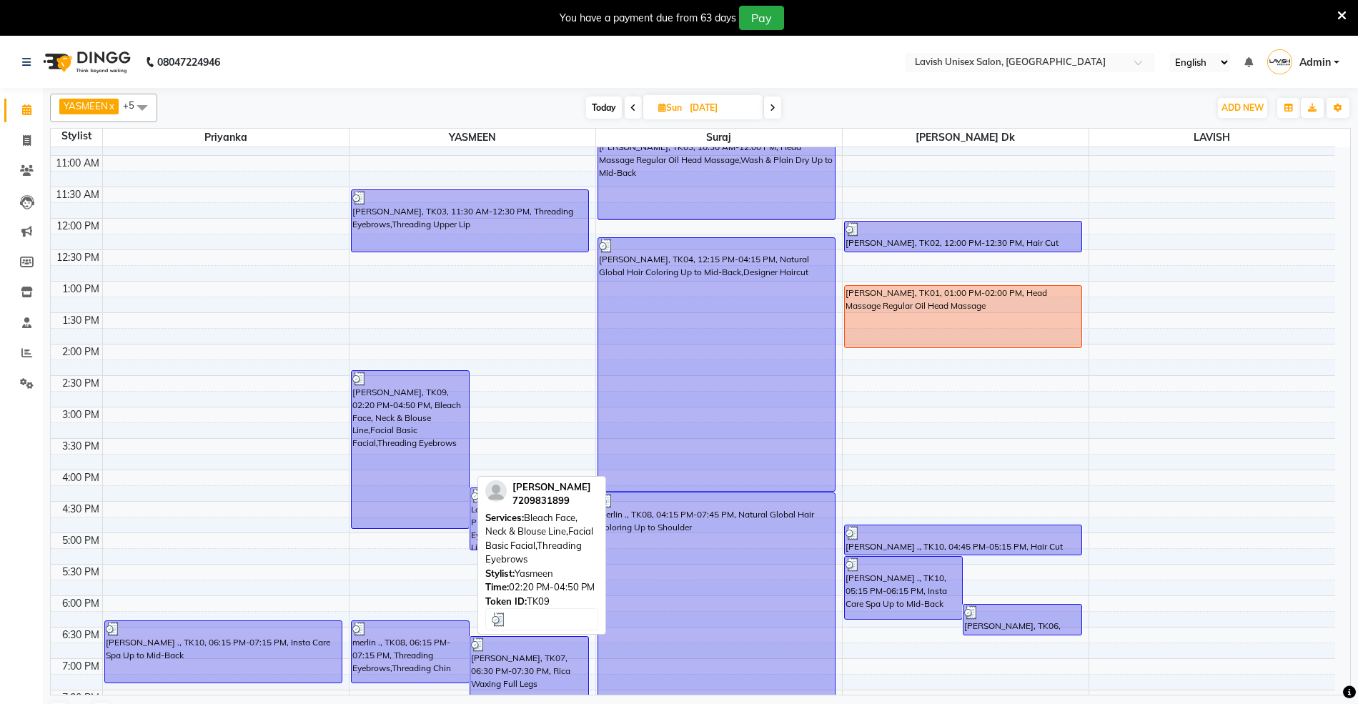
scroll to position [60, 0]
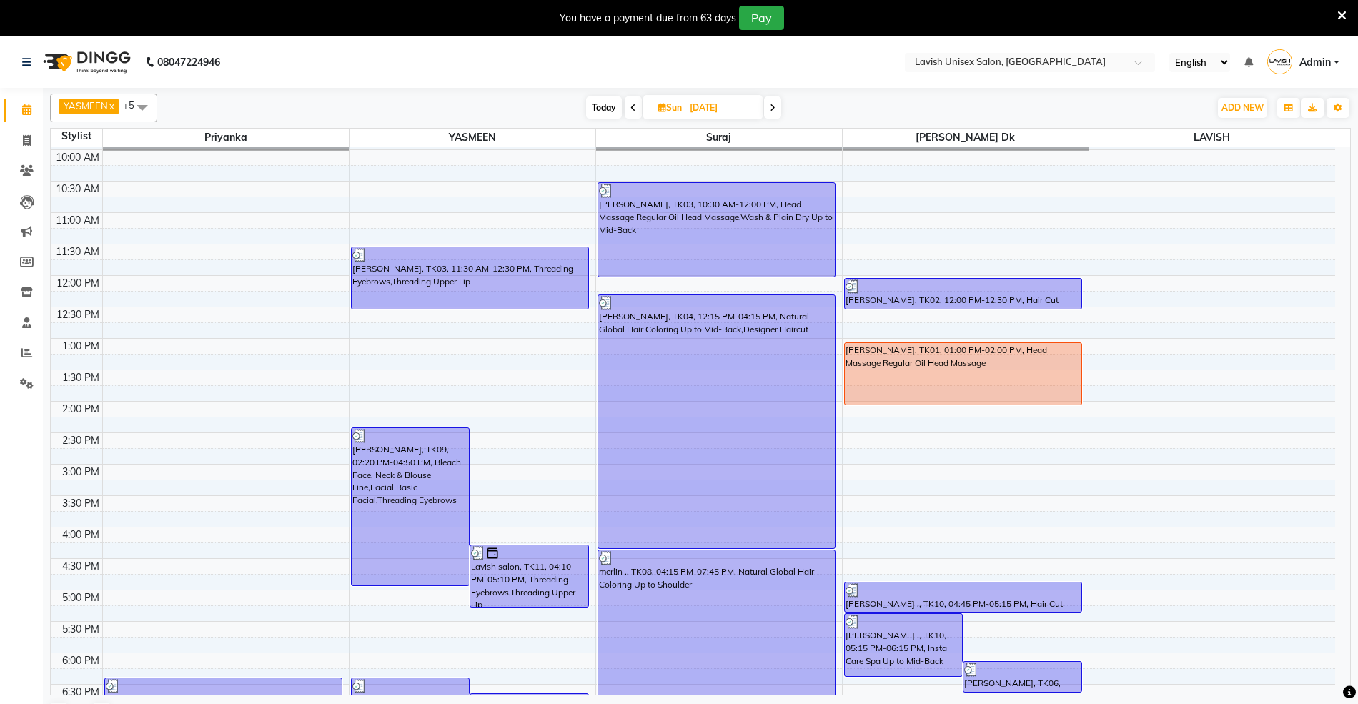
click at [770, 107] on icon at bounding box center [773, 108] width 6 height 9
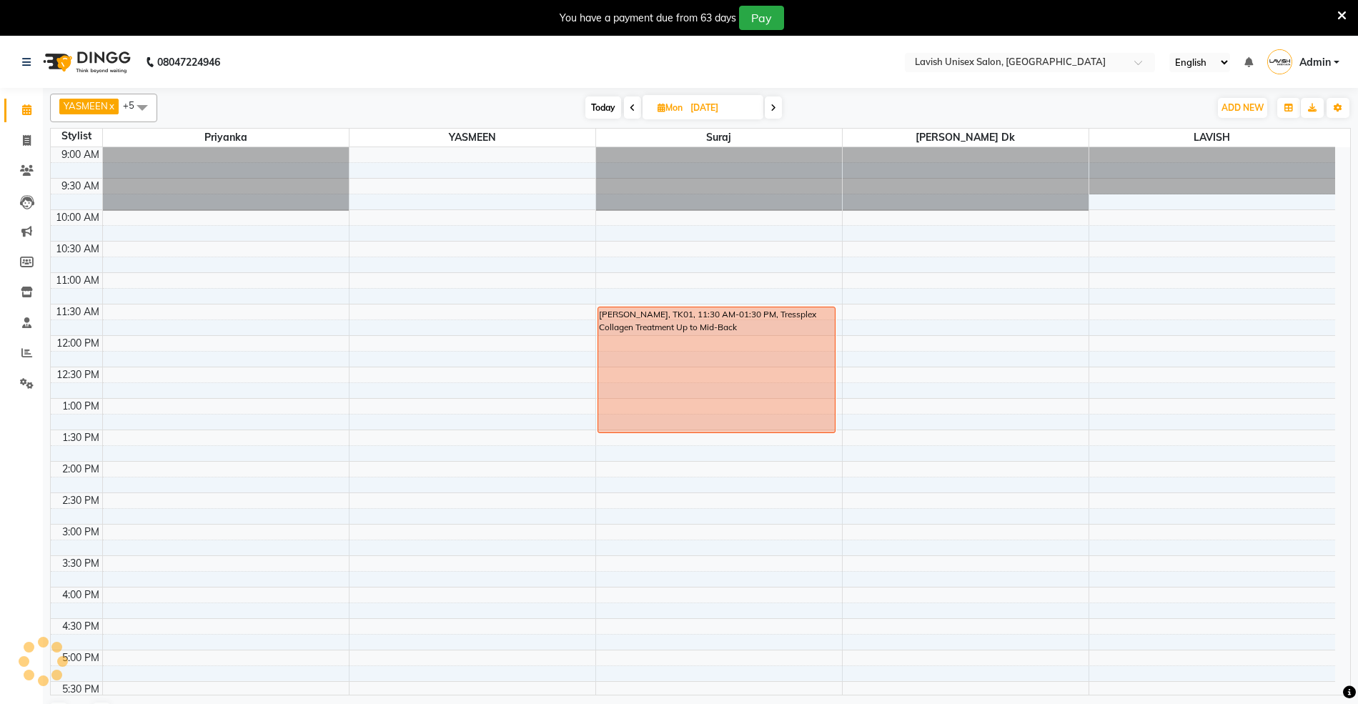
scroll to position [346, 0]
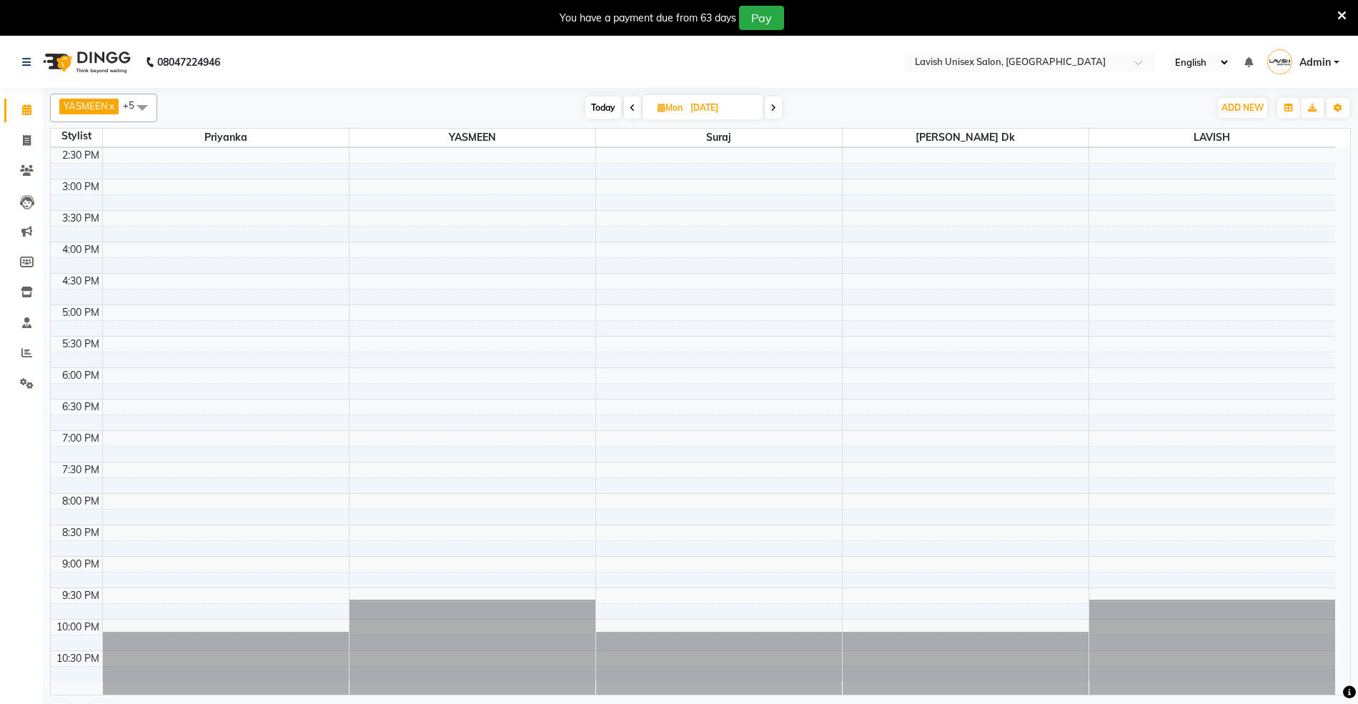
click at [775, 99] on span at bounding box center [773, 107] width 17 height 22
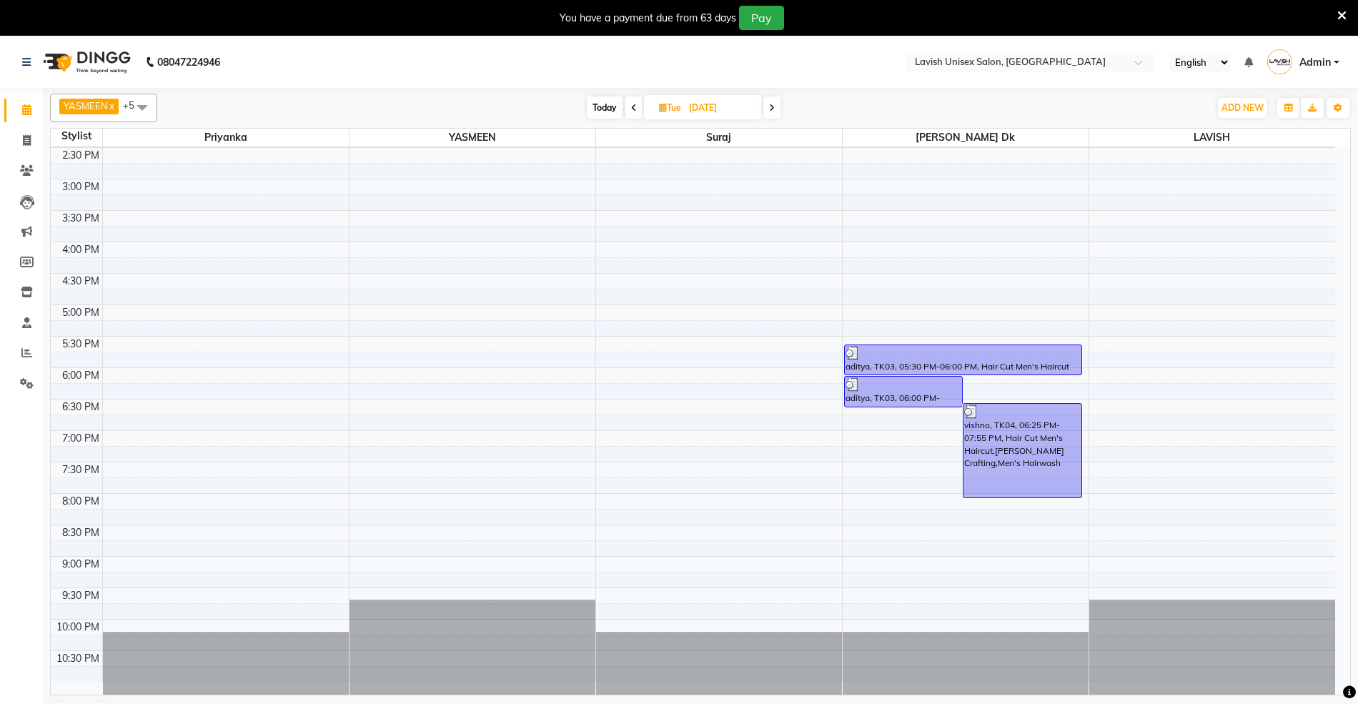
click at [773, 99] on span at bounding box center [771, 107] width 17 height 22
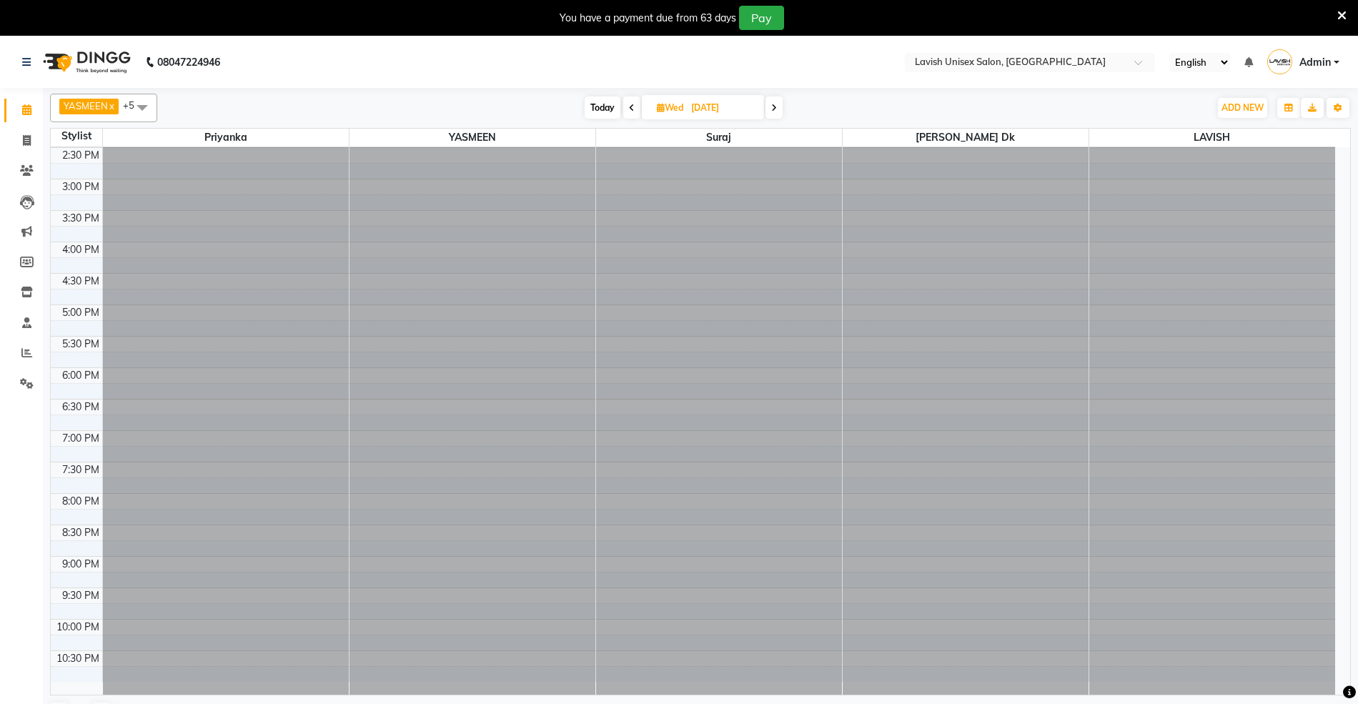
scroll to position [0, 0]
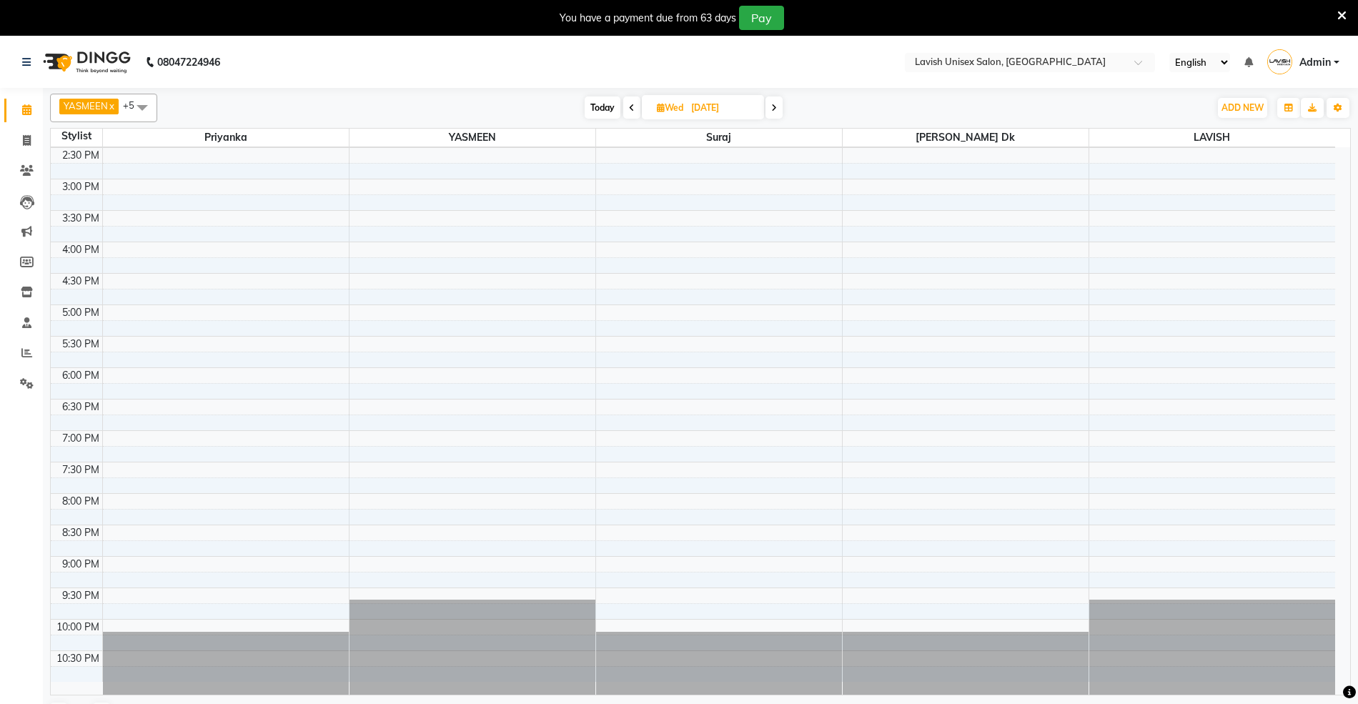
click at [773, 99] on span at bounding box center [773, 107] width 17 height 22
click at [773, 100] on span at bounding box center [771, 107] width 17 height 22
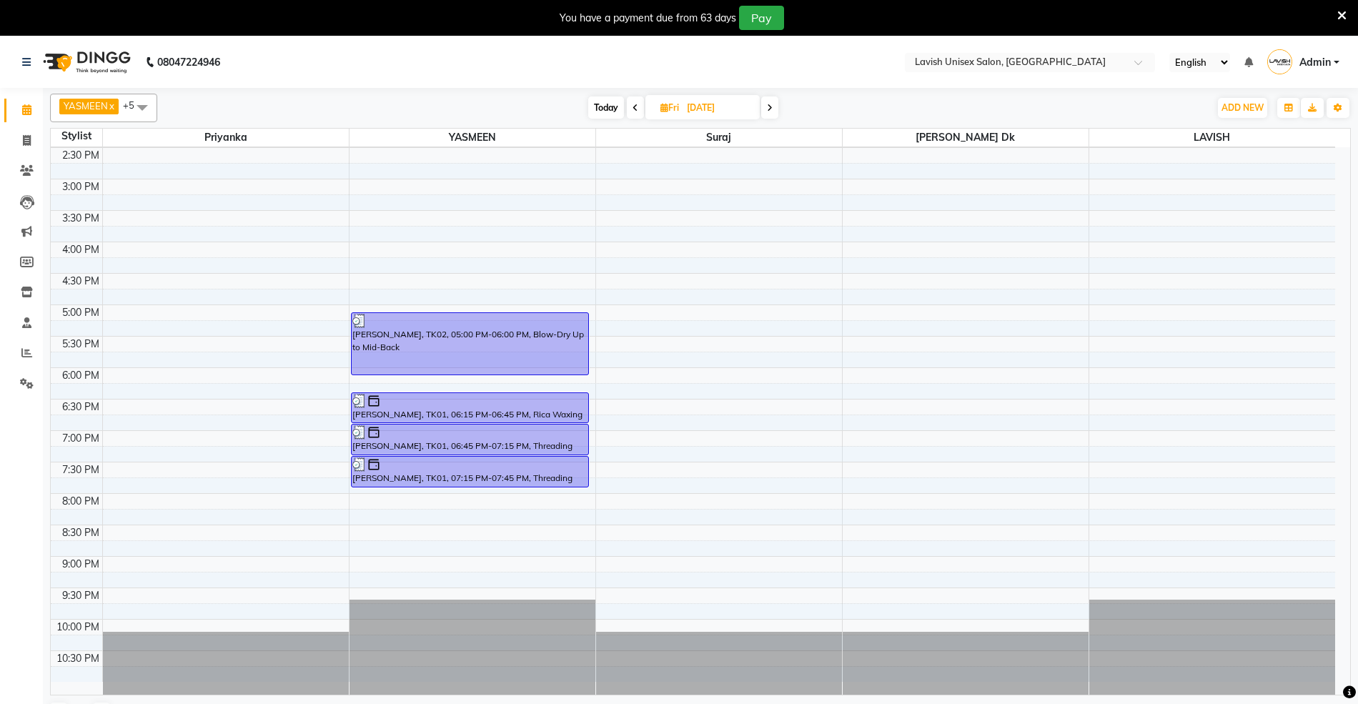
click at [773, 100] on span at bounding box center [769, 107] width 17 height 22
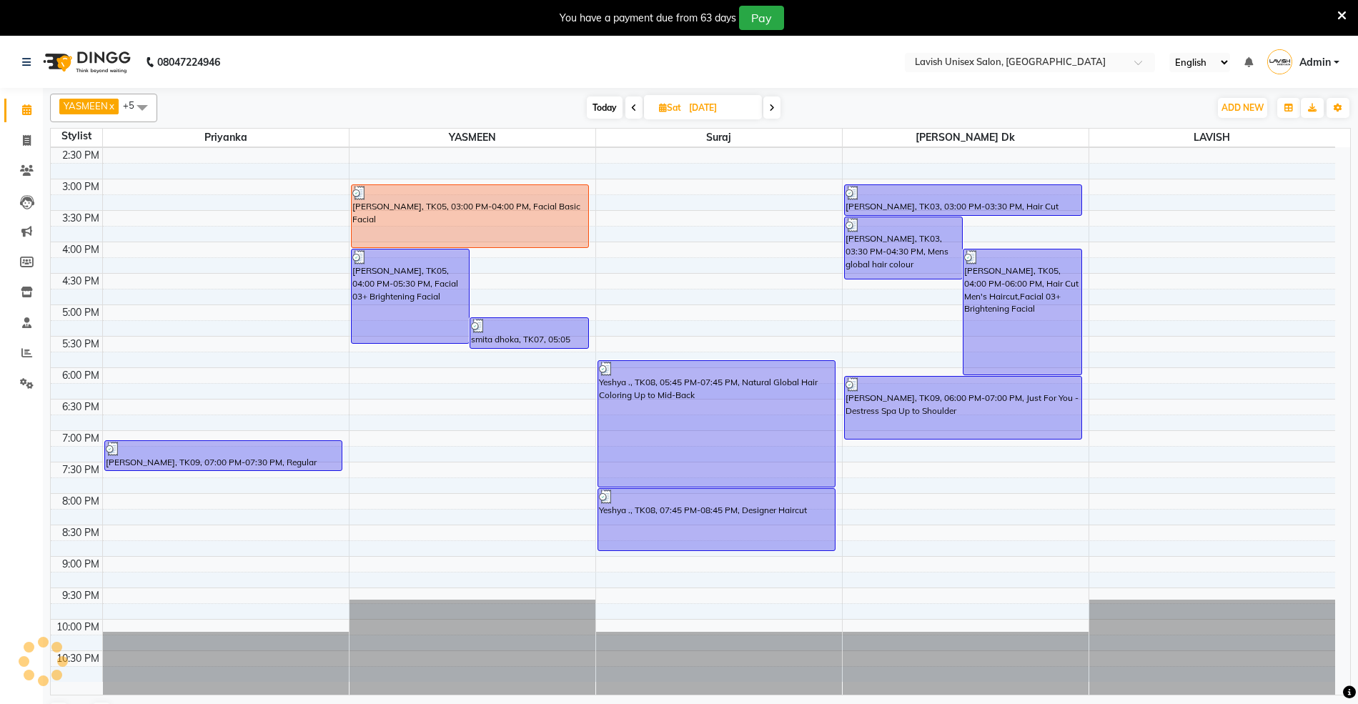
click at [773, 100] on span at bounding box center [771, 107] width 17 height 22
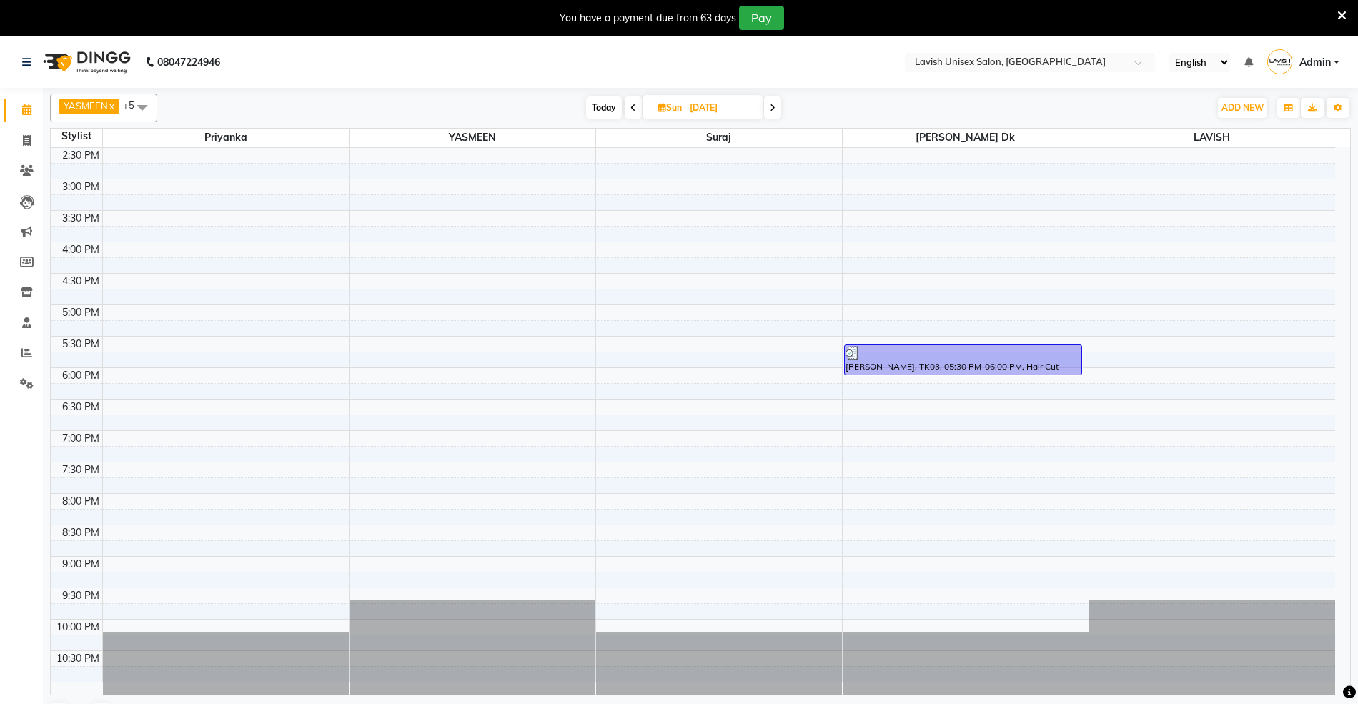
click at [773, 100] on span at bounding box center [772, 107] width 17 height 22
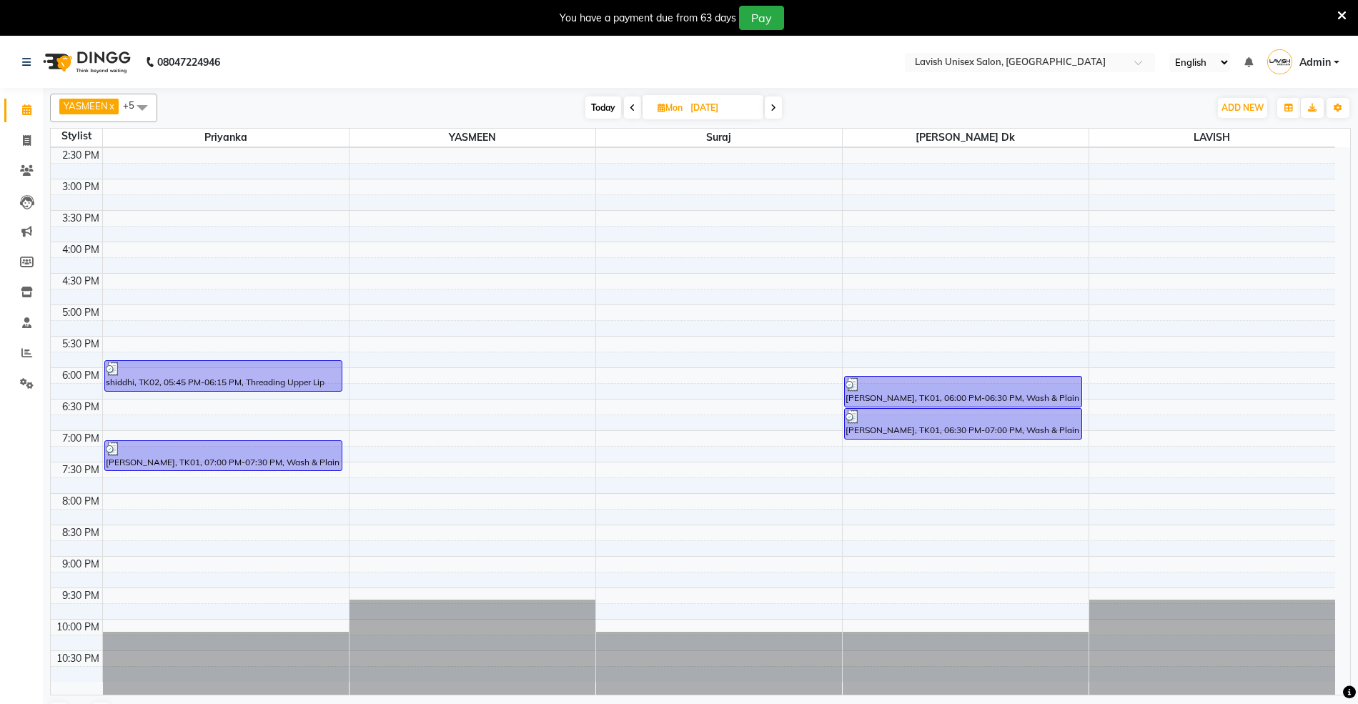
click at [773, 100] on span at bounding box center [773, 107] width 17 height 22
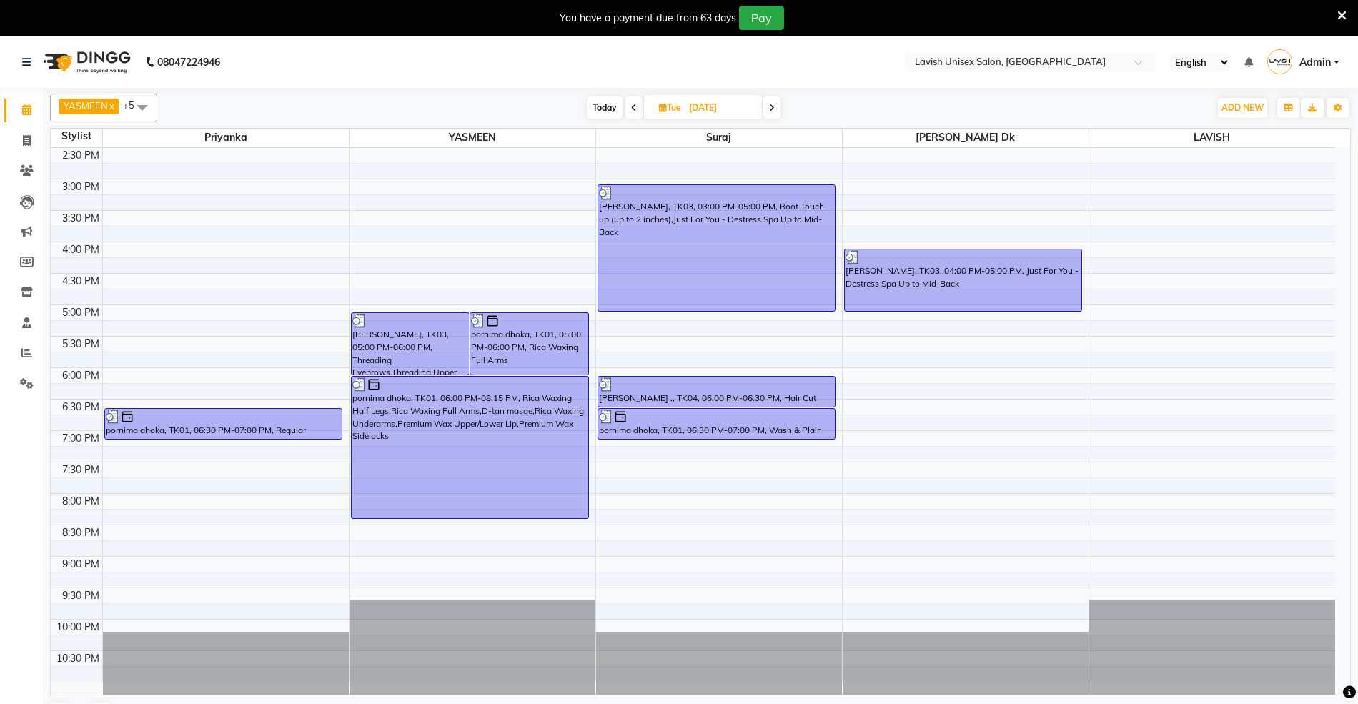
click at [772, 101] on span at bounding box center [771, 107] width 17 height 22
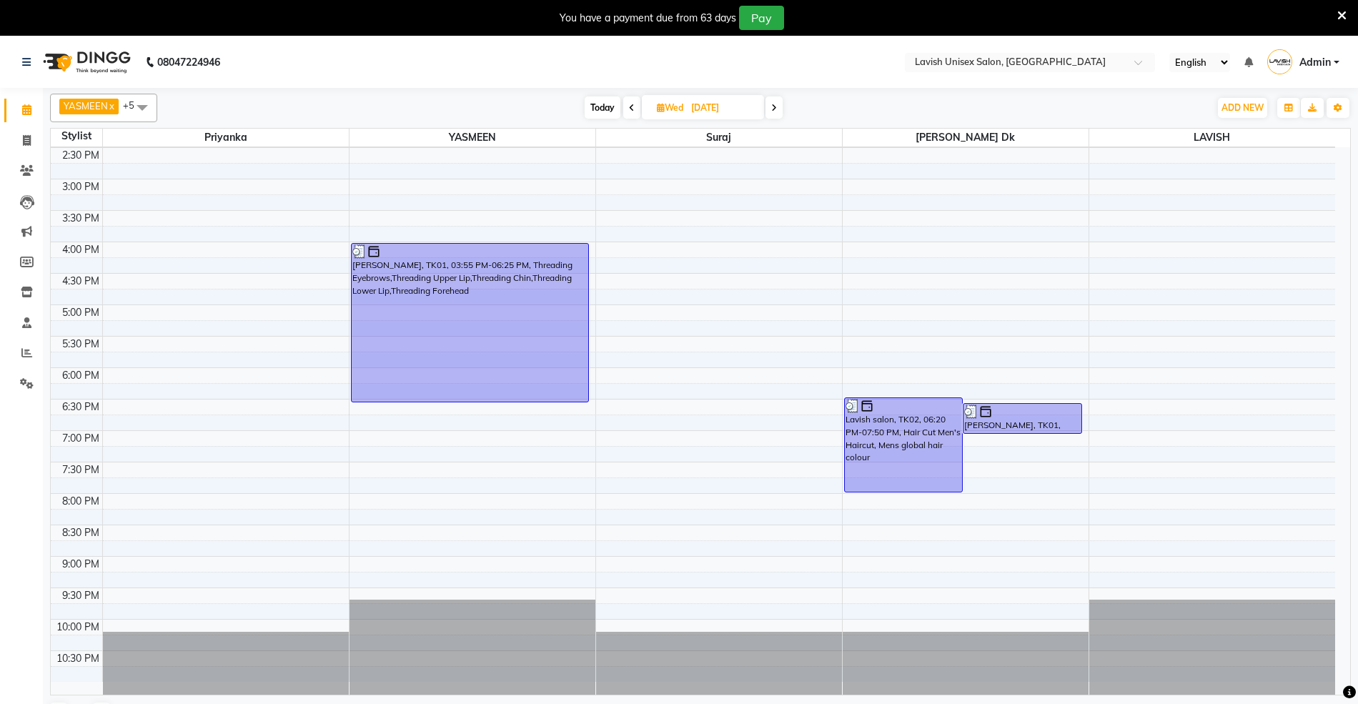
click at [772, 101] on span at bounding box center [773, 107] width 17 height 22
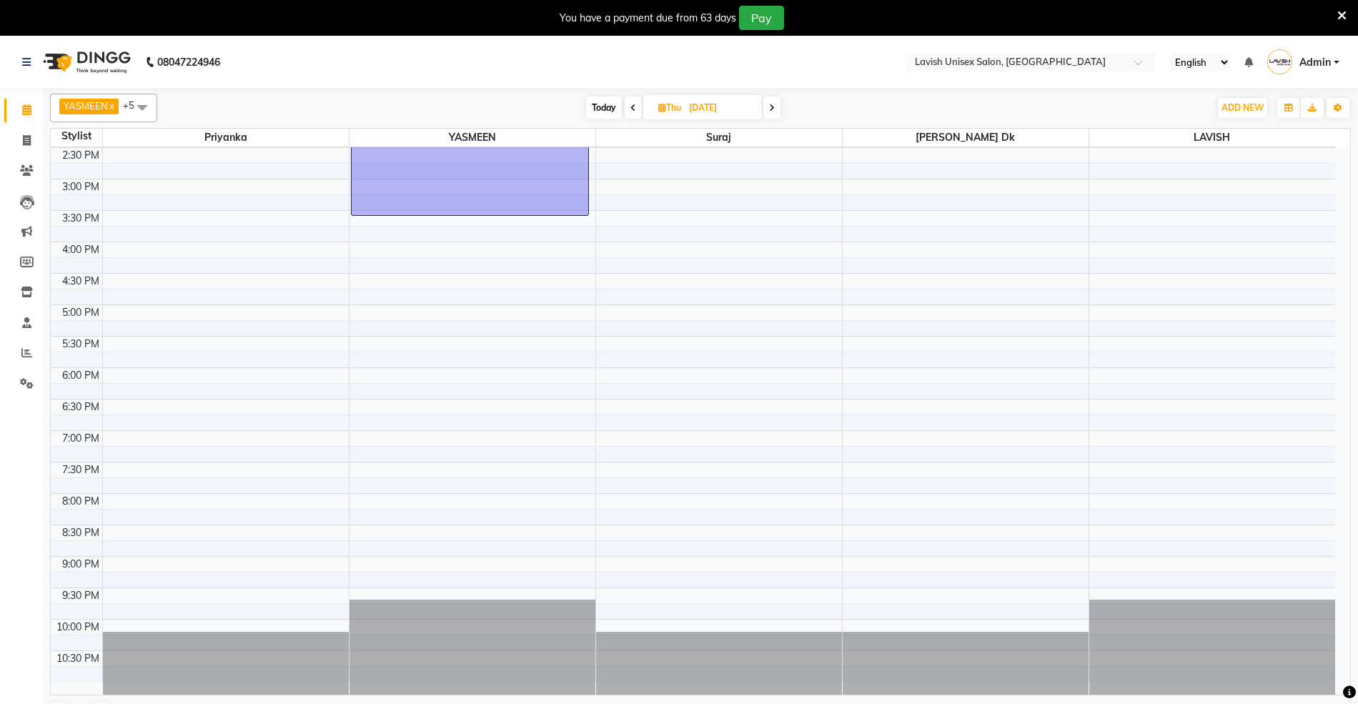
click at [772, 101] on span at bounding box center [771, 107] width 17 height 22
type input "[DATE]"
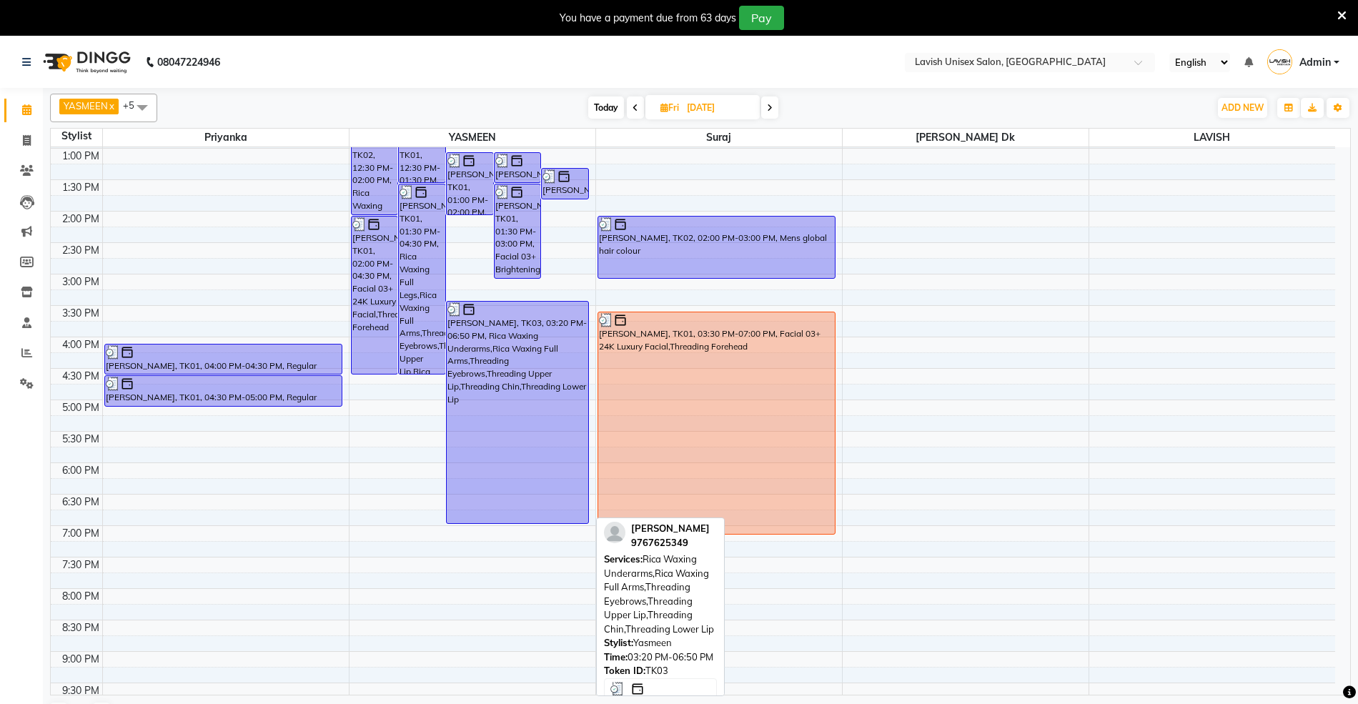
click at [519, 369] on div "[PERSON_NAME], TK03, 03:20 PM-06:50 PM, Rica Waxing Underarms,Rica Waxing Full …" at bounding box center [517, 413] width 141 height 222
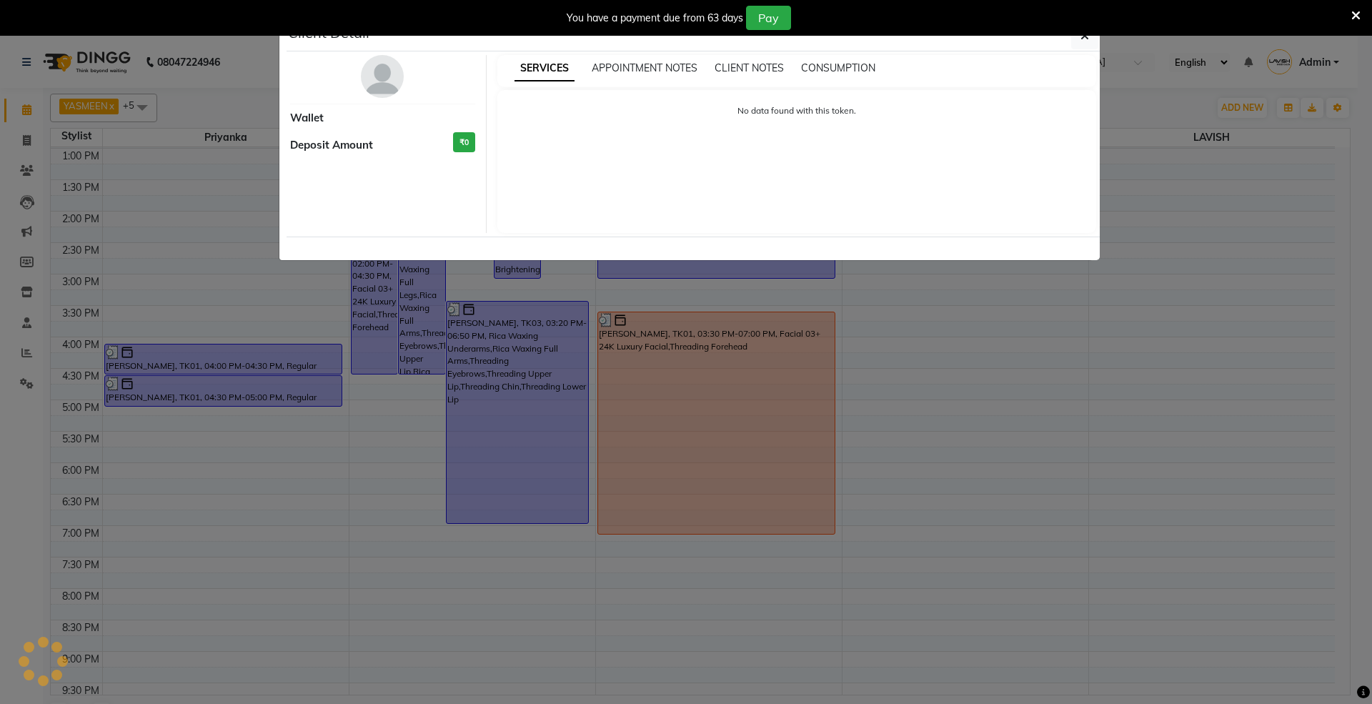
select select "3"
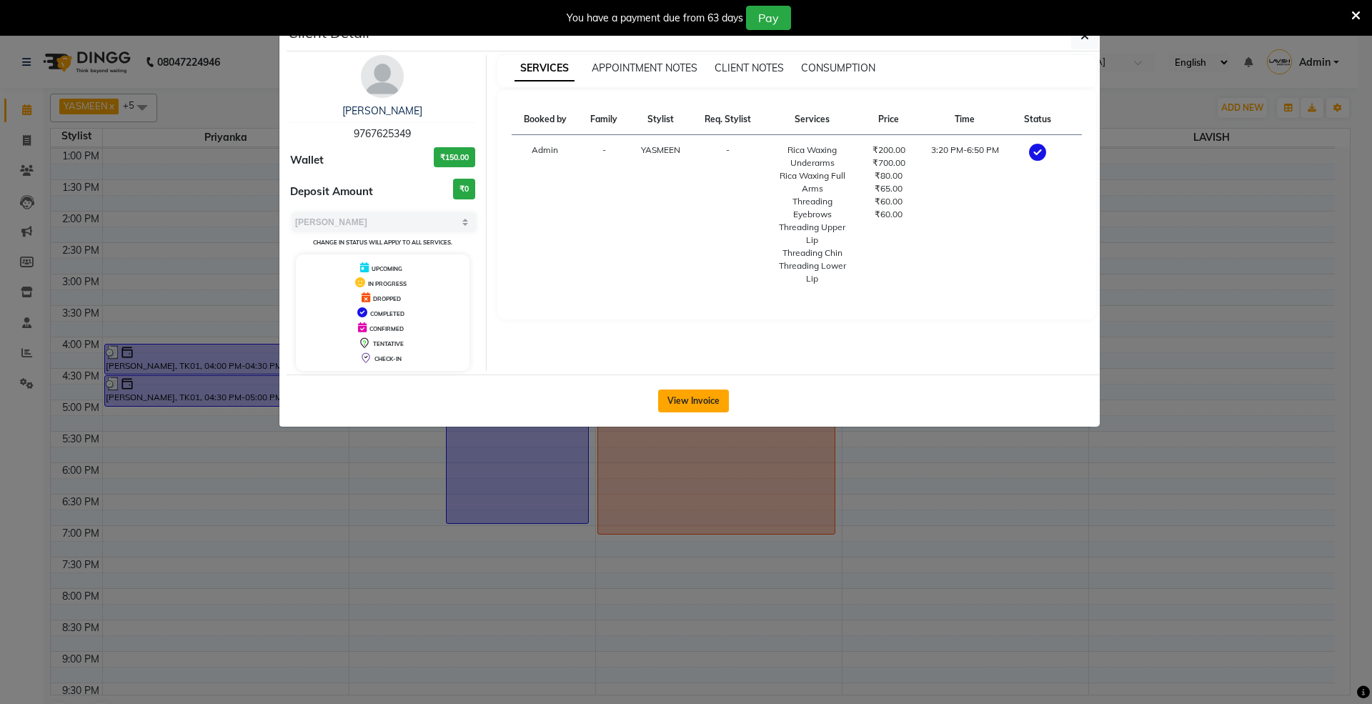
click at [687, 404] on button "View Invoice" at bounding box center [693, 400] width 71 height 23
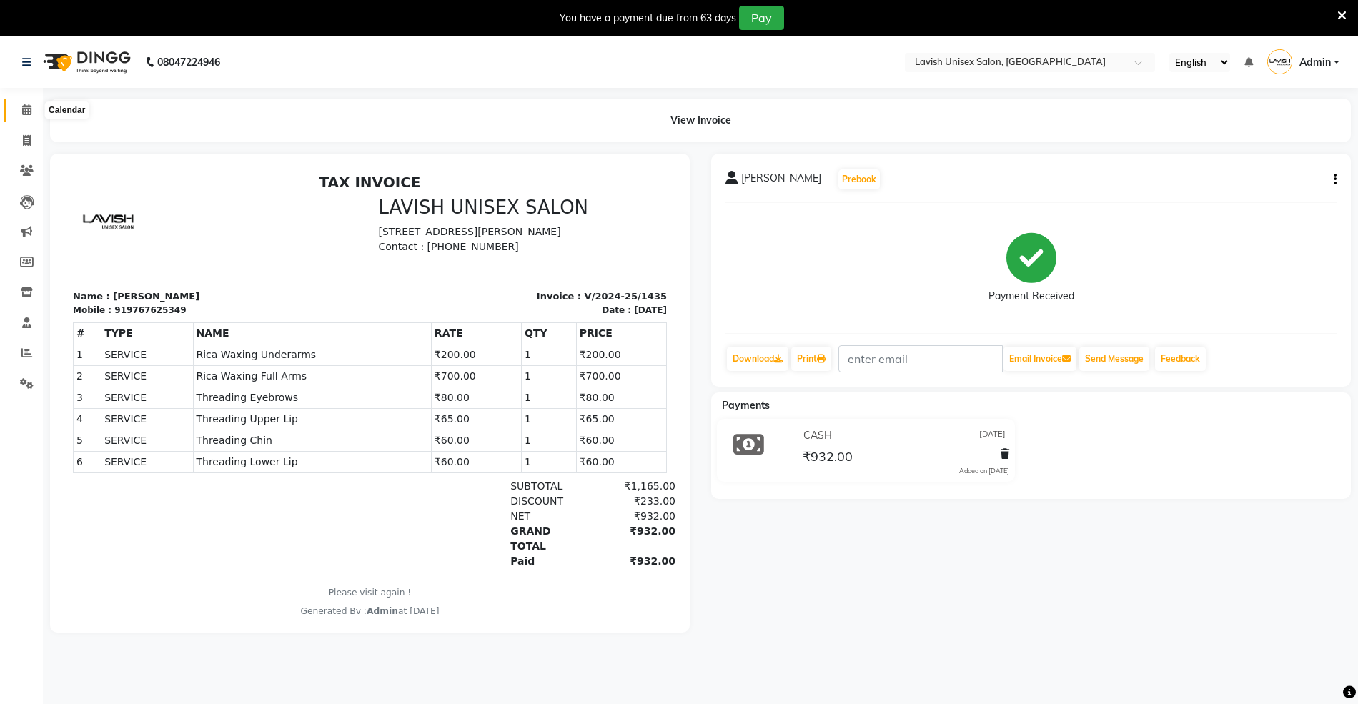
click at [26, 109] on icon at bounding box center [26, 109] width 9 height 11
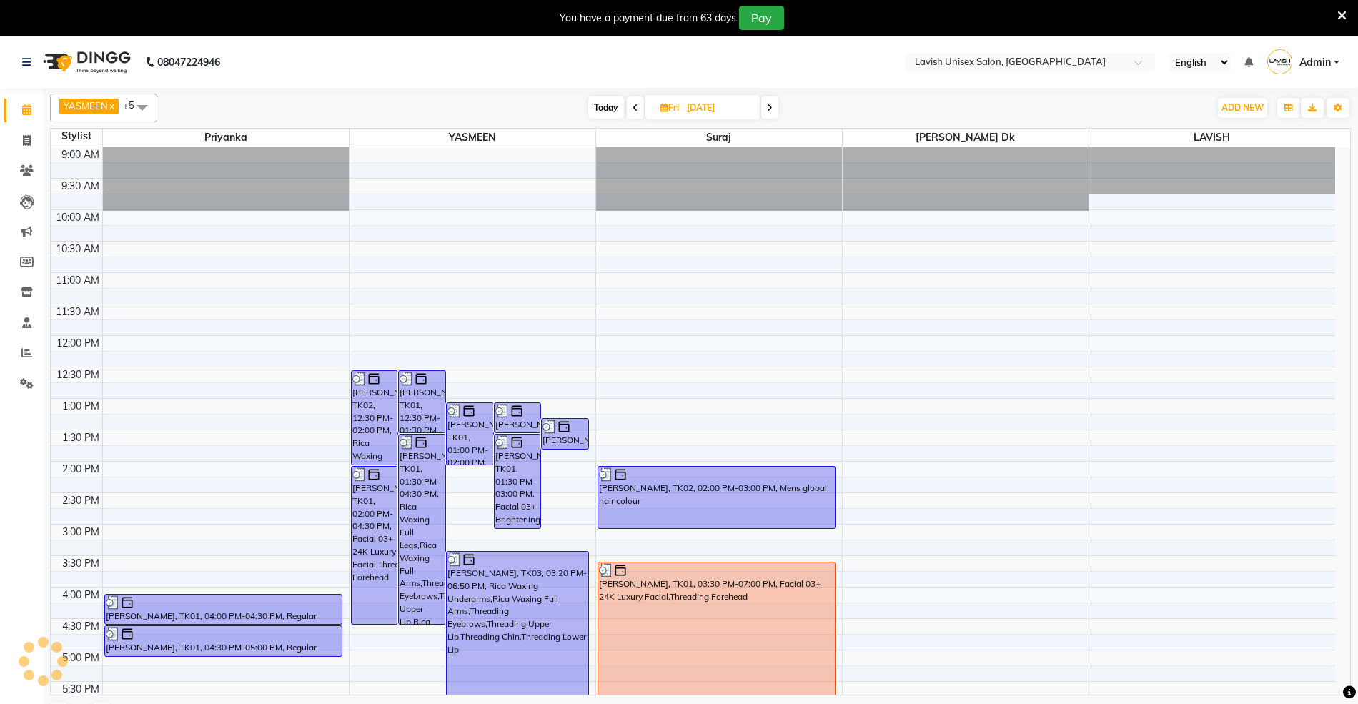
scroll to position [319, 0]
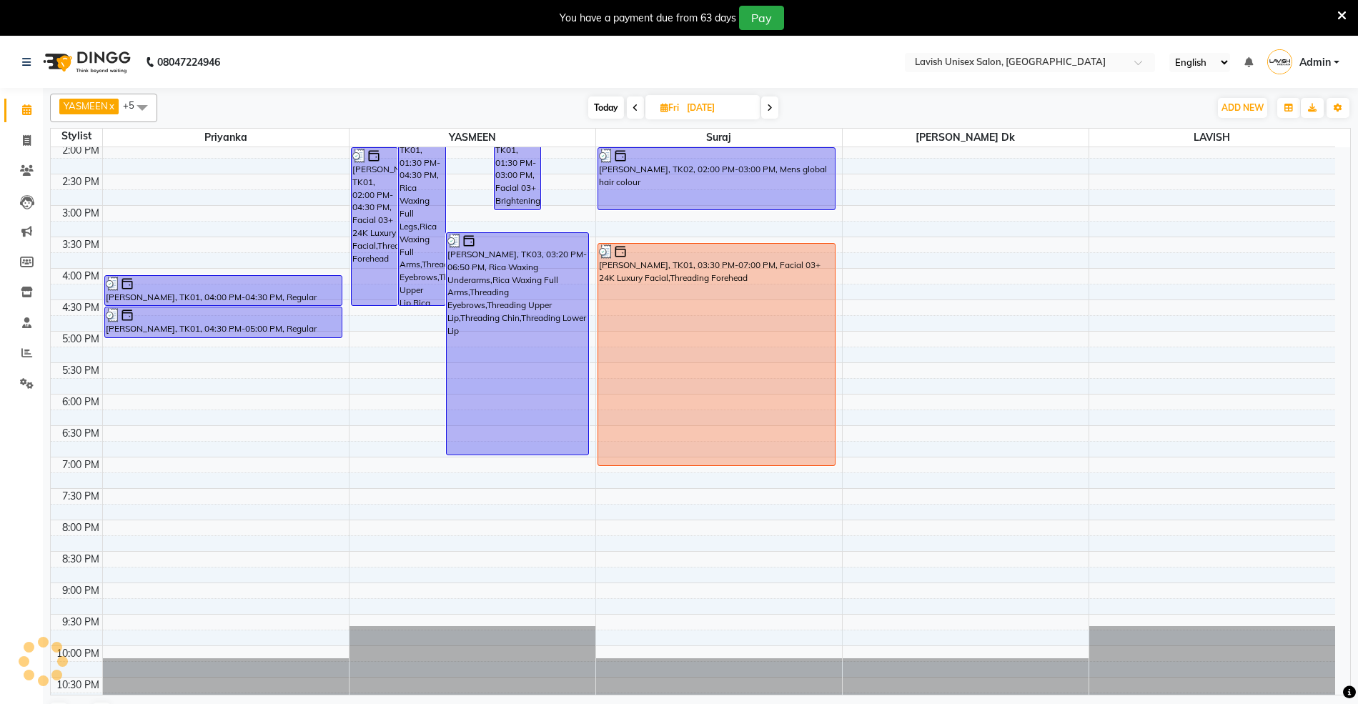
click at [601, 104] on span "Today" at bounding box center [606, 107] width 36 height 22
type input "01-10-2025"
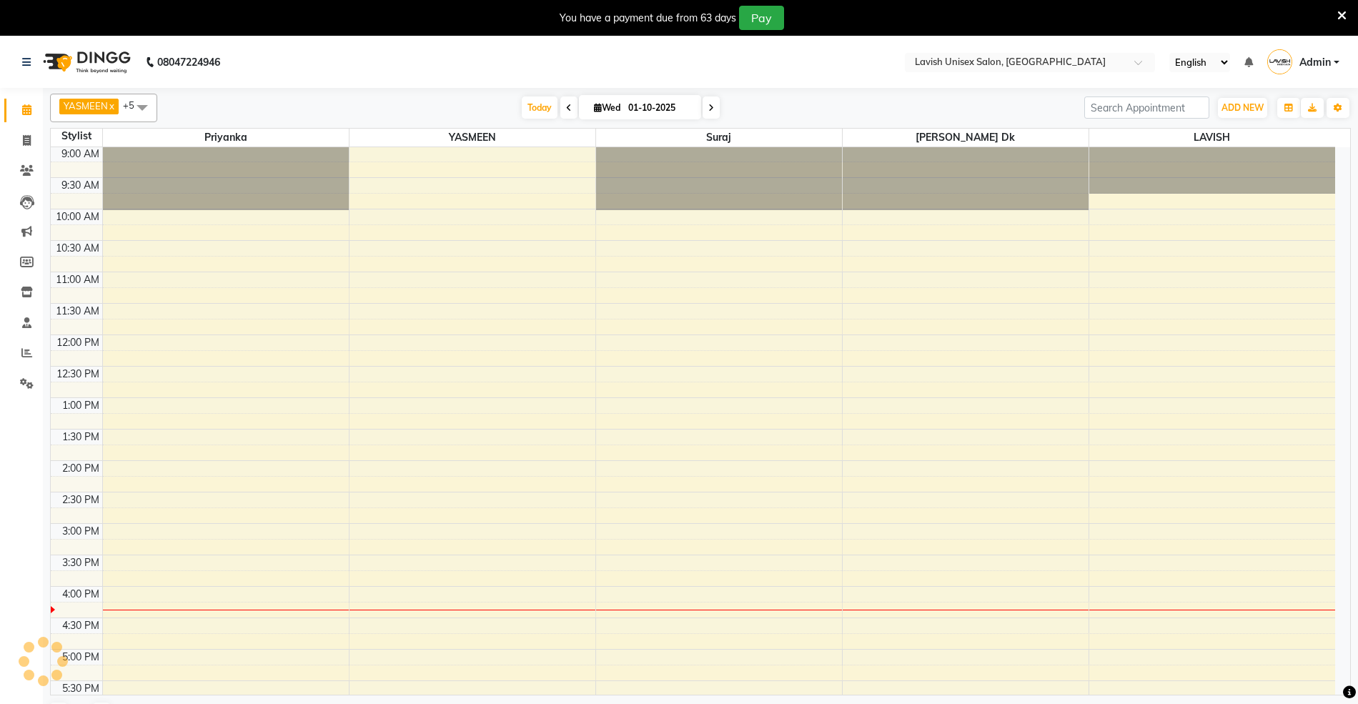
scroll to position [346, 0]
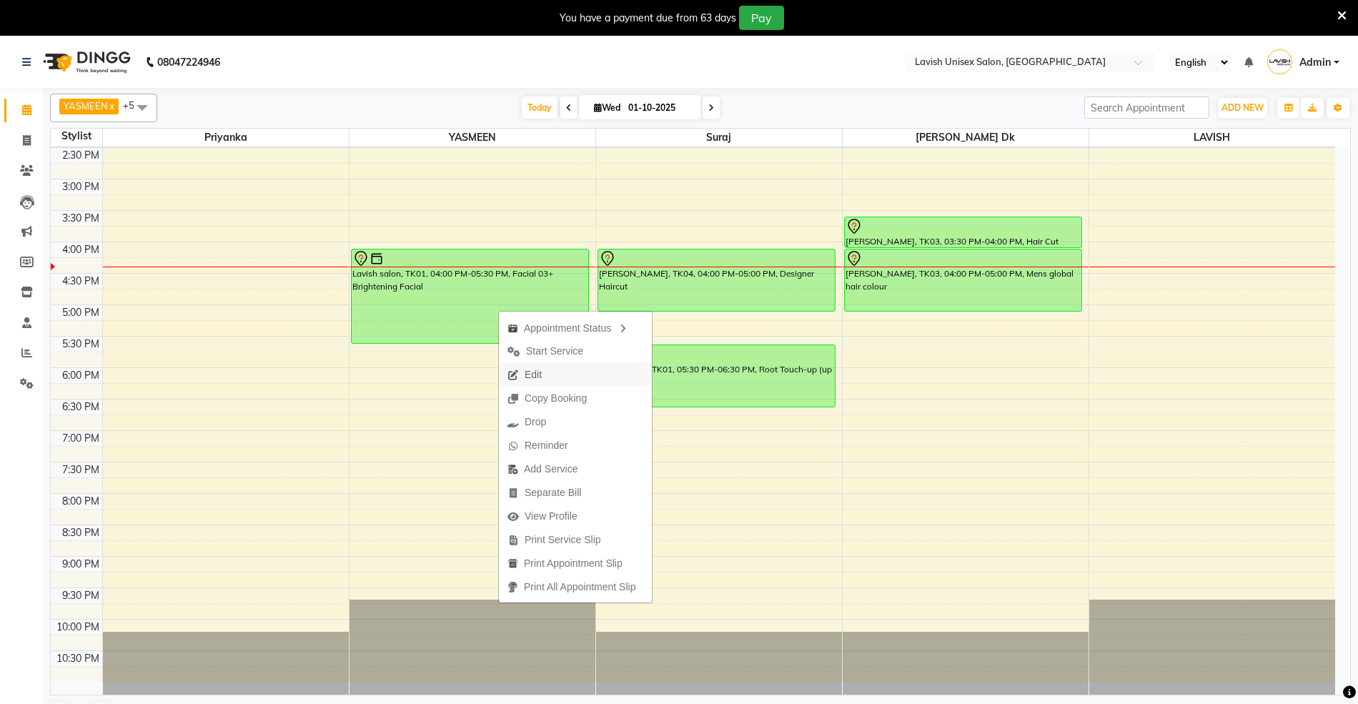
click at [550, 379] on button "Edit" at bounding box center [575, 375] width 153 height 24
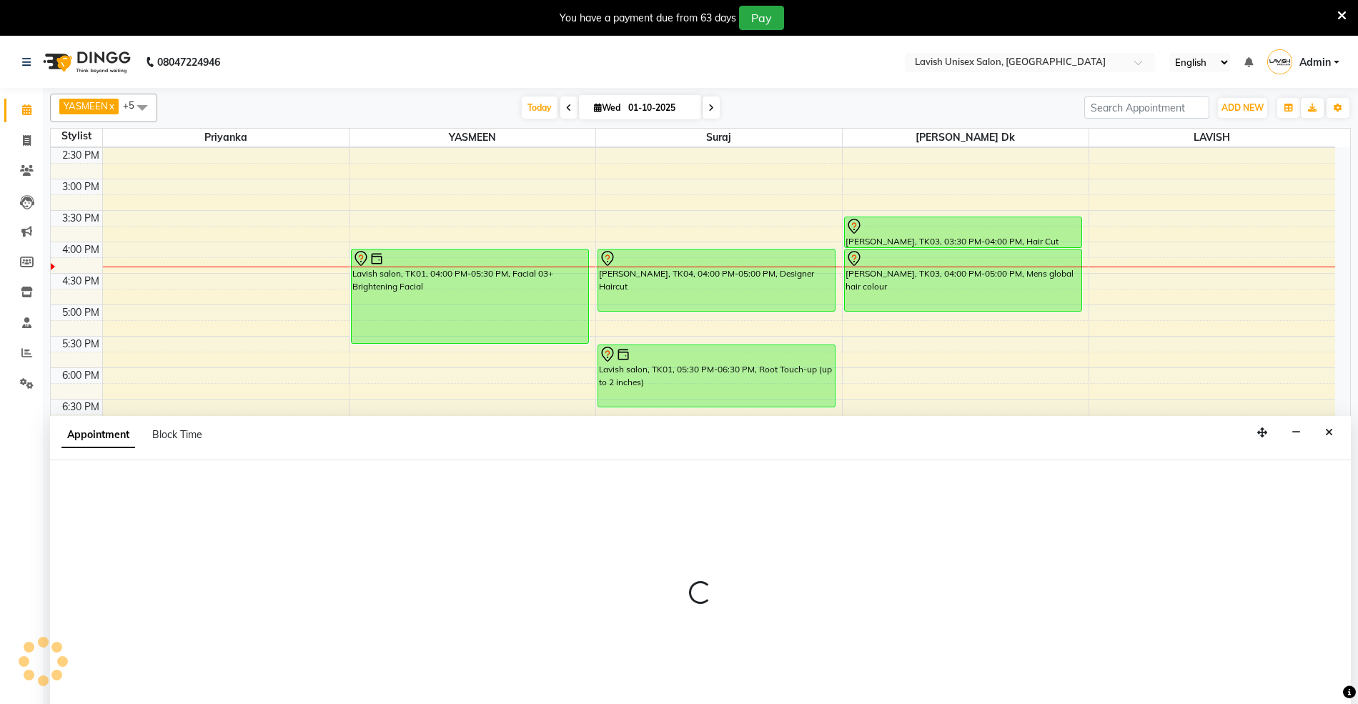
select select "tentative"
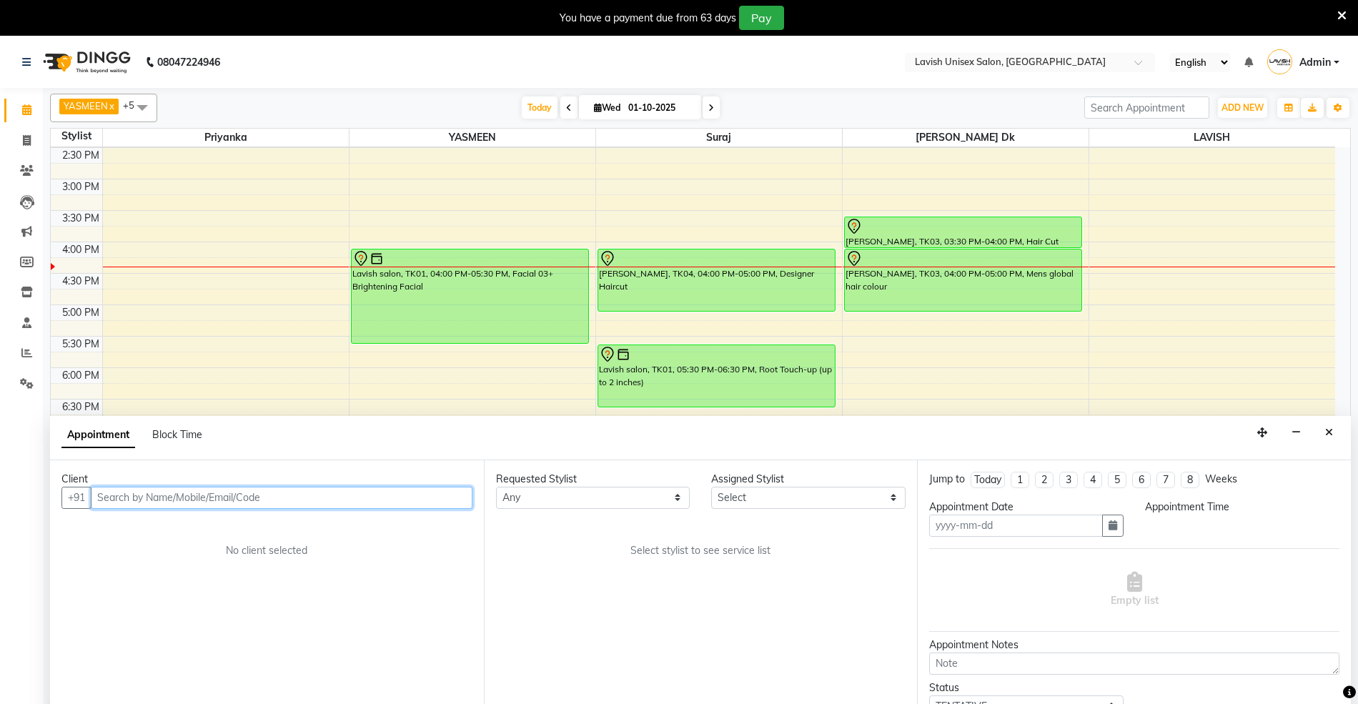
type input "01-10-2025"
select select "53556"
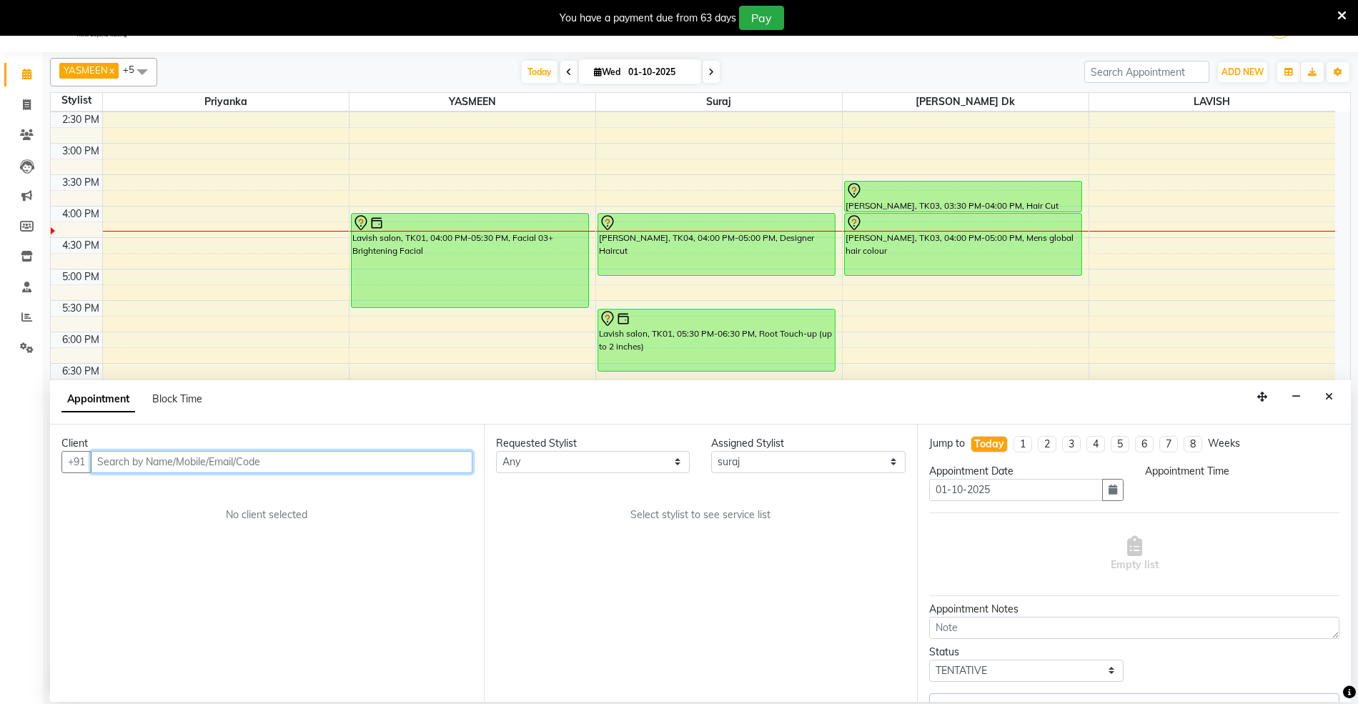
select select "960"
select select "500"
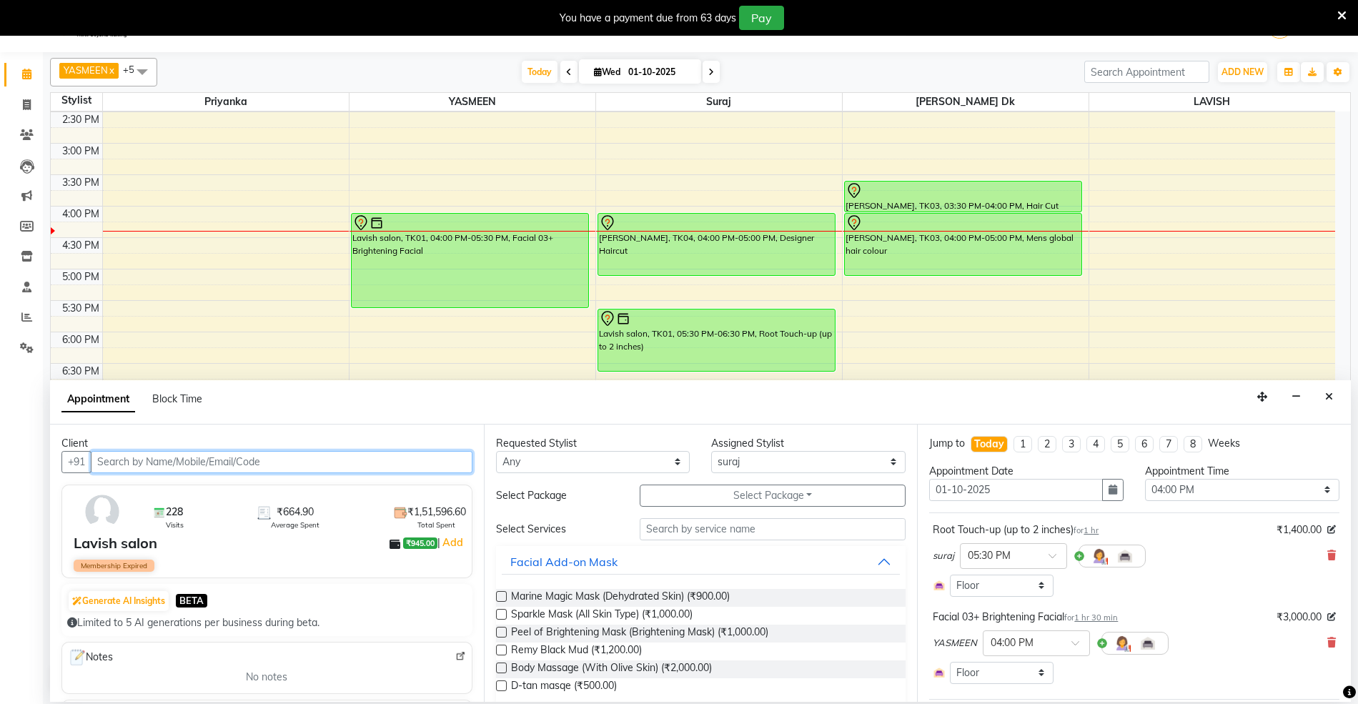
click at [299, 466] on input "text" at bounding box center [282, 462] width 382 height 22
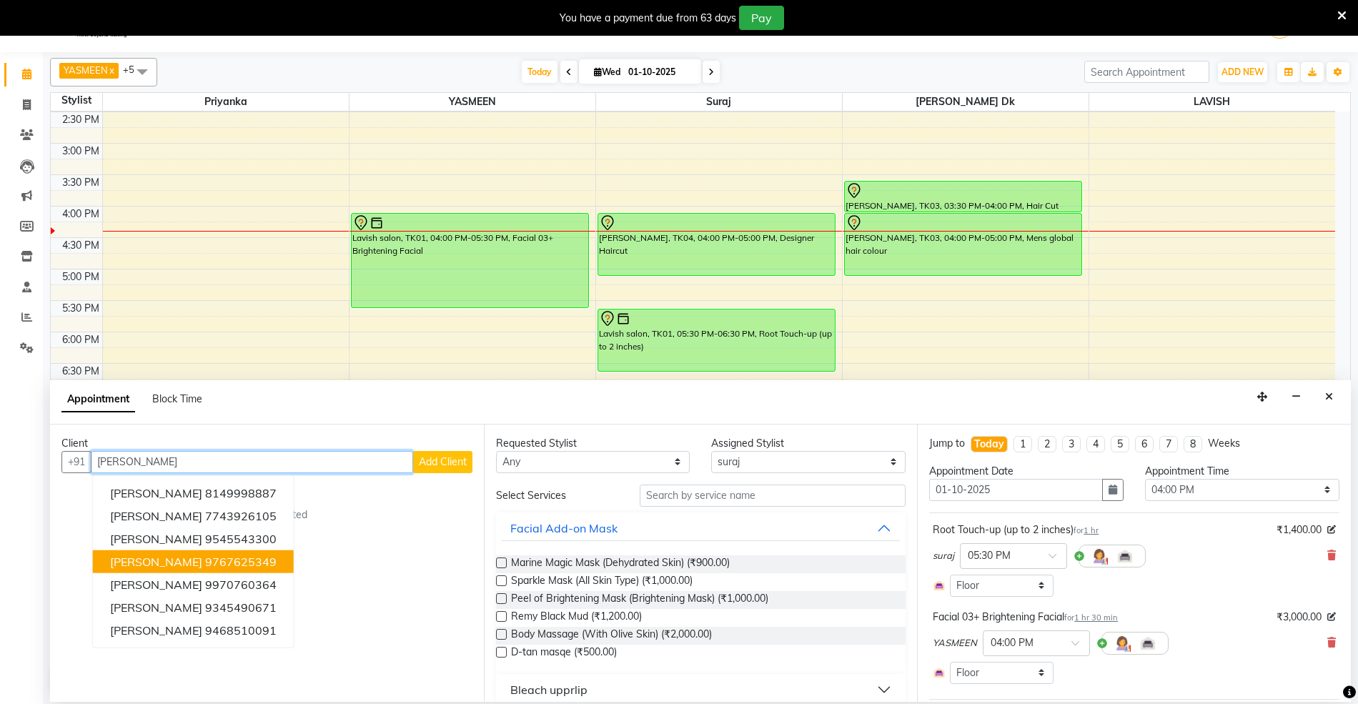
click at [205, 557] on ngb-highlight "9767625349" at bounding box center [240, 561] width 71 height 14
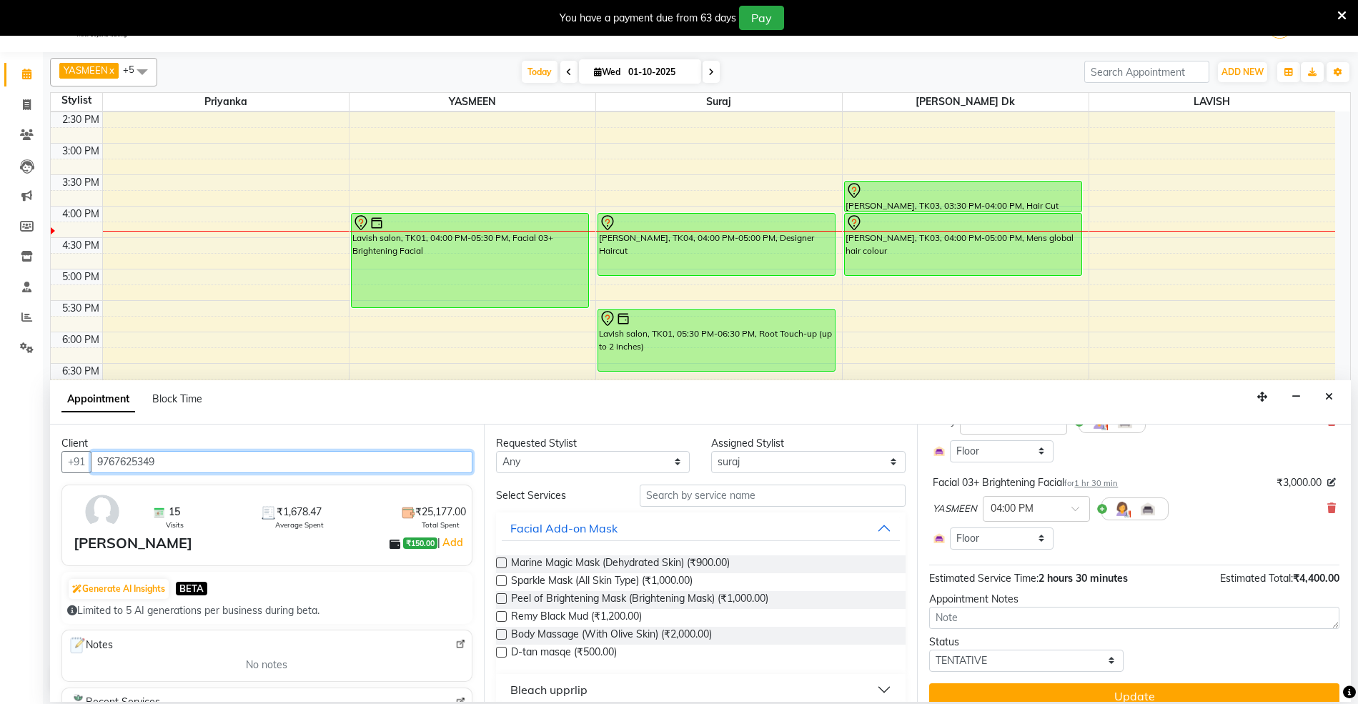
scroll to position [155, 0]
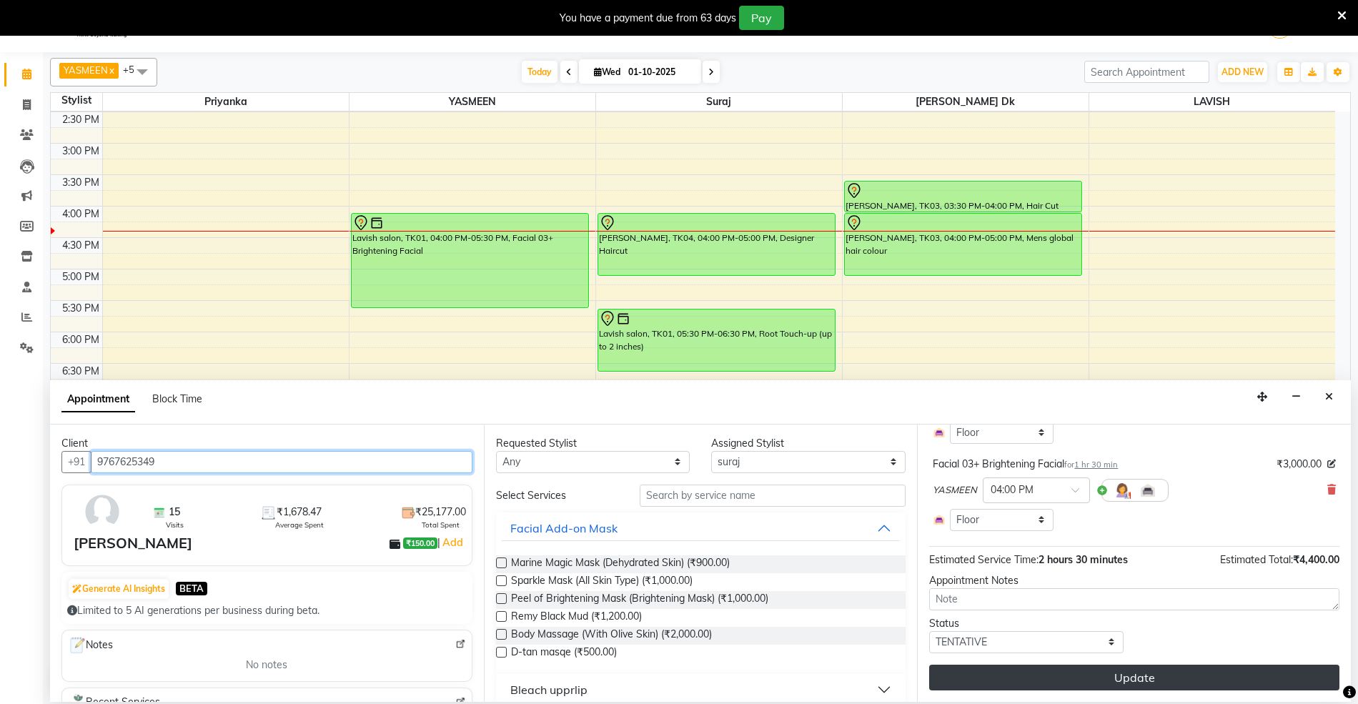
type input "9767625349"
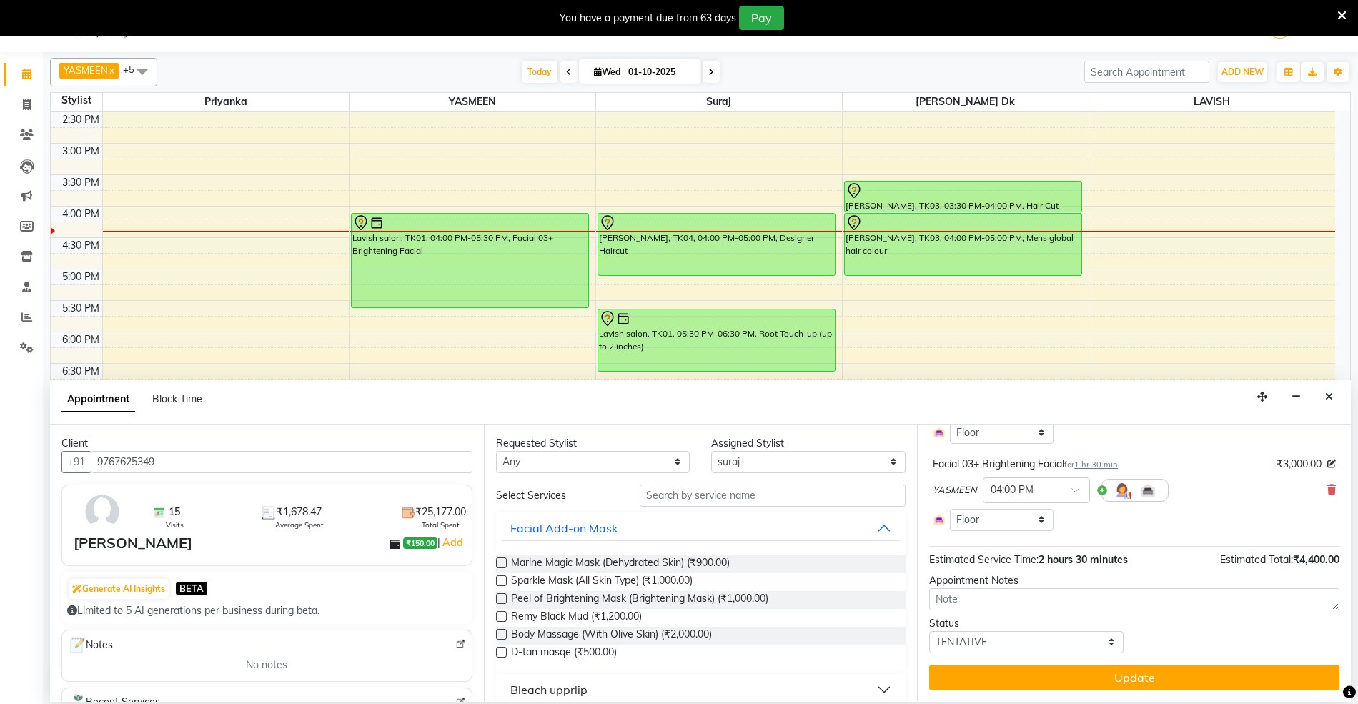
click at [1119, 672] on button "Update" at bounding box center [1134, 678] width 410 height 26
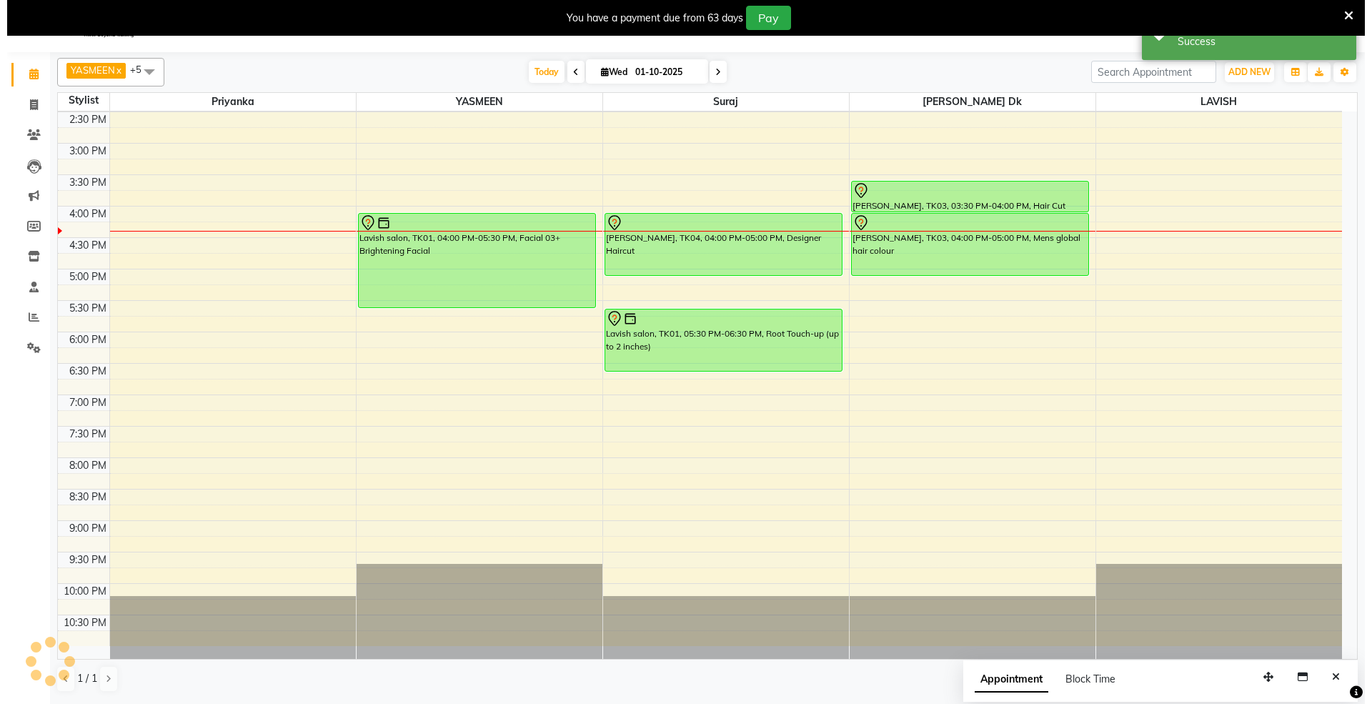
scroll to position [0, 0]
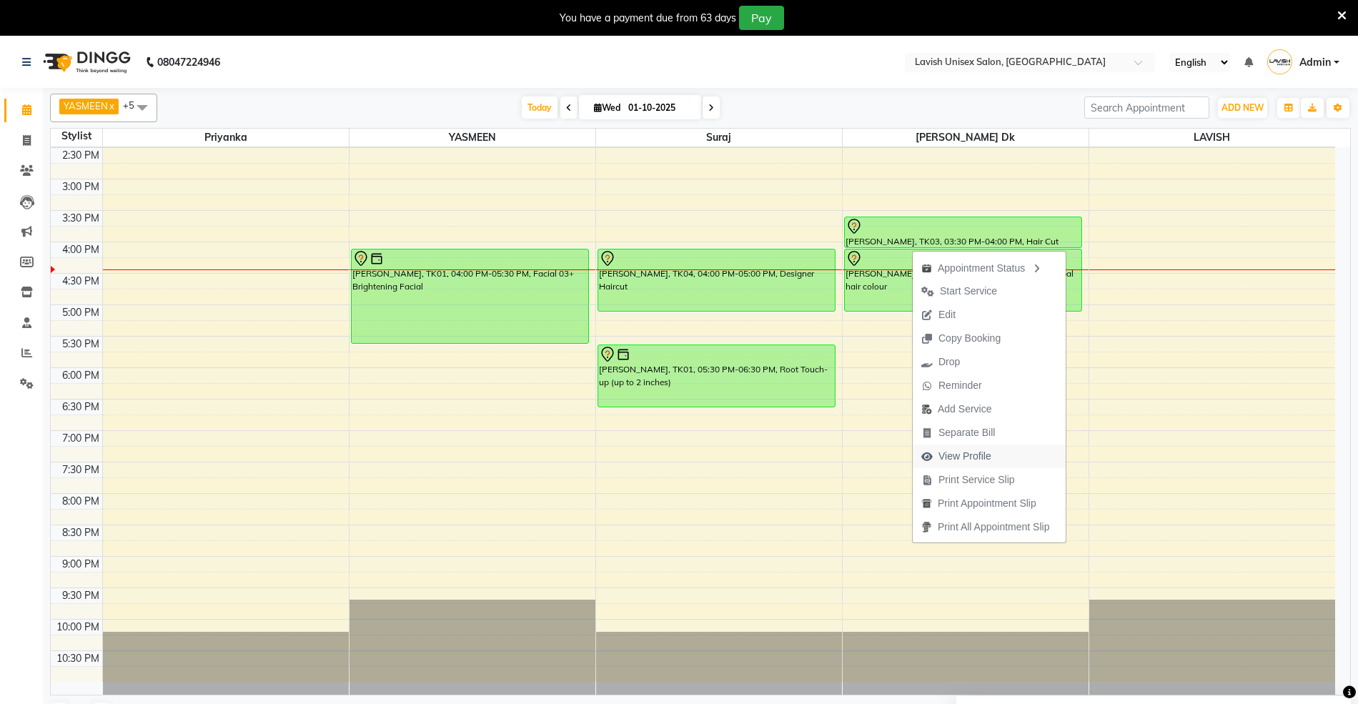
click at [973, 456] on span "View Profile" at bounding box center [964, 456] width 53 height 15
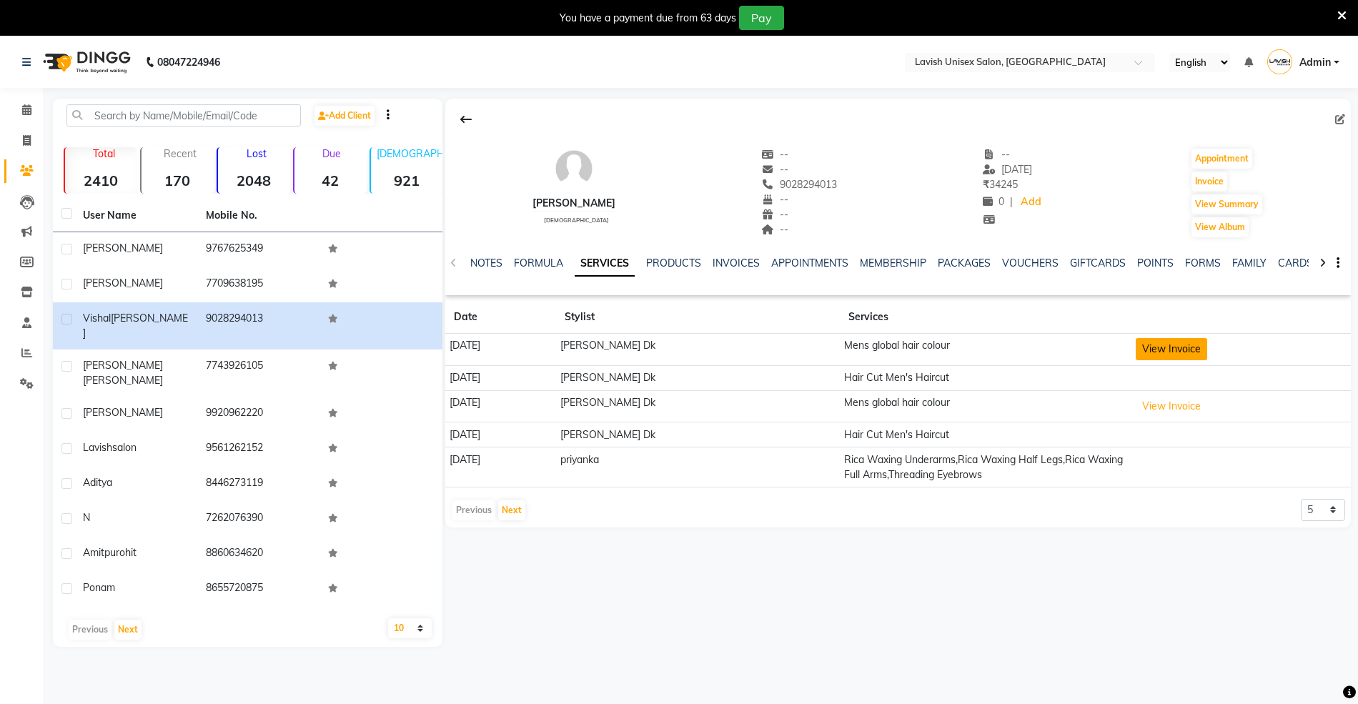
click at [1142, 349] on button "View Invoice" at bounding box center [1170, 349] width 71 height 22
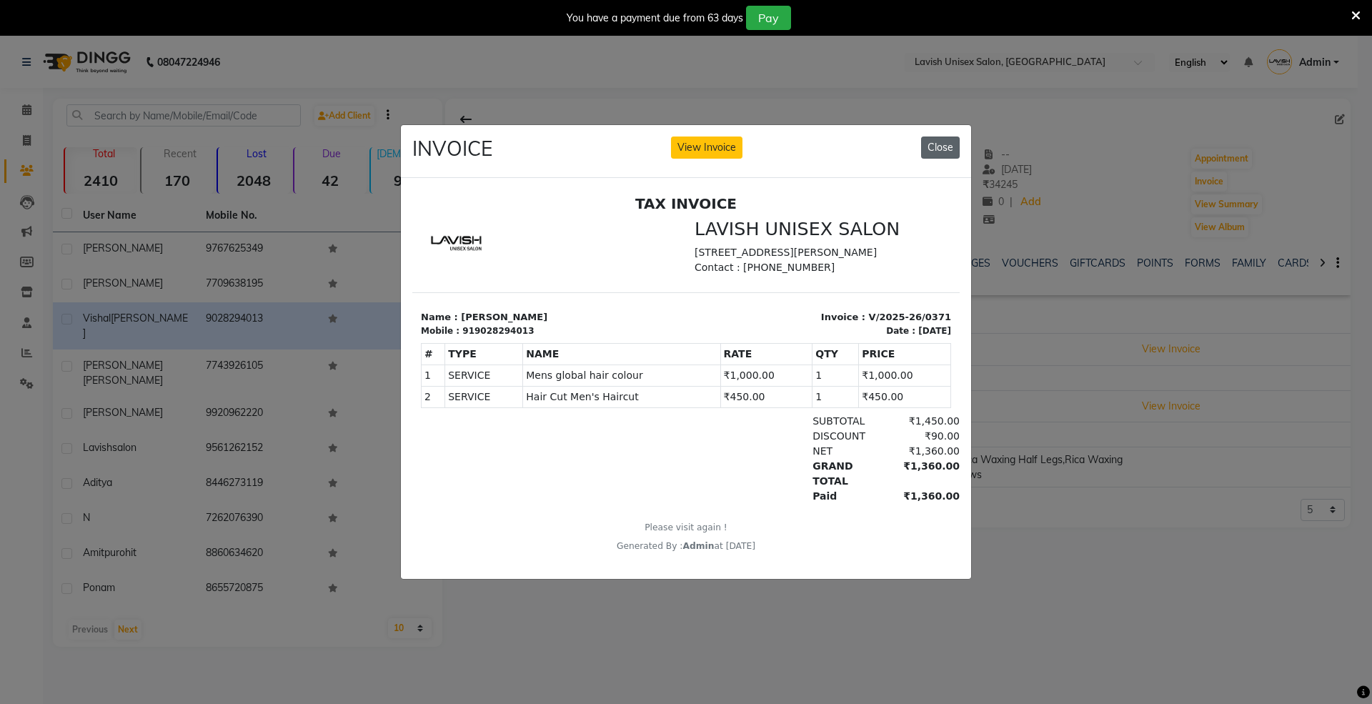
click at [941, 136] on button "Close" at bounding box center [940, 147] width 39 height 22
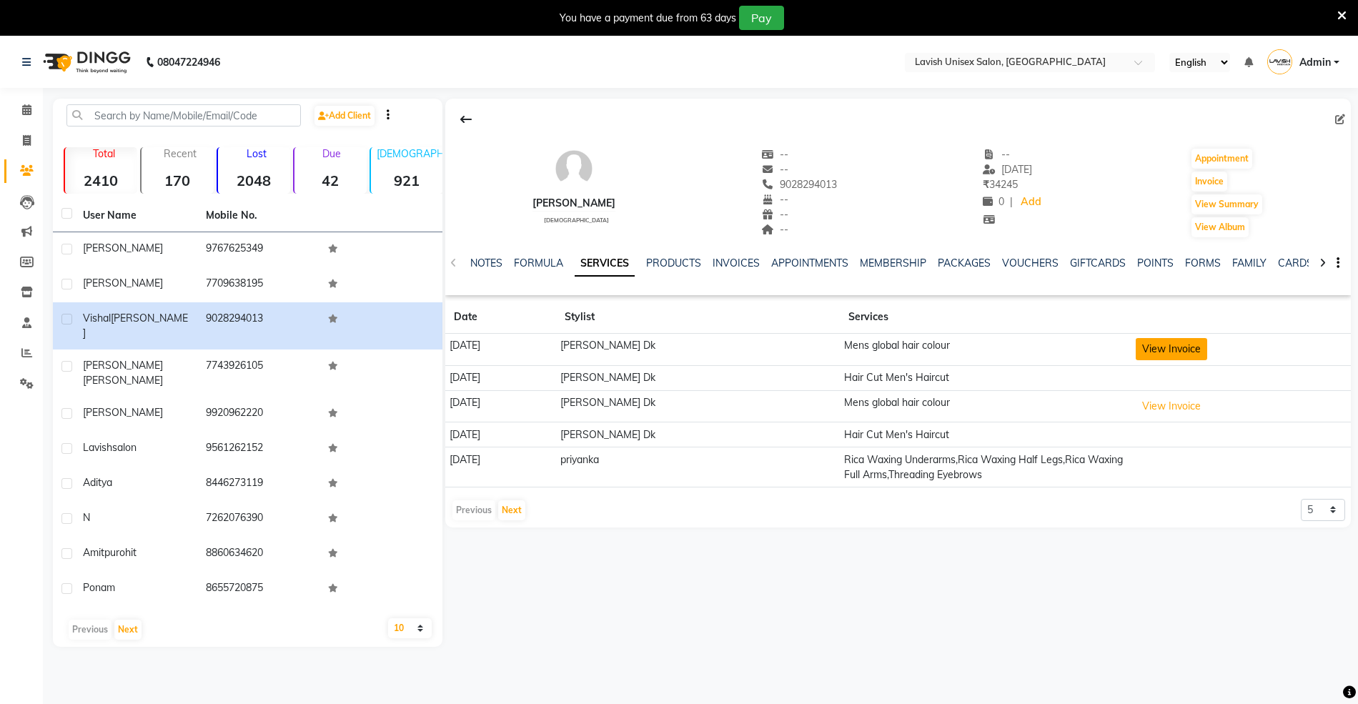
click at [1142, 342] on button "View Invoice" at bounding box center [1170, 349] width 71 height 22
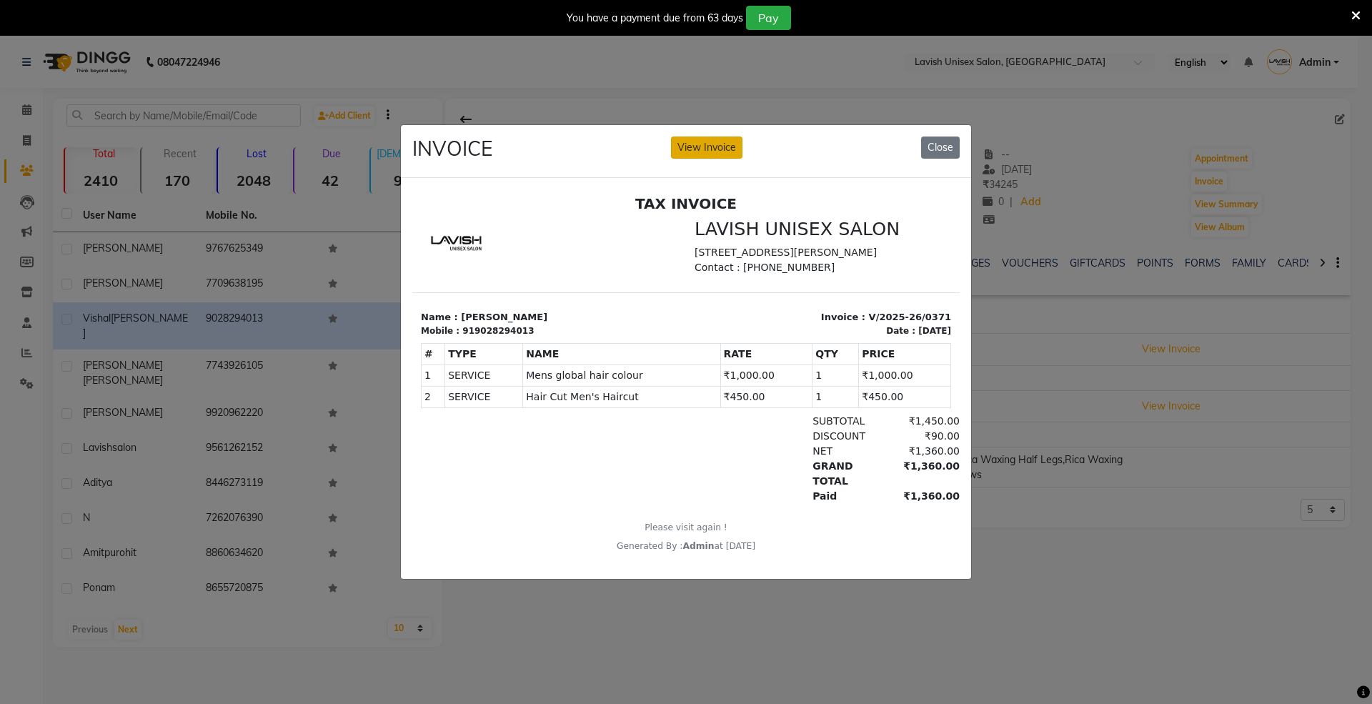
click at [707, 139] on button "View Invoice" at bounding box center [706, 147] width 71 height 22
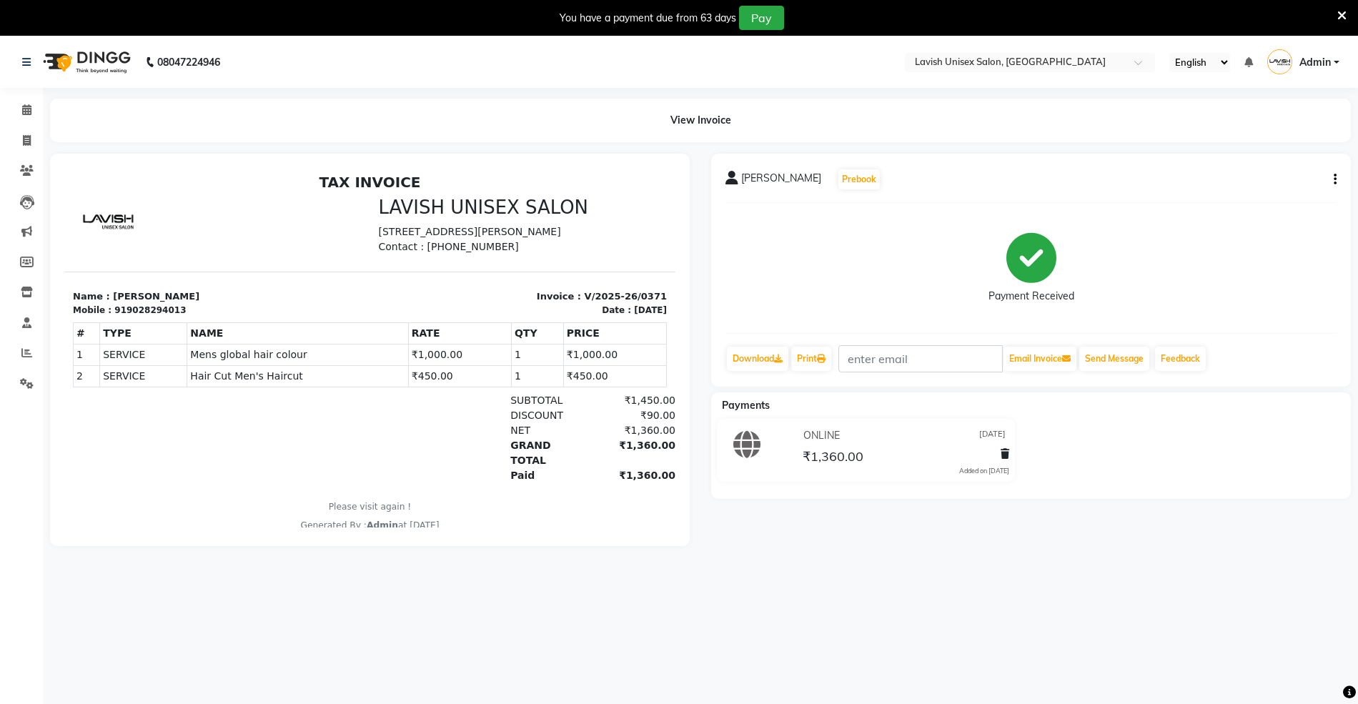
click at [1336, 178] on div "[PERSON_NAME] Prebook Payment Received Download Print Email Invoice Send Messag…" at bounding box center [1031, 270] width 640 height 233
click at [1332, 181] on button "button" at bounding box center [1332, 179] width 9 height 15
click at [1261, 199] on div "Edit Invoice" at bounding box center [1263, 197] width 98 height 18
select select "service"
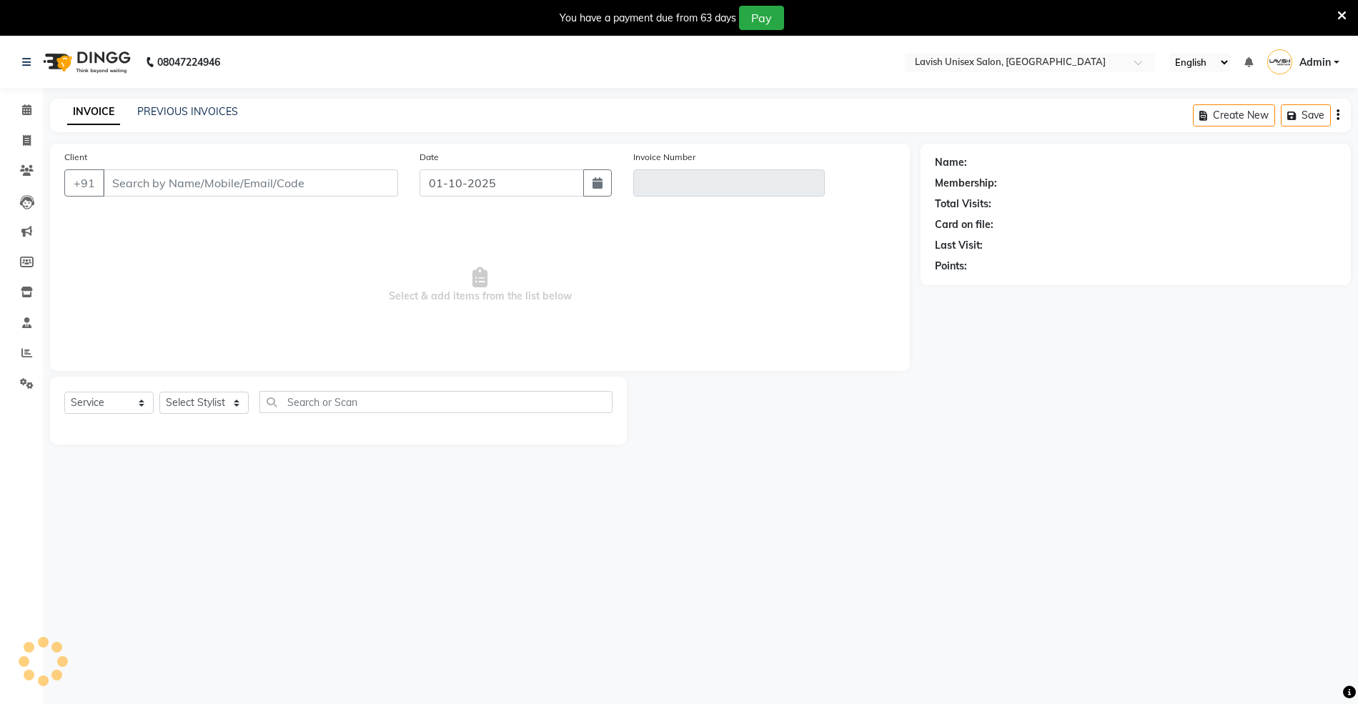
type input "9028294013"
type input "V/2025-26/0371"
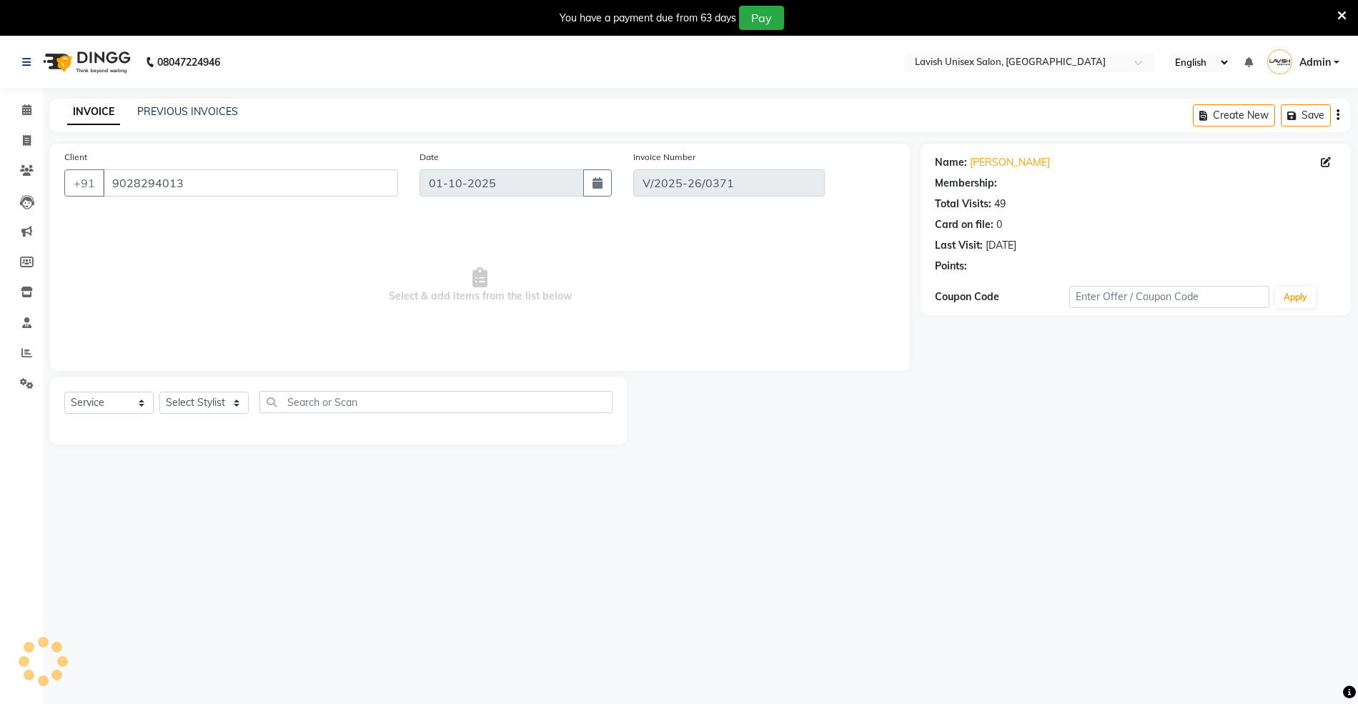
type input "[DATE]"
select select "select"
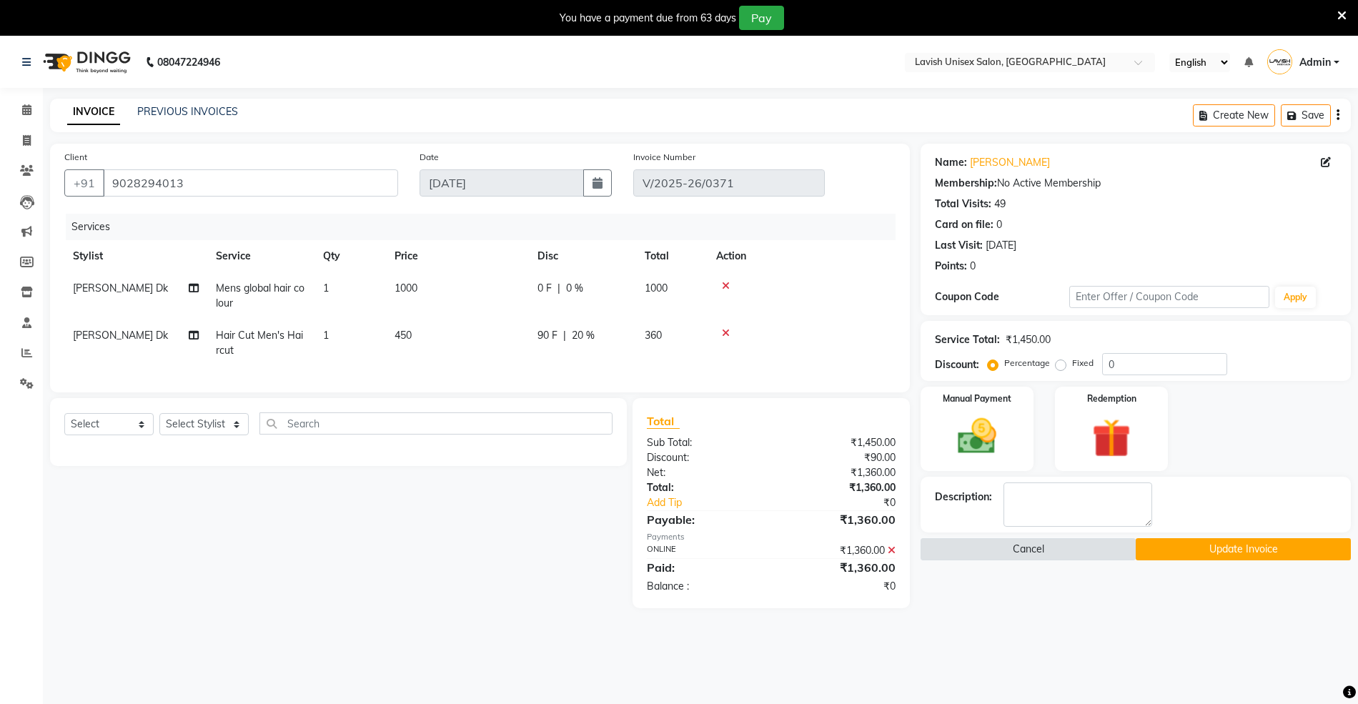
click at [1045, 544] on button "Cancel" at bounding box center [1027, 549] width 215 height 22
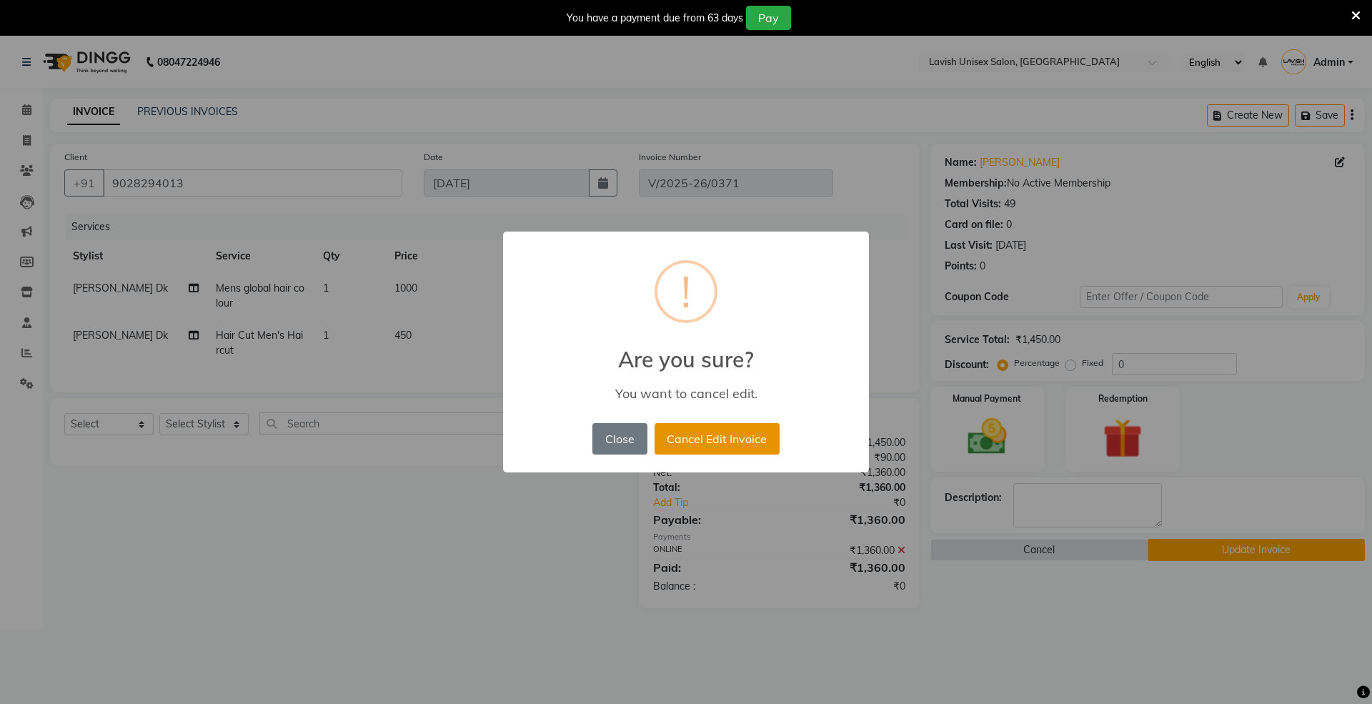
click at [690, 444] on button "Cancel Edit Invoice" at bounding box center [717, 438] width 125 height 31
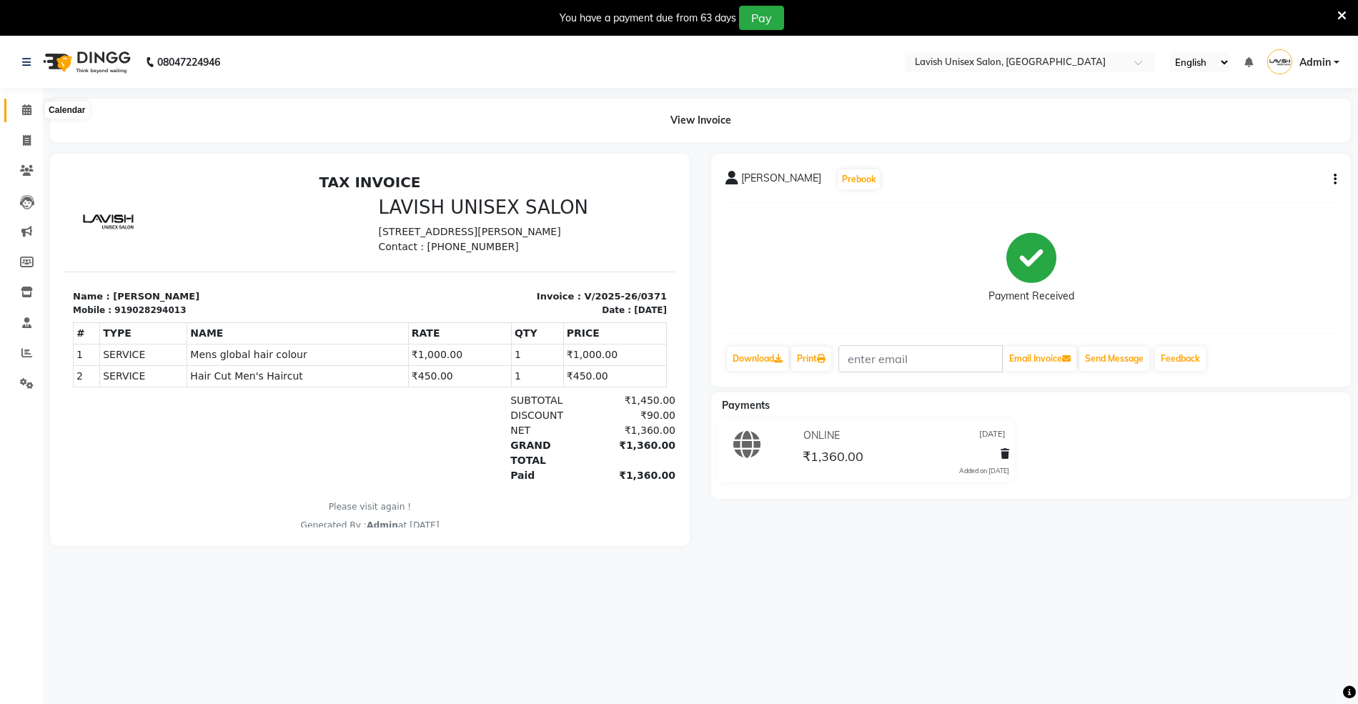
click at [29, 109] on icon at bounding box center [26, 109] width 9 height 11
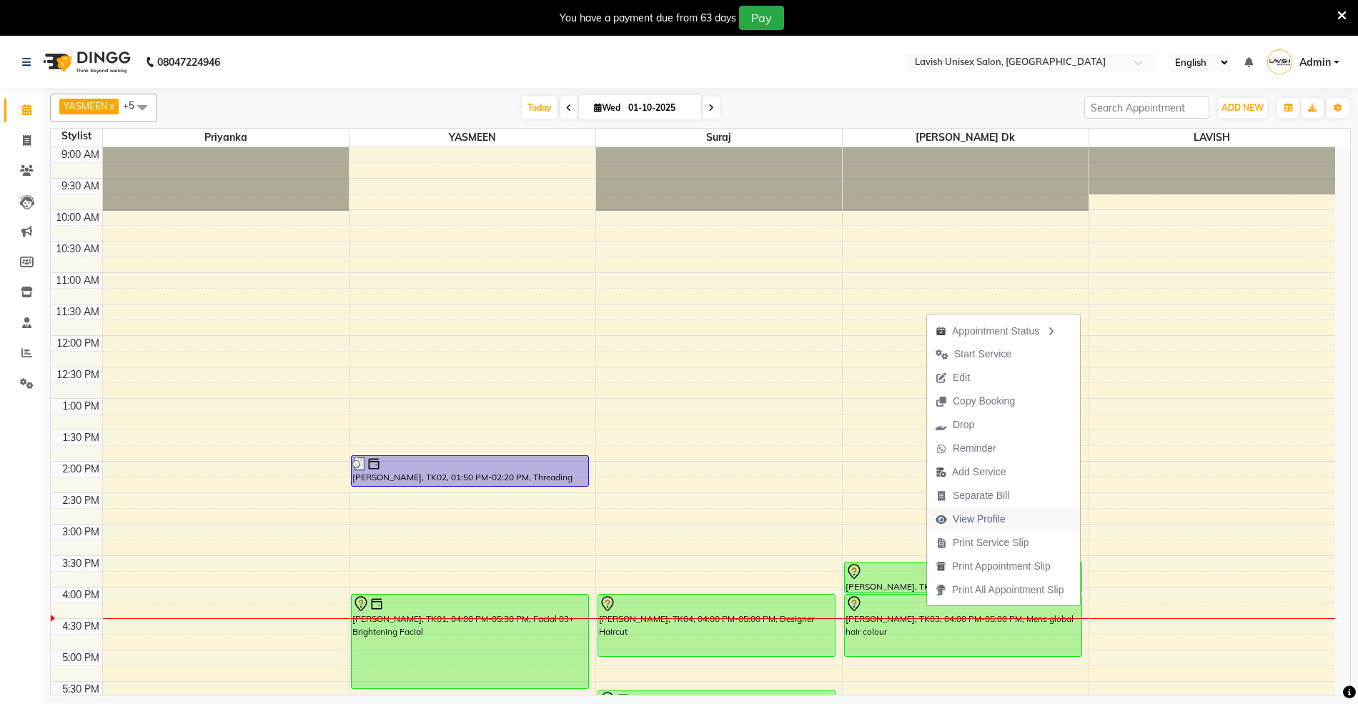
click at [960, 515] on span "View Profile" at bounding box center [979, 519] width 53 height 15
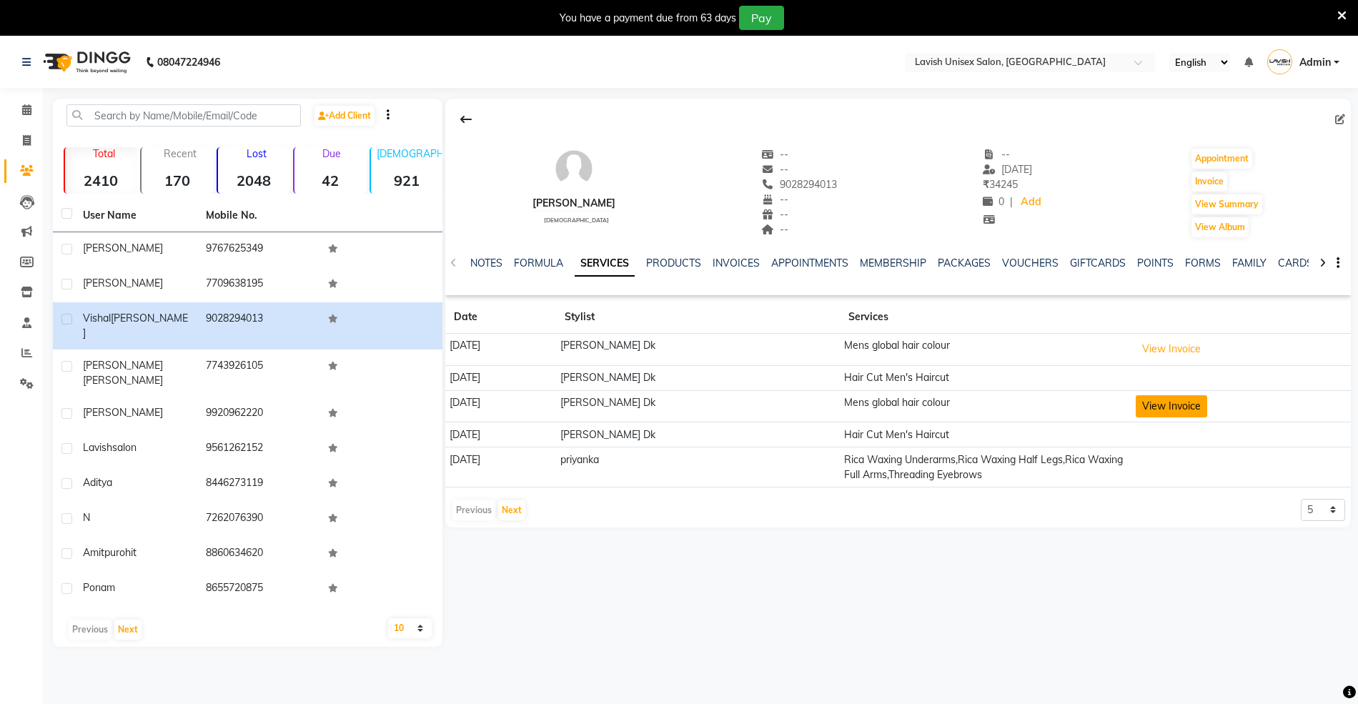
click at [1143, 404] on button "View Invoice" at bounding box center [1170, 406] width 71 height 22
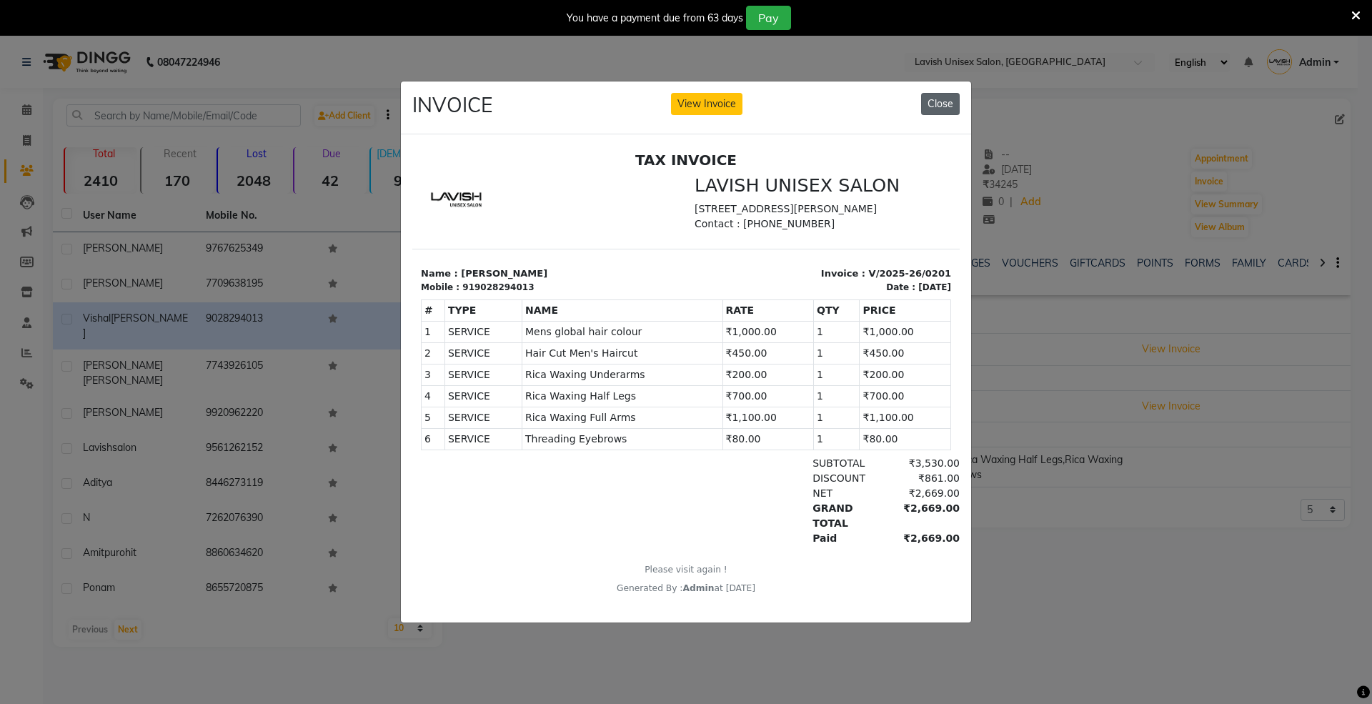
click at [949, 98] on button "Close" at bounding box center [940, 104] width 39 height 22
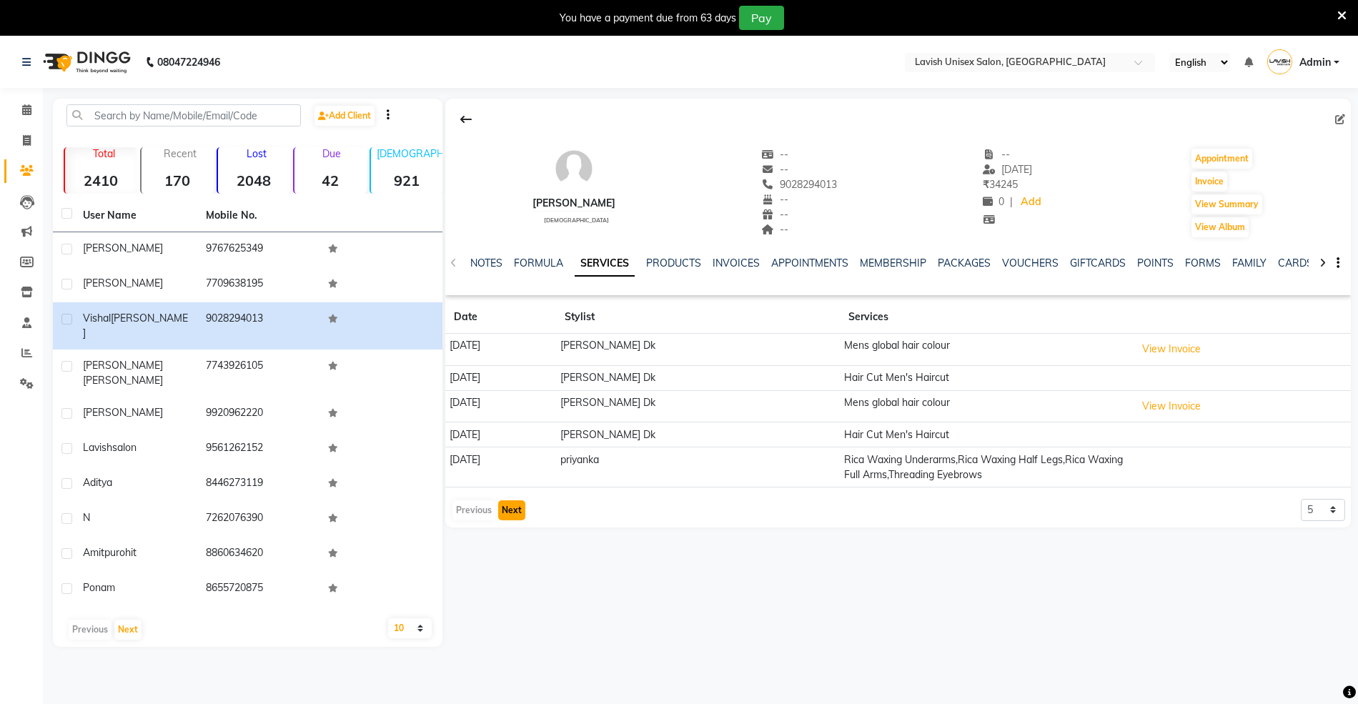
click at [507, 512] on button "Next" at bounding box center [511, 510] width 27 height 20
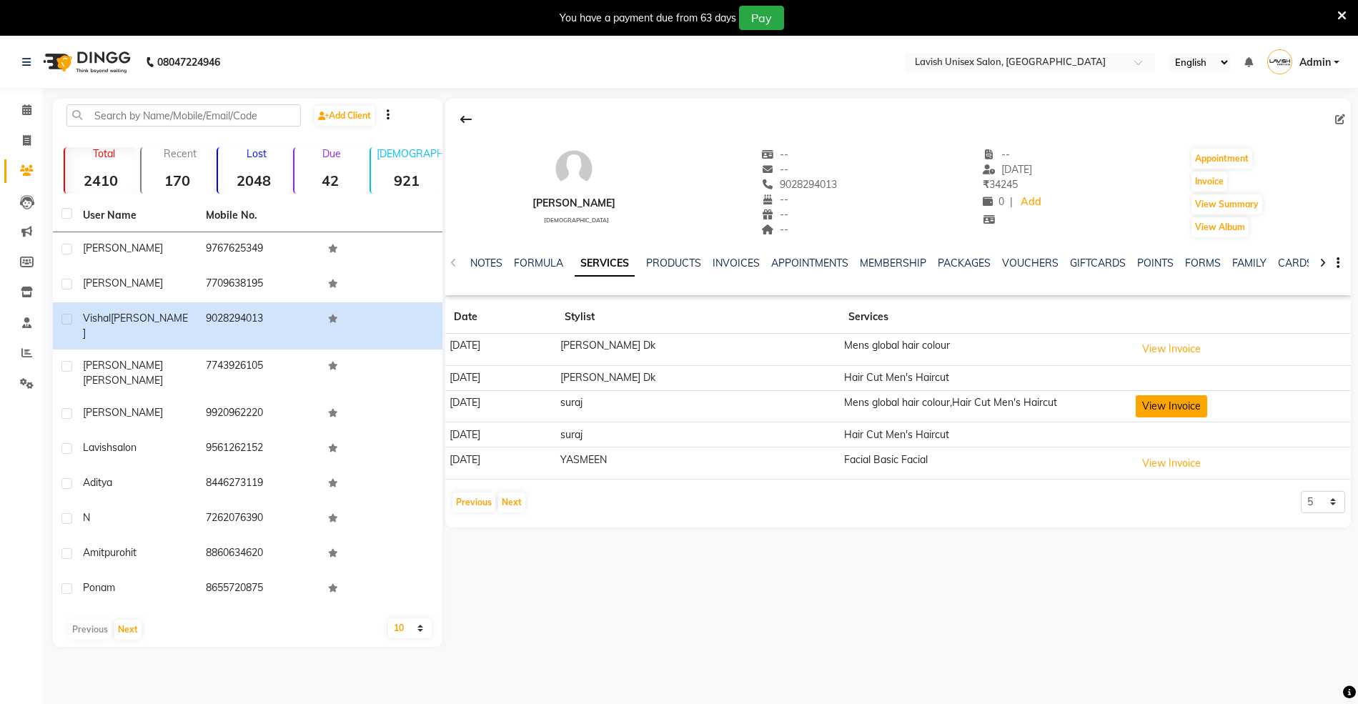
click at [1150, 398] on button "View Invoice" at bounding box center [1170, 406] width 71 height 22
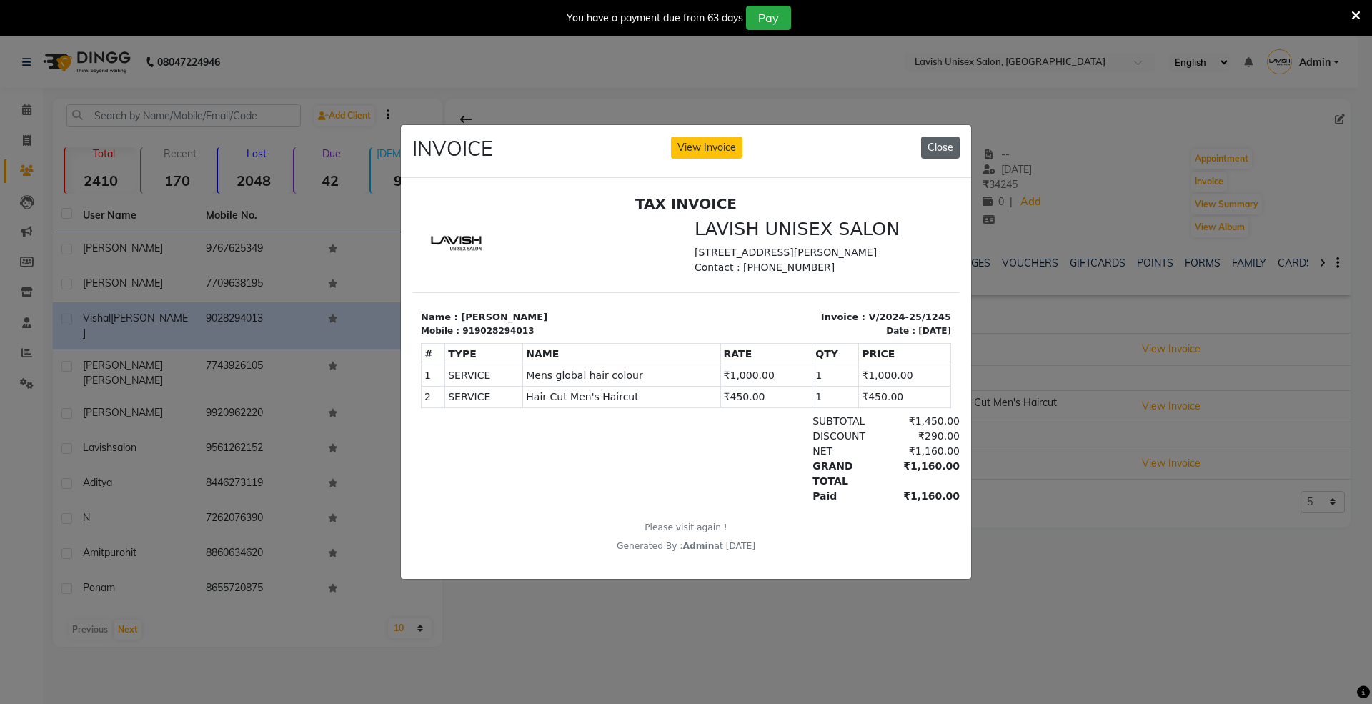
click at [938, 136] on button "Close" at bounding box center [940, 147] width 39 height 22
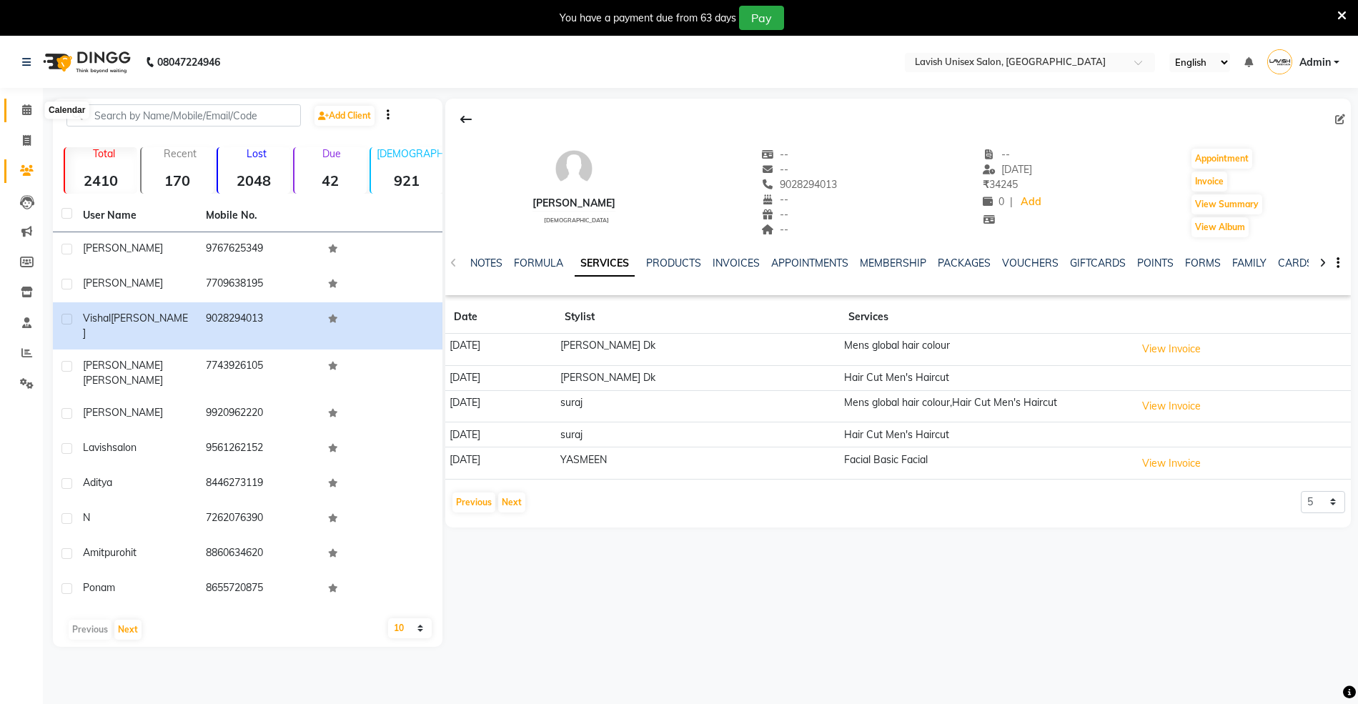
click at [23, 109] on icon at bounding box center [26, 109] width 9 height 11
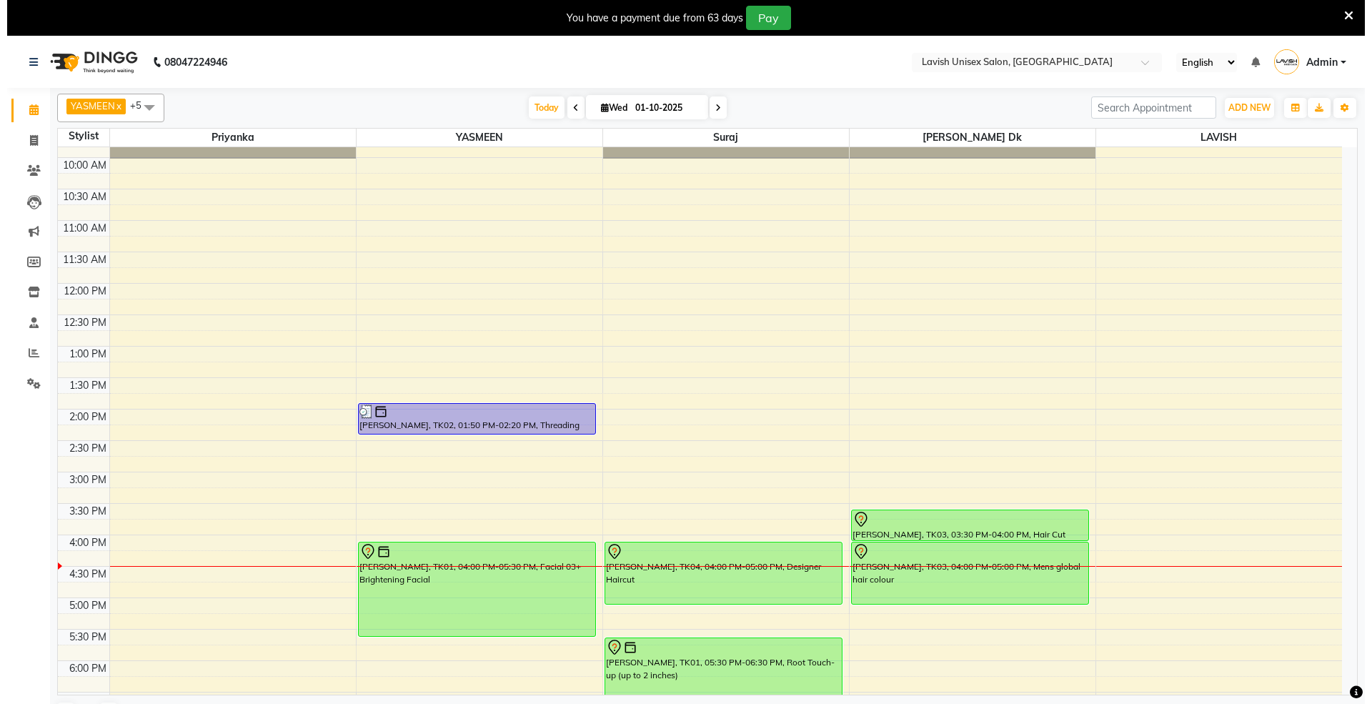
scroll to position [95, 0]
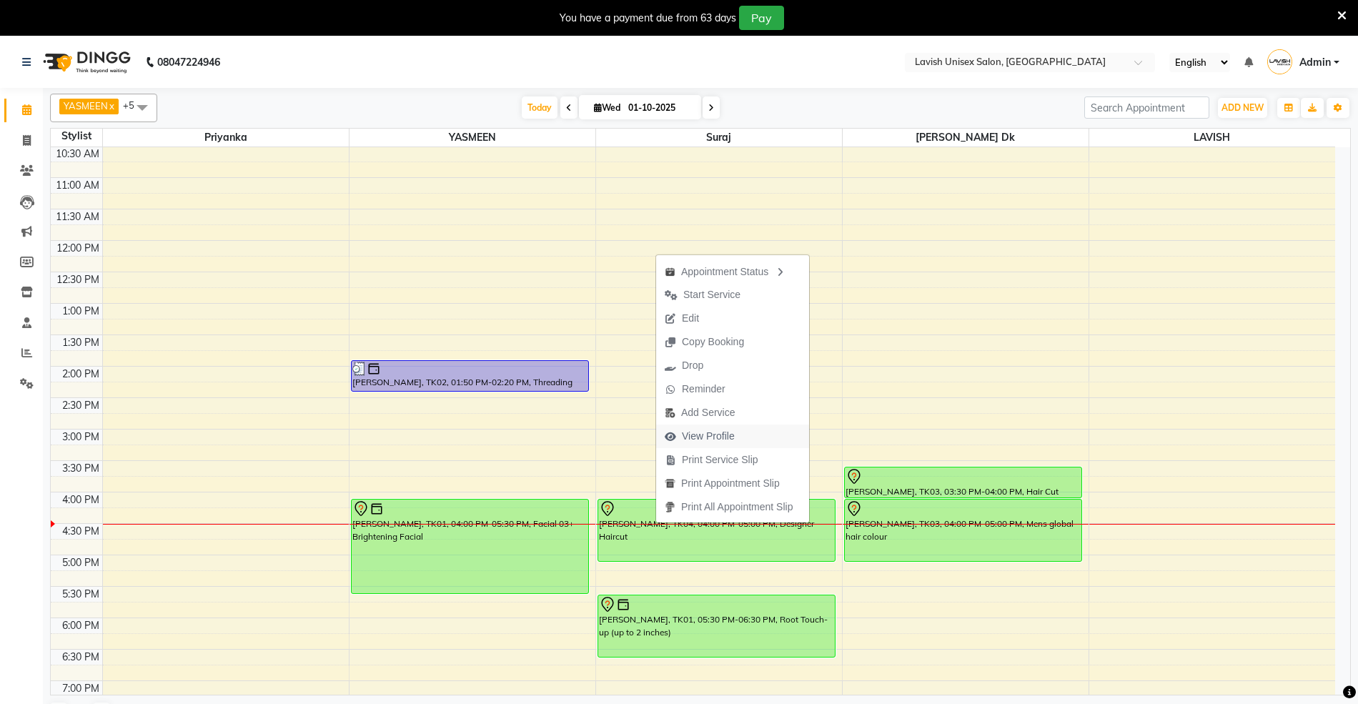
click at [696, 434] on span "View Profile" at bounding box center [708, 436] width 53 height 15
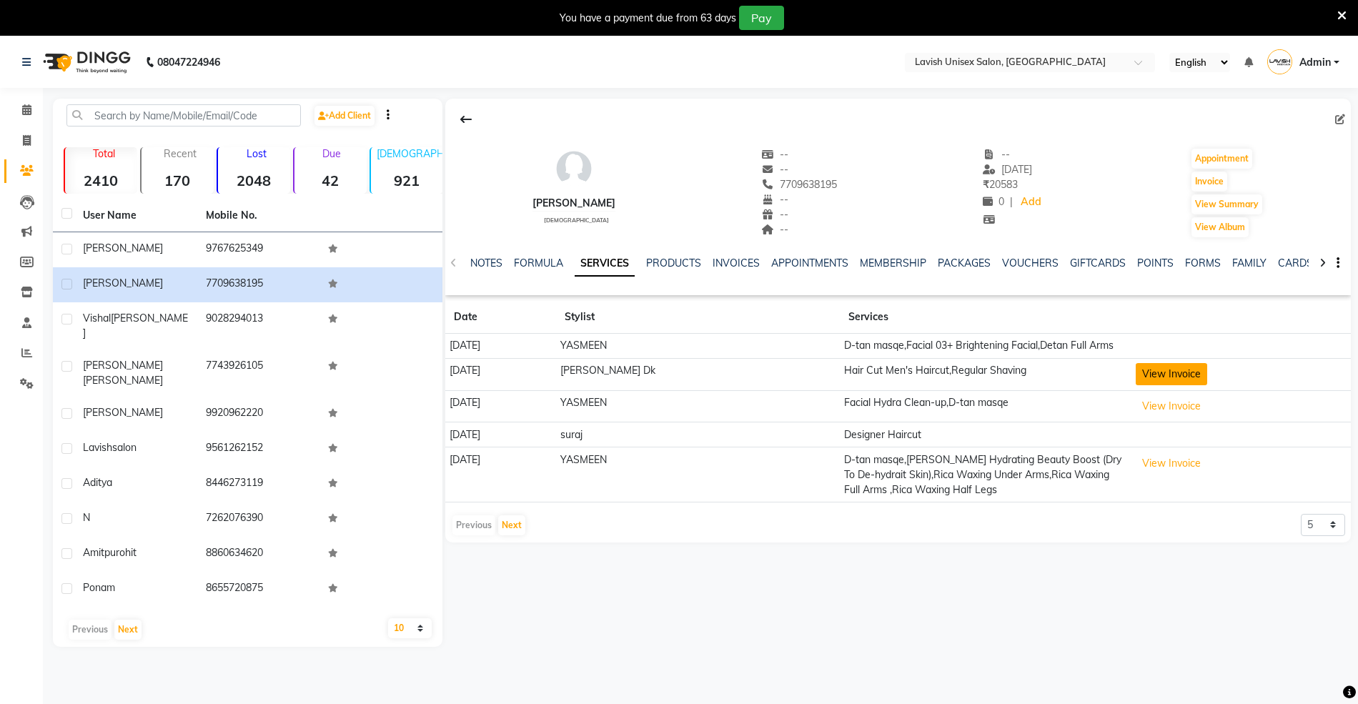
click at [1164, 373] on button "View Invoice" at bounding box center [1170, 374] width 71 height 22
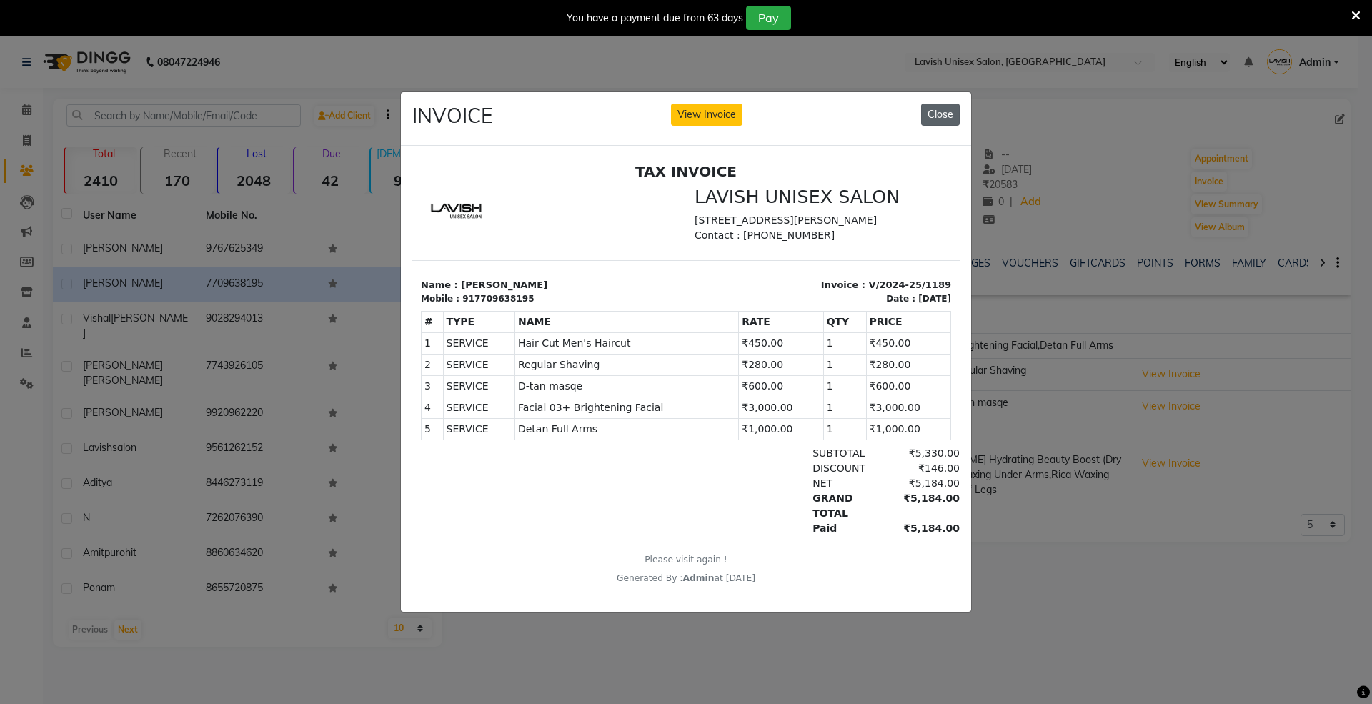
click at [933, 106] on button "Close" at bounding box center [940, 115] width 39 height 22
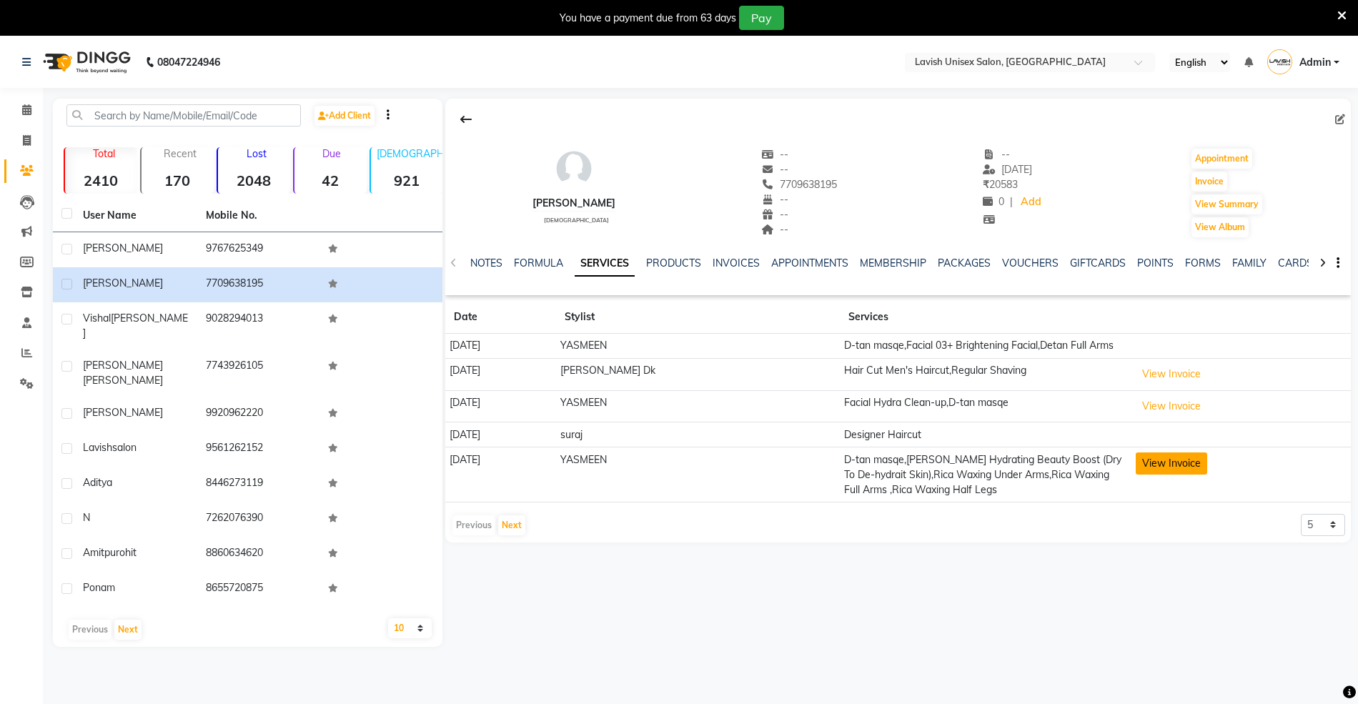
click at [1165, 462] on button "View Invoice" at bounding box center [1170, 463] width 71 height 22
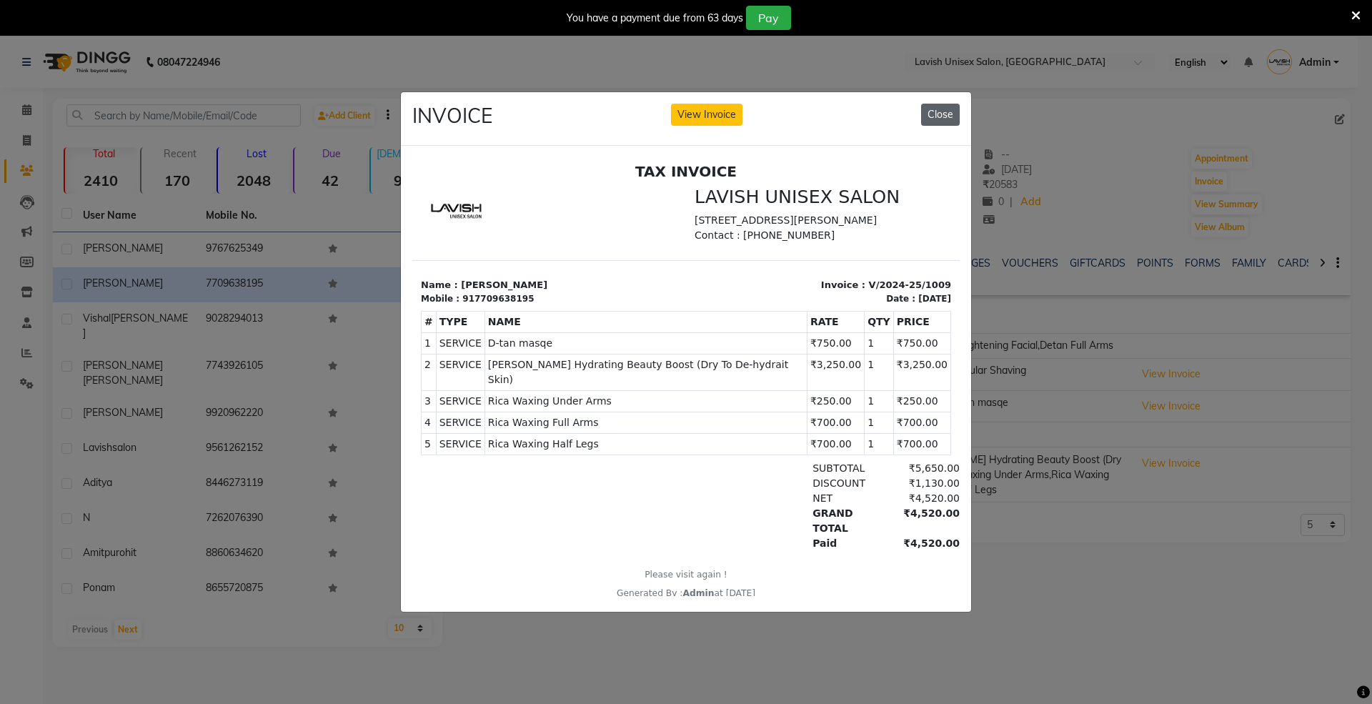
click at [936, 106] on button "Close" at bounding box center [940, 115] width 39 height 22
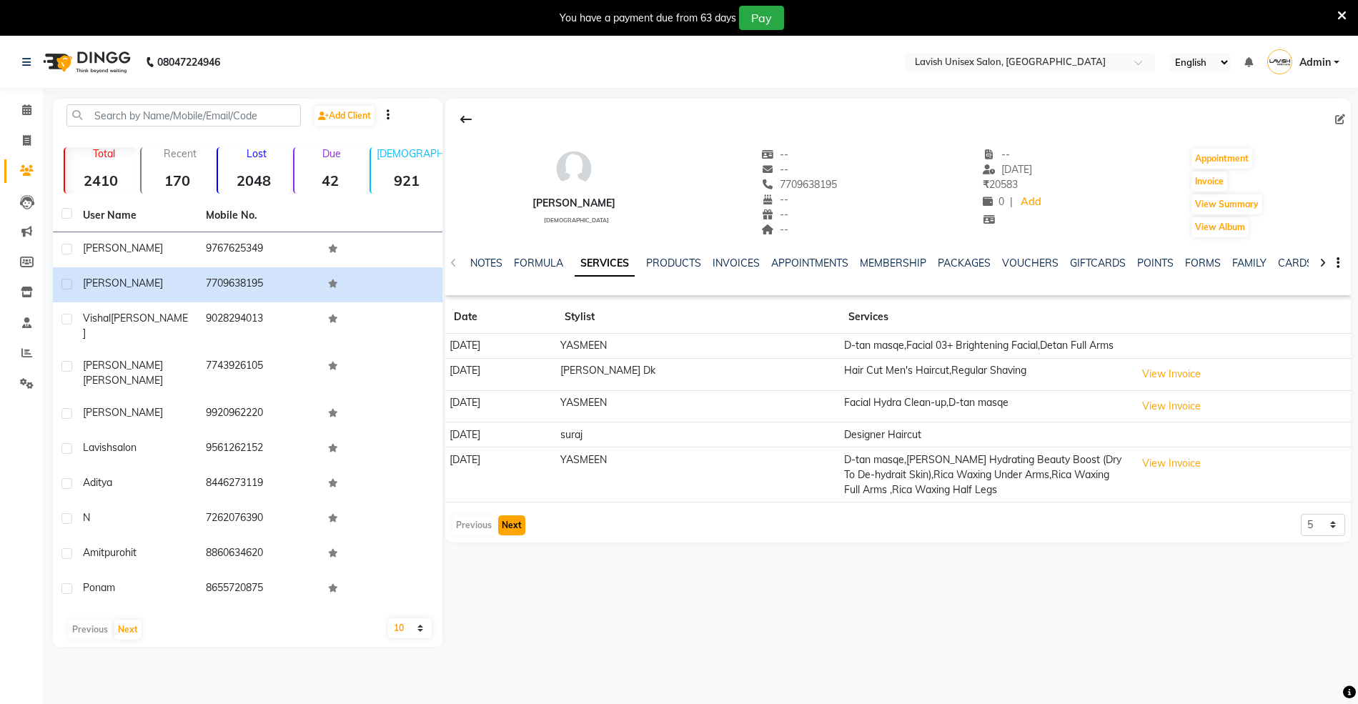
click at [504, 524] on button "Next" at bounding box center [511, 525] width 27 height 20
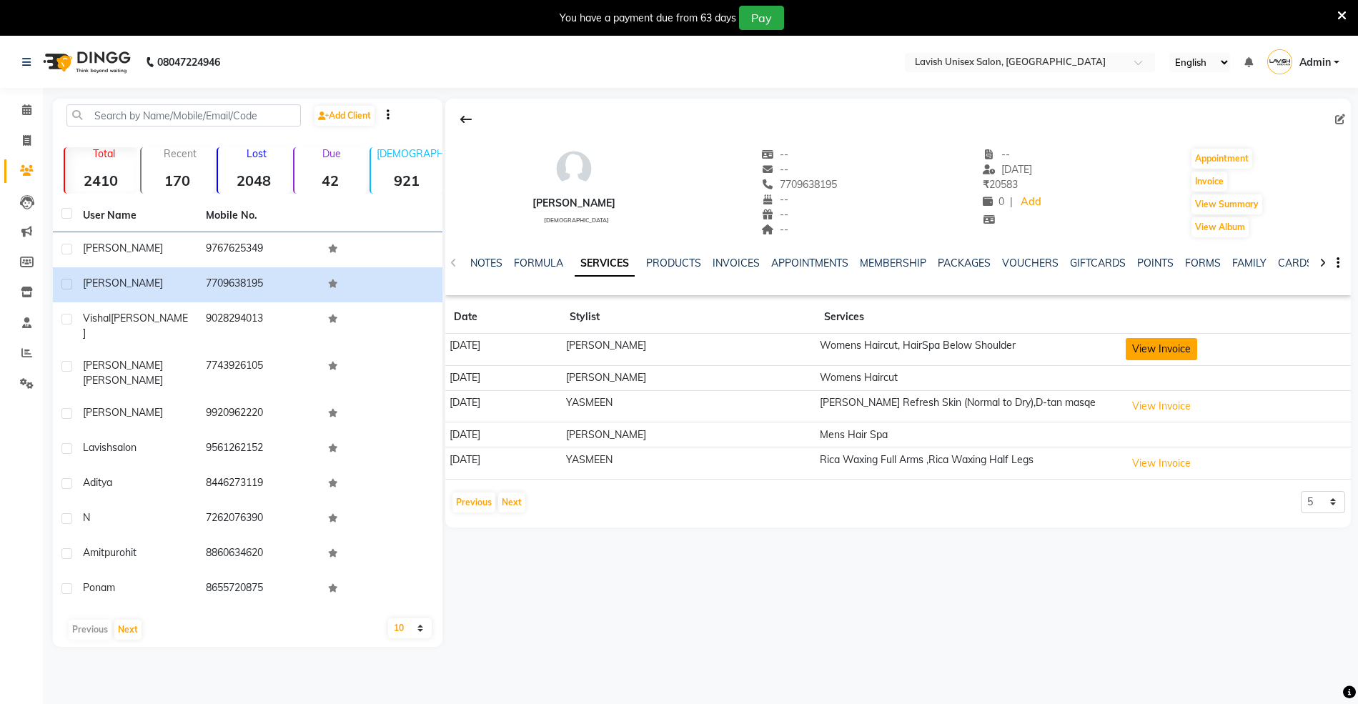
click at [1167, 355] on button "View Invoice" at bounding box center [1160, 349] width 71 height 22
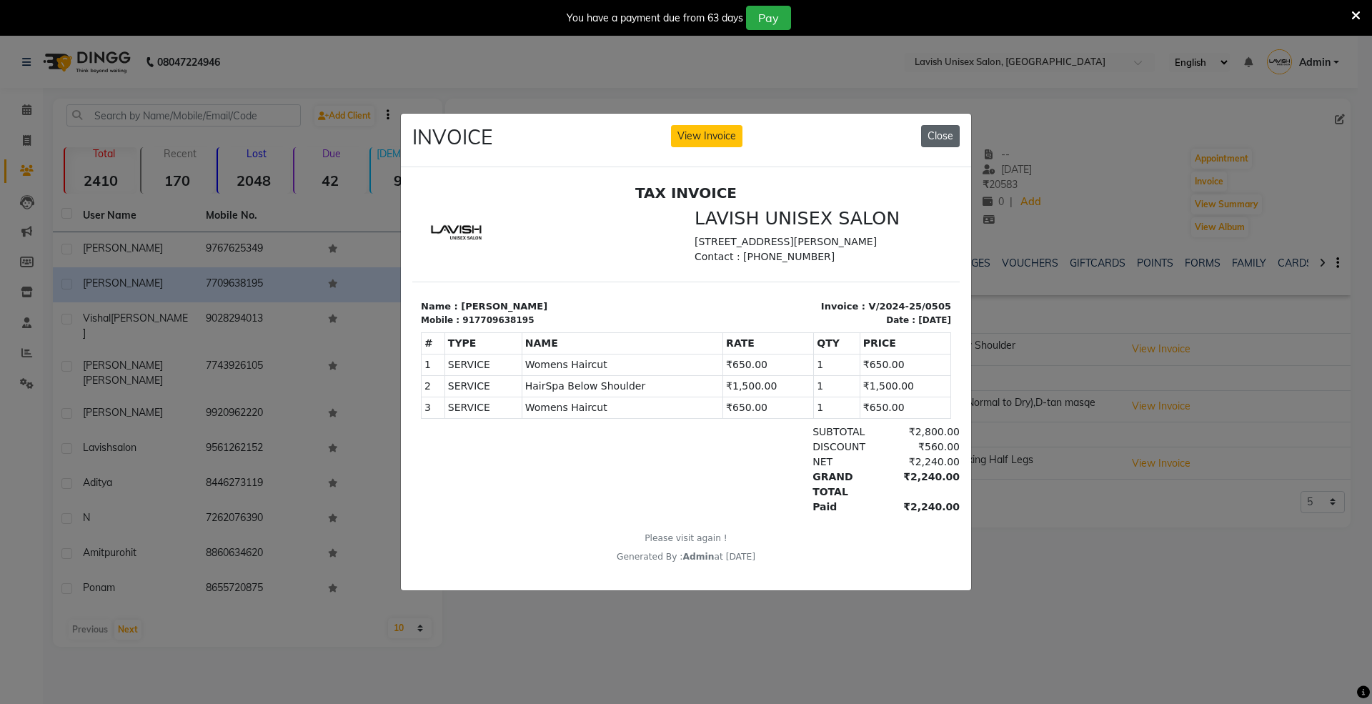
click at [938, 134] on button "Close" at bounding box center [940, 136] width 39 height 22
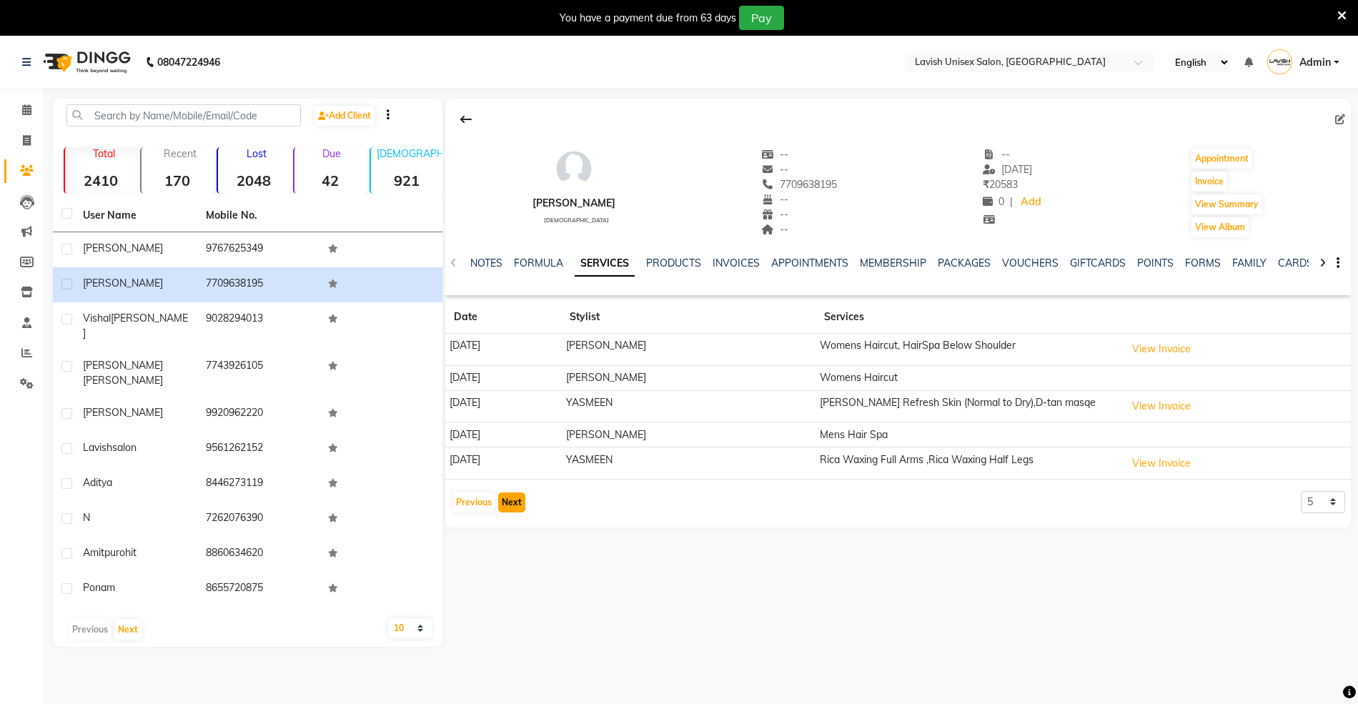
click at [504, 507] on button "Next" at bounding box center [511, 502] width 27 height 20
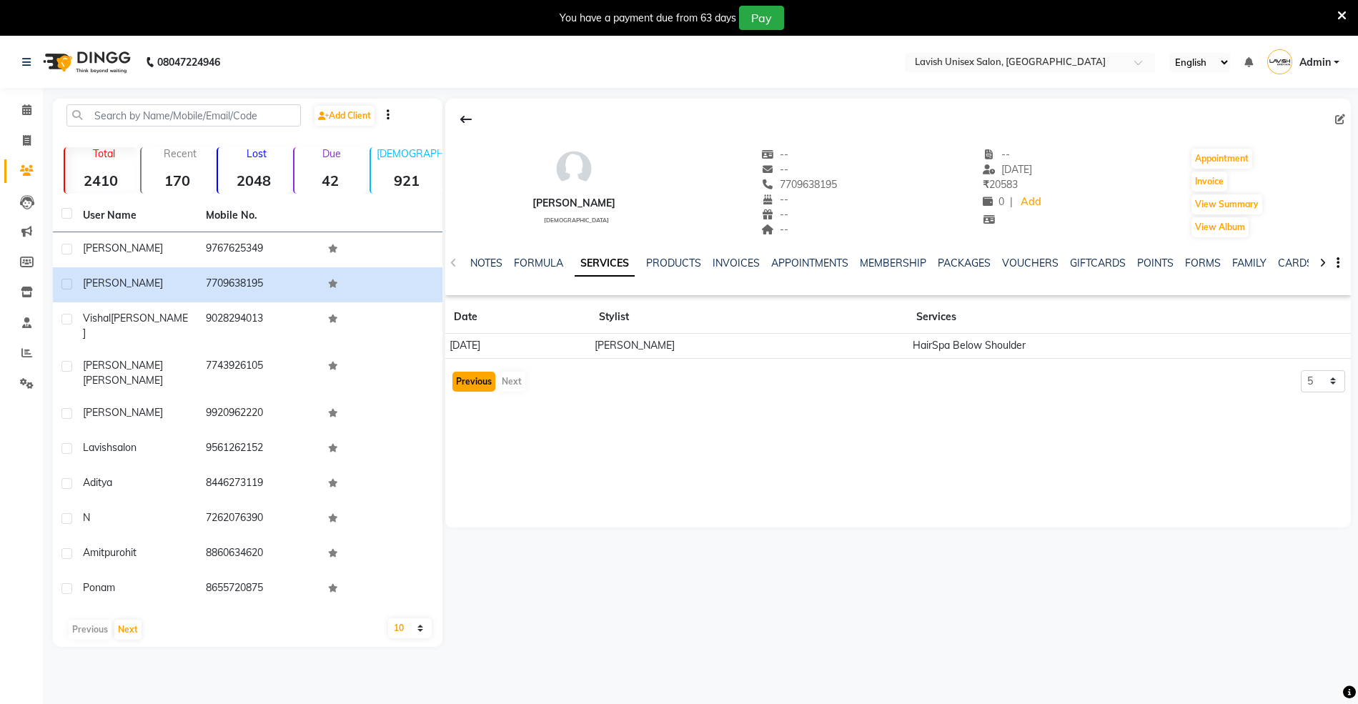
click at [477, 386] on button "Previous" at bounding box center [473, 382] width 43 height 20
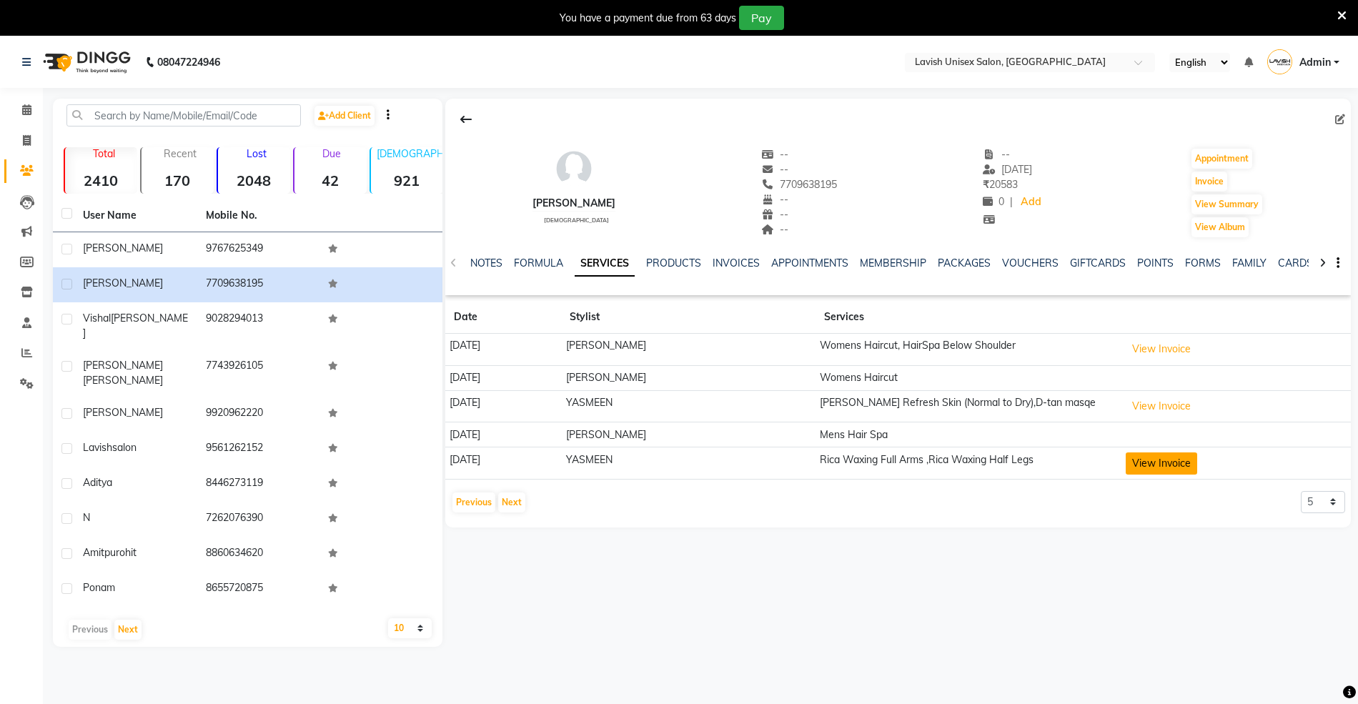
click at [1144, 461] on button "View Invoice" at bounding box center [1160, 463] width 71 height 22
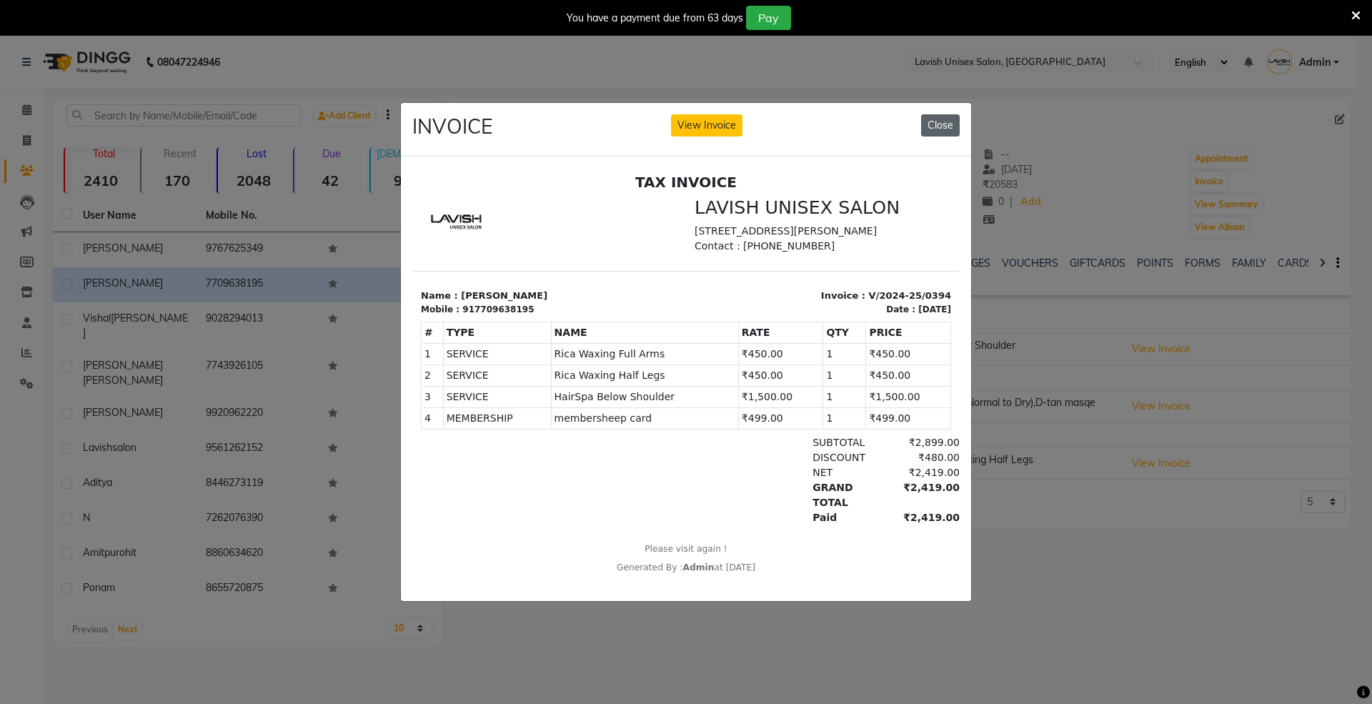
click at [933, 123] on button "Close" at bounding box center [940, 125] width 39 height 22
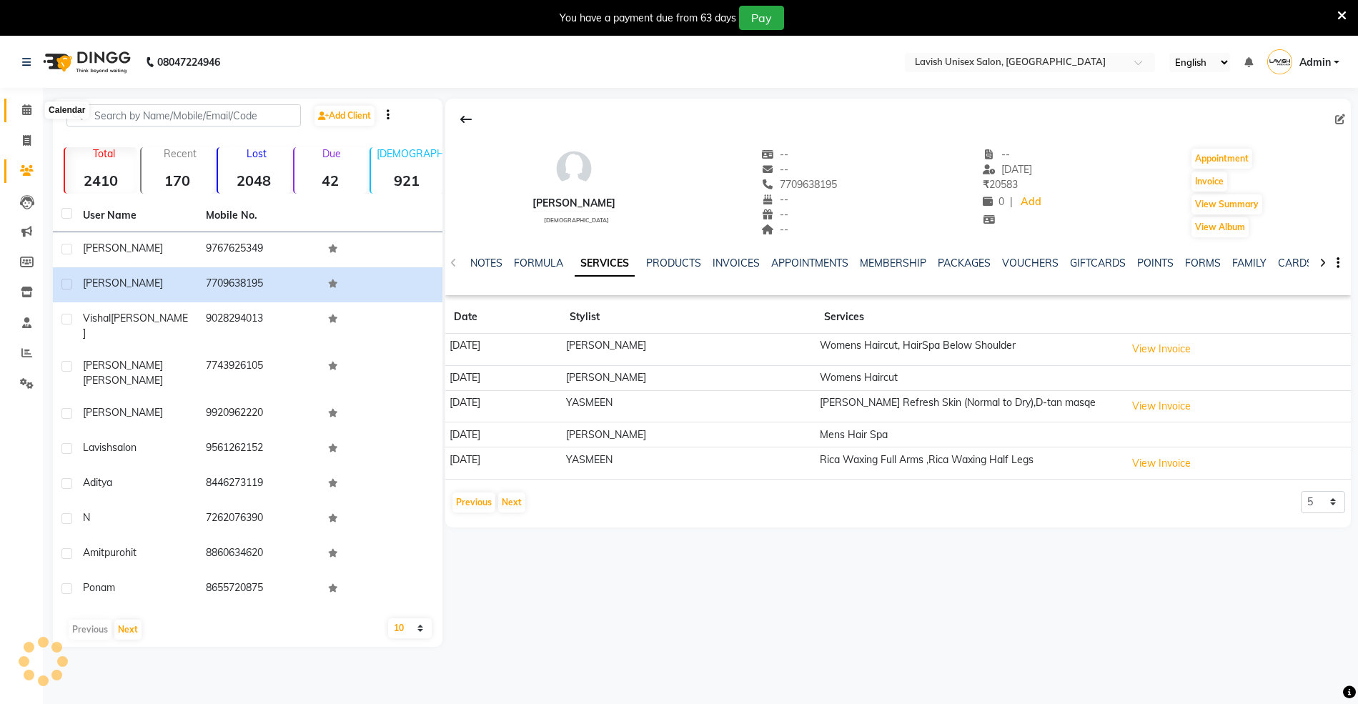
click at [26, 106] on icon at bounding box center [26, 109] width 9 height 11
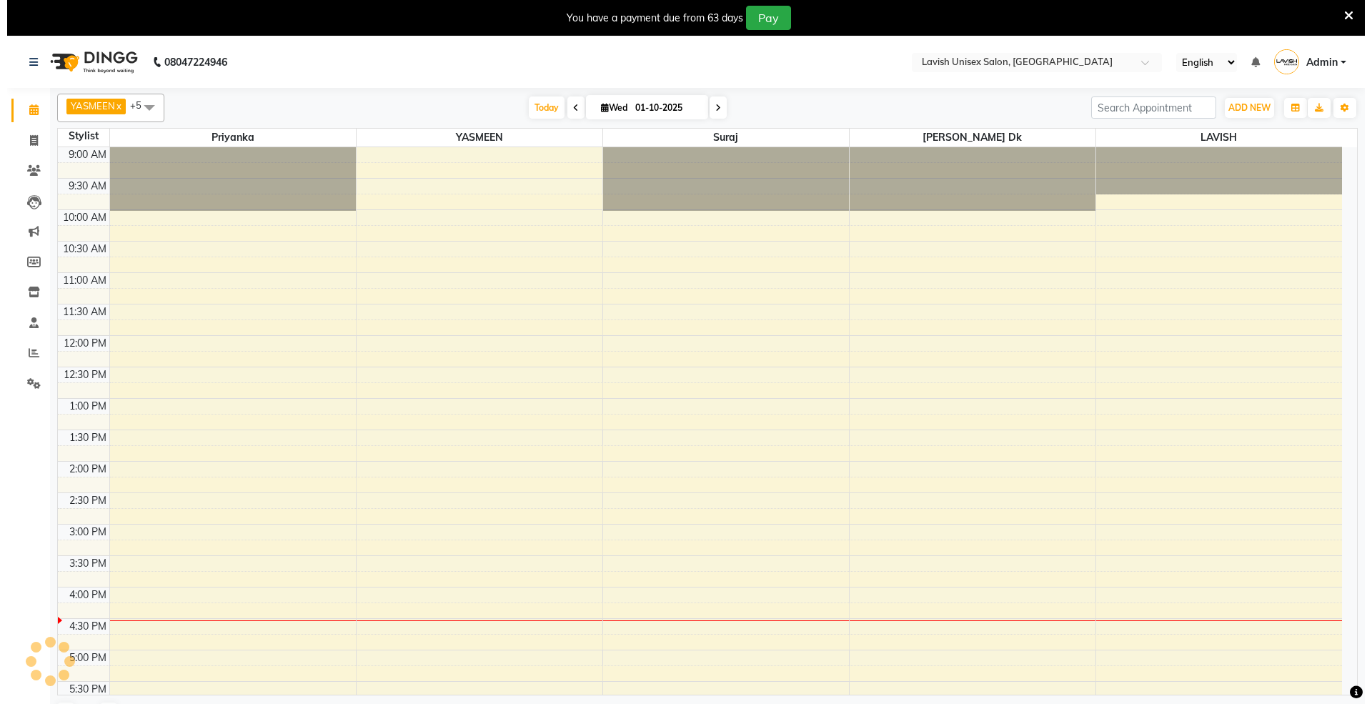
scroll to position [319, 0]
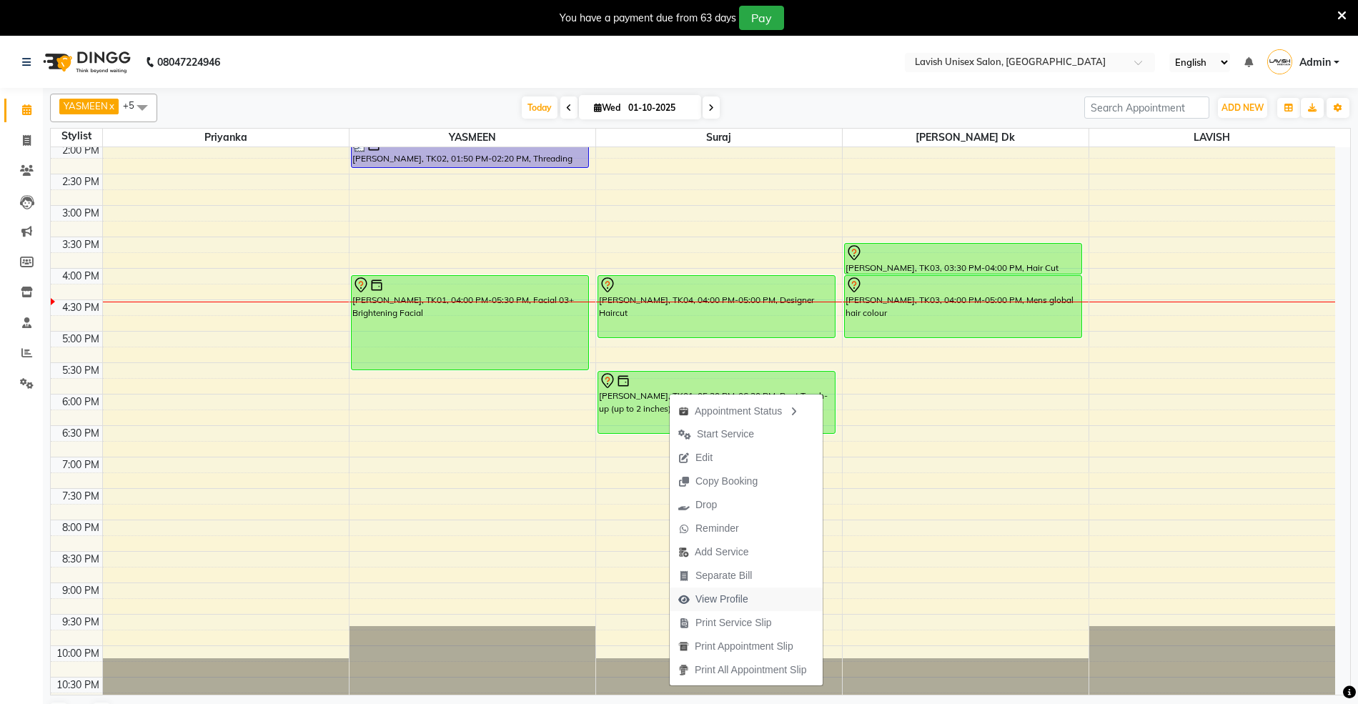
click at [717, 597] on span "View Profile" at bounding box center [721, 599] width 53 height 15
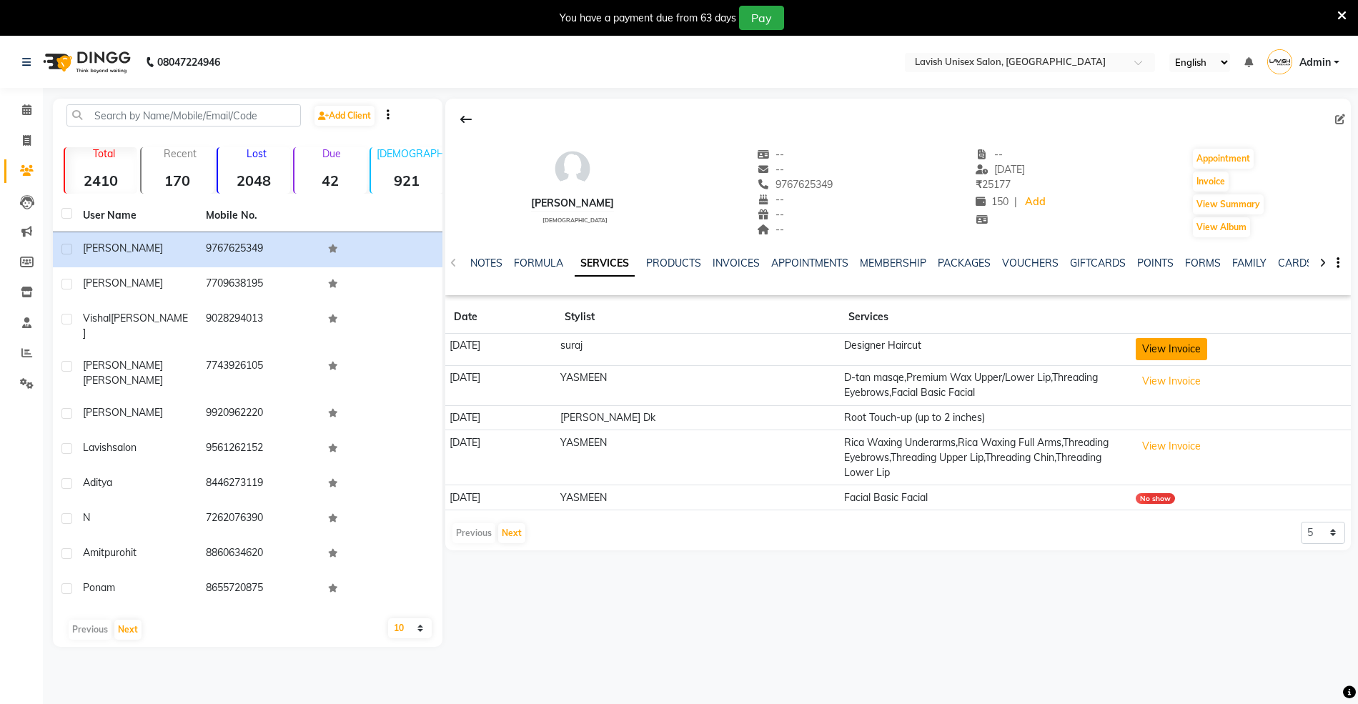
click at [1152, 350] on button "View Invoice" at bounding box center [1170, 349] width 71 height 22
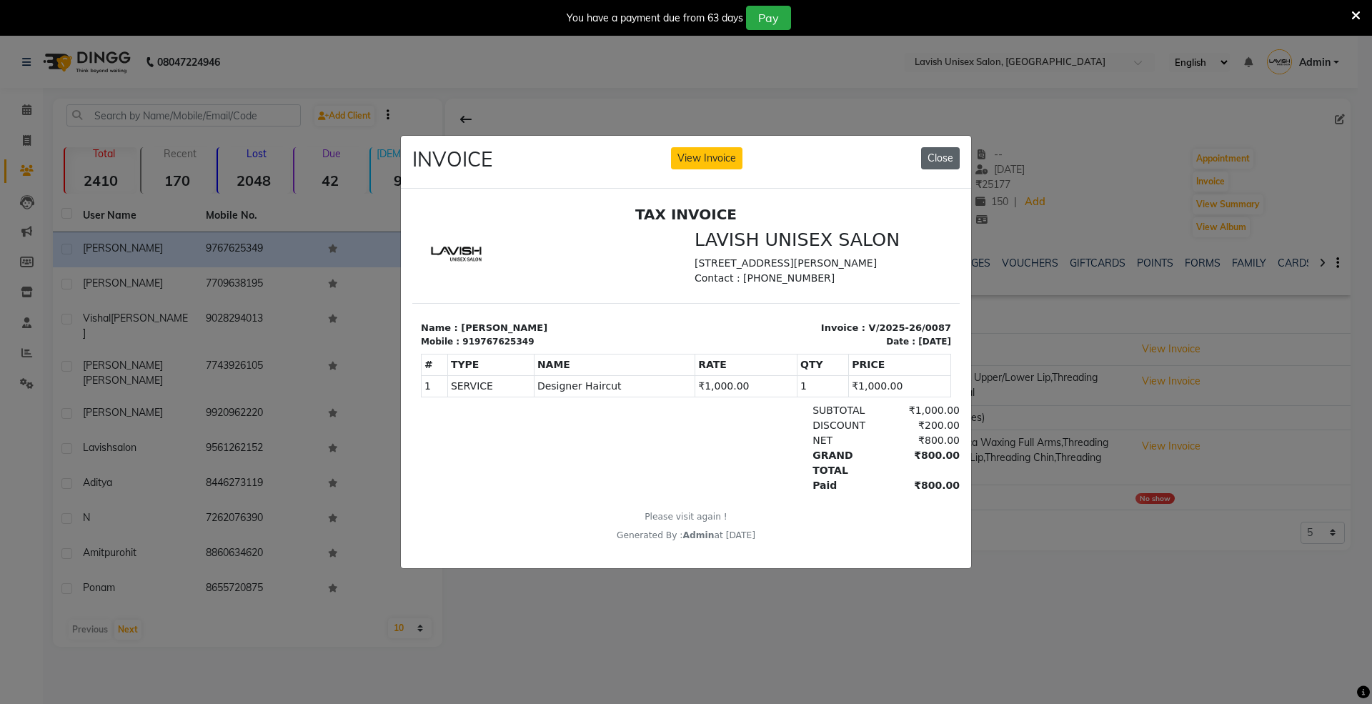
click at [949, 147] on button "Close" at bounding box center [940, 158] width 39 height 22
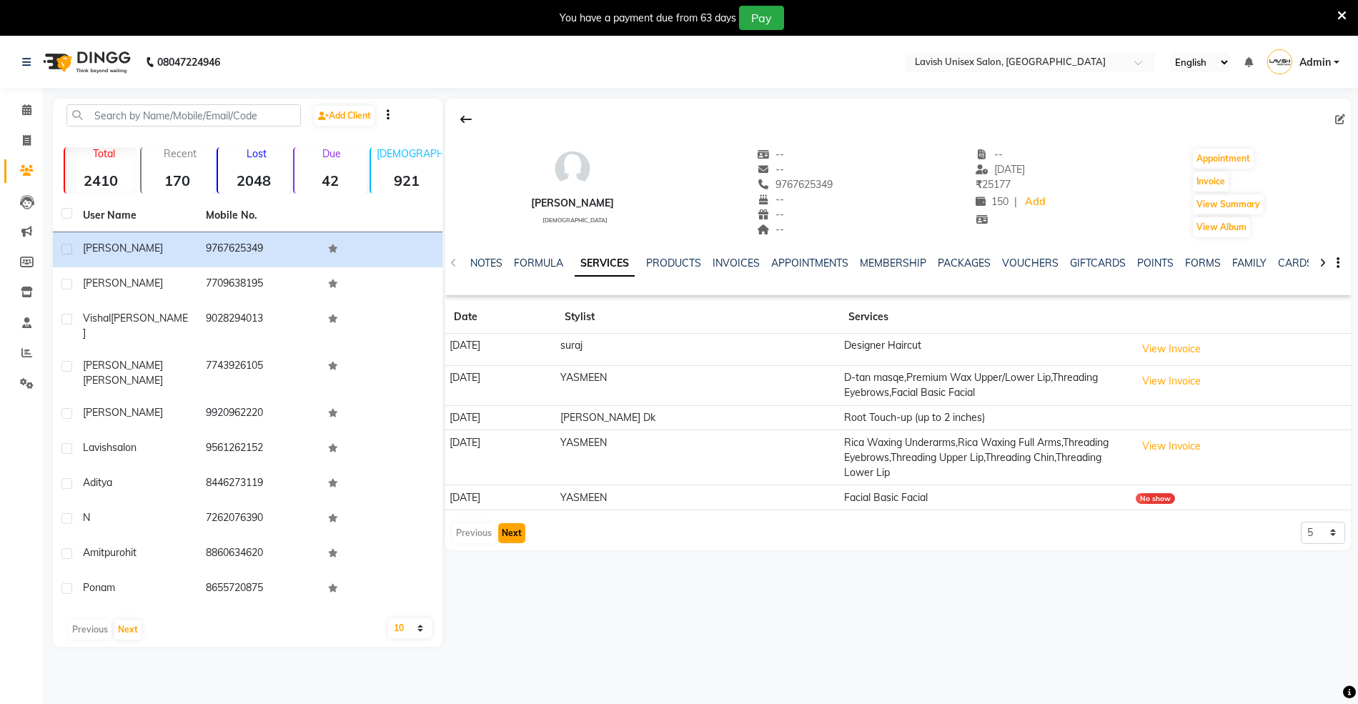
click at [516, 532] on button "Next" at bounding box center [511, 533] width 27 height 20
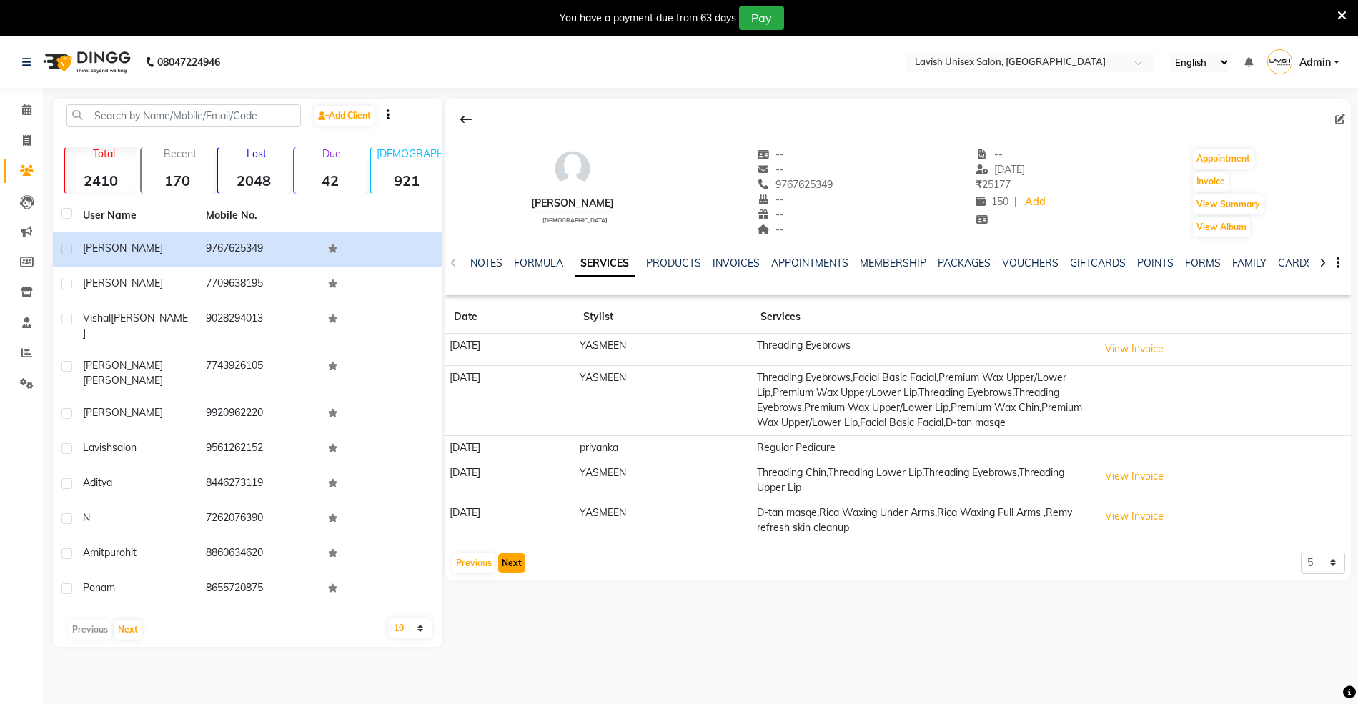
click at [510, 573] on button "Next" at bounding box center [511, 563] width 27 height 20
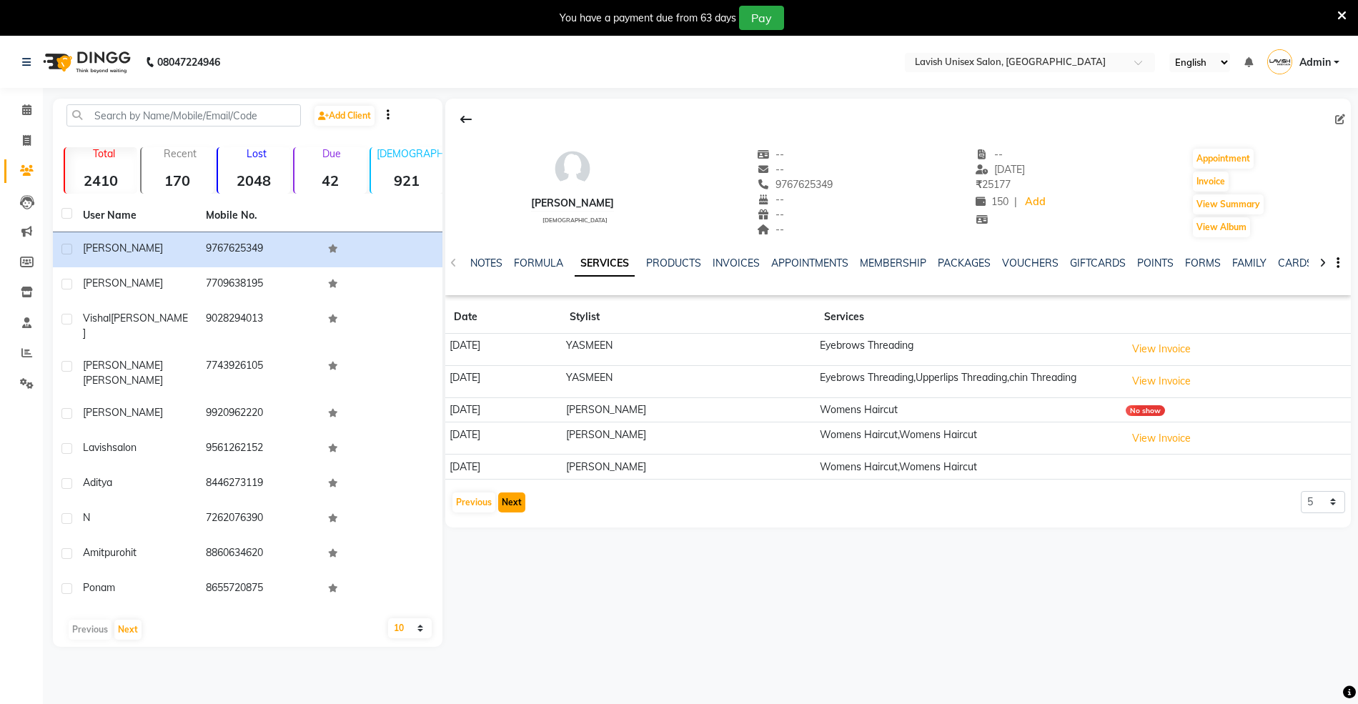
click at [512, 509] on button "Next" at bounding box center [511, 502] width 27 height 20
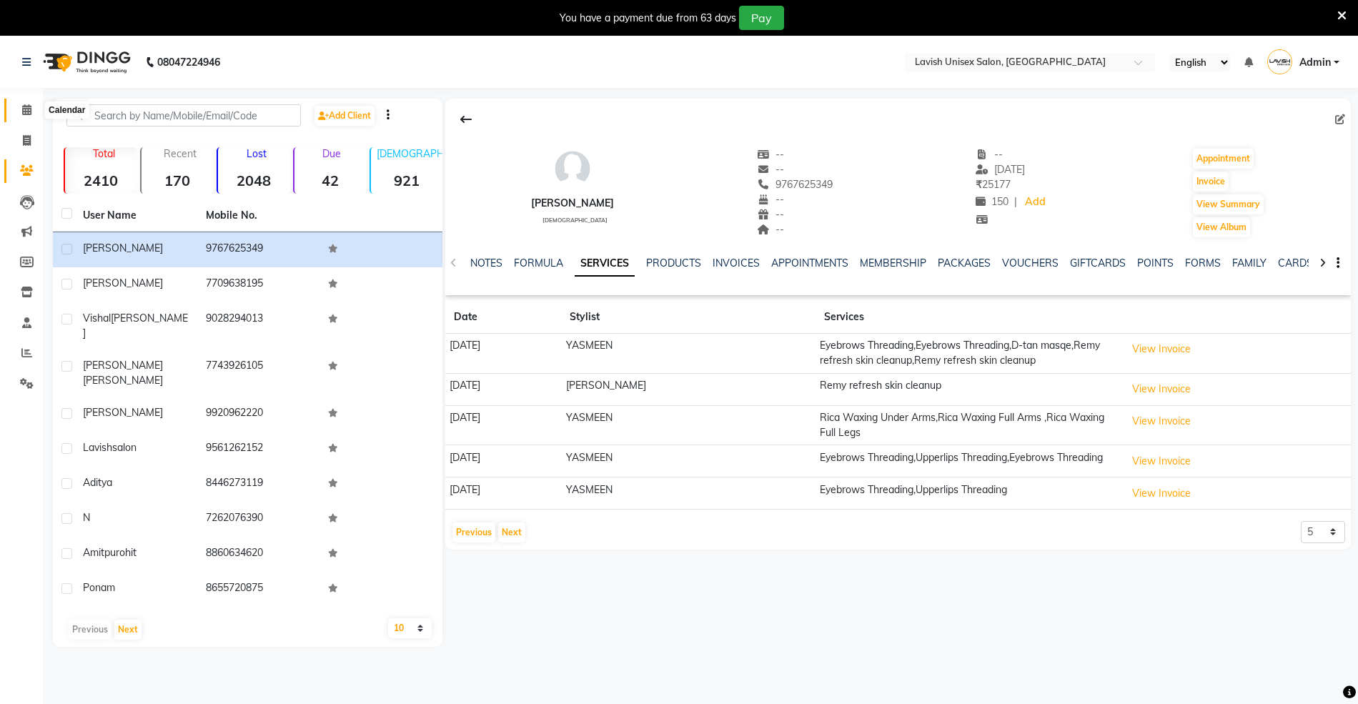
click at [26, 109] on icon at bounding box center [26, 109] width 9 height 11
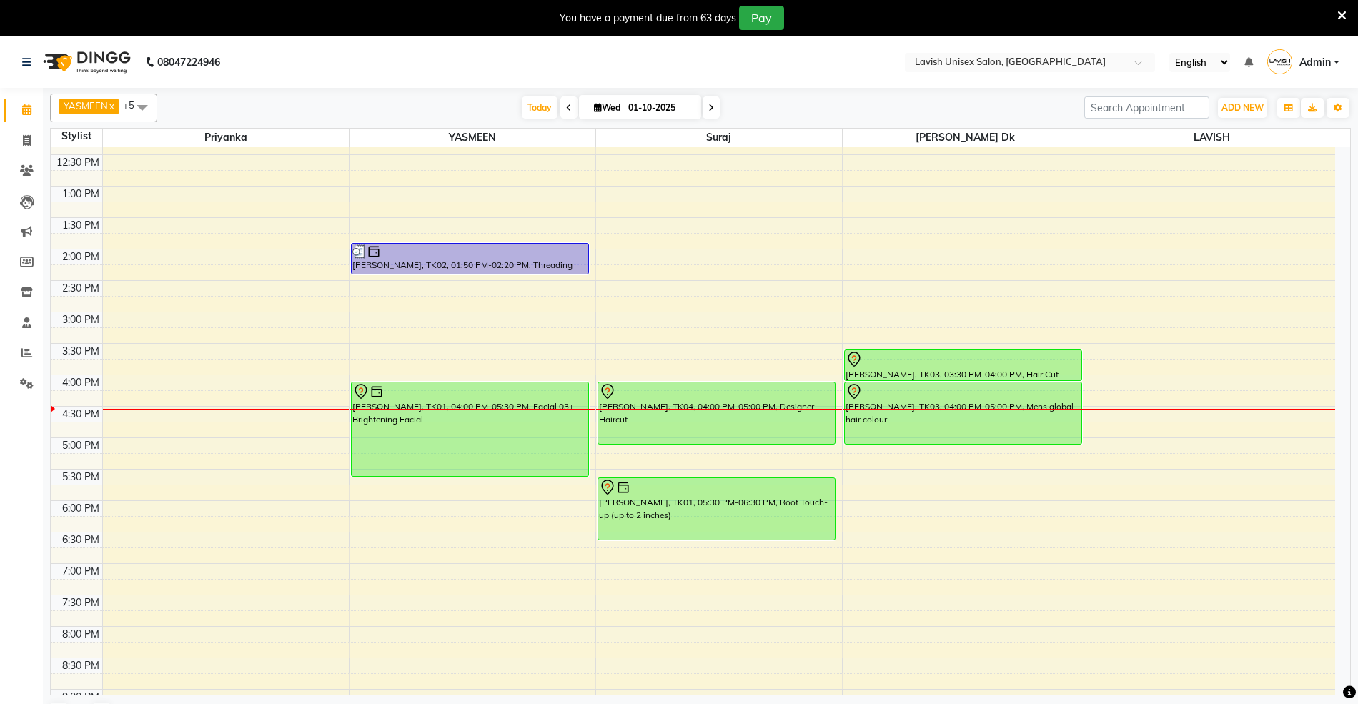
scroll to position [254, 0]
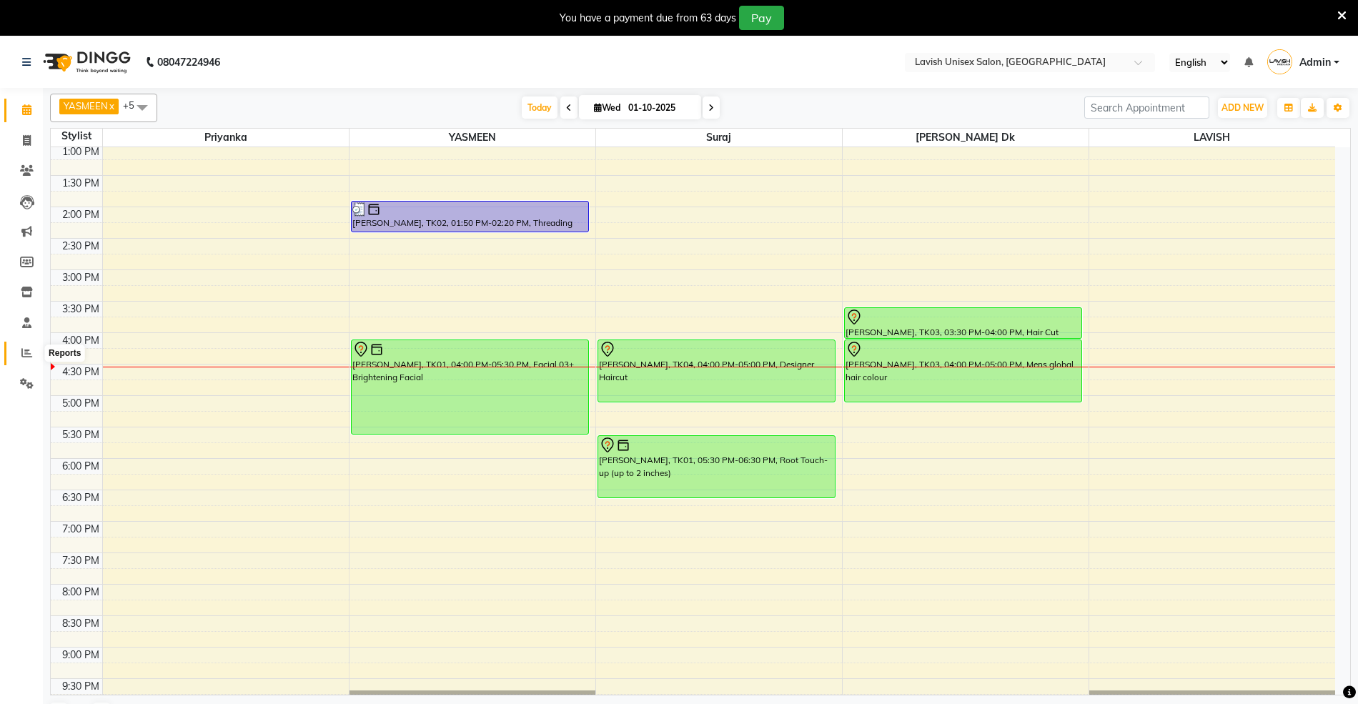
click at [23, 350] on icon at bounding box center [26, 352] width 11 height 11
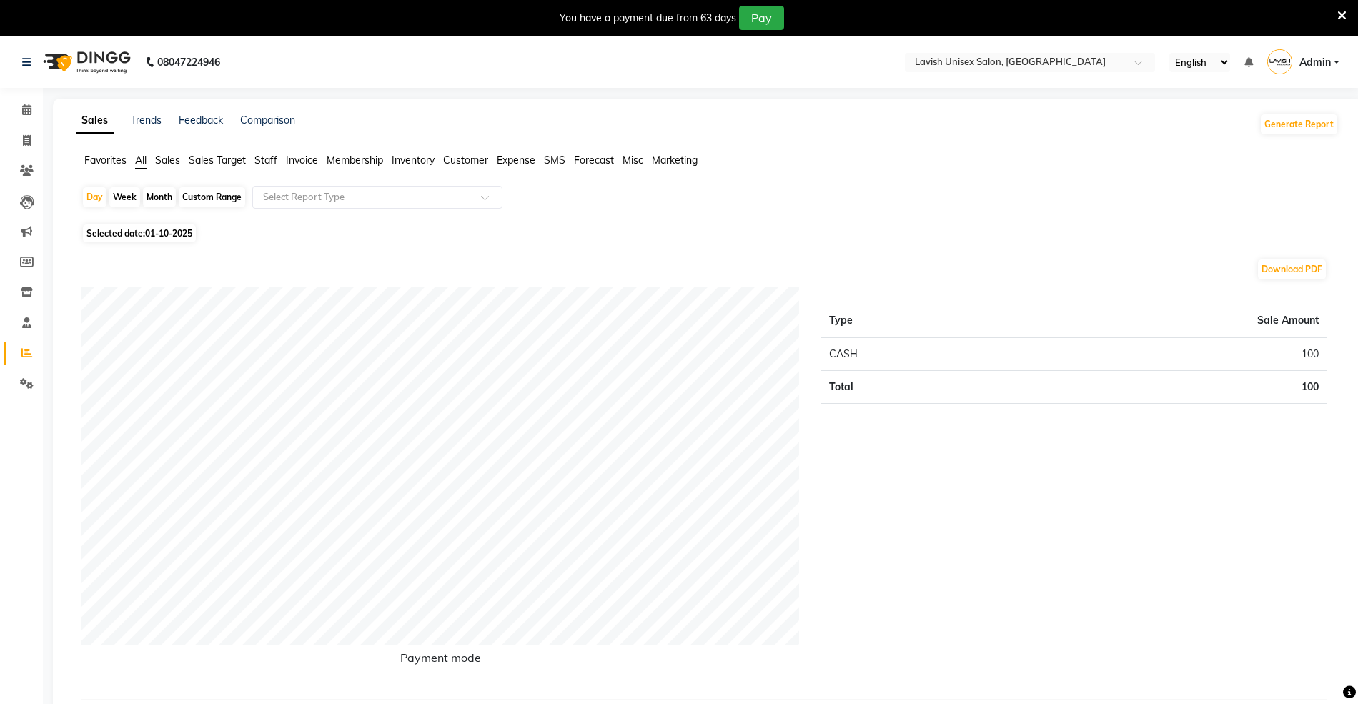
click at [155, 197] on div "Month" at bounding box center [159, 197] width 33 height 20
select select "10"
select select "2025"
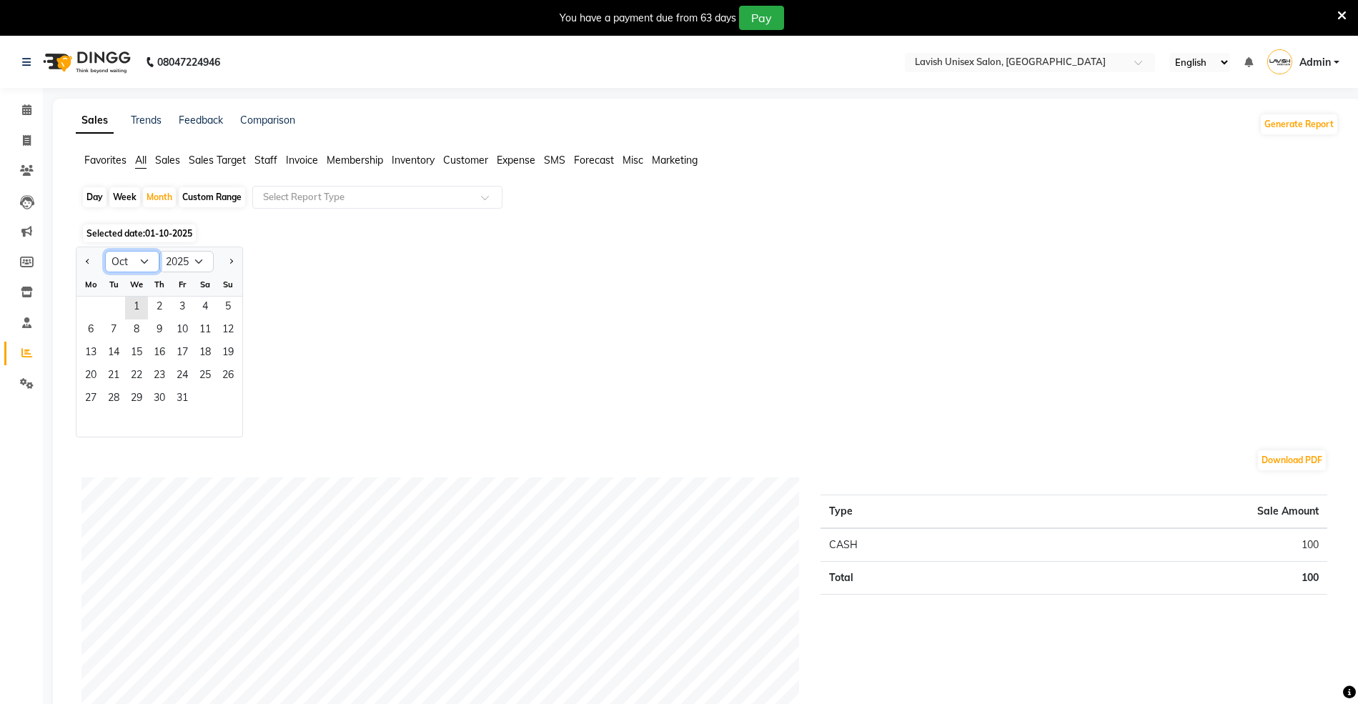
click at [144, 264] on select "Jan Feb Mar Apr May Jun [DATE] Aug Sep Oct Nov Dec" at bounding box center [132, 261] width 54 height 21
select select "9"
click at [105, 251] on select "Jan Feb Mar Apr May Jun [DATE] Aug Sep Oct Nov Dec" at bounding box center [132, 261] width 54 height 21
click at [94, 310] on span "1" at bounding box center [90, 308] width 23 height 23
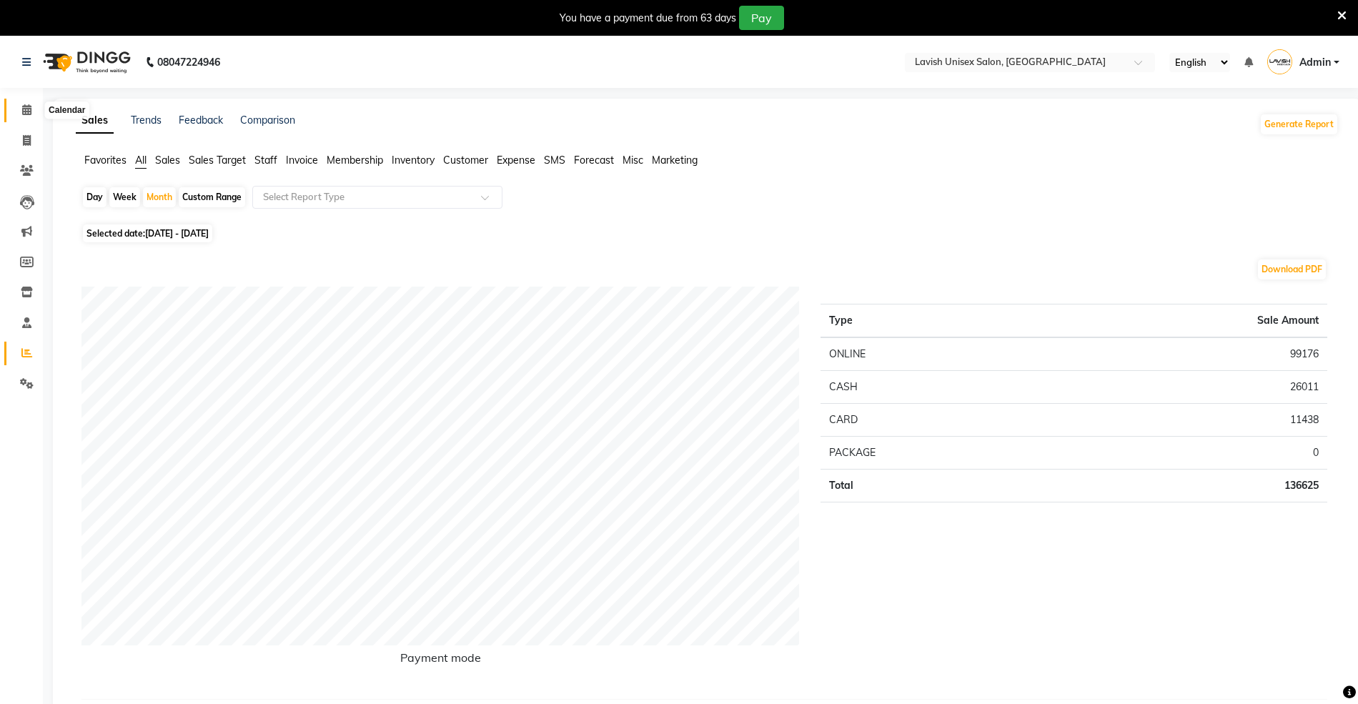
click at [24, 110] on icon at bounding box center [26, 109] width 9 height 11
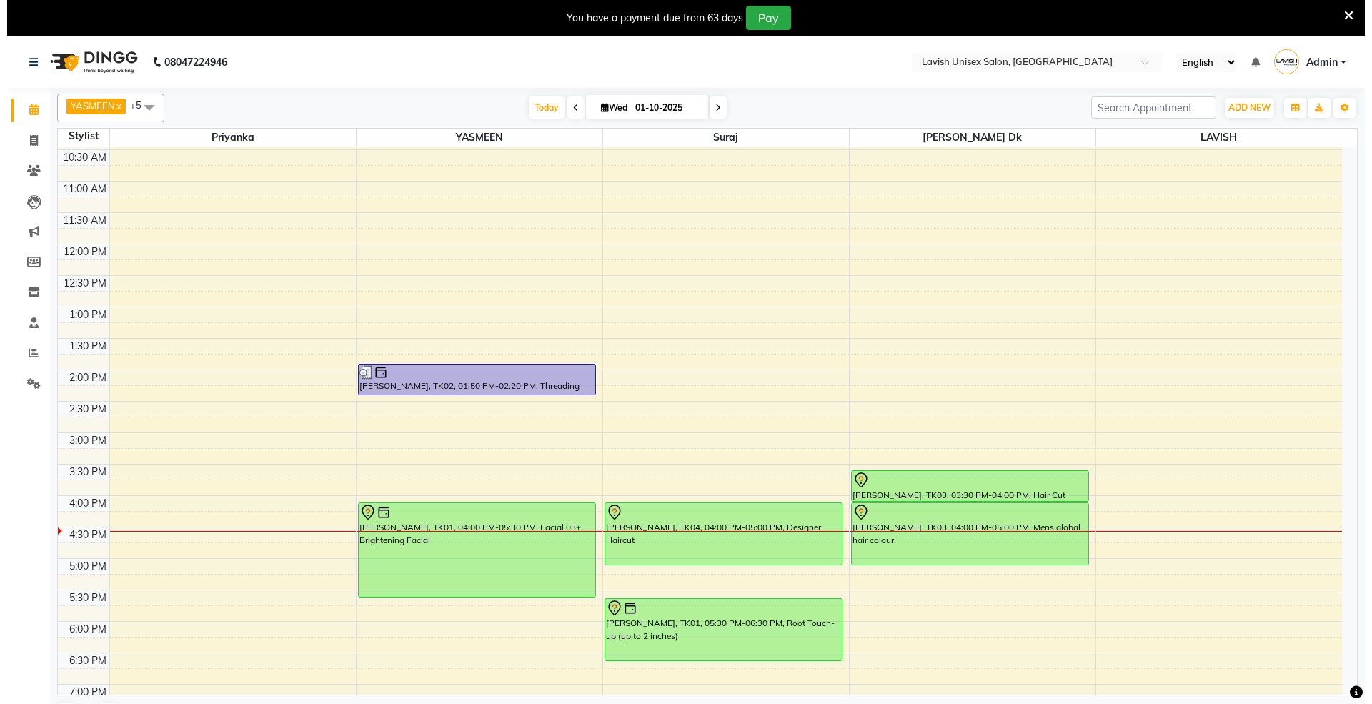
scroll to position [190, 0]
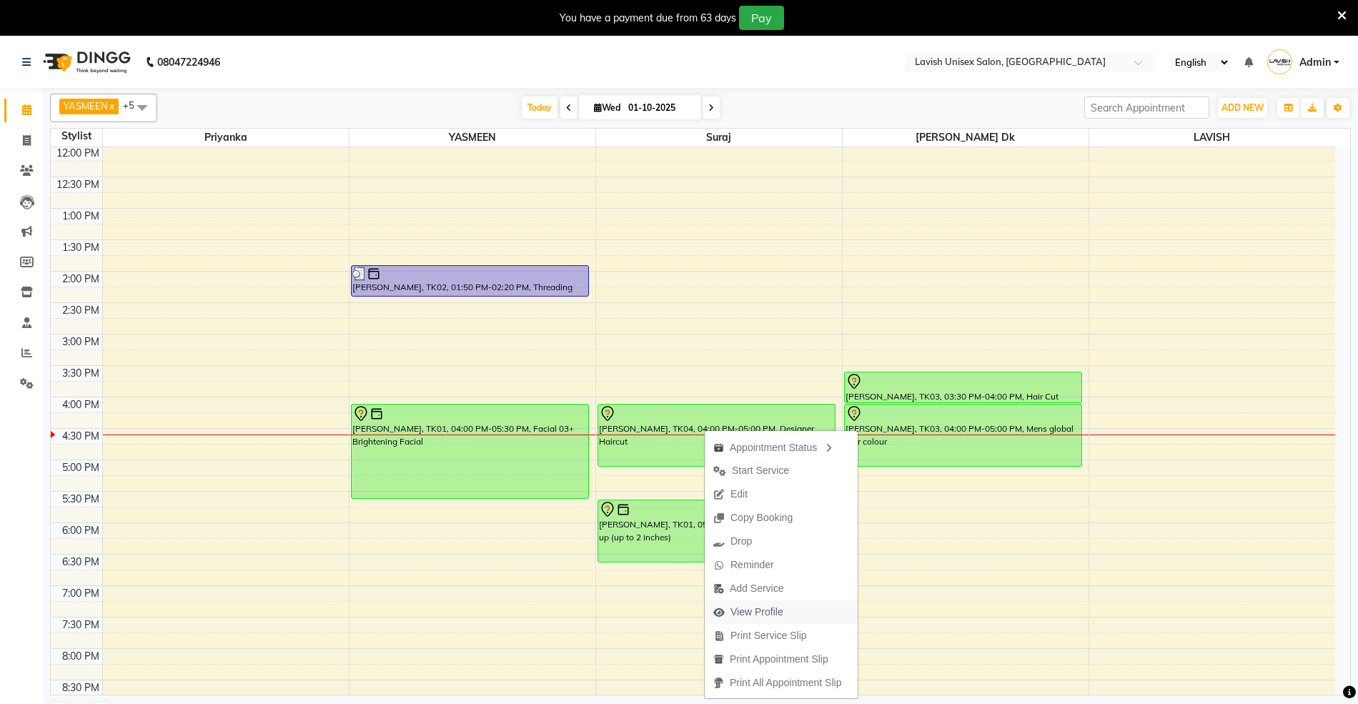
click at [770, 610] on span "View Profile" at bounding box center [756, 612] width 53 height 15
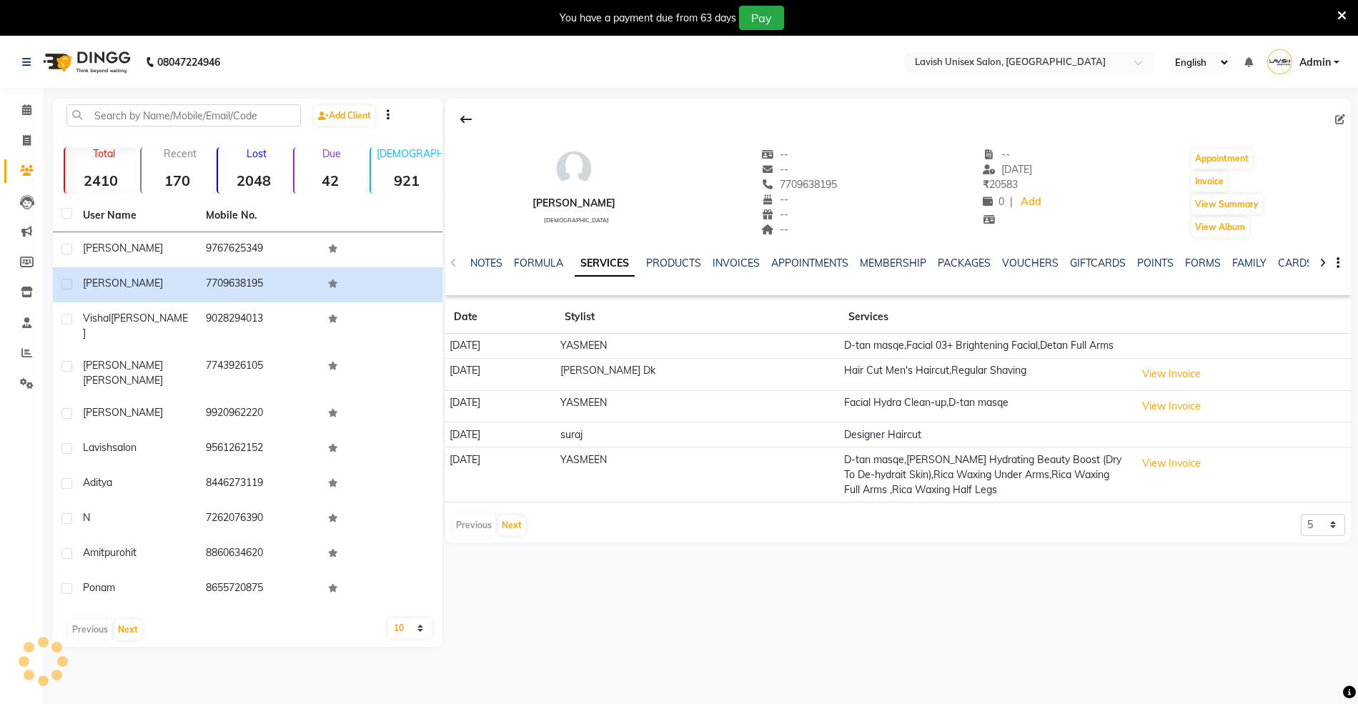
click at [1084, 354] on td "D-tan masqe,Facial 03+ Brightening Facial,Detan Full Arms" at bounding box center [986, 346] width 292 height 25
click at [1148, 382] on button "View Invoice" at bounding box center [1170, 374] width 71 height 22
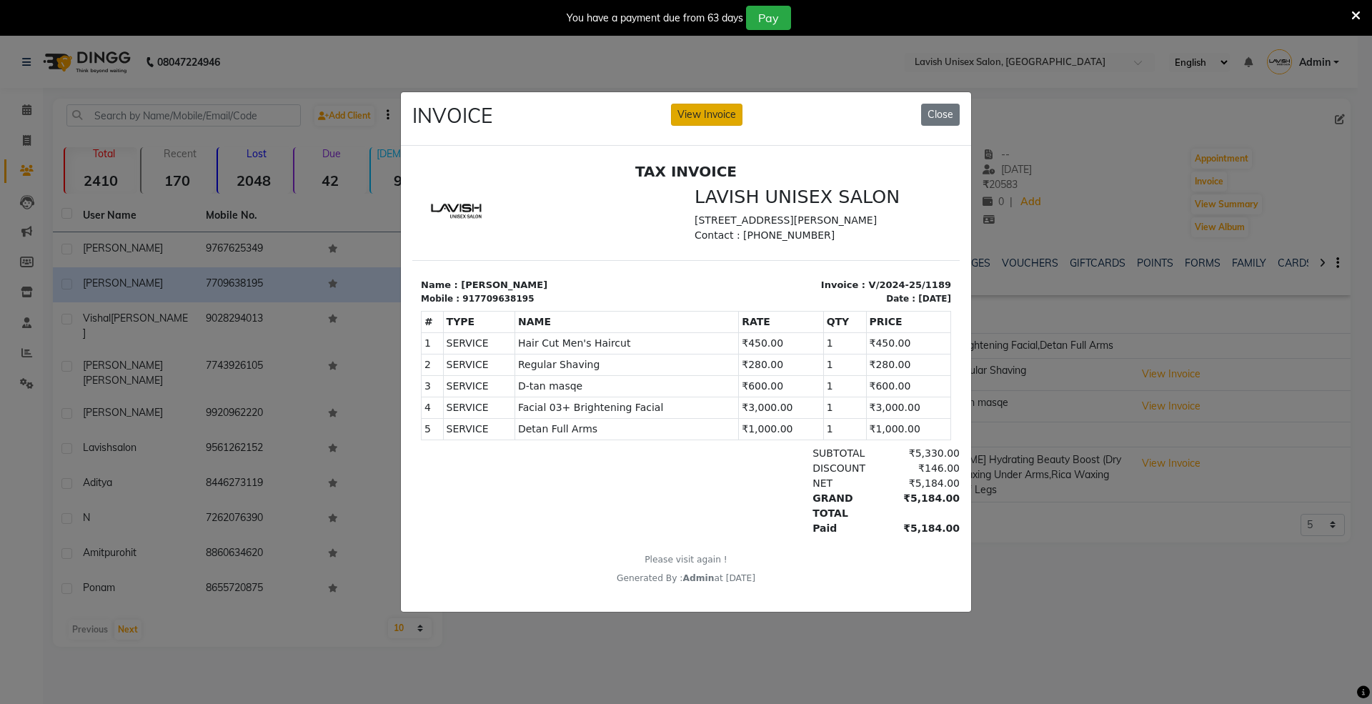
click at [712, 104] on button "View Invoice" at bounding box center [706, 115] width 71 height 22
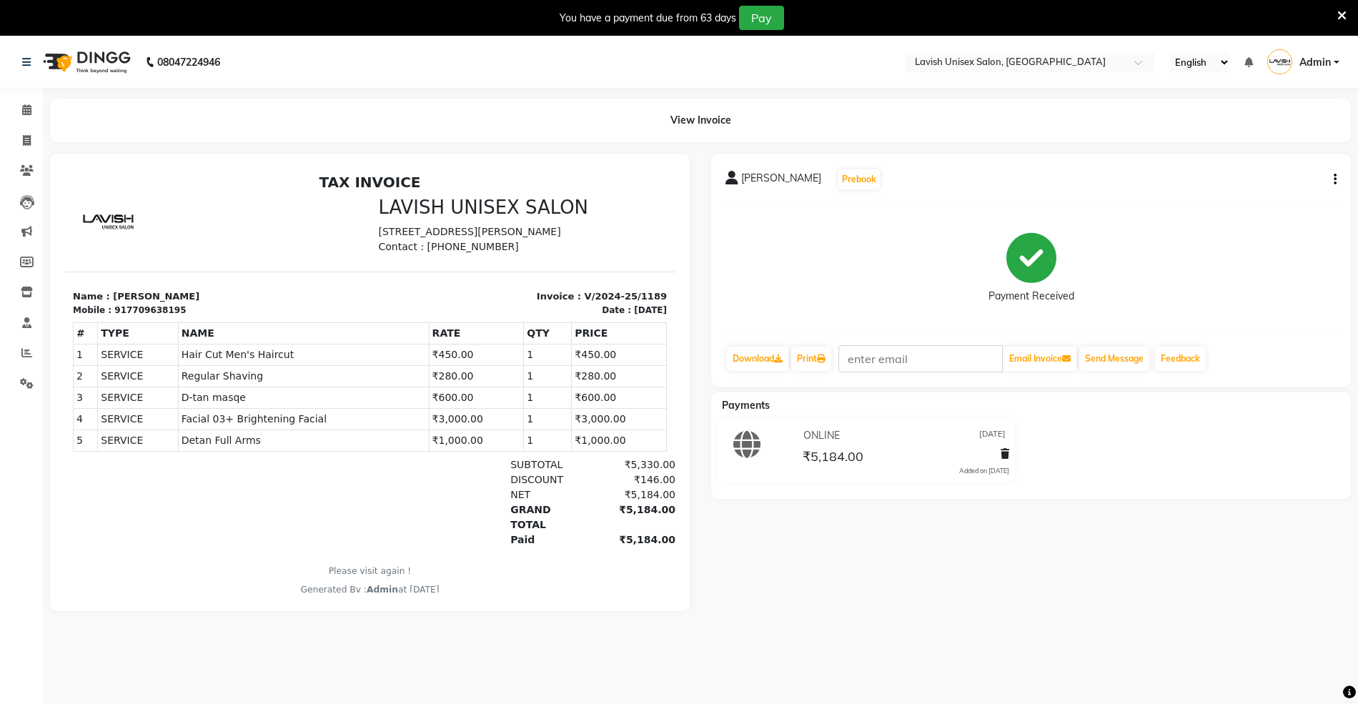
click at [1336, 179] on icon "button" at bounding box center [1334, 179] width 3 height 1
click at [1252, 193] on div "Edit Invoice" at bounding box center [1263, 197] width 98 height 18
select select "service"
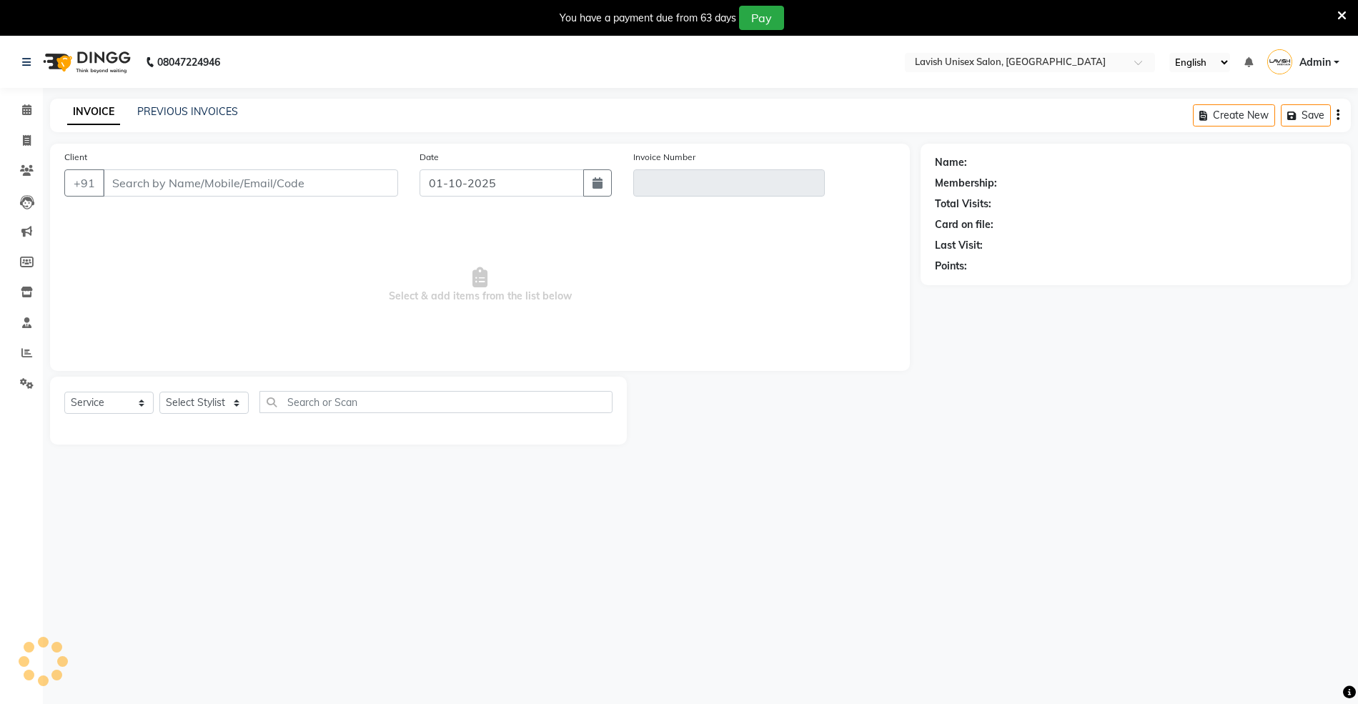
scroll to position [36, 0]
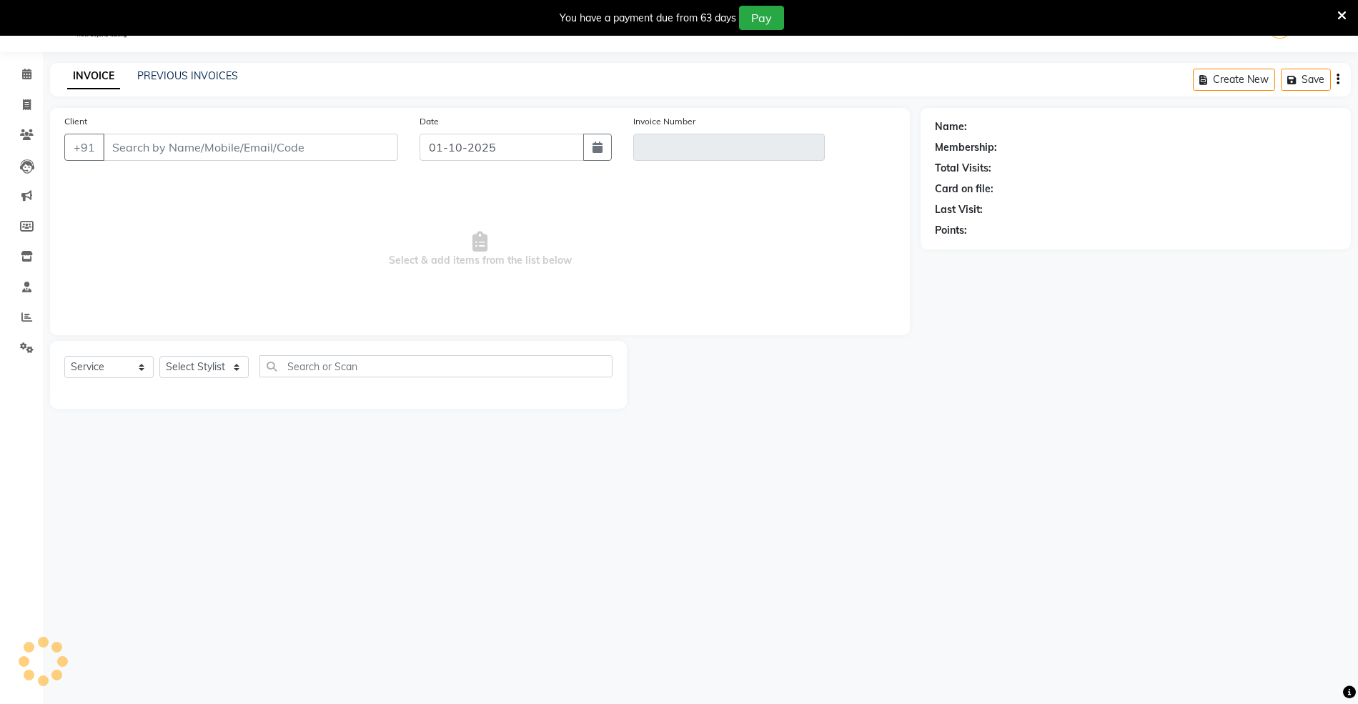
type input "7709638195"
type input "V/2024-25/1189"
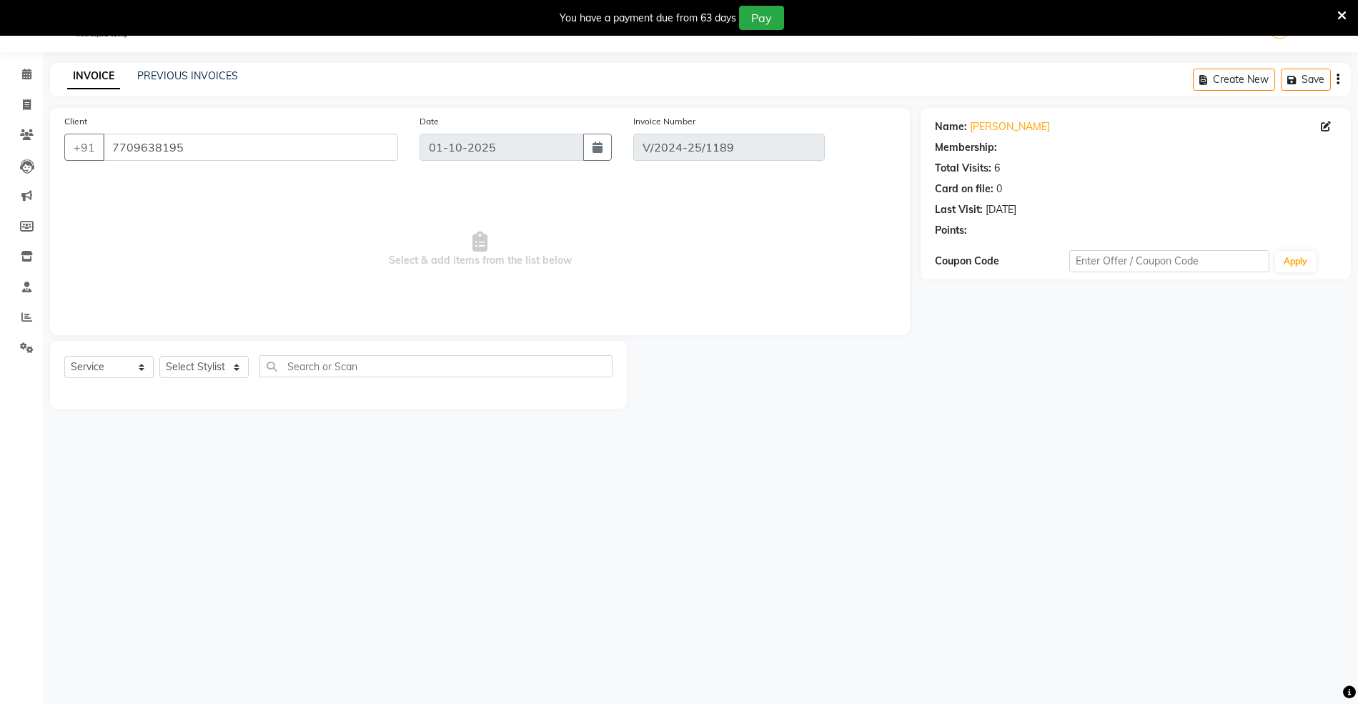
type input "[DATE]"
select select "select"
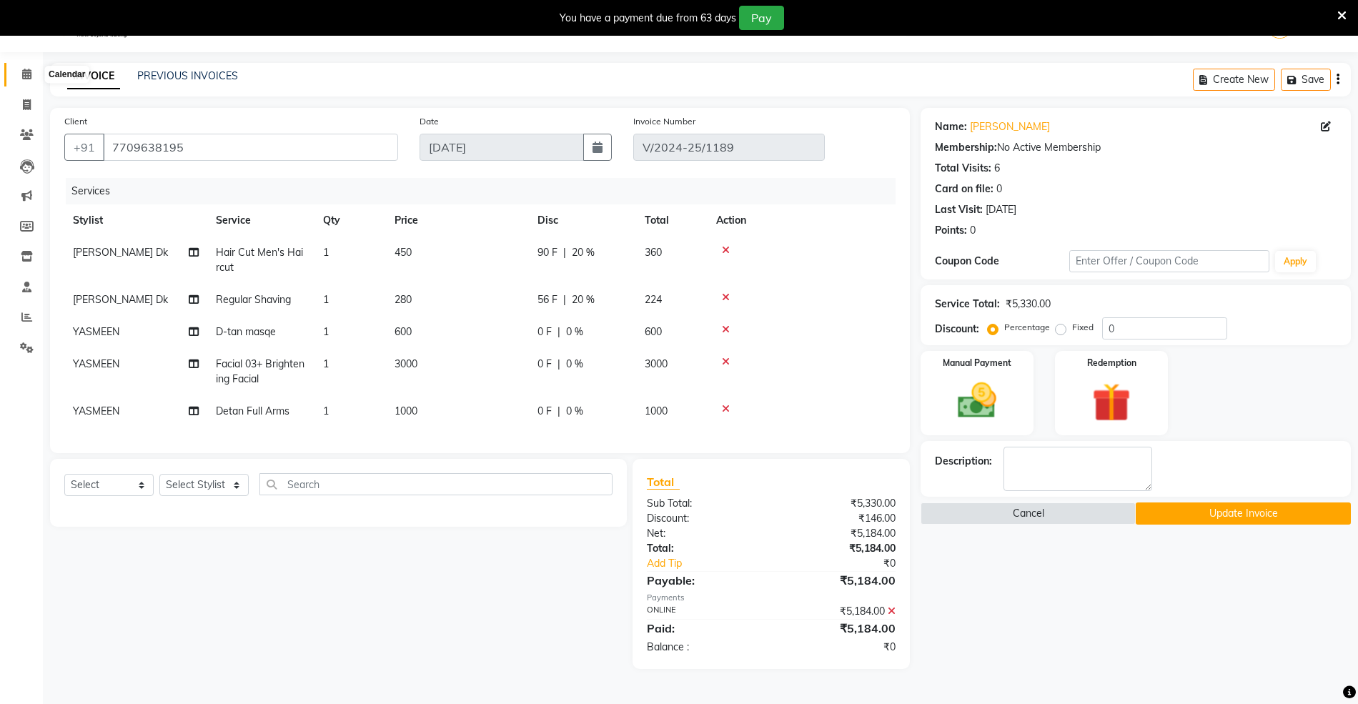
click at [24, 76] on icon at bounding box center [26, 74] width 9 height 11
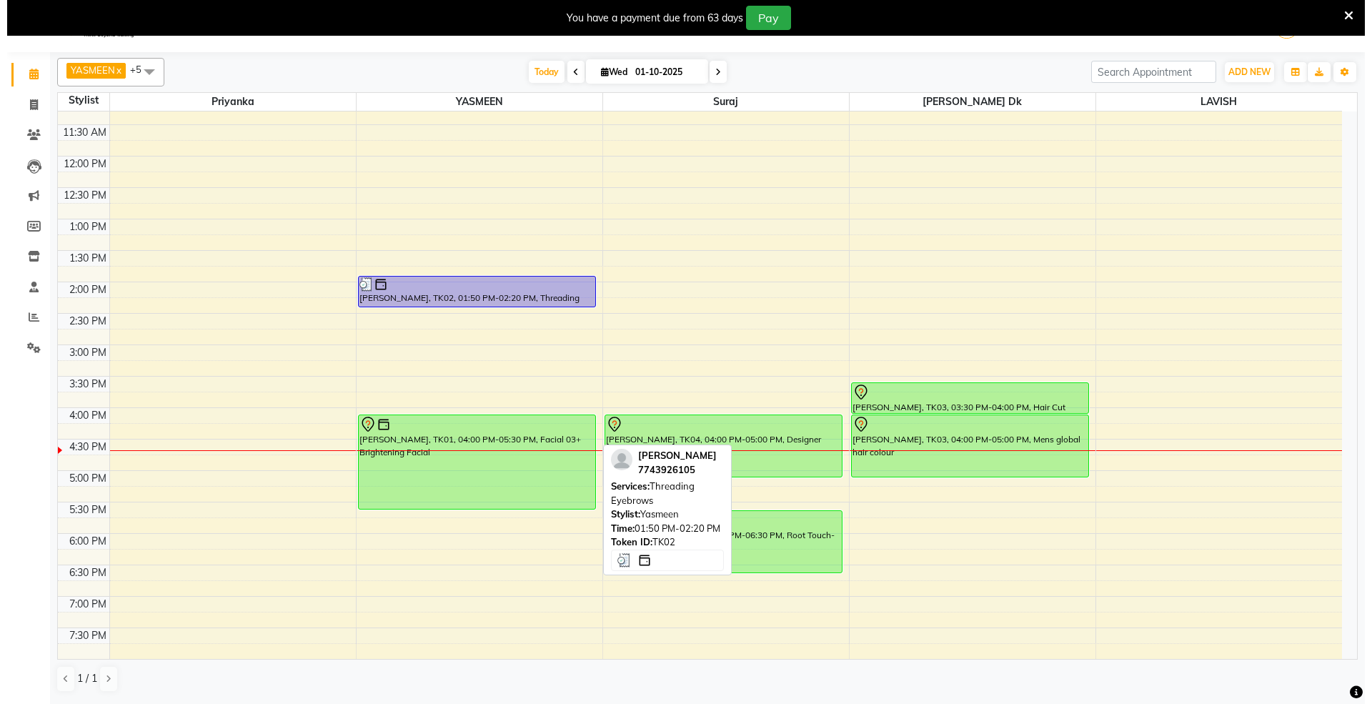
scroll to position [286, 0]
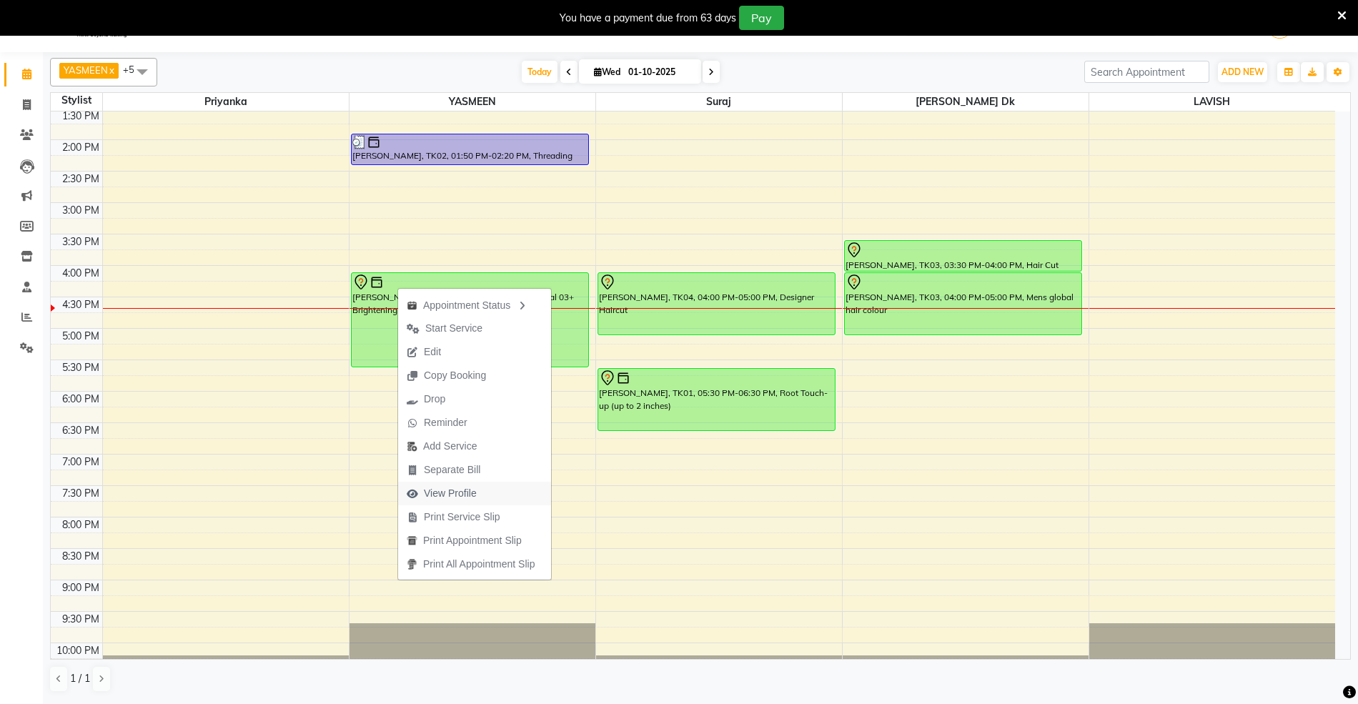
click at [436, 489] on span "View Profile" at bounding box center [450, 493] width 53 height 15
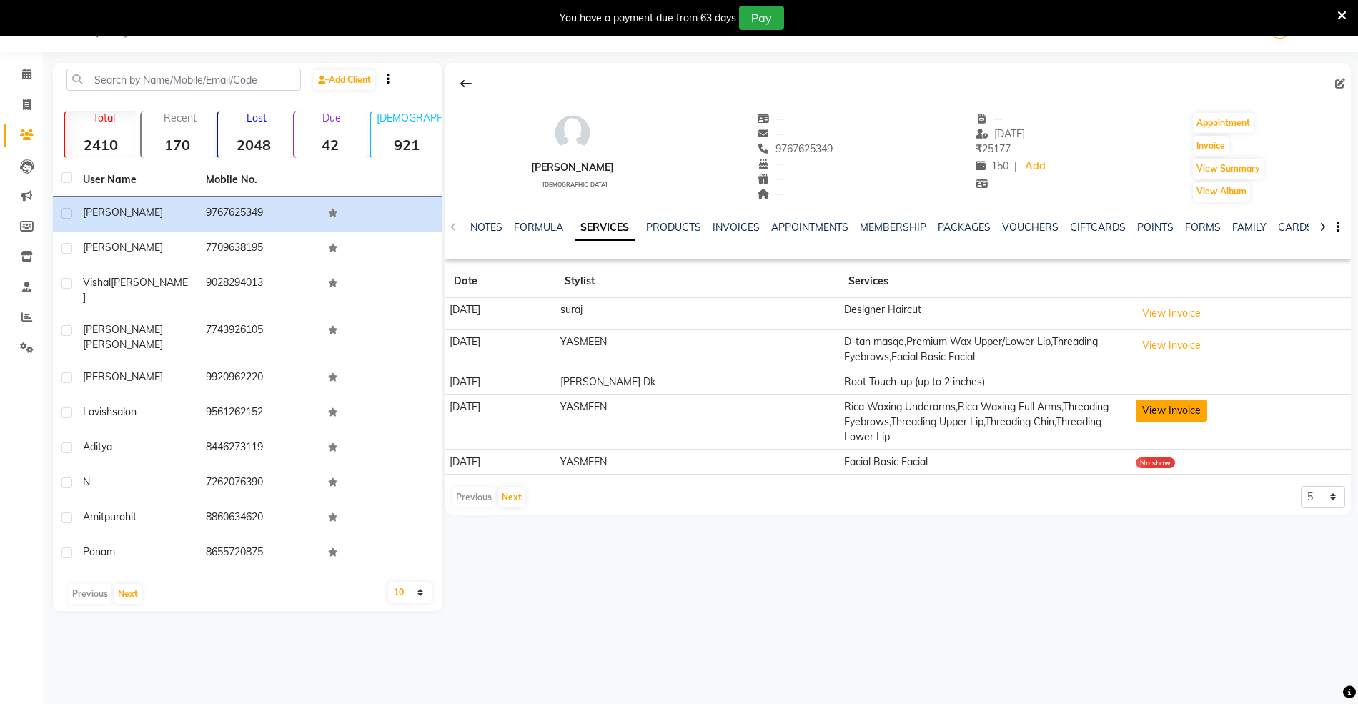
click at [1172, 406] on button "View Invoice" at bounding box center [1170, 410] width 71 height 22
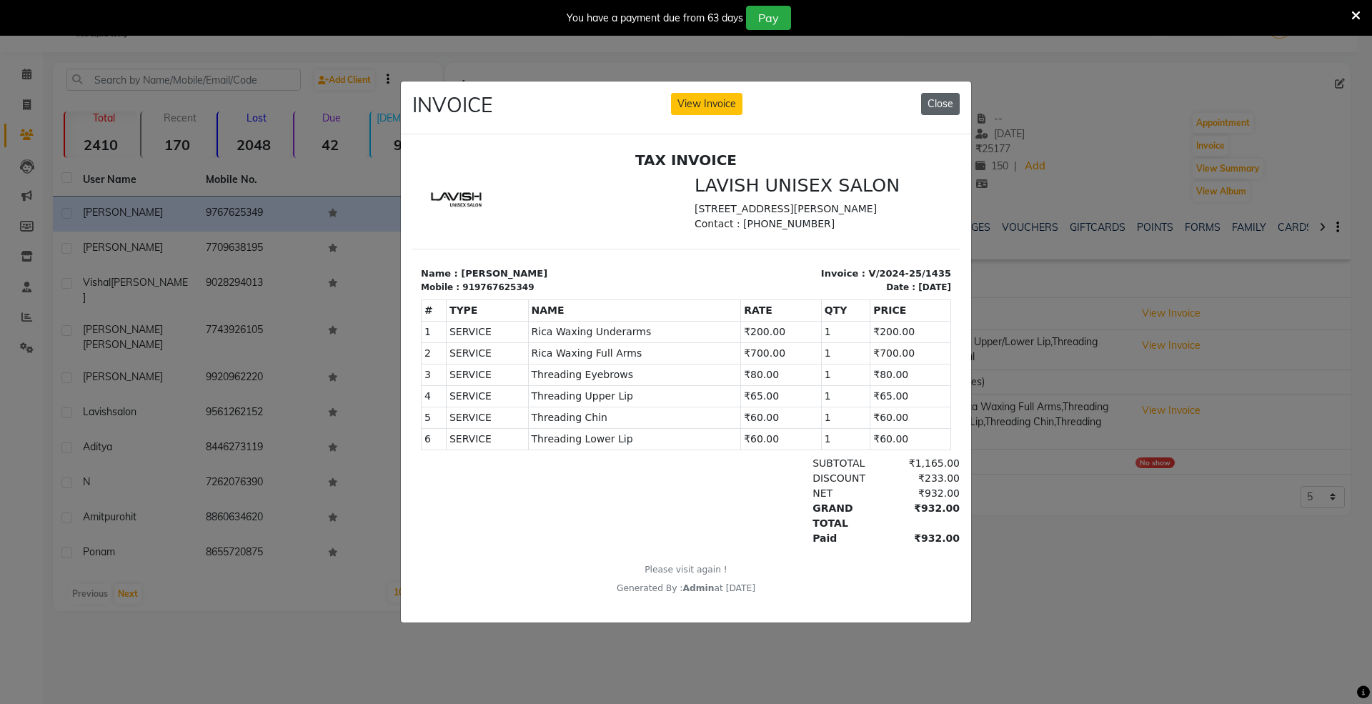
click at [935, 96] on button "Close" at bounding box center [940, 104] width 39 height 22
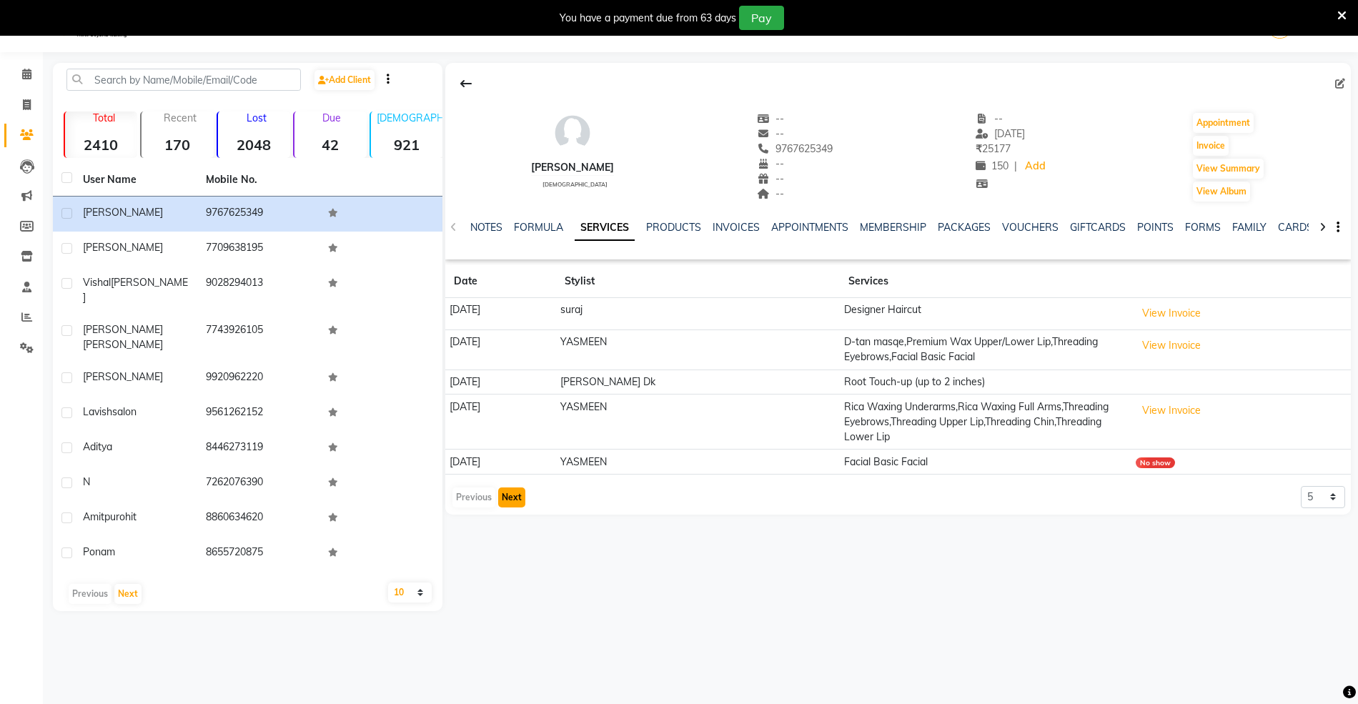
click at [502, 499] on button "Next" at bounding box center [511, 497] width 27 height 20
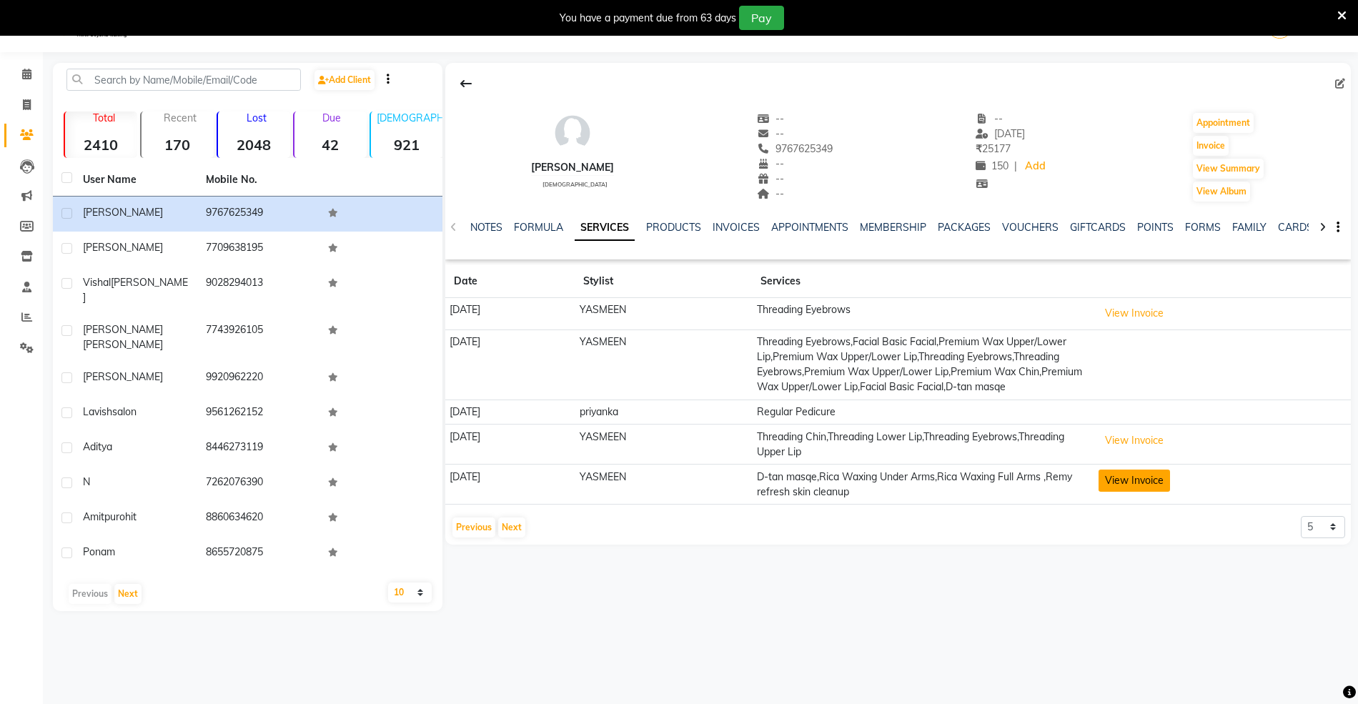
click at [1170, 492] on button "View Invoice" at bounding box center [1133, 480] width 71 height 22
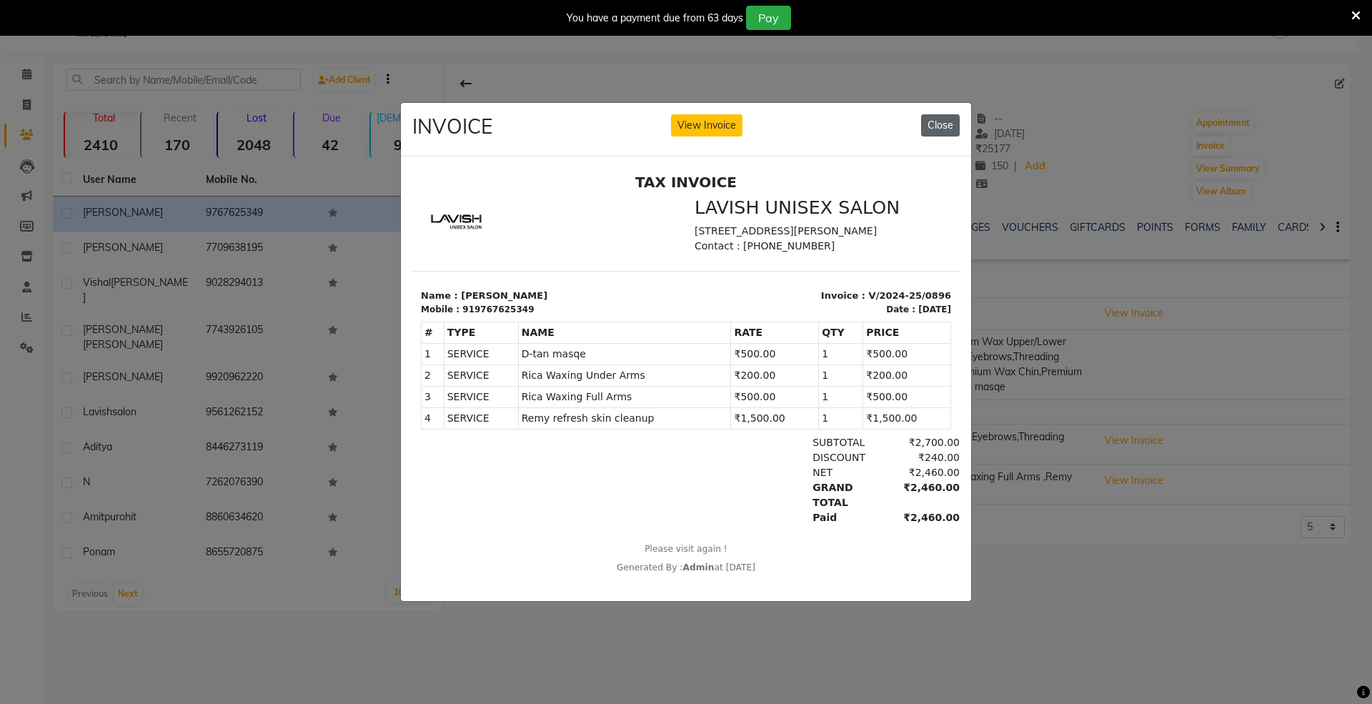
click at [955, 121] on button "Close" at bounding box center [940, 125] width 39 height 22
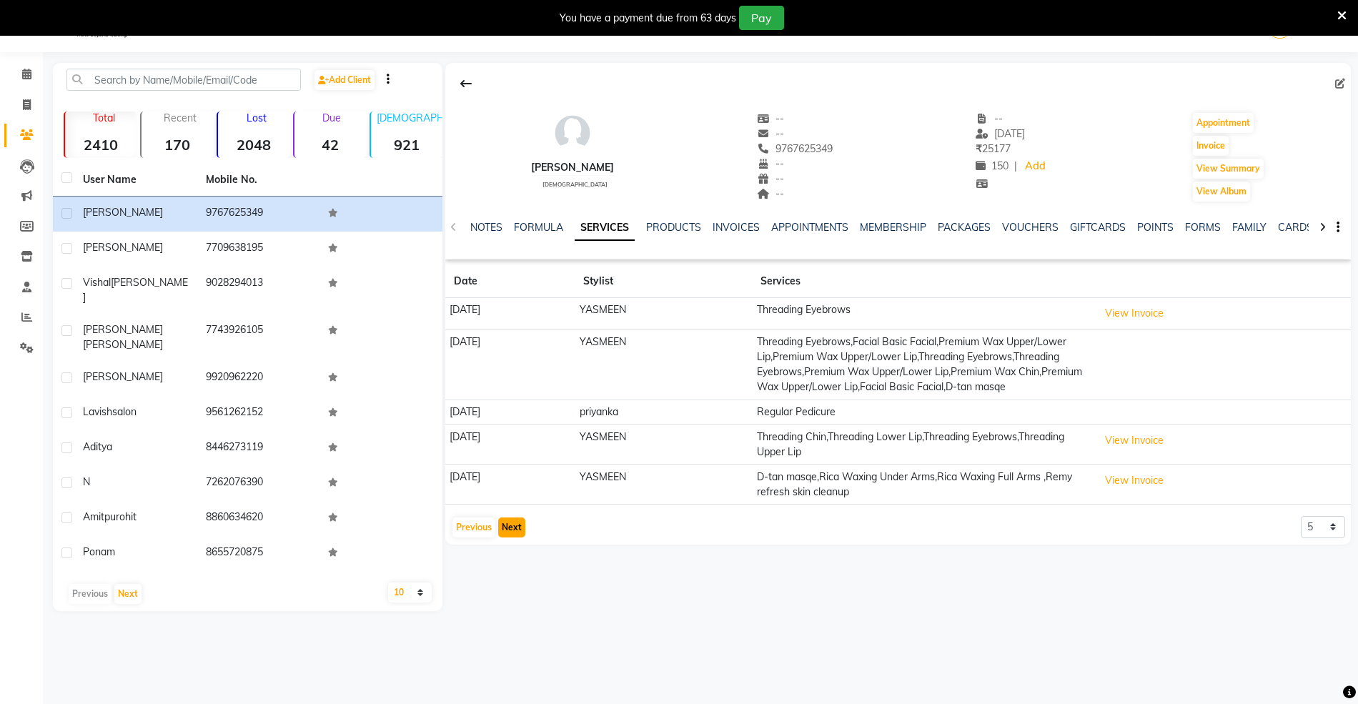
click at [504, 537] on button "Next" at bounding box center [511, 527] width 27 height 20
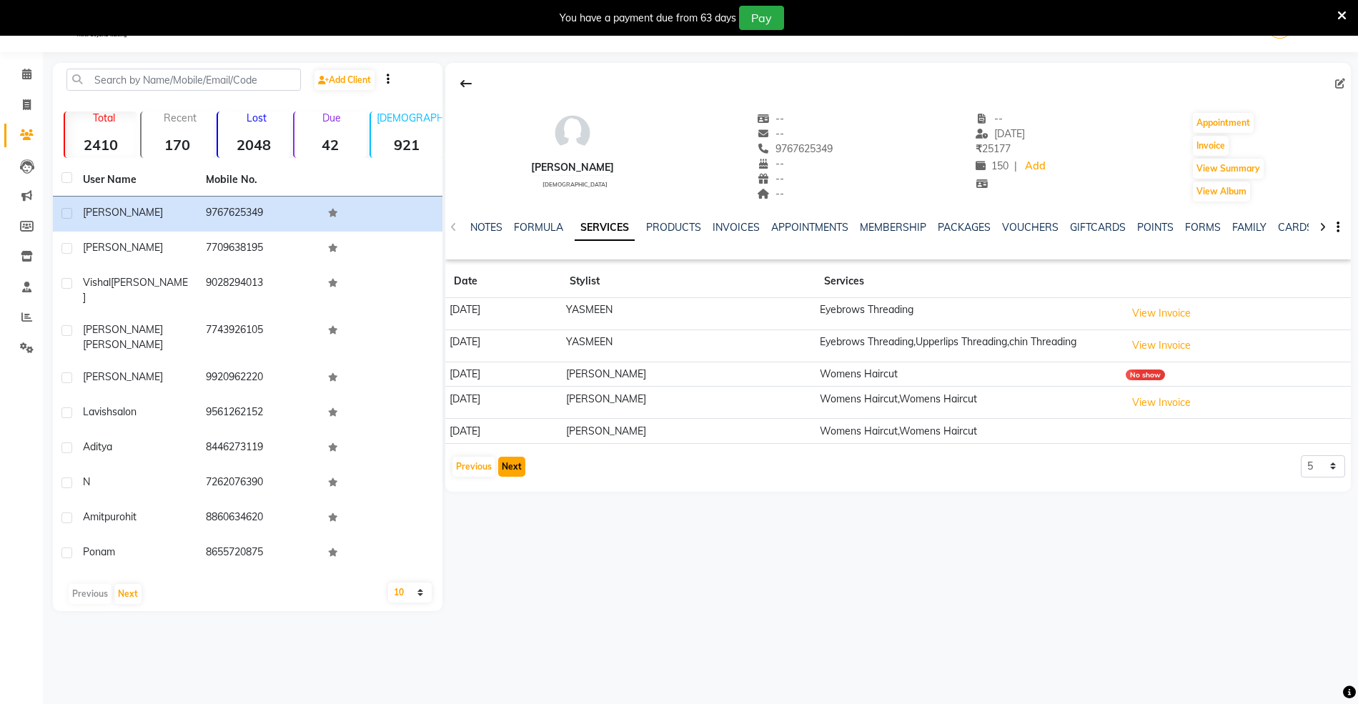
click at [506, 473] on button "Next" at bounding box center [511, 467] width 27 height 20
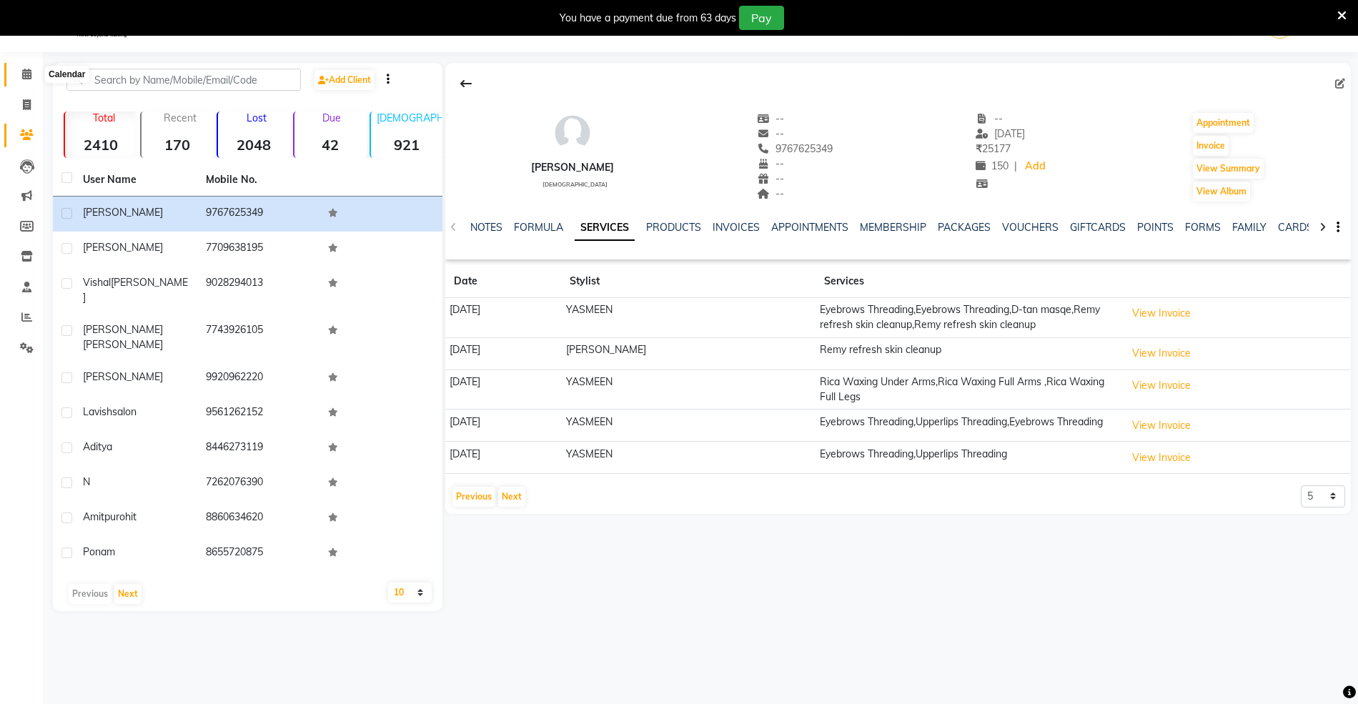
click at [22, 69] on icon at bounding box center [26, 74] width 9 height 11
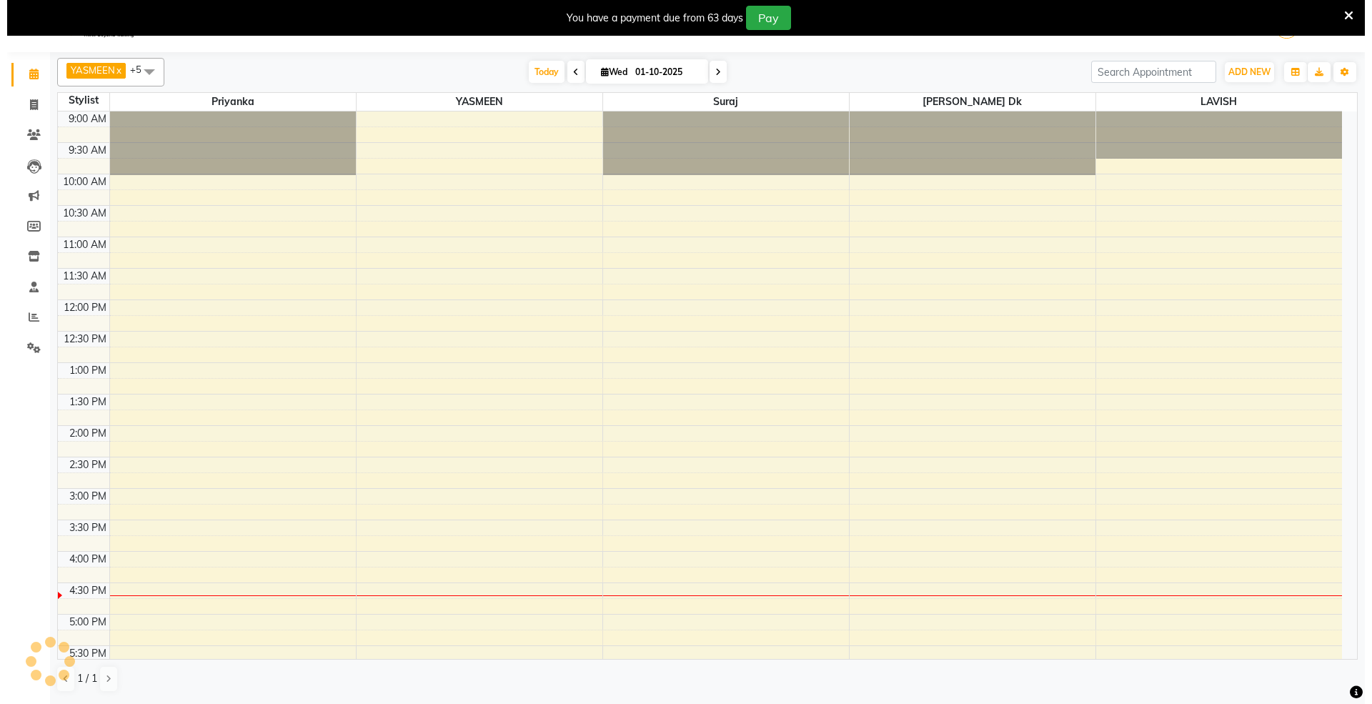
scroll to position [319, 0]
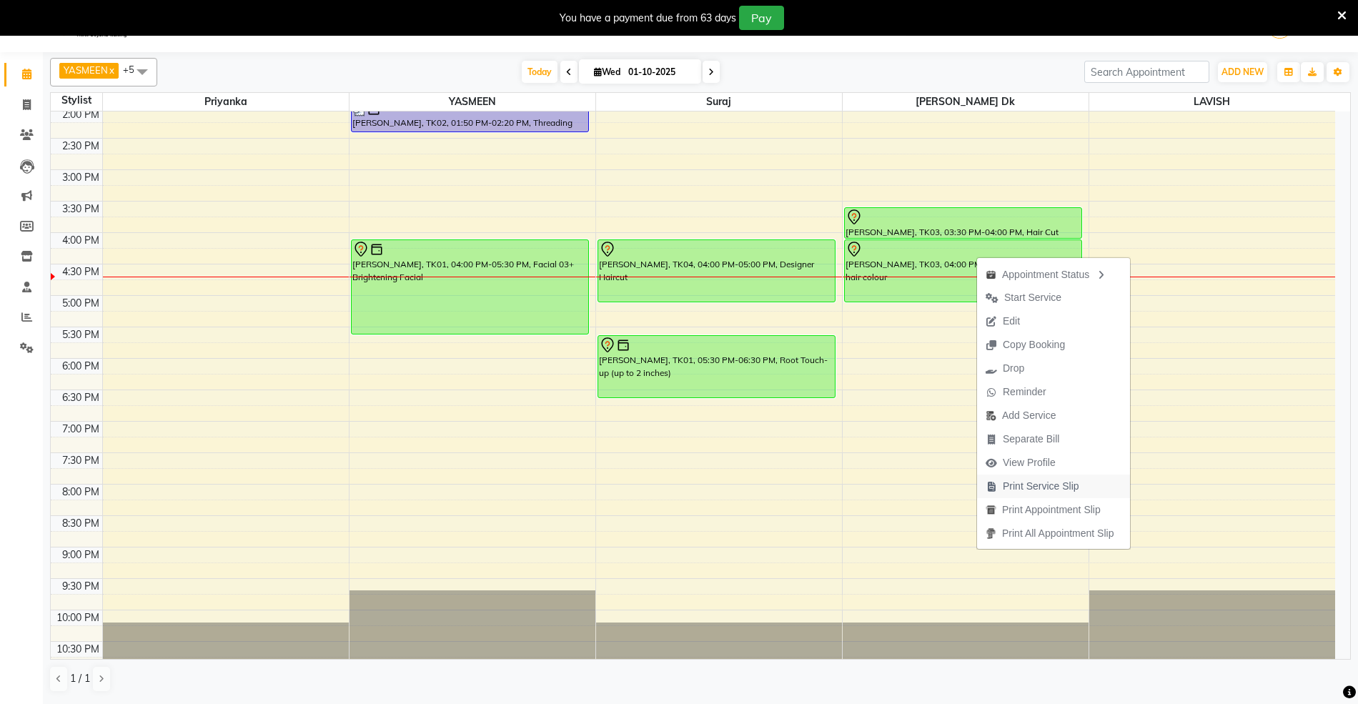
click at [1015, 487] on span "Print Service Slip" at bounding box center [1041, 486] width 76 height 15
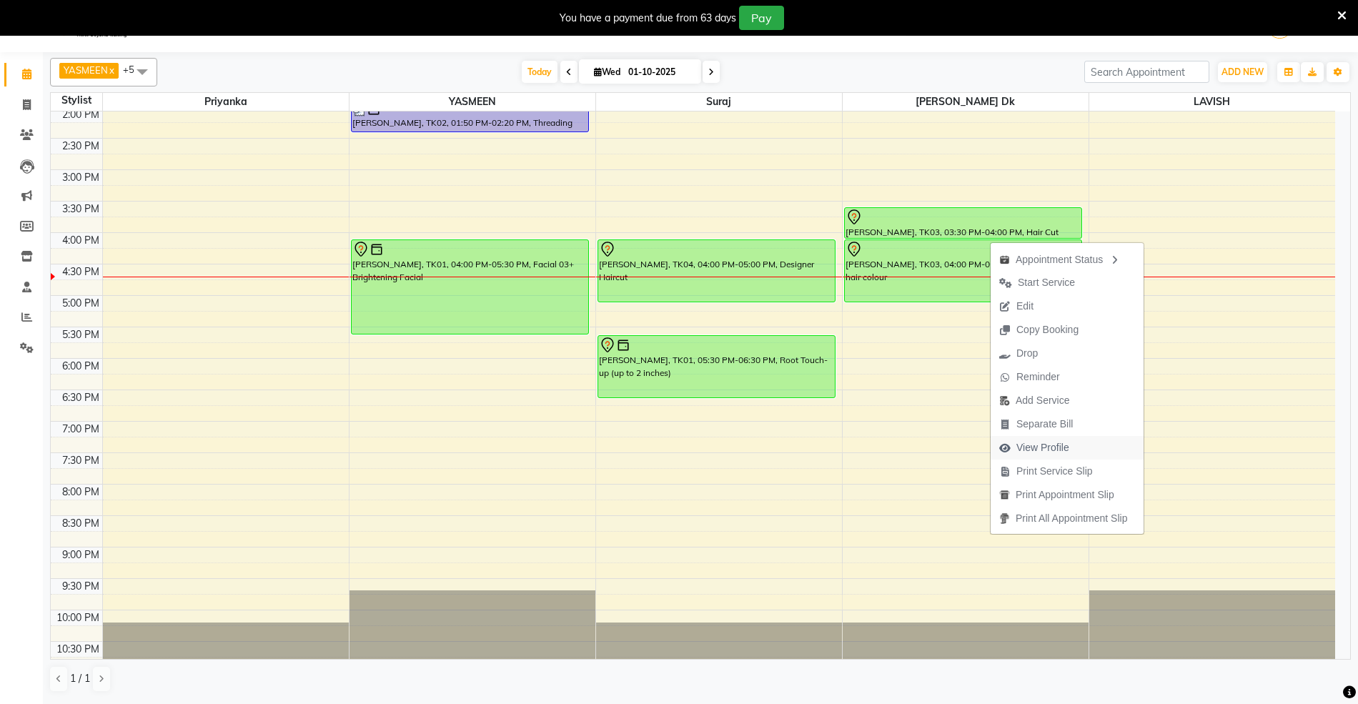
click at [1050, 447] on span "View Profile" at bounding box center [1042, 447] width 53 height 15
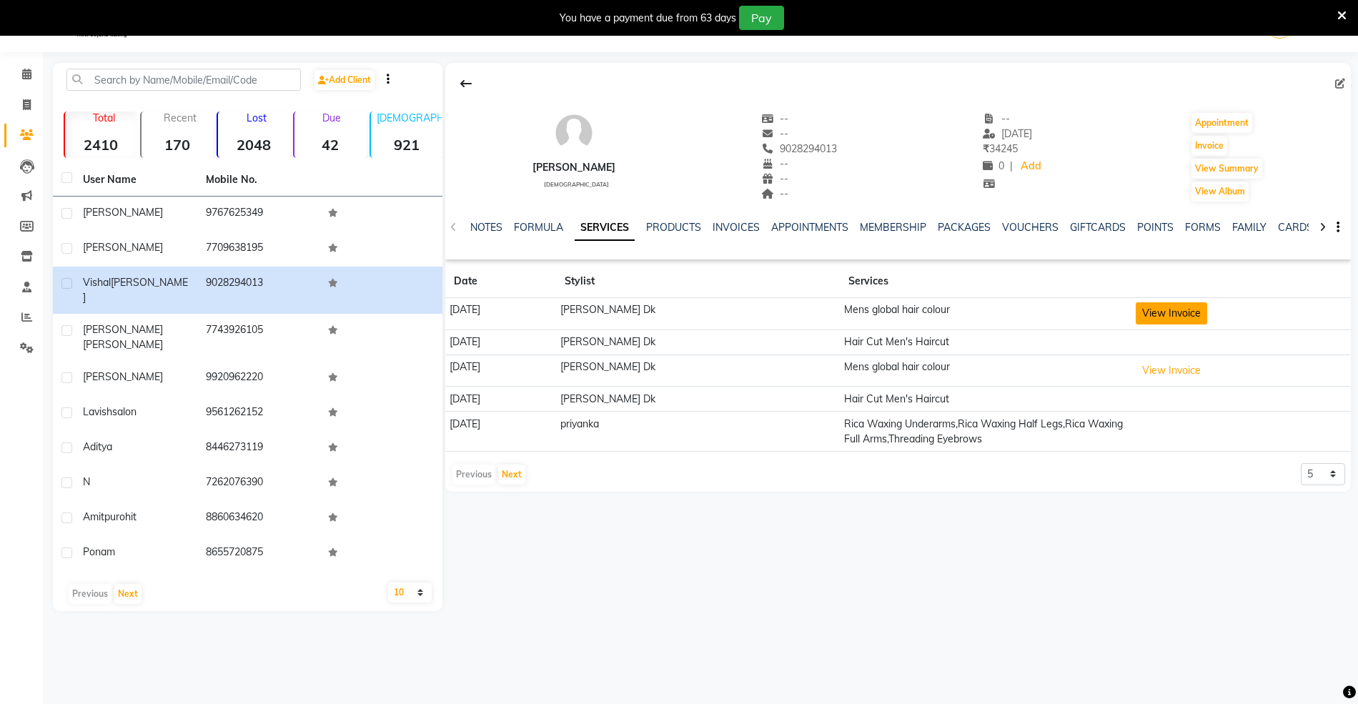
click at [1179, 315] on button "View Invoice" at bounding box center [1170, 313] width 71 height 22
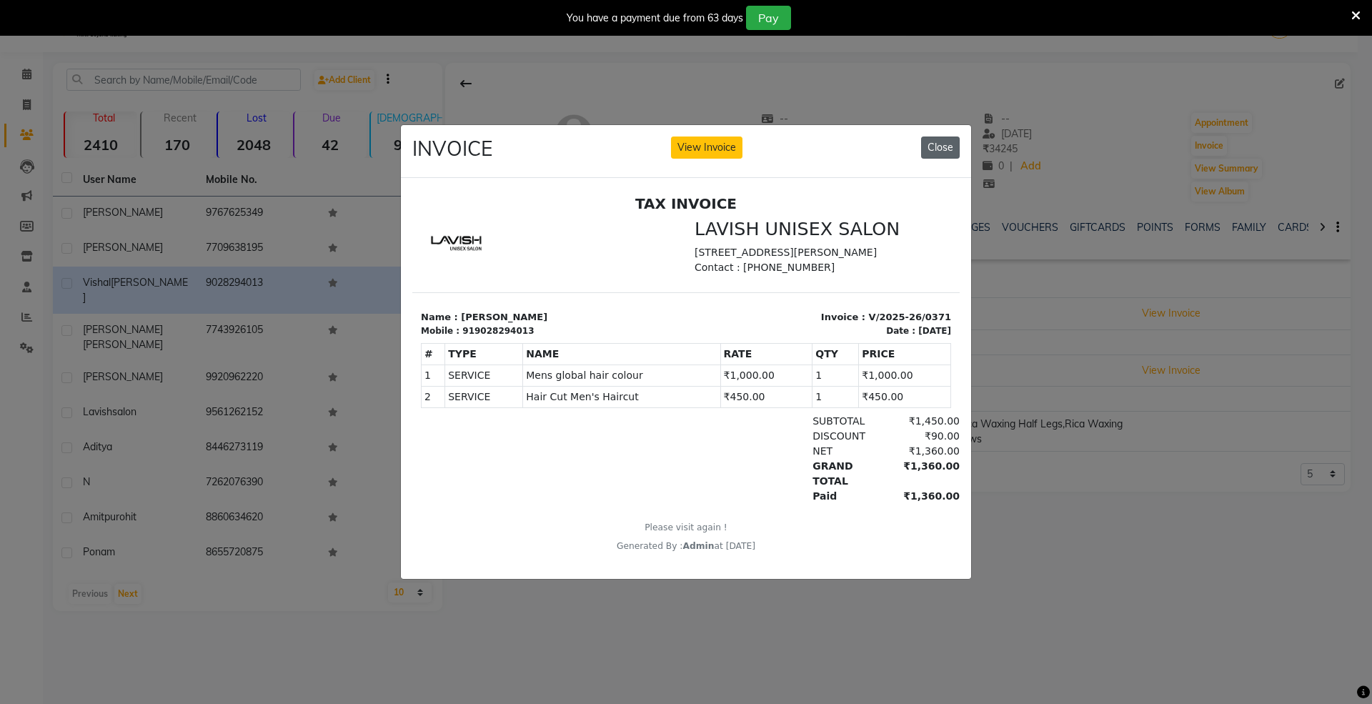
click at [940, 140] on button "Close" at bounding box center [940, 147] width 39 height 22
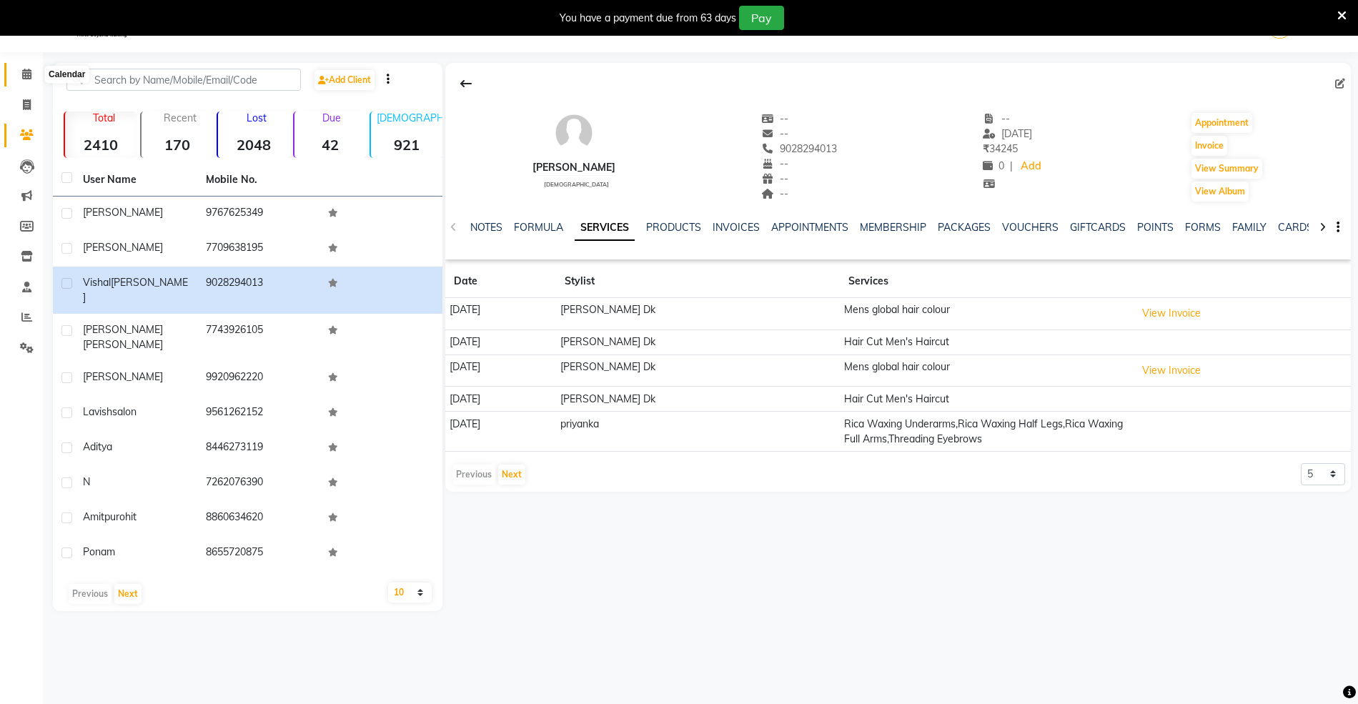
click at [22, 73] on icon at bounding box center [26, 74] width 9 height 11
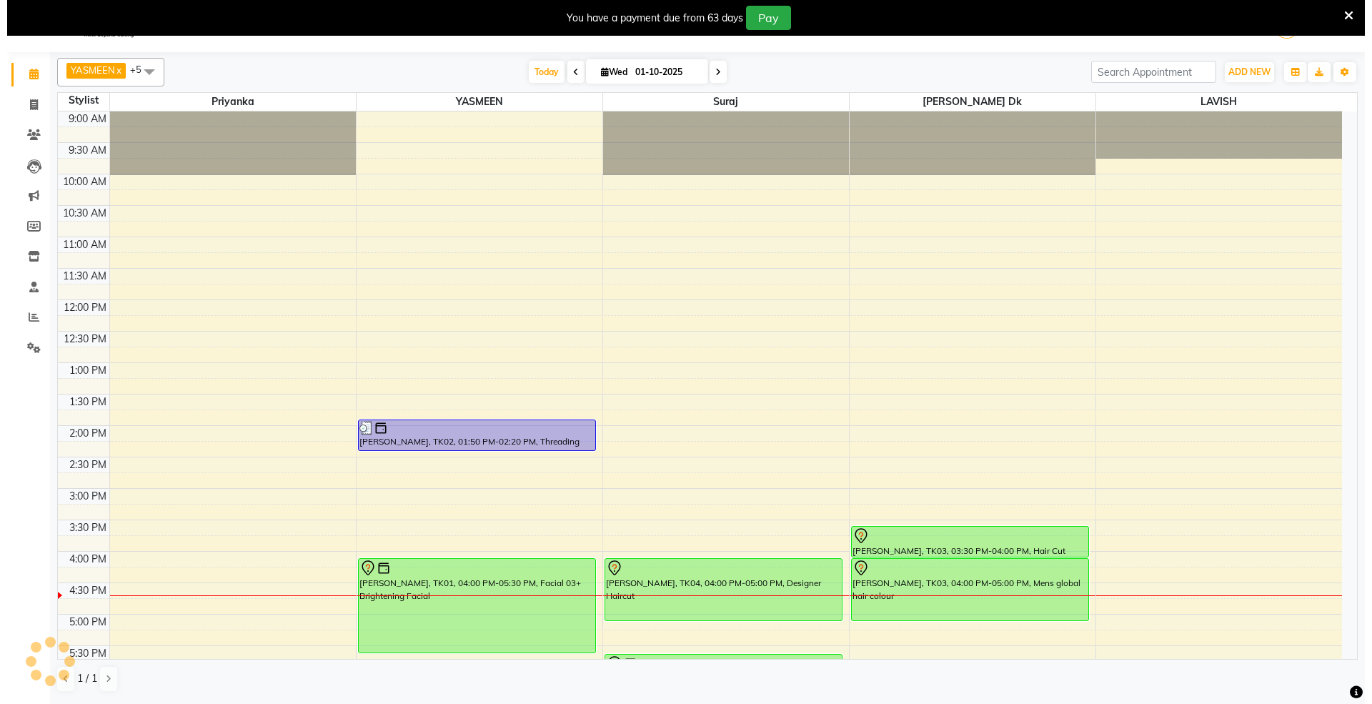
scroll to position [319, 0]
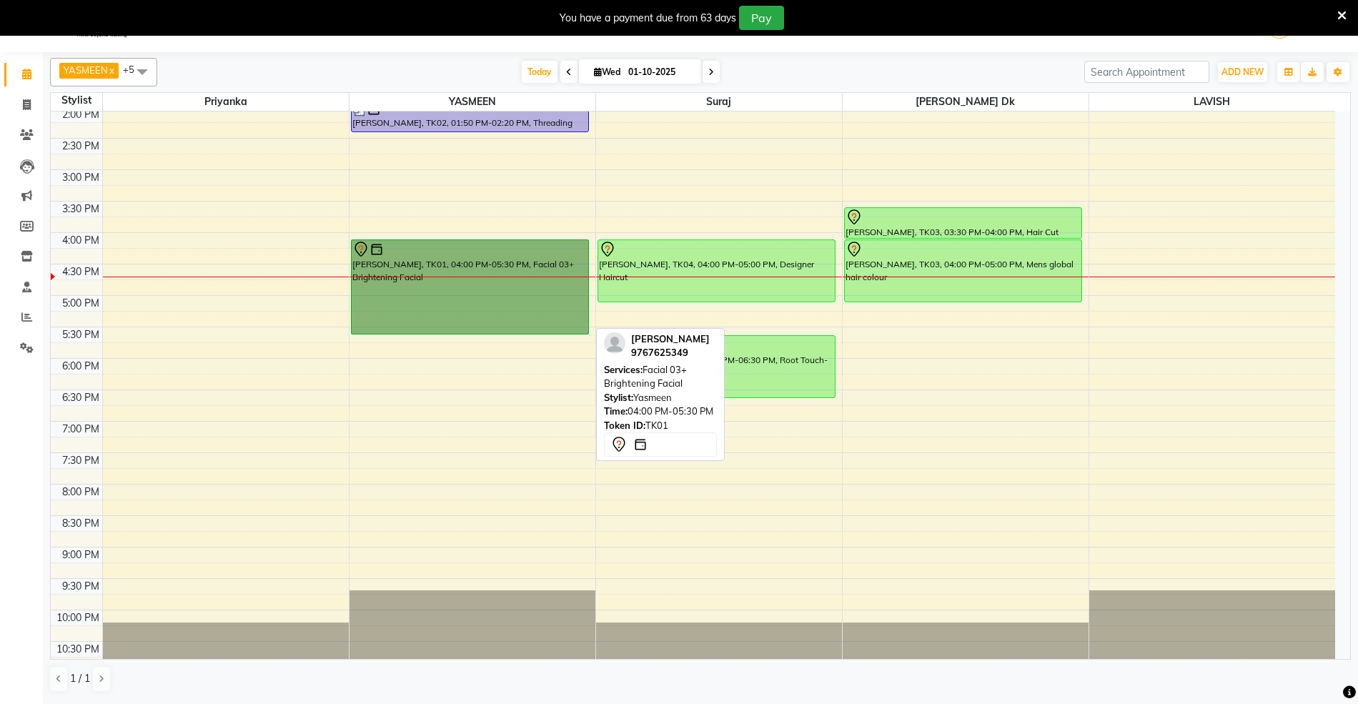
drag, startPoint x: 579, startPoint y: 269, endPoint x: 576, endPoint y: 289, distance: 20.2
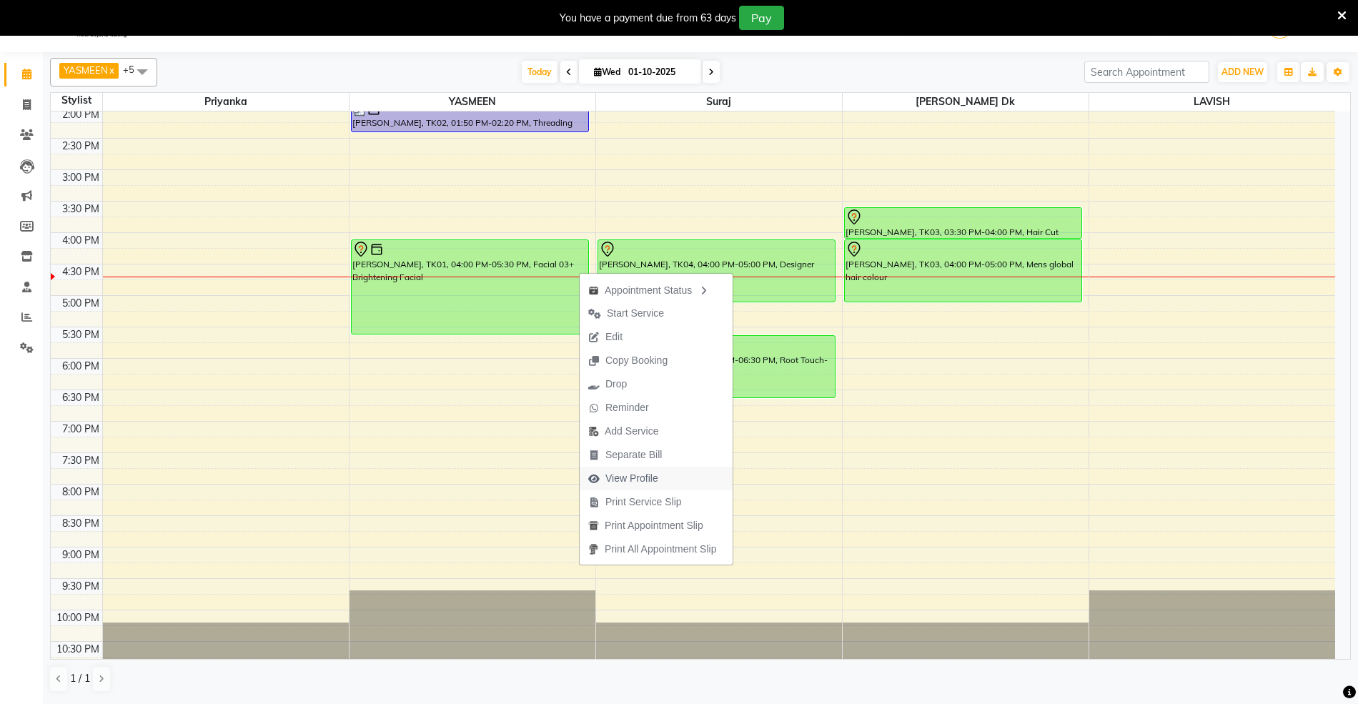
click at [637, 481] on span "View Profile" at bounding box center [631, 478] width 53 height 15
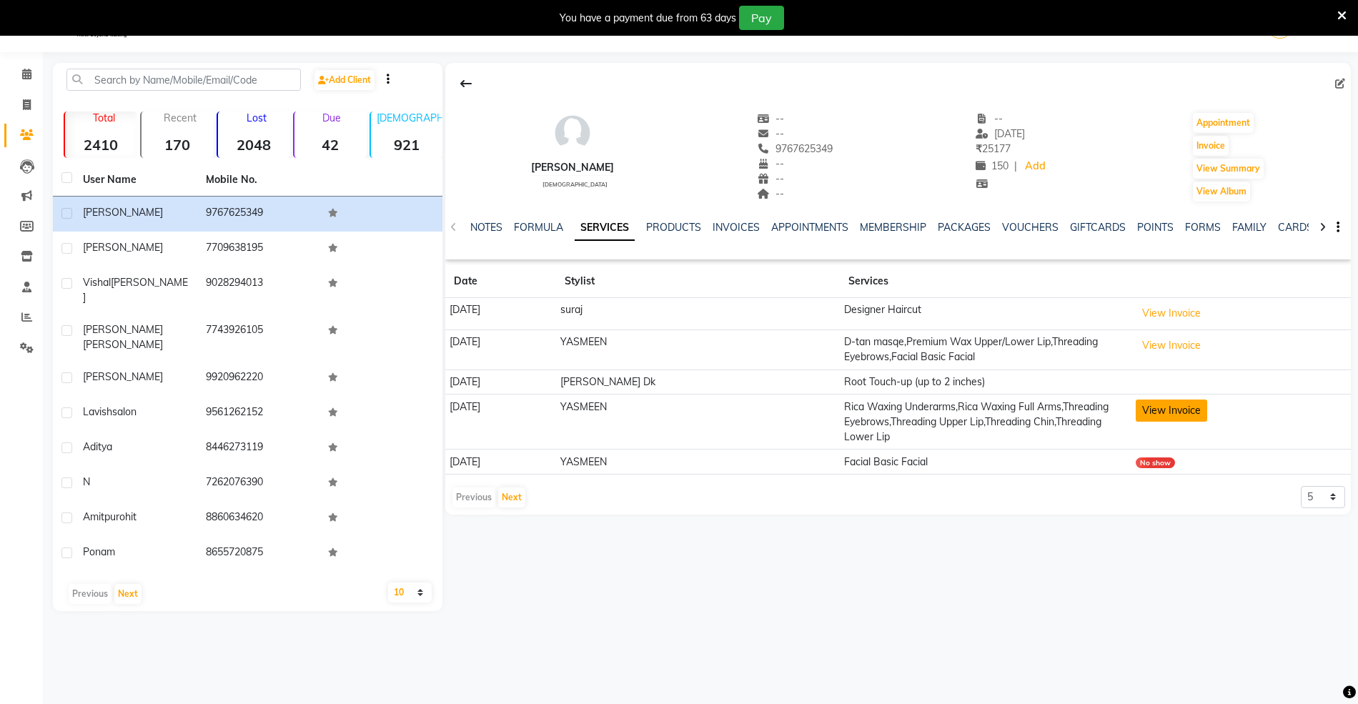
click at [1185, 406] on button "View Invoice" at bounding box center [1170, 410] width 71 height 22
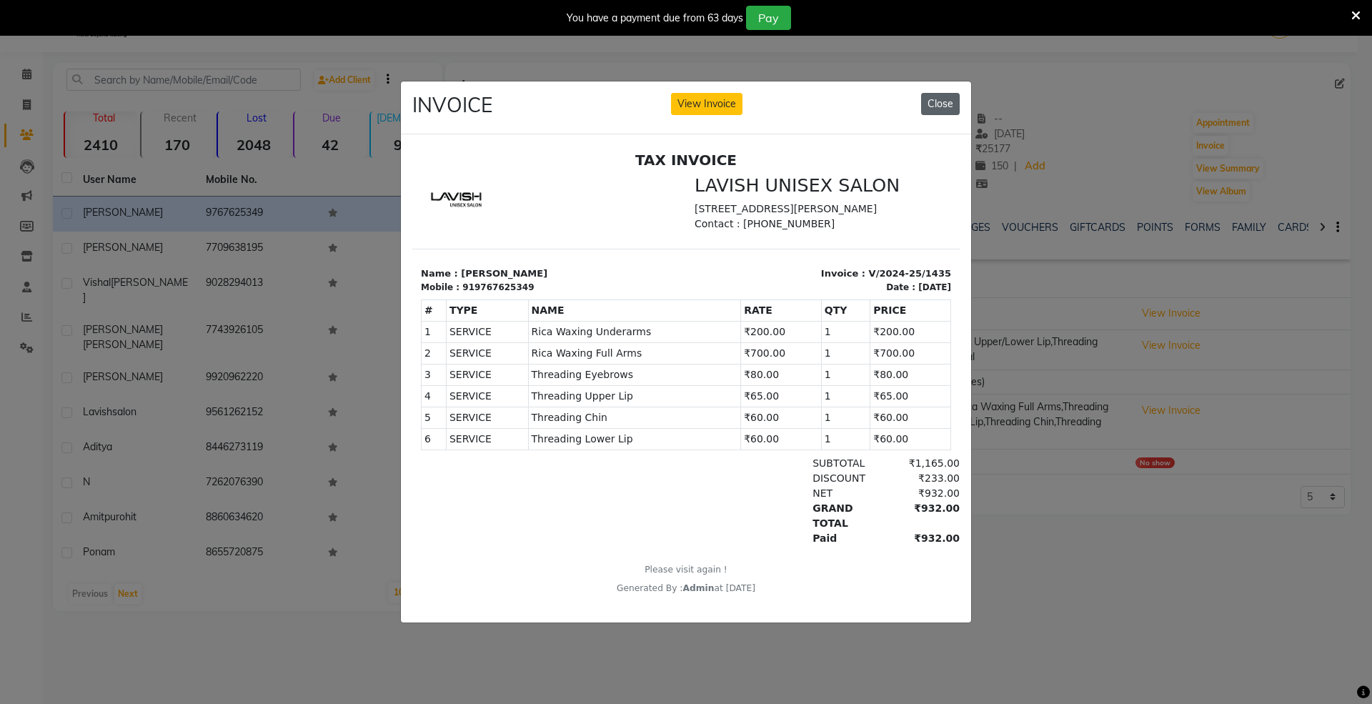
click at [938, 93] on button "Close" at bounding box center [940, 104] width 39 height 22
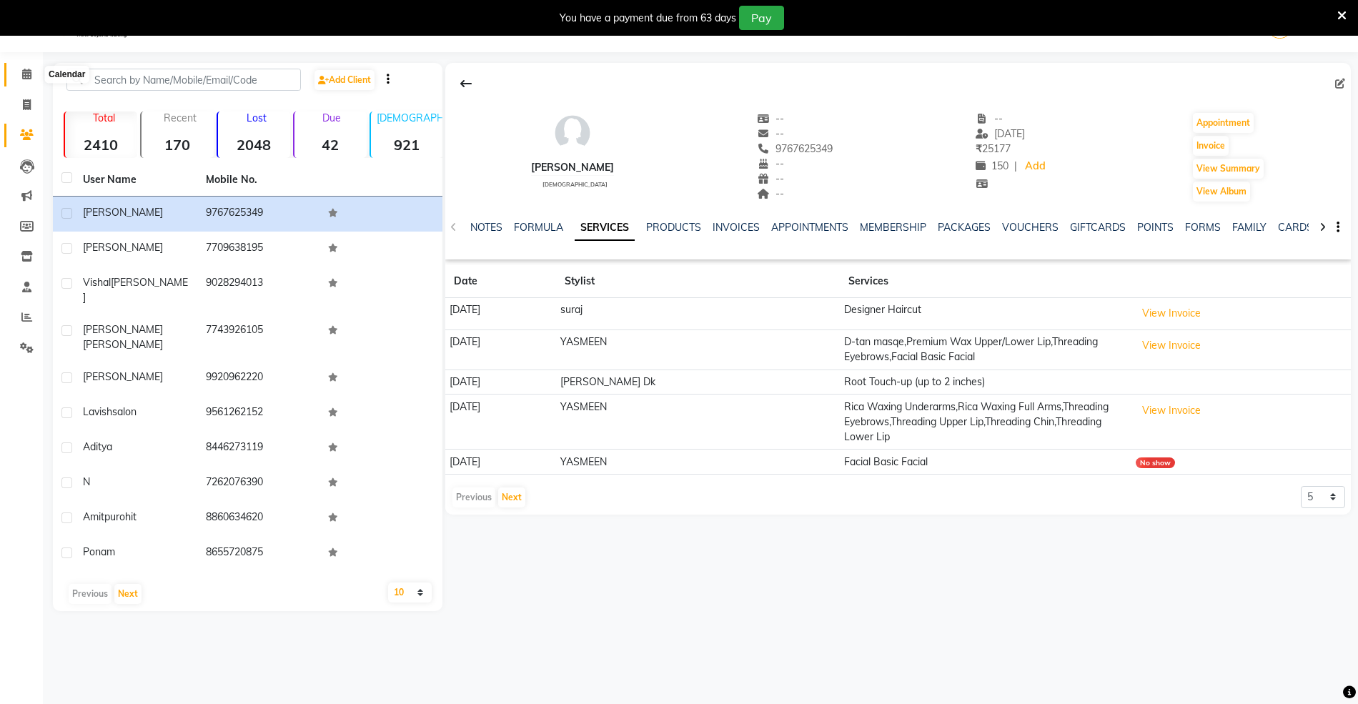
click at [20, 74] on span at bounding box center [26, 74] width 25 height 16
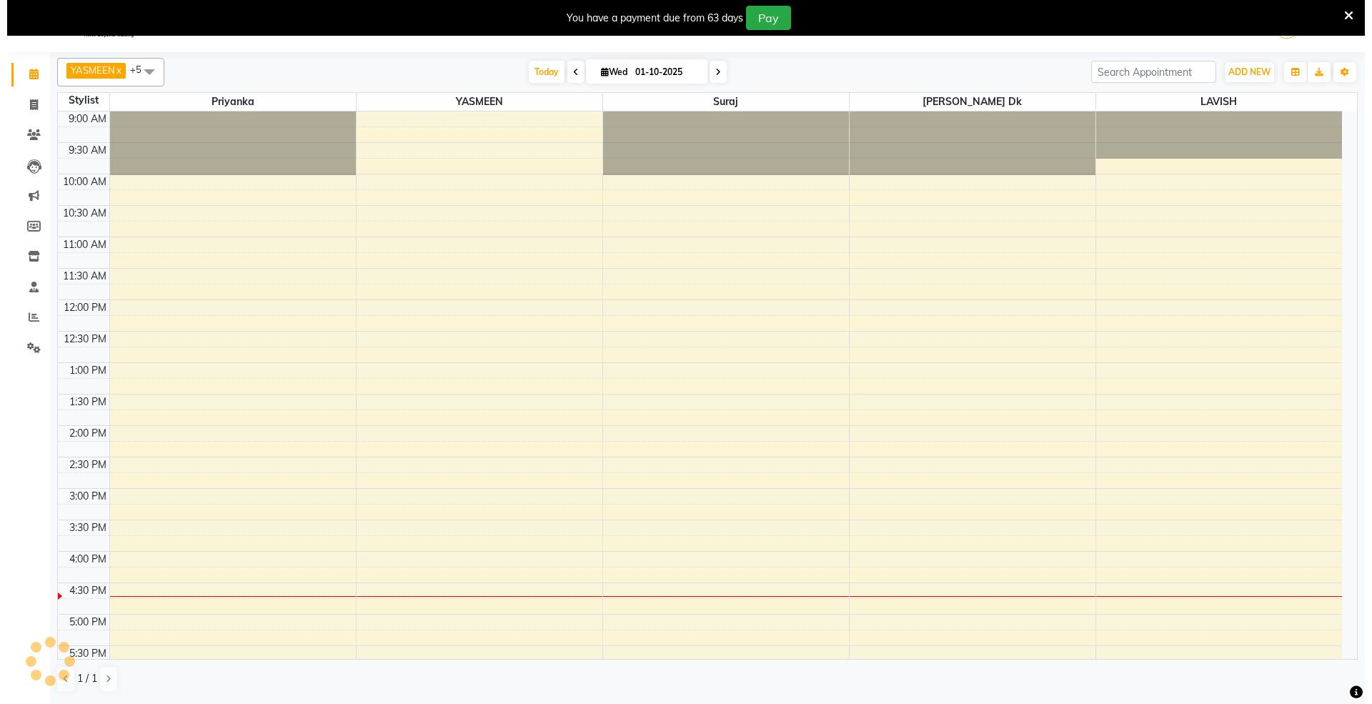
scroll to position [319, 0]
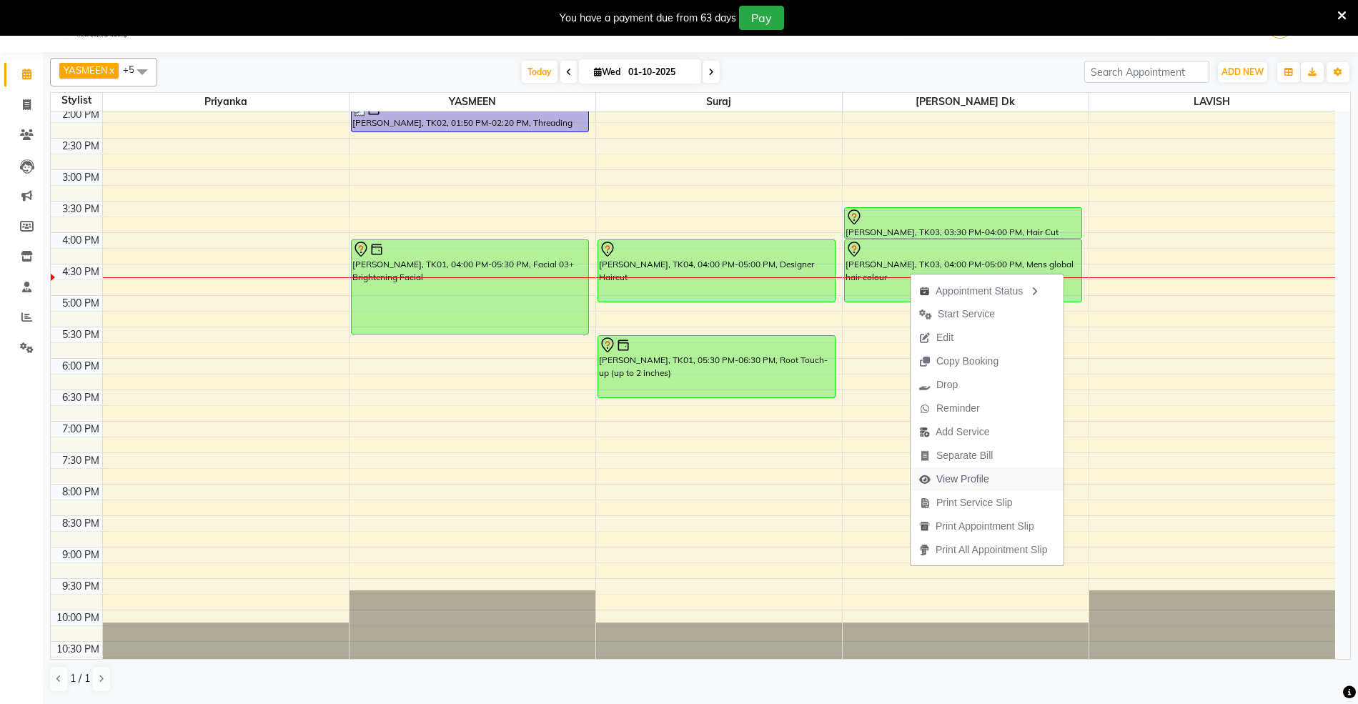
click at [953, 473] on span "View Profile" at bounding box center [962, 479] width 53 height 15
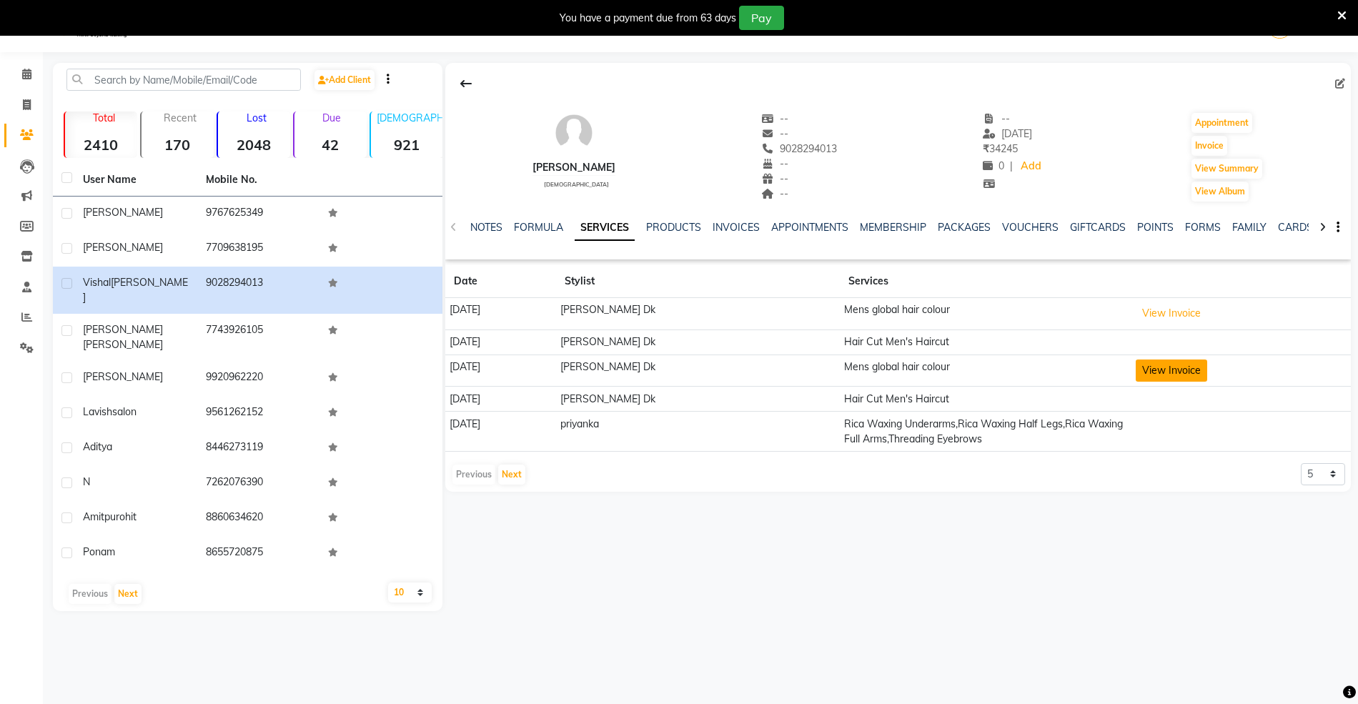
click at [1156, 370] on button "View Invoice" at bounding box center [1170, 370] width 71 height 22
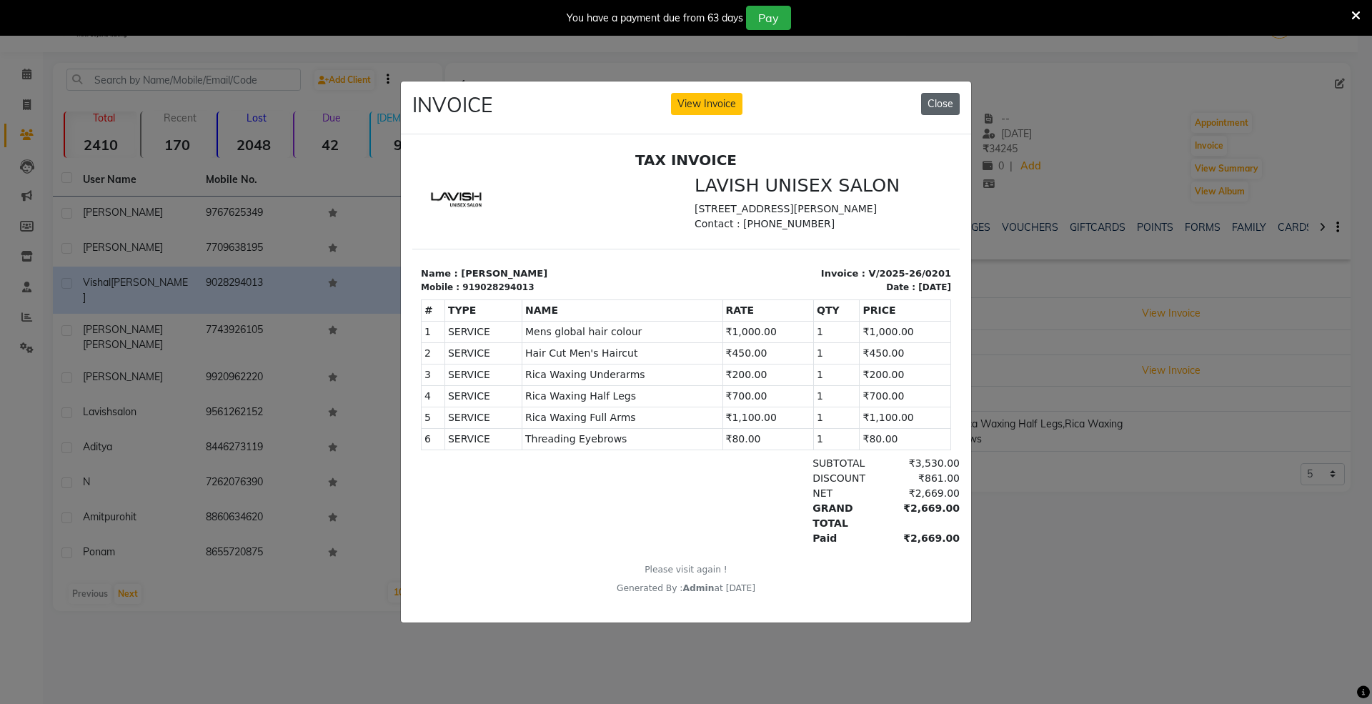
click at [935, 93] on button "Close" at bounding box center [940, 104] width 39 height 22
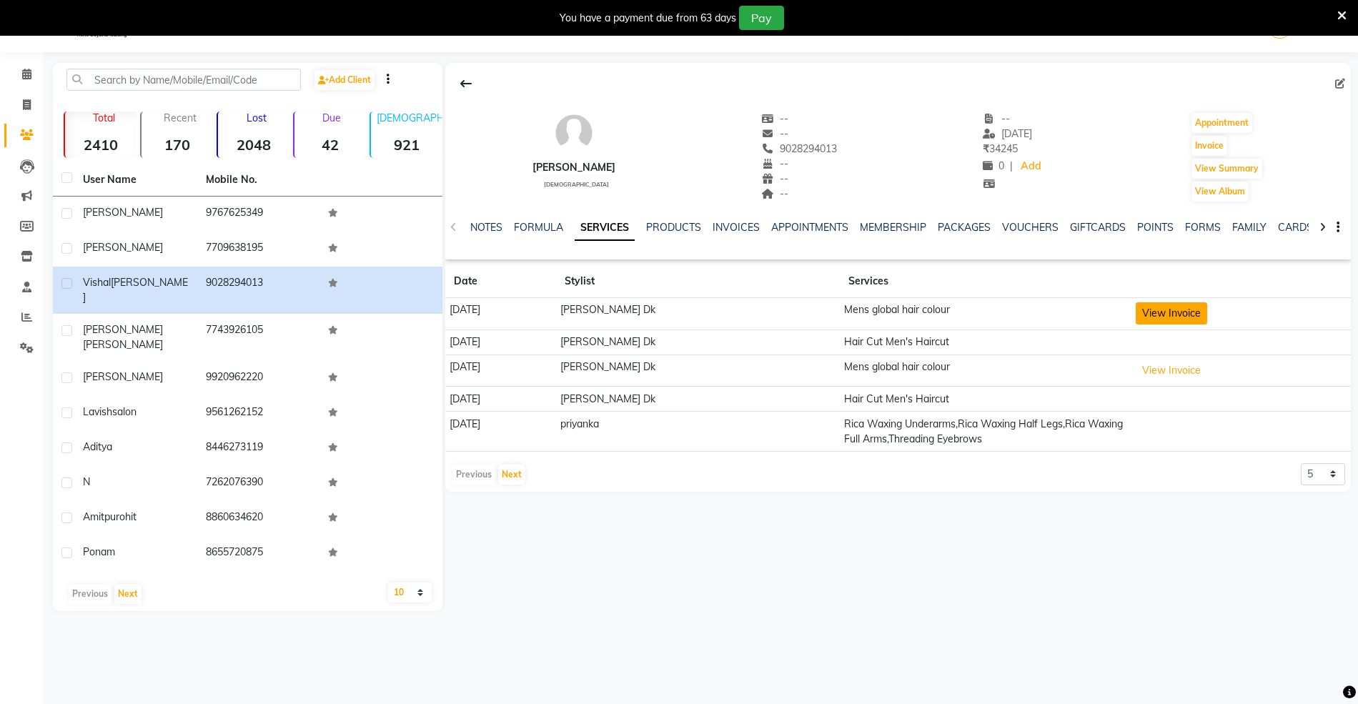
click at [1158, 306] on button "View Invoice" at bounding box center [1170, 313] width 71 height 22
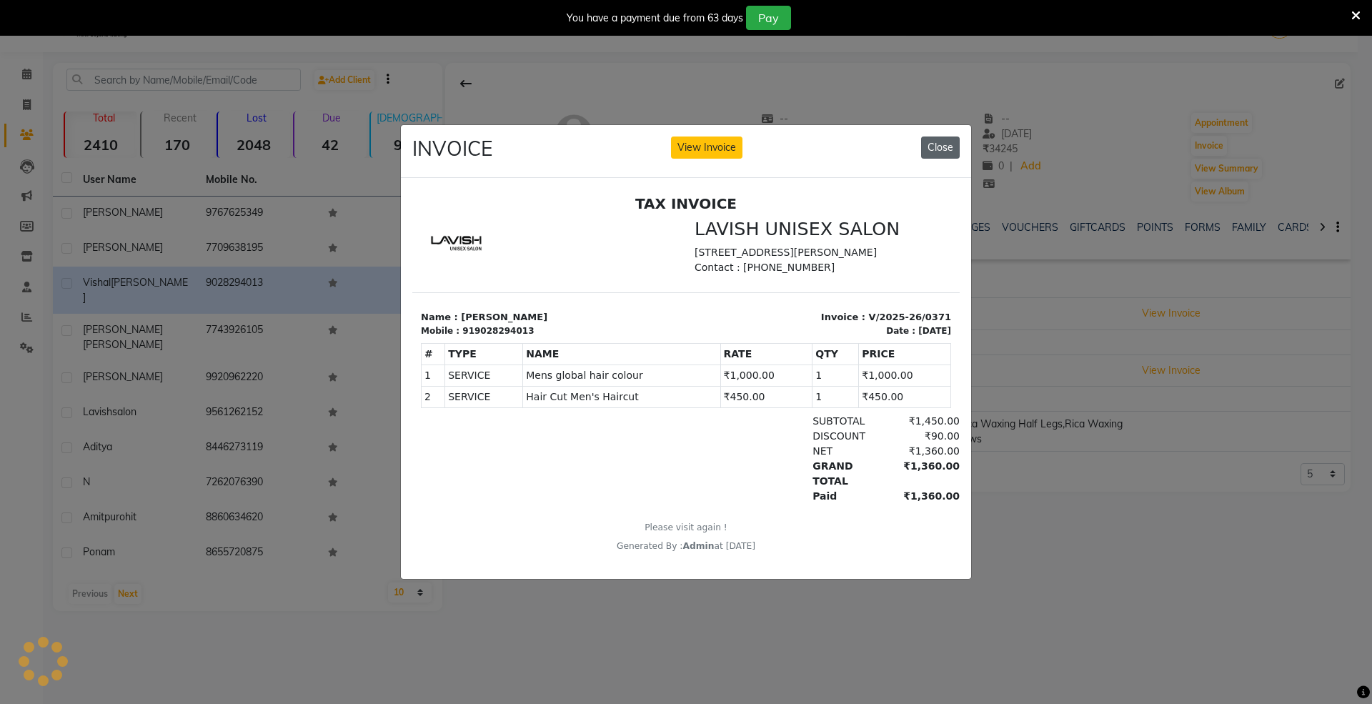
click at [938, 144] on button "Close" at bounding box center [940, 147] width 39 height 22
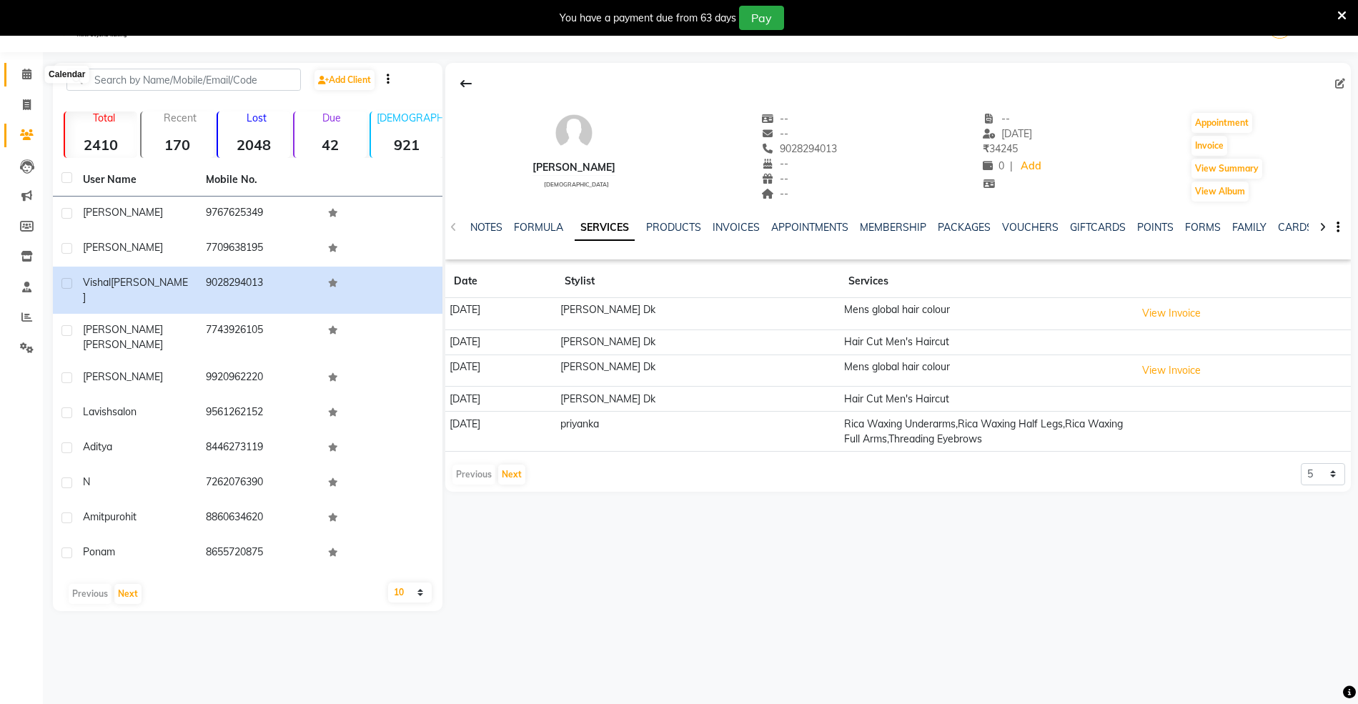
click at [23, 69] on icon at bounding box center [26, 74] width 9 height 11
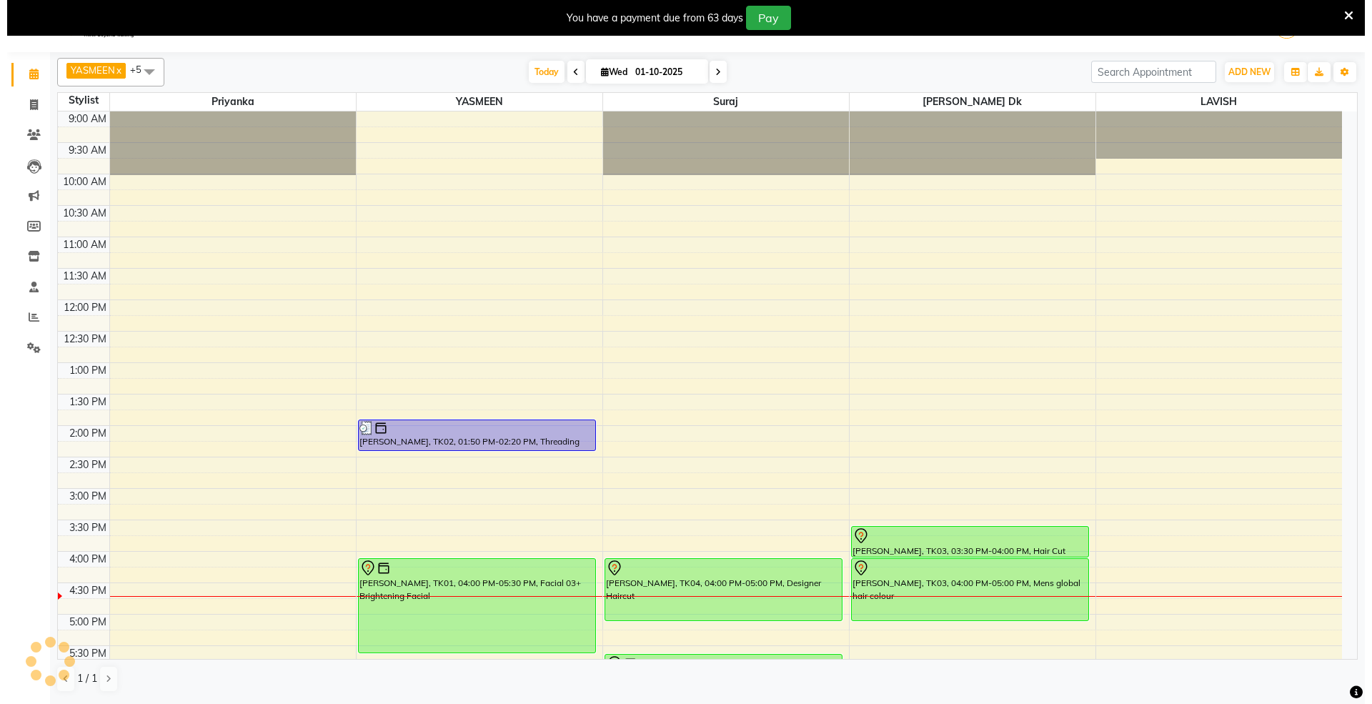
scroll to position [346, 0]
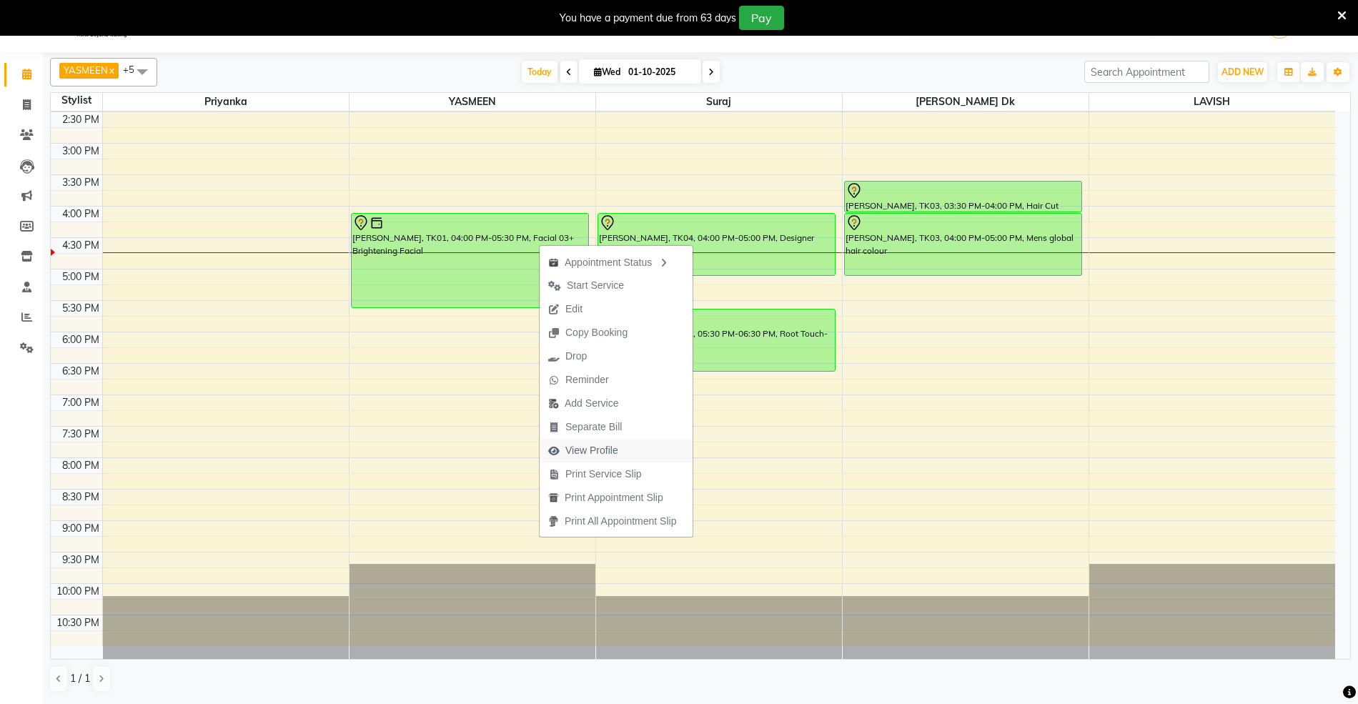
click at [576, 452] on span "View Profile" at bounding box center [591, 450] width 53 height 15
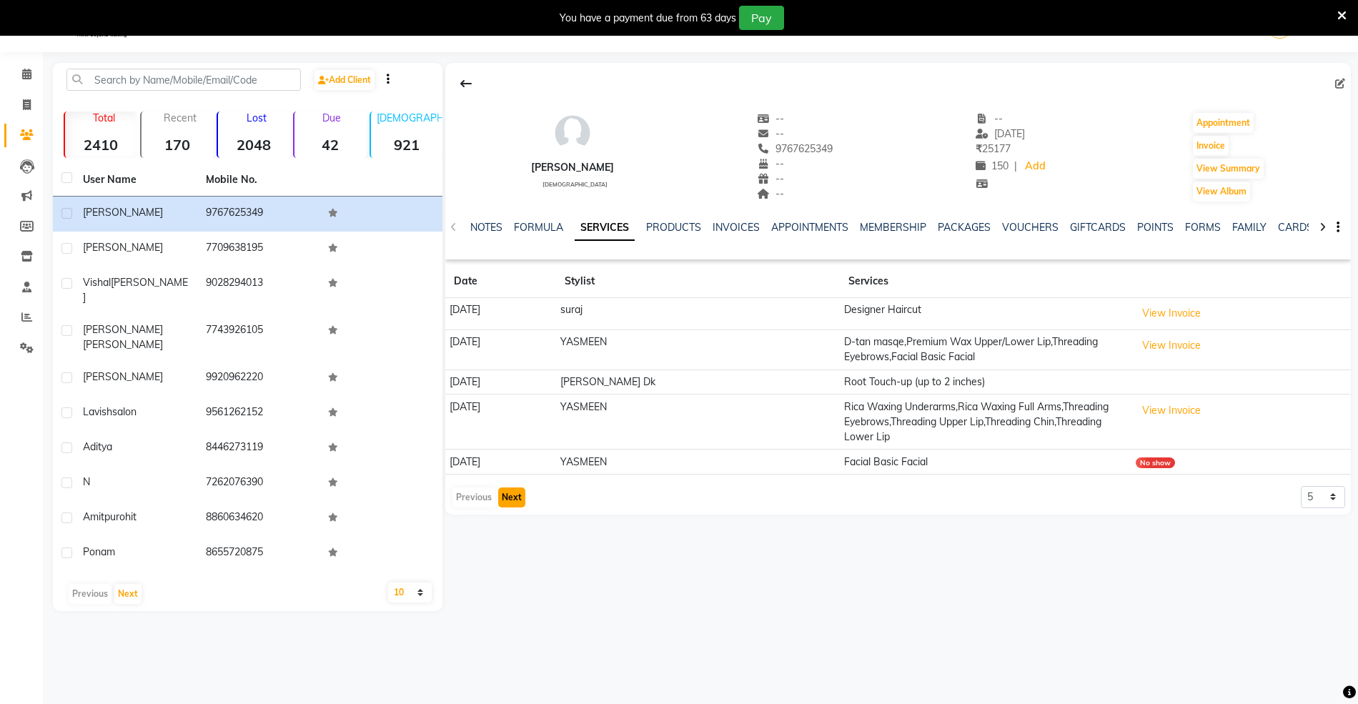
click at [518, 502] on button "Next" at bounding box center [511, 497] width 27 height 20
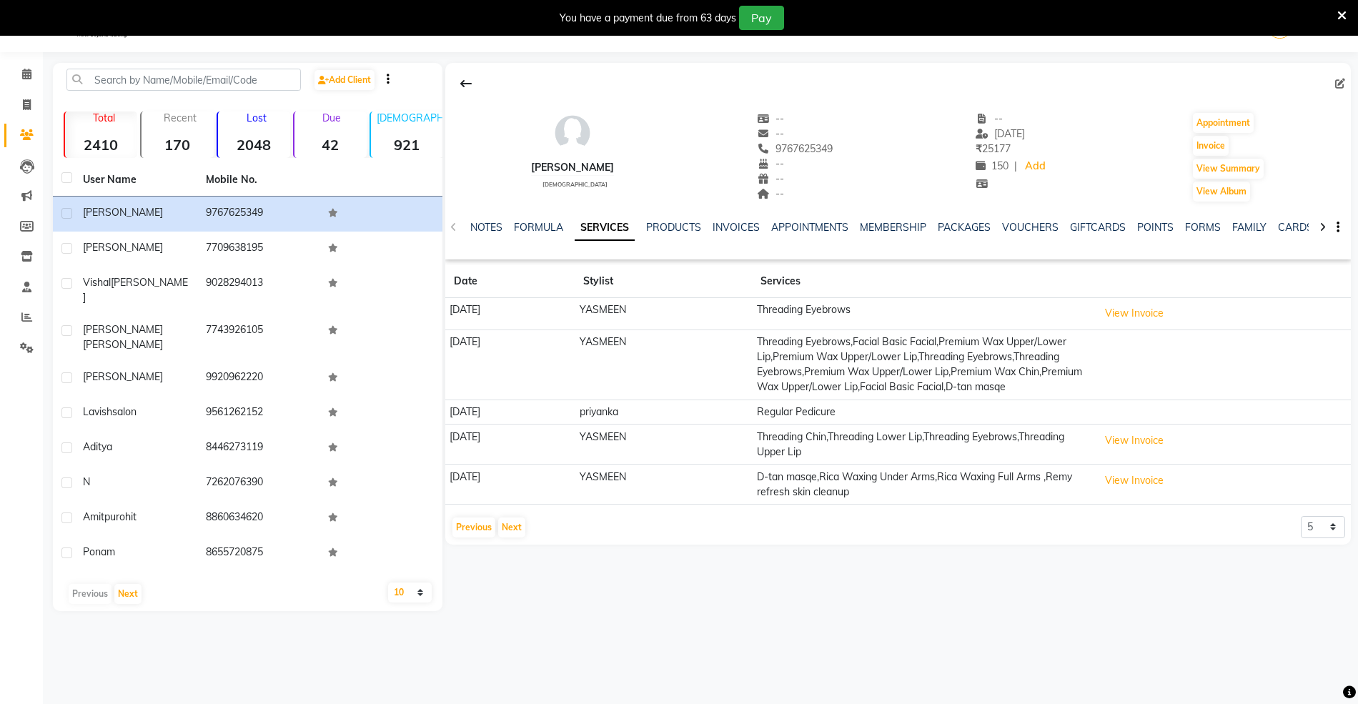
drag, startPoint x: 1138, startPoint y: 496, endPoint x: 1238, endPoint y: 83, distance: 425.0
click at [1238, 83] on div at bounding box center [897, 83] width 905 height 27
click at [1150, 492] on button "View Invoice" at bounding box center [1133, 480] width 71 height 22
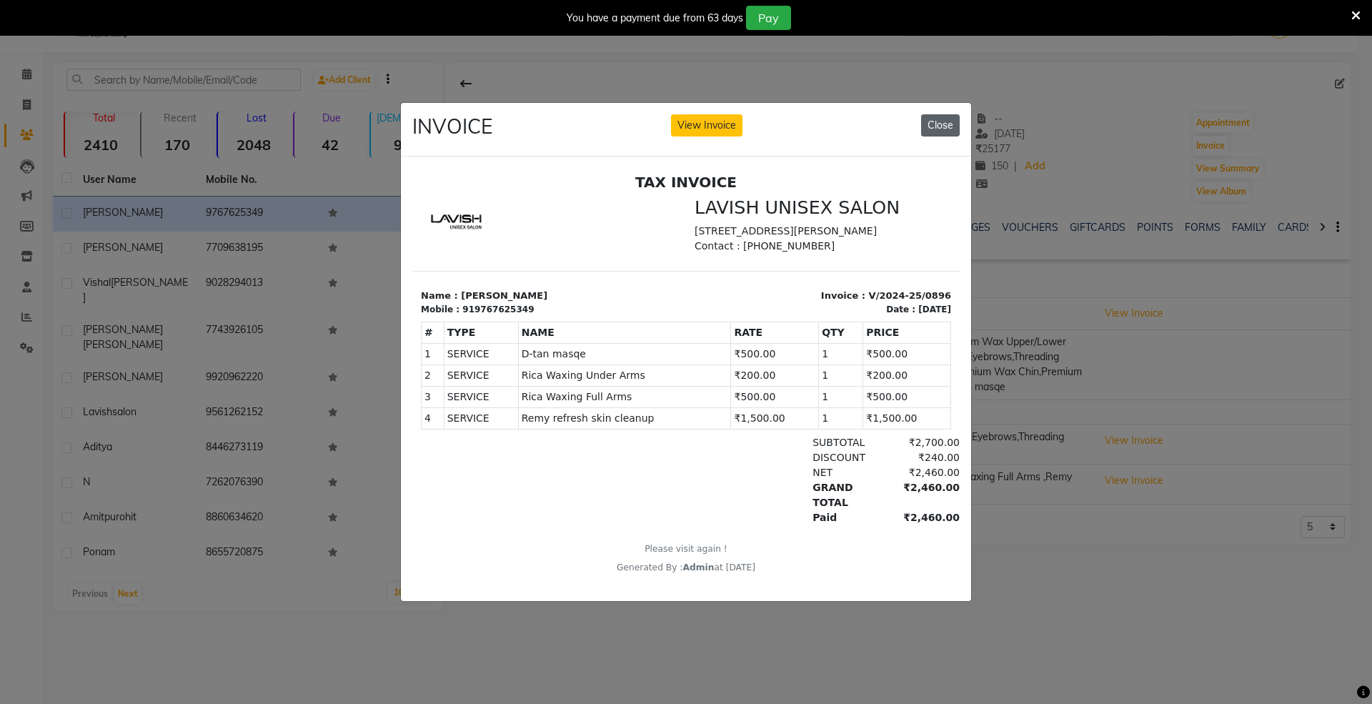
click at [940, 121] on button "Close" at bounding box center [940, 125] width 39 height 22
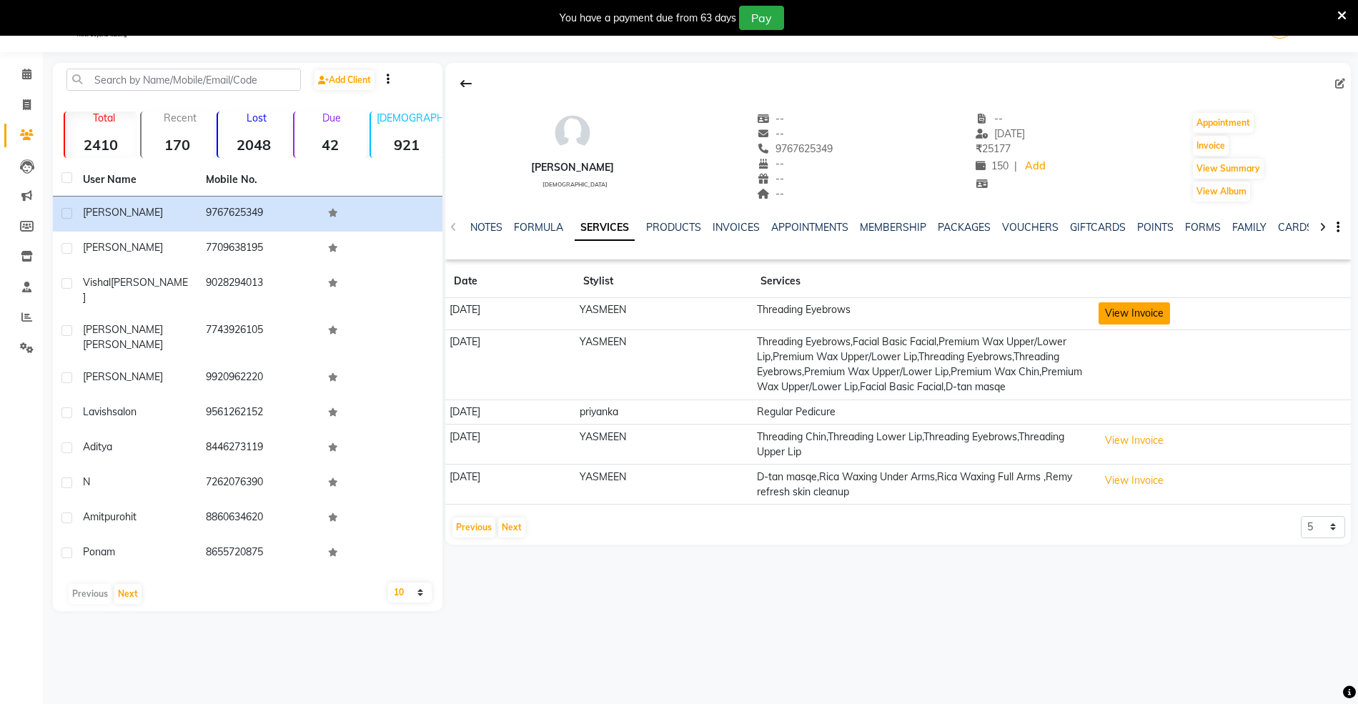
click at [1135, 307] on button "View Invoice" at bounding box center [1133, 313] width 71 height 22
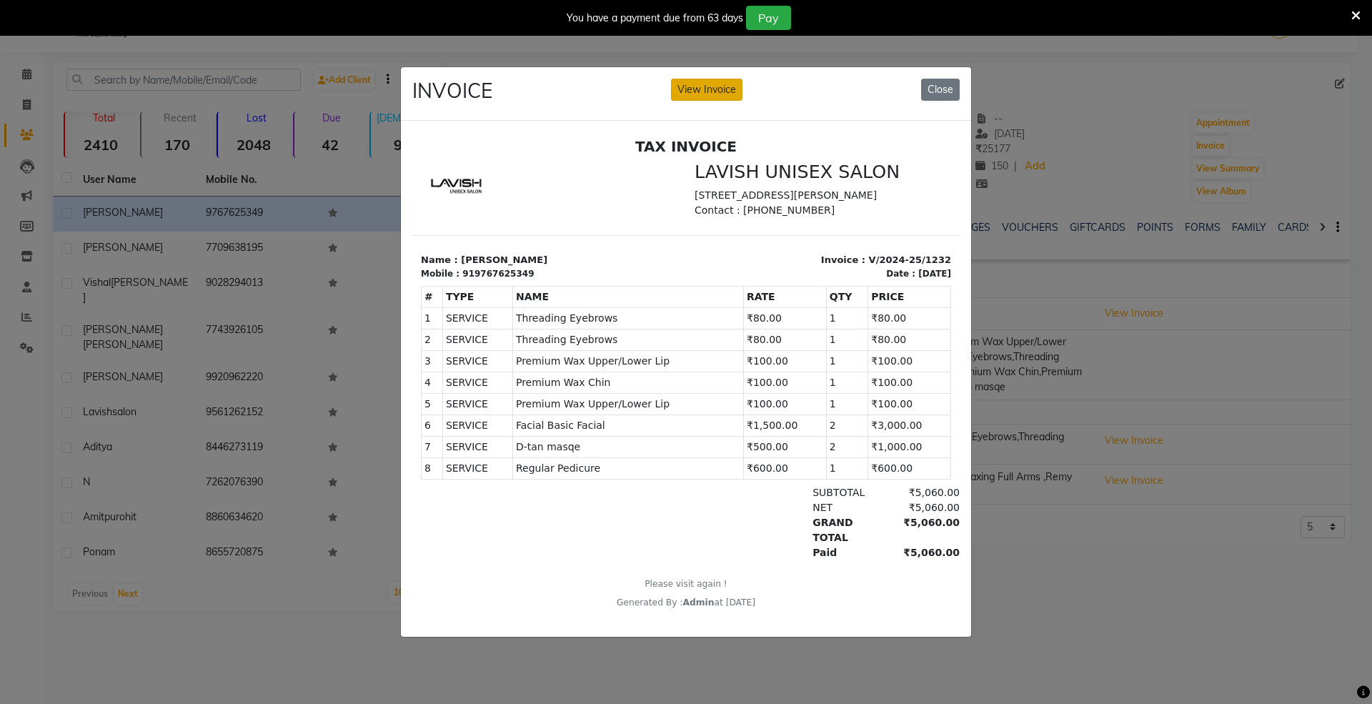
click at [701, 84] on button "View Invoice" at bounding box center [706, 90] width 71 height 22
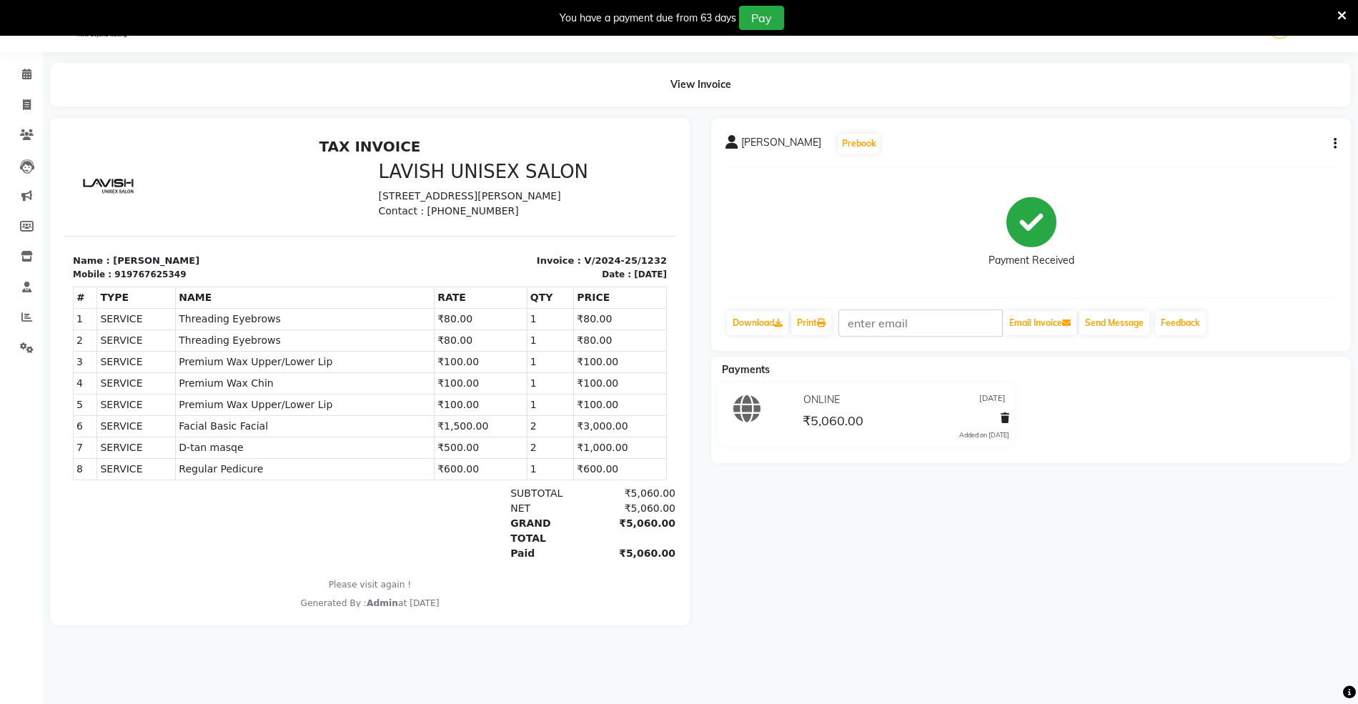
click at [1335, 144] on icon "button" at bounding box center [1334, 144] width 3 height 1
click at [1255, 161] on div "Edit Invoice" at bounding box center [1263, 161] width 98 height 18
select select "service"
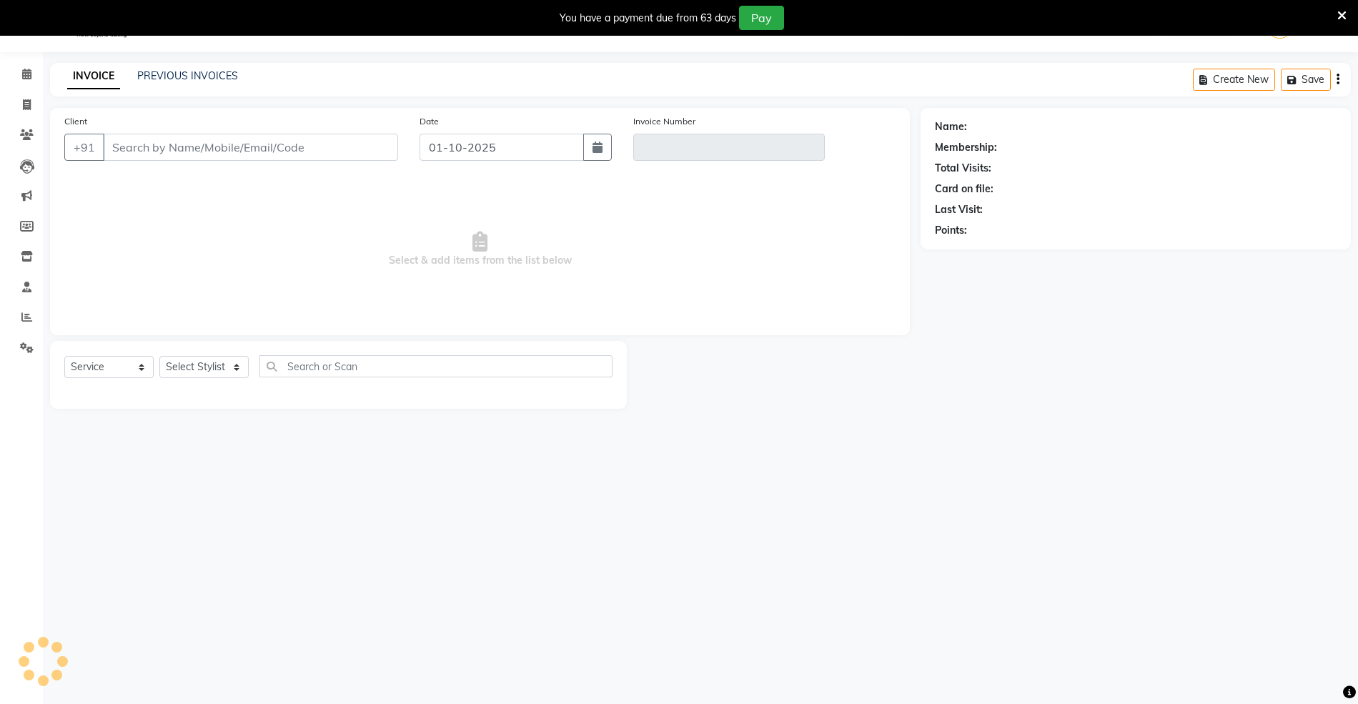
type input "9767625349"
type input "V/2024-25/1232"
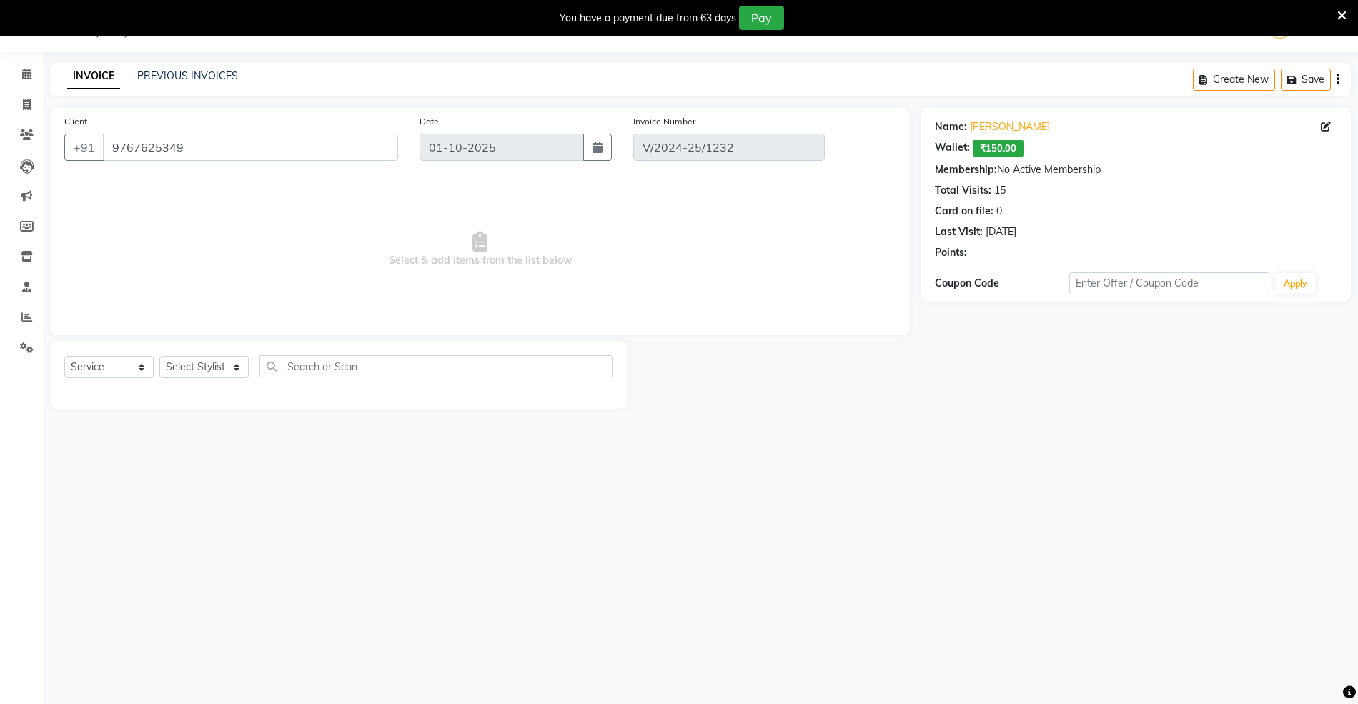
type input "[DATE]"
select select "select"
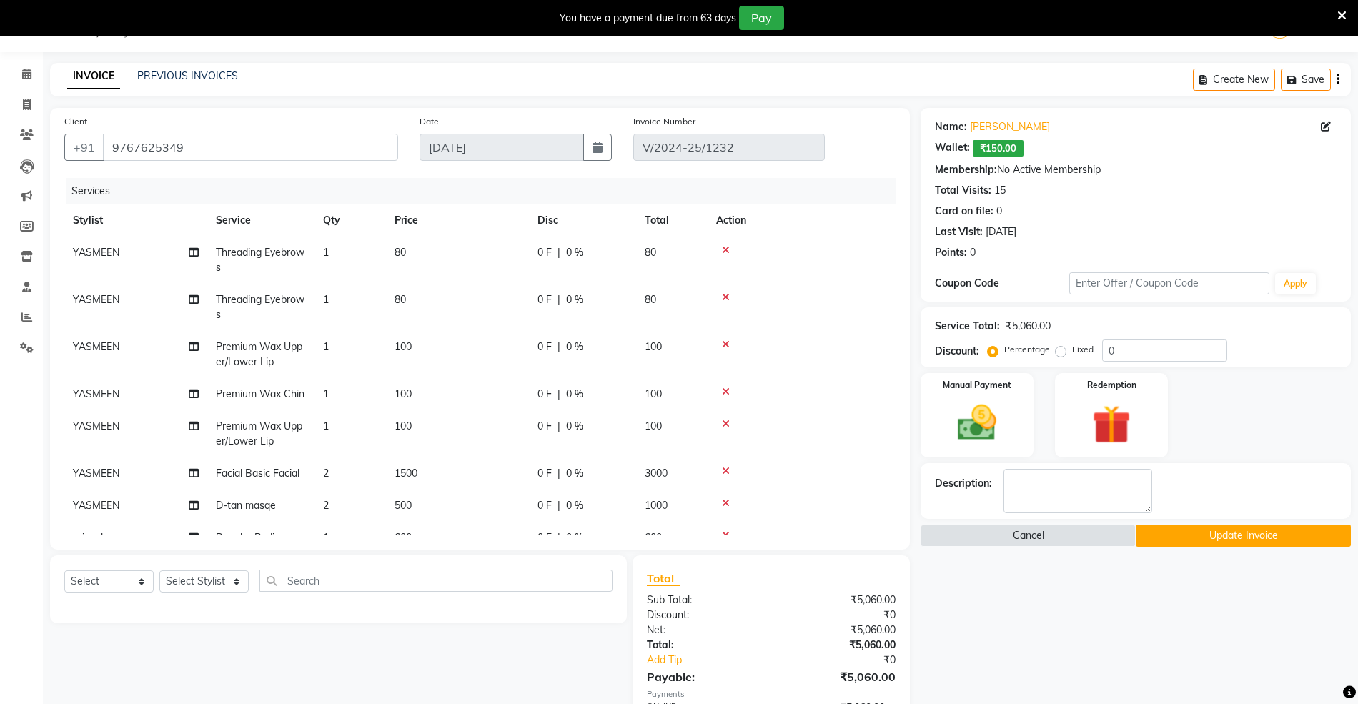
click at [1256, 536] on button "Update Invoice" at bounding box center [1242, 535] width 215 height 22
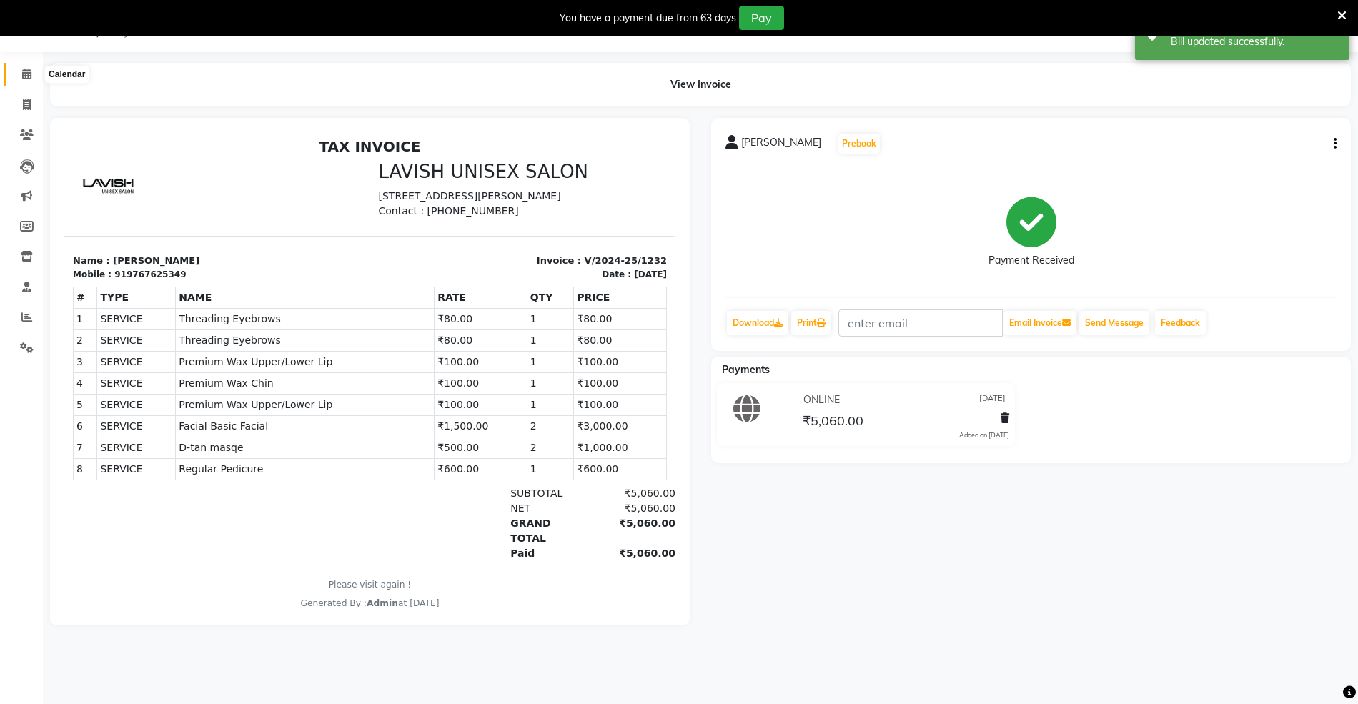
click at [29, 73] on icon at bounding box center [26, 74] width 9 height 11
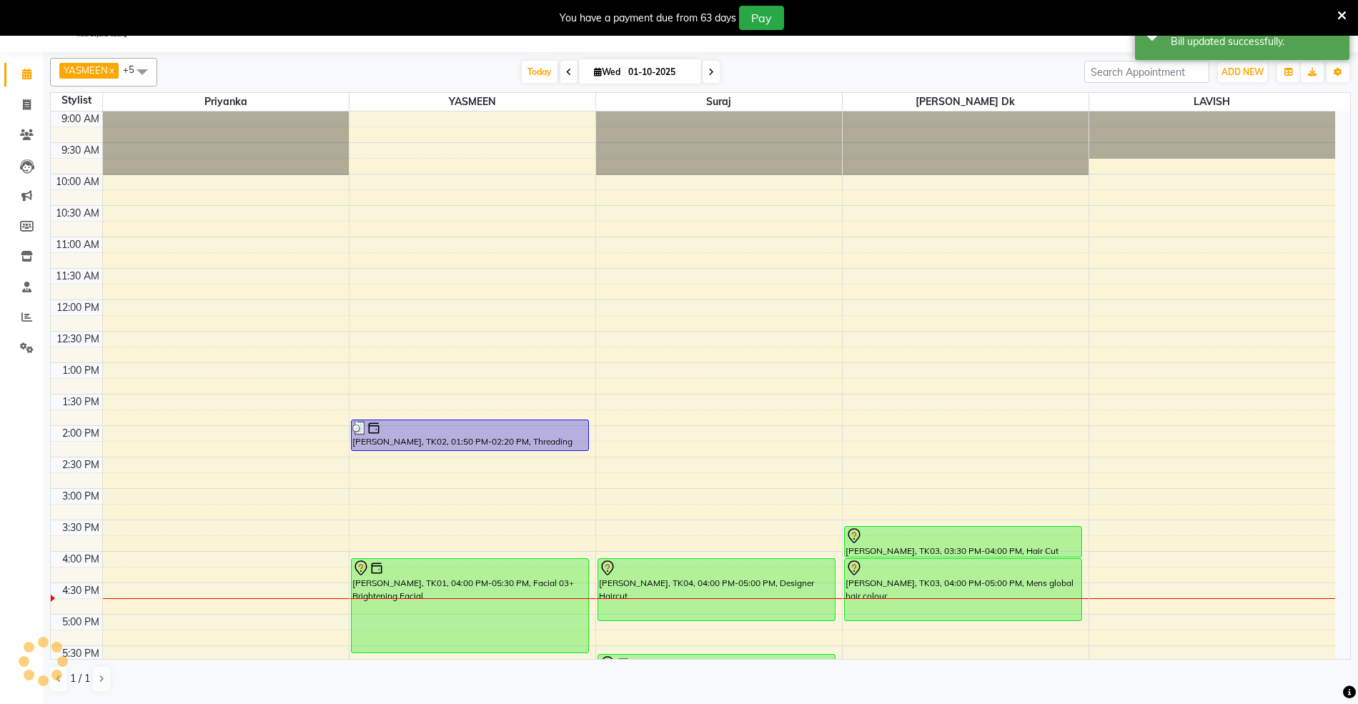
scroll to position [319, 0]
